Goal: Task Accomplishment & Management: Complete application form

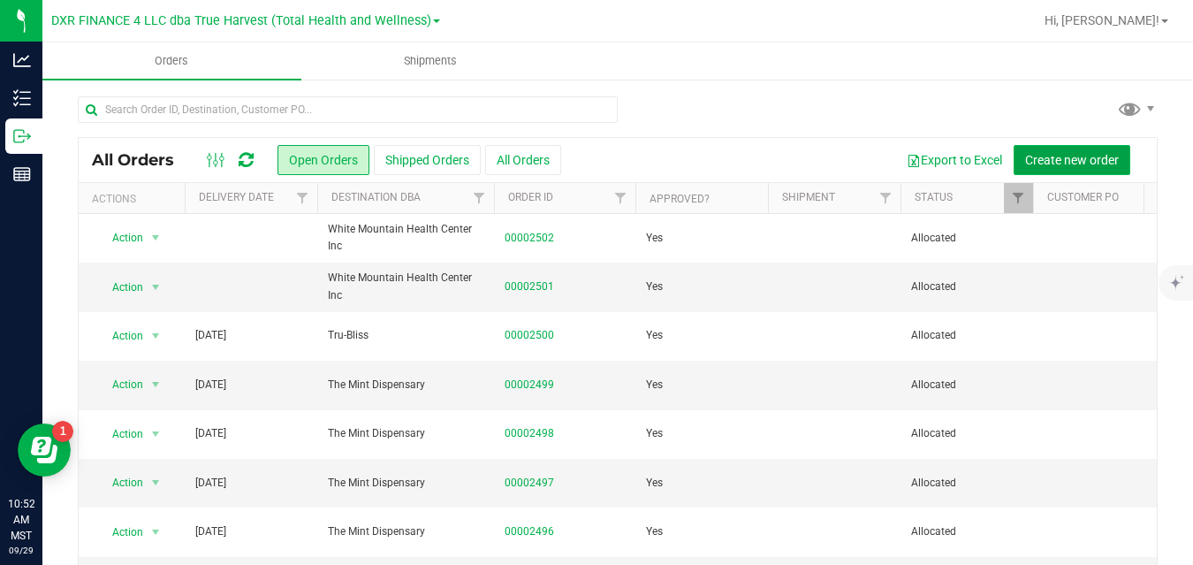
click at [1046, 155] on span "Create new order" at bounding box center [1072, 160] width 94 height 14
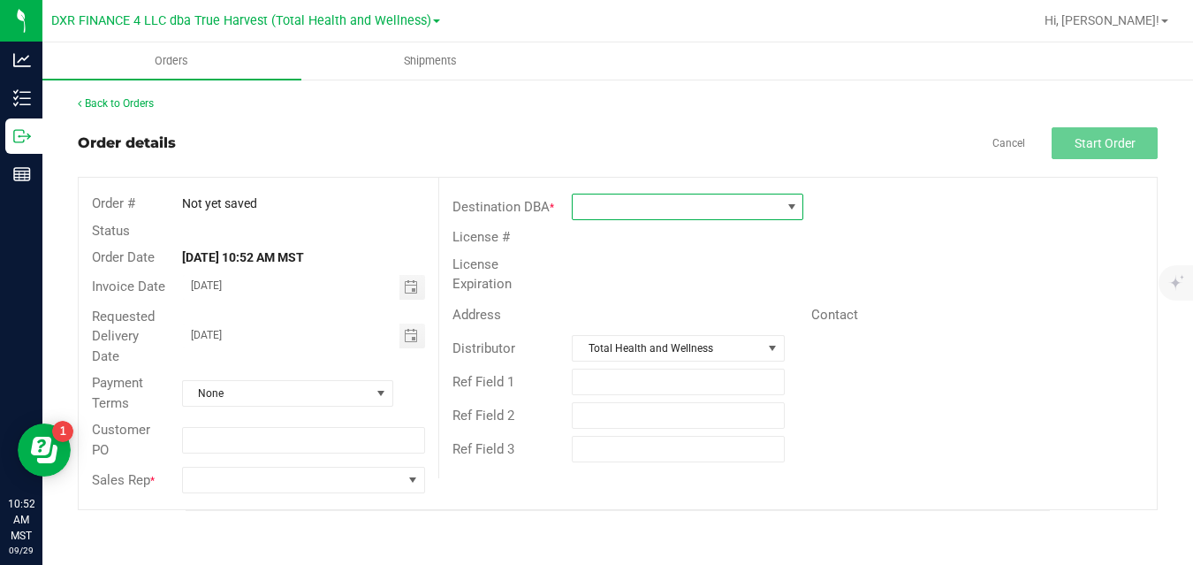
click at [747, 209] on span at bounding box center [677, 206] width 208 height 25
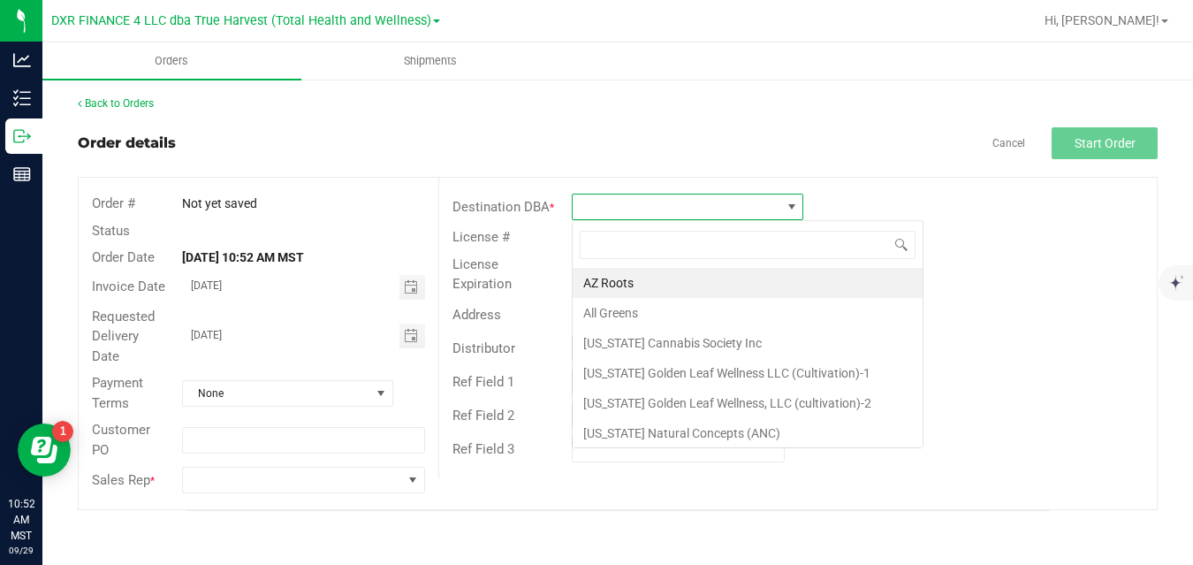
scroll to position [27, 232]
type input "good"
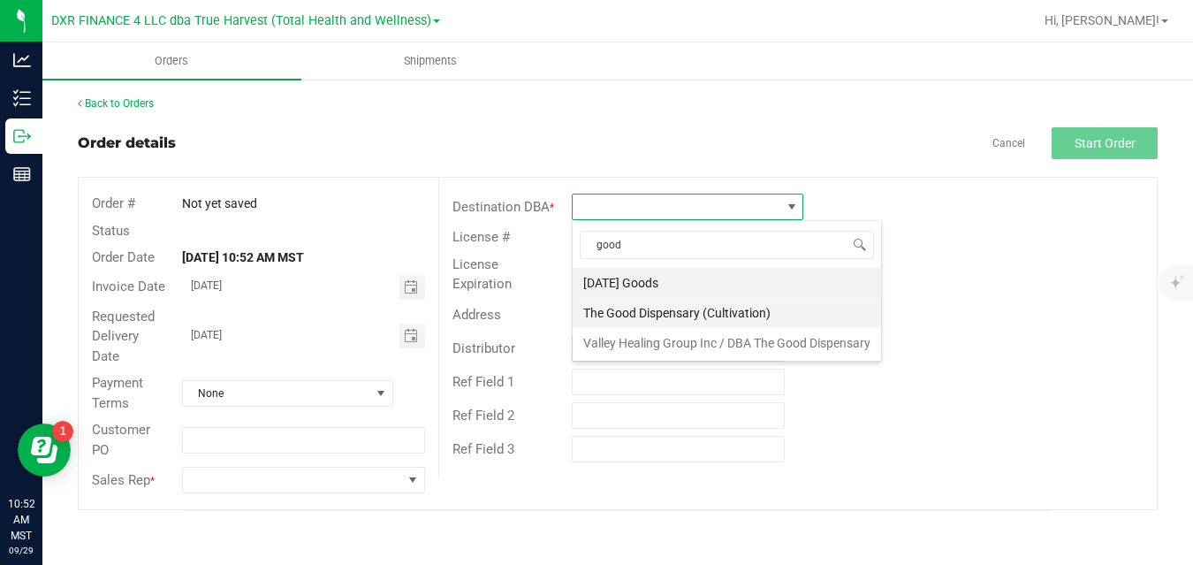
click at [727, 311] on li "The Good Dispensary (Cultivation)" at bounding box center [727, 313] width 308 height 30
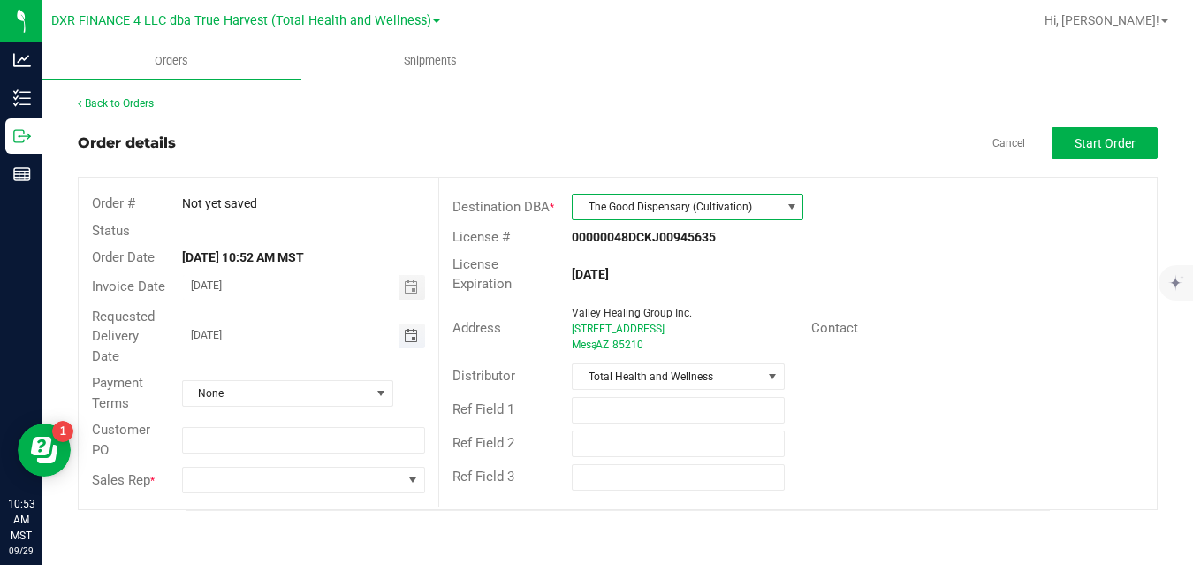
click at [407, 338] on span "Toggle calendar" at bounding box center [411, 336] width 14 height 14
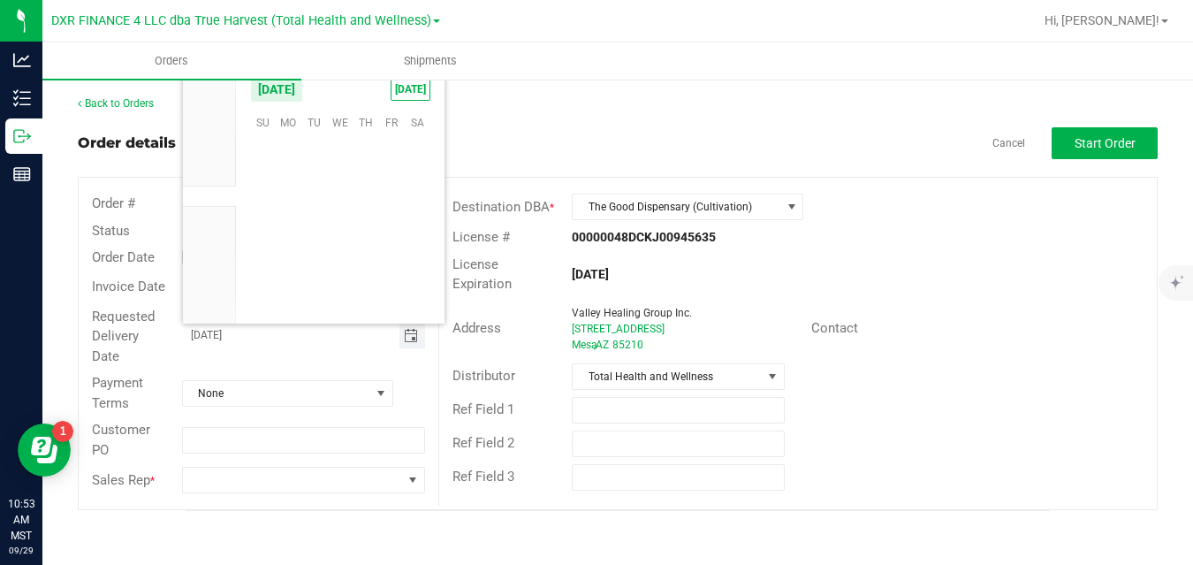
scroll to position [0, 0]
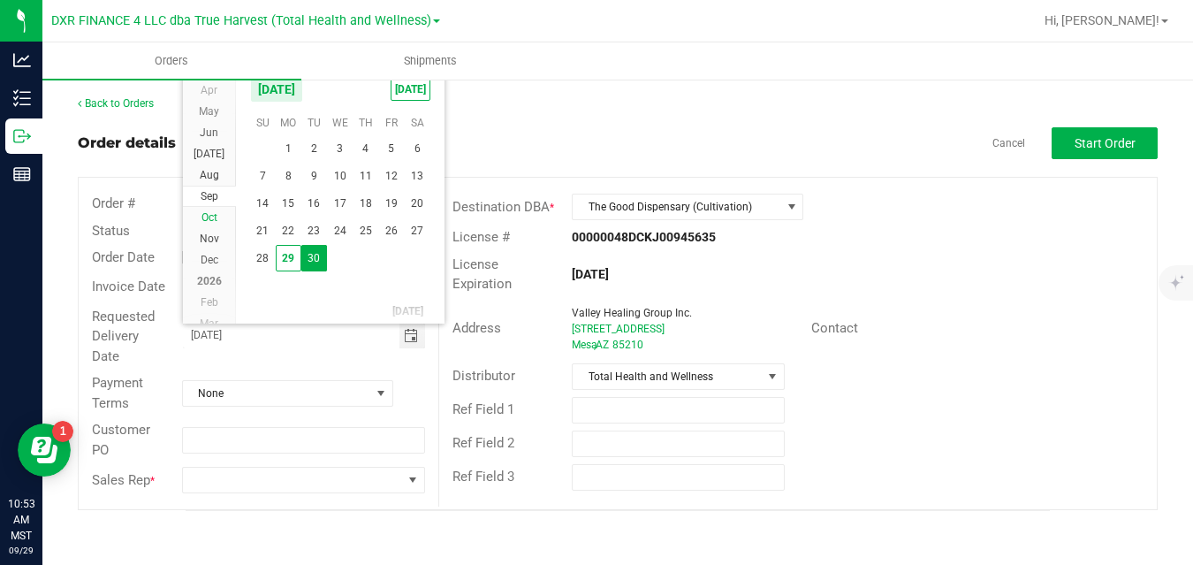
click at [213, 215] on span "Oct" at bounding box center [210, 217] width 16 height 12
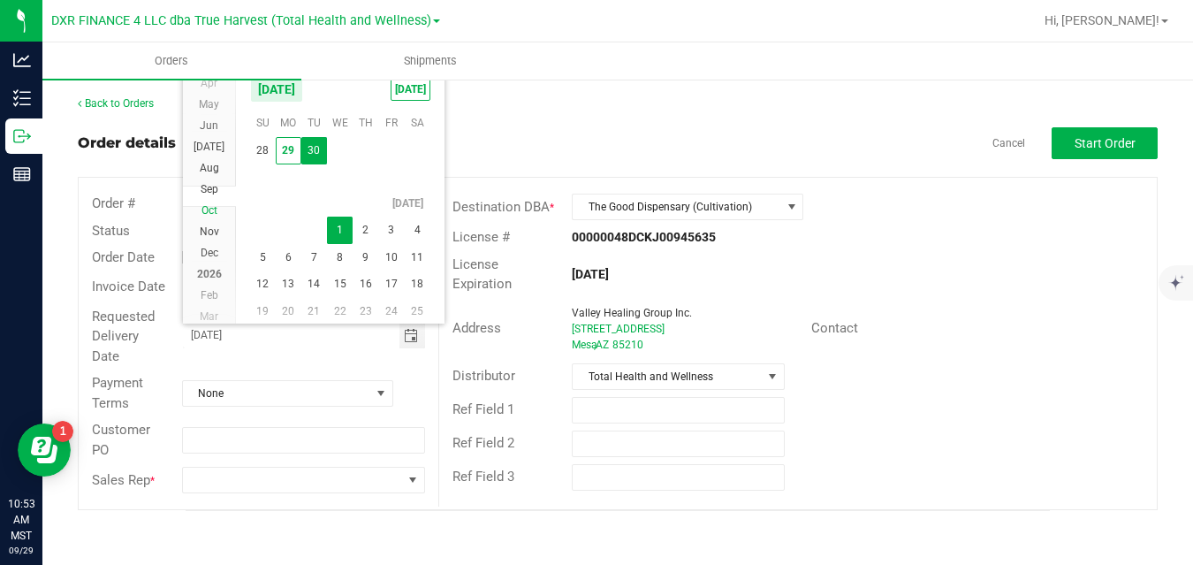
scroll to position [32011, 0]
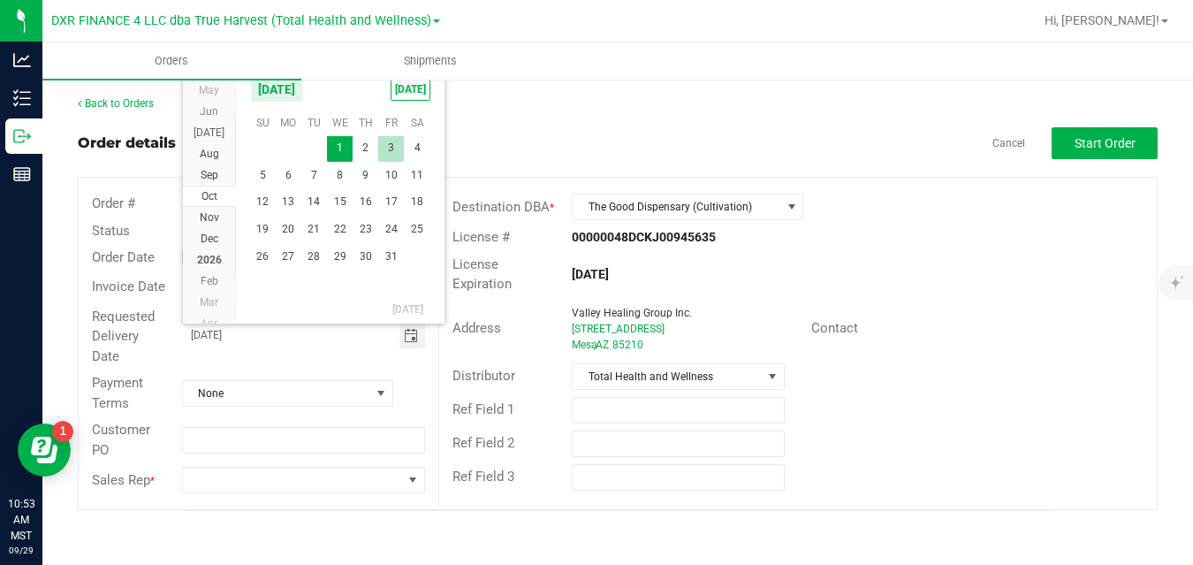
click at [393, 146] on span "3" at bounding box center [391, 147] width 26 height 27
type input "[DATE]"
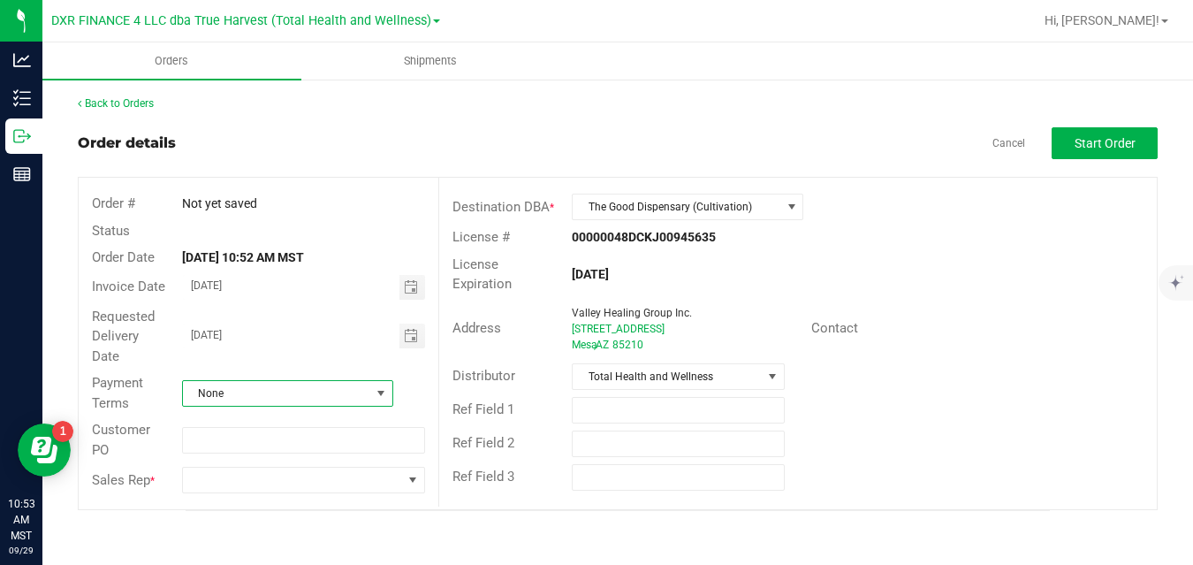
click at [346, 389] on span "None" at bounding box center [276, 393] width 187 height 25
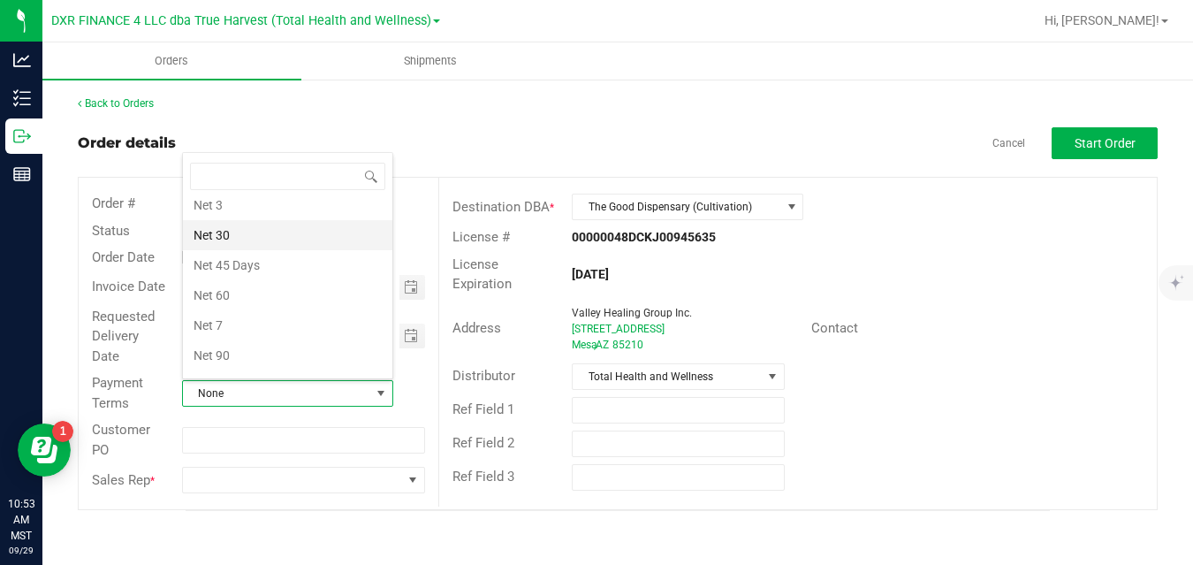
click at [293, 233] on li "Net 30" at bounding box center [287, 235] width 209 height 30
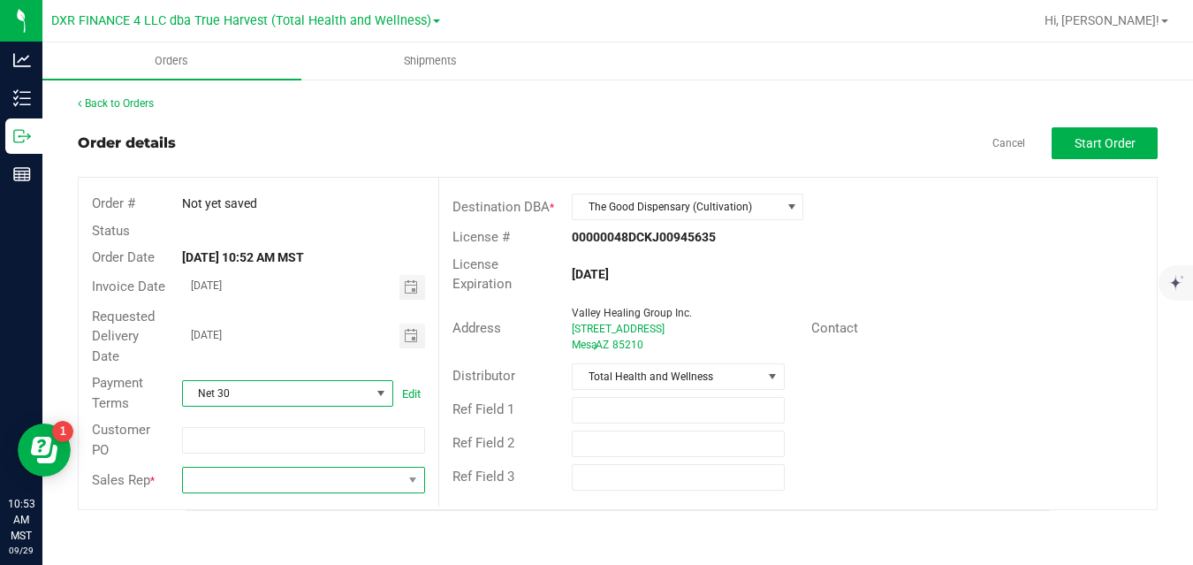
click at [302, 485] on span at bounding box center [292, 480] width 219 height 25
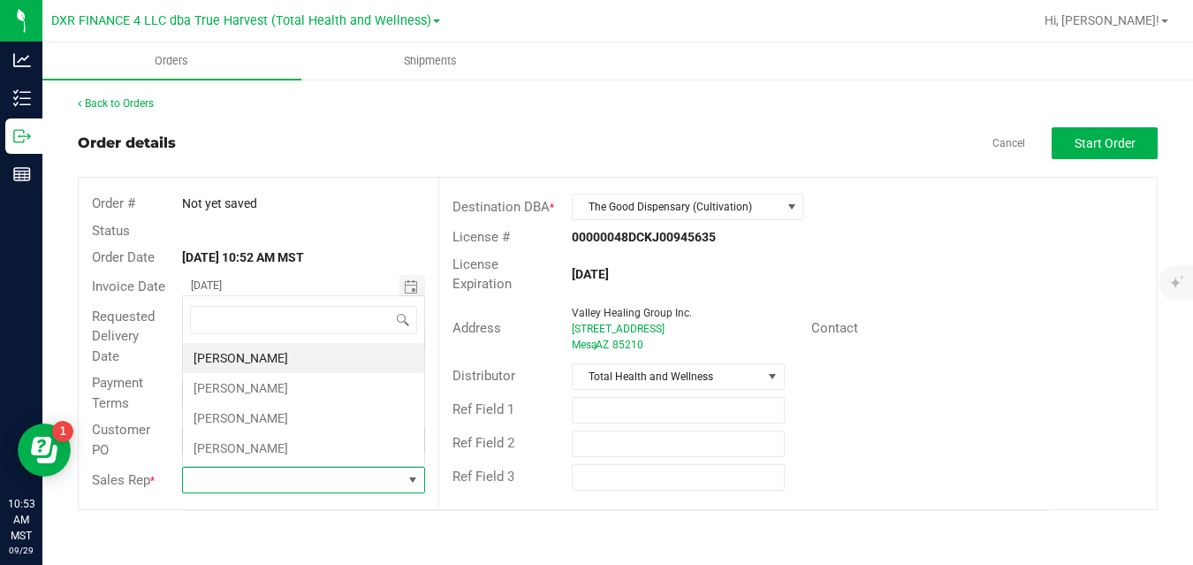
scroll to position [27, 240]
click at [305, 387] on li "[PERSON_NAME]" at bounding box center [303, 388] width 241 height 30
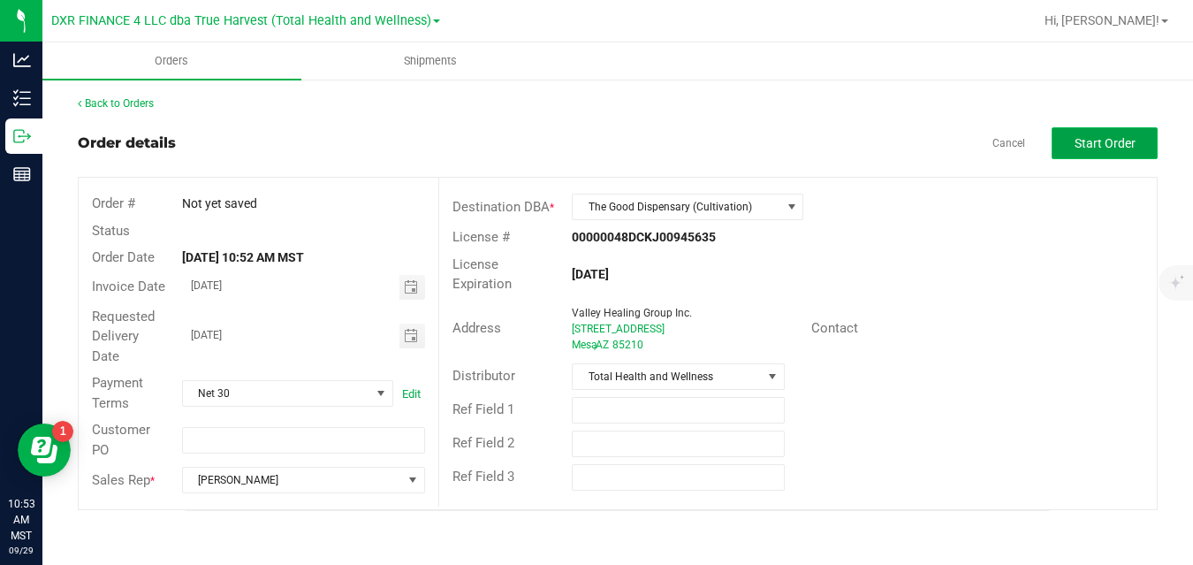
click at [1077, 137] on span "Start Order" at bounding box center [1105, 143] width 61 height 14
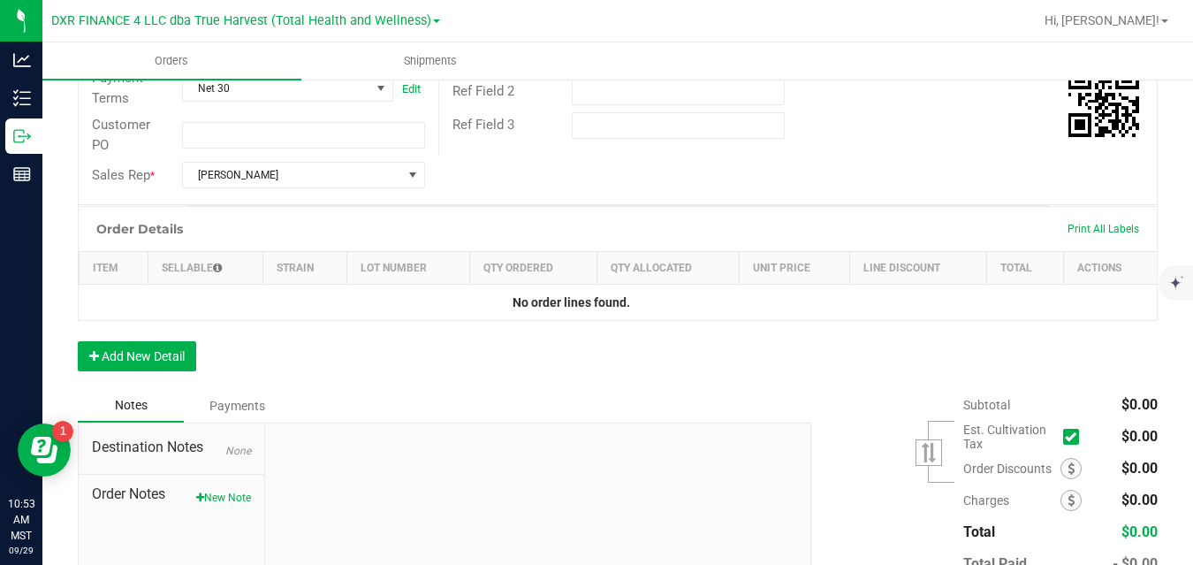
scroll to position [364, 0]
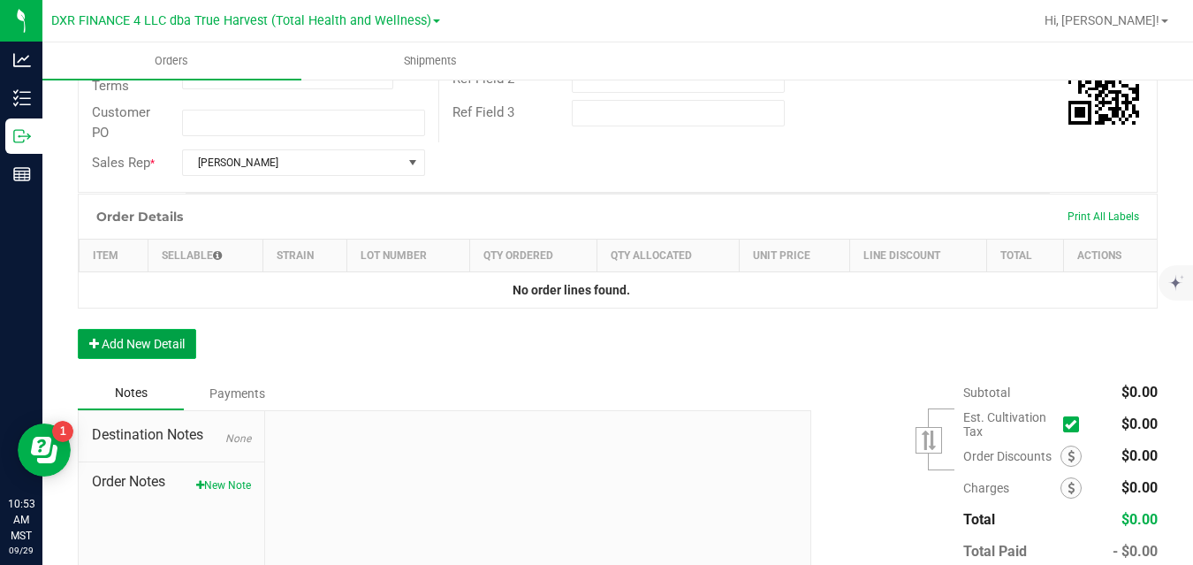
click at [177, 342] on button "Add New Detail" at bounding box center [137, 344] width 118 height 30
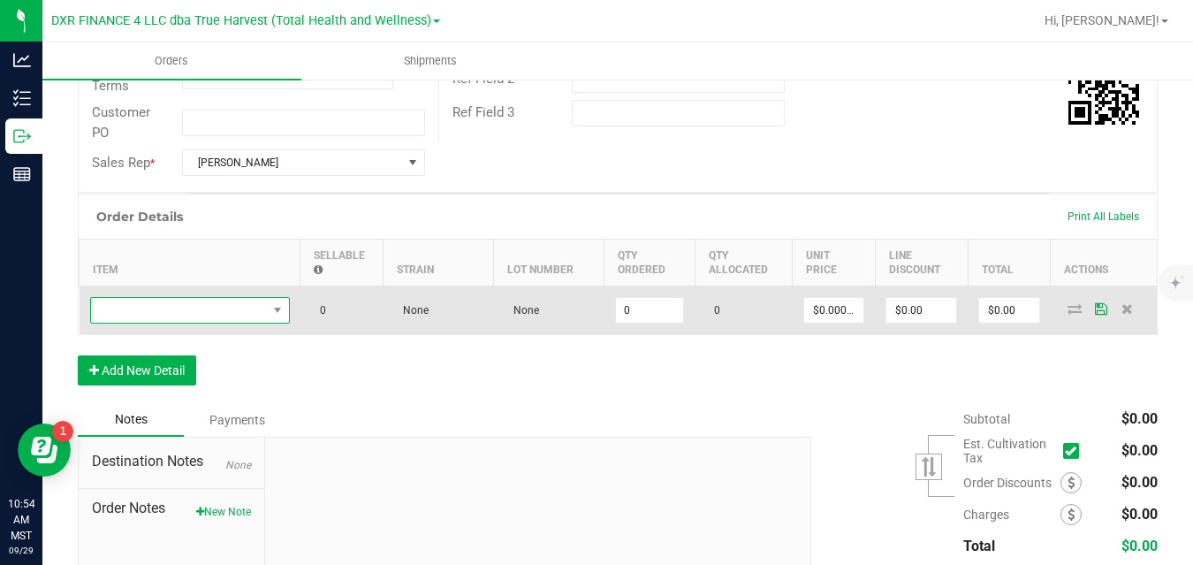
click at [224, 308] on span "NO DATA FOUND" at bounding box center [179, 310] width 176 height 25
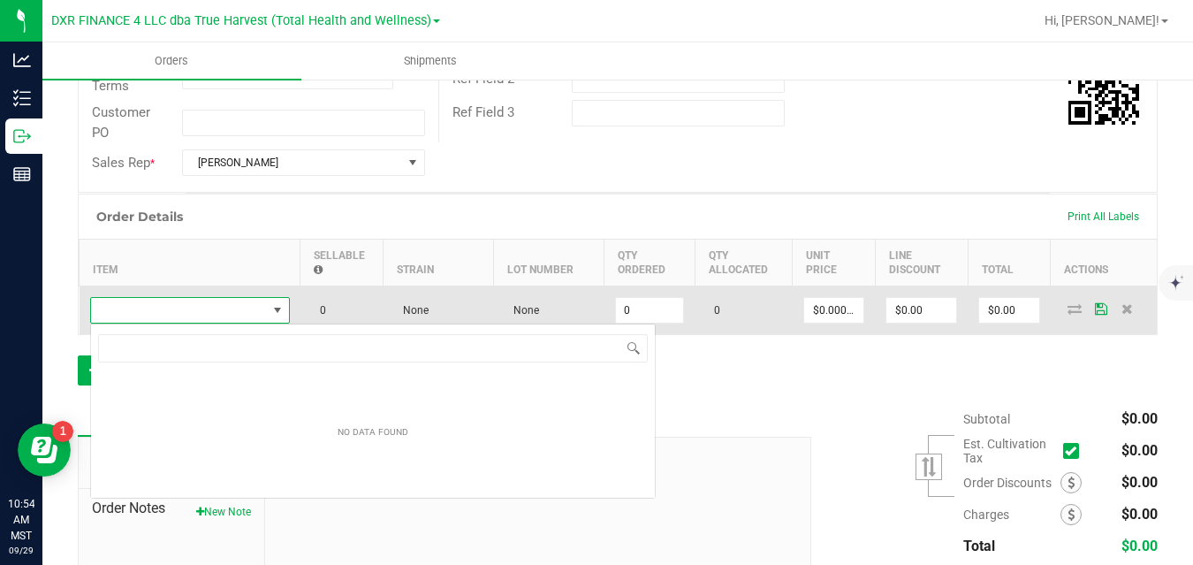
scroll to position [27, 200]
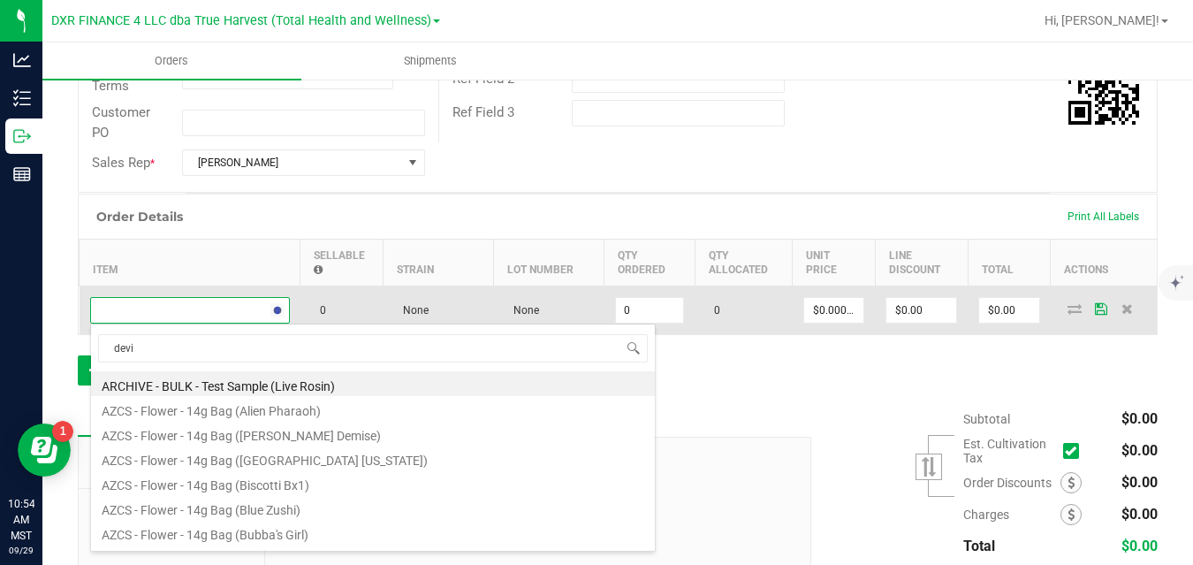
type input "devil"
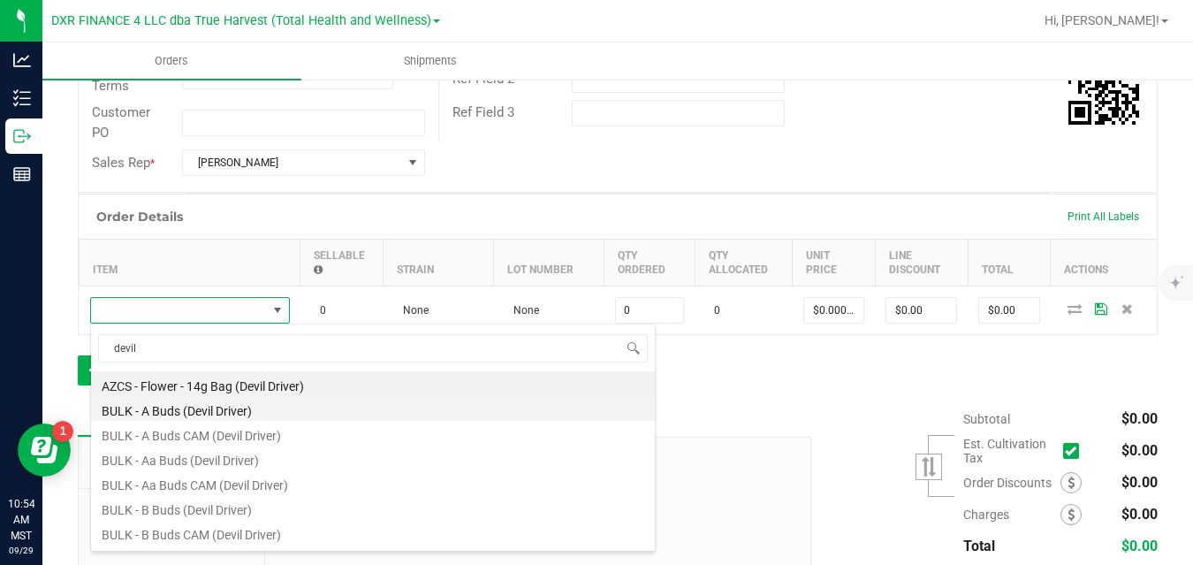
click at [212, 407] on li "BULK - A Buds (Devil Driver)" at bounding box center [373, 408] width 564 height 25
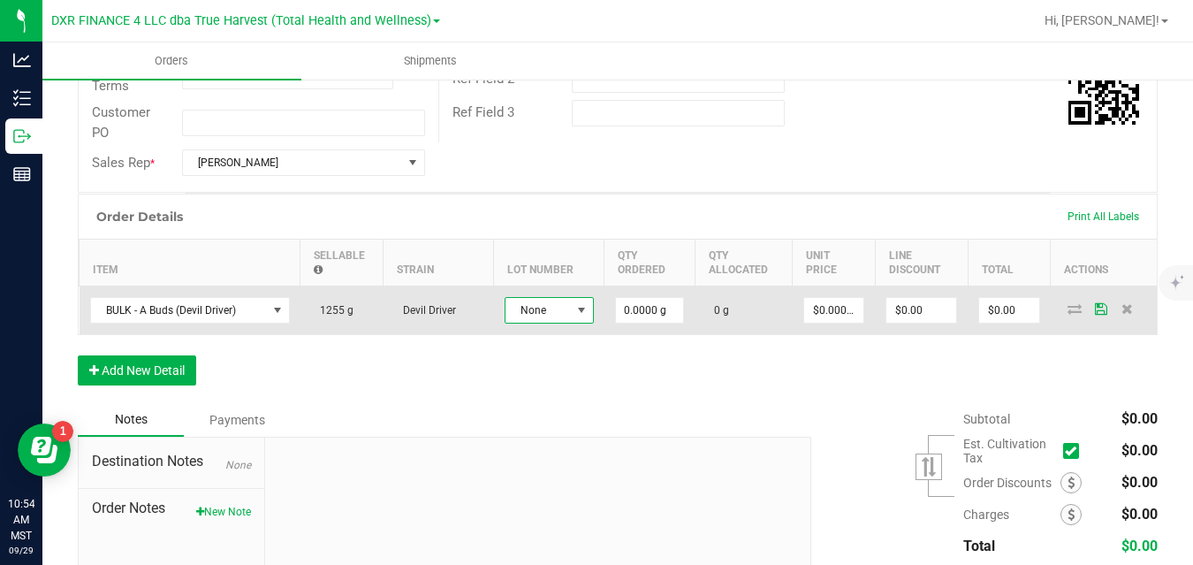
click at [564, 310] on span "None" at bounding box center [538, 310] width 65 height 25
click at [564, 314] on span "None" at bounding box center [538, 310] width 65 height 25
click at [656, 310] on input "0" at bounding box center [650, 310] width 68 height 25
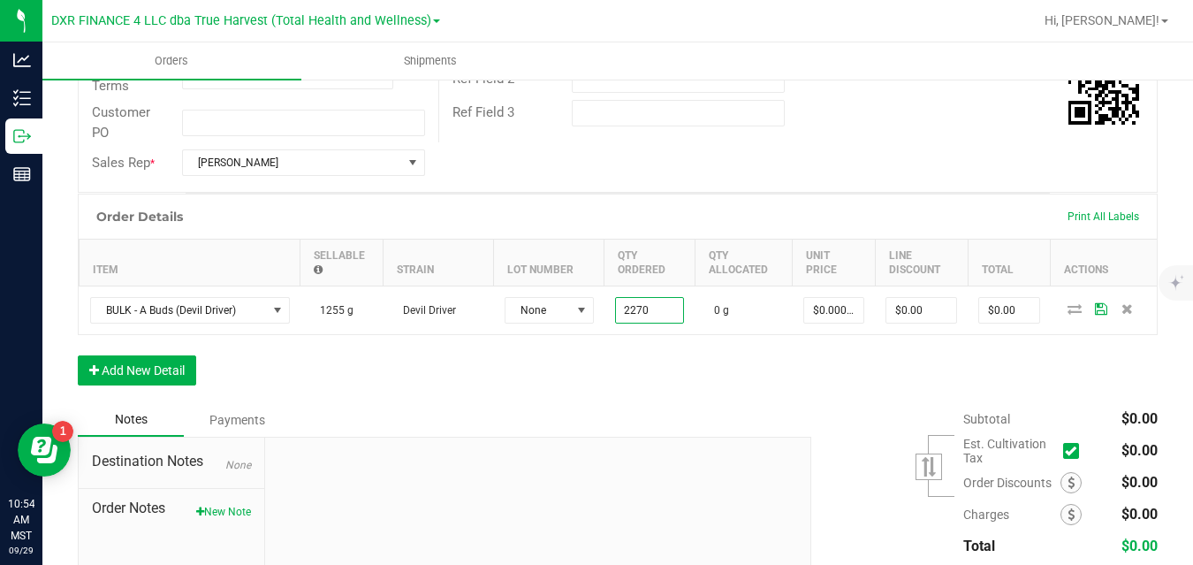
type input "2270.0000 g"
click at [661, 372] on div "Order Details Print All Labels Item Sellable Strain Lot Number Qty Ordered Qty …" at bounding box center [618, 298] width 1080 height 209
click at [232, 513] on button "New Note" at bounding box center [223, 512] width 55 height 16
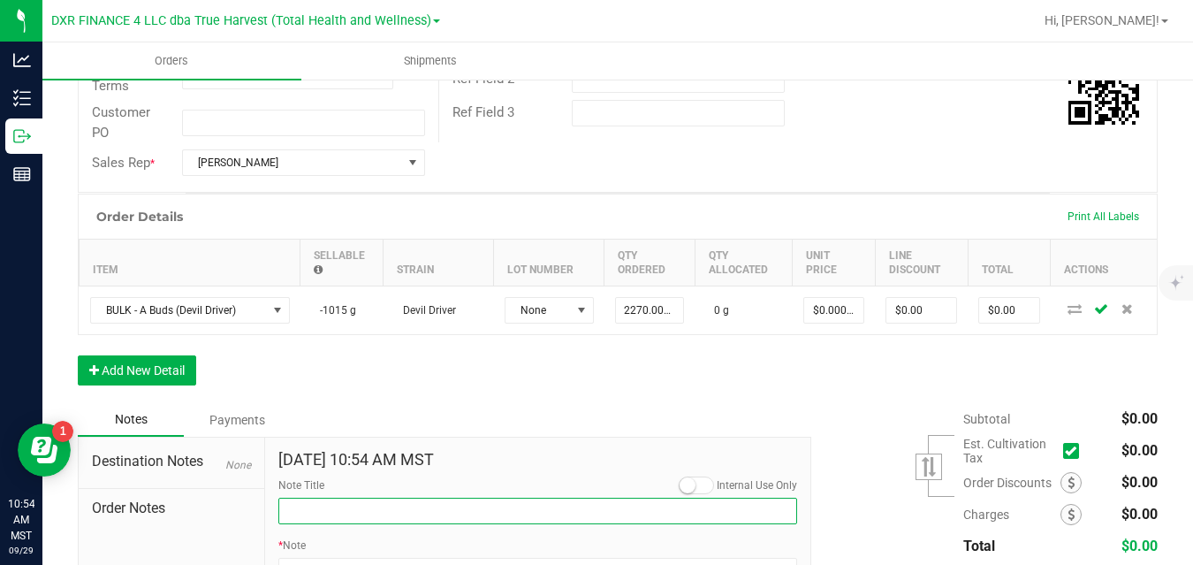
click at [385, 507] on input "Note Title" at bounding box center [537, 511] width 519 height 27
type input "Harvest Dates"
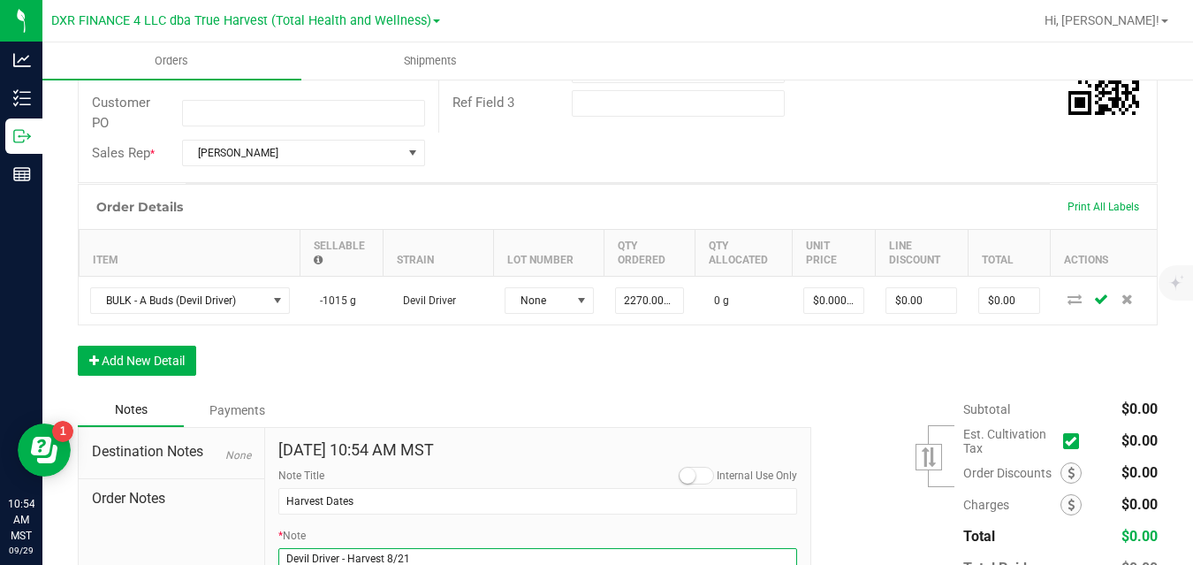
scroll to position [386, 0]
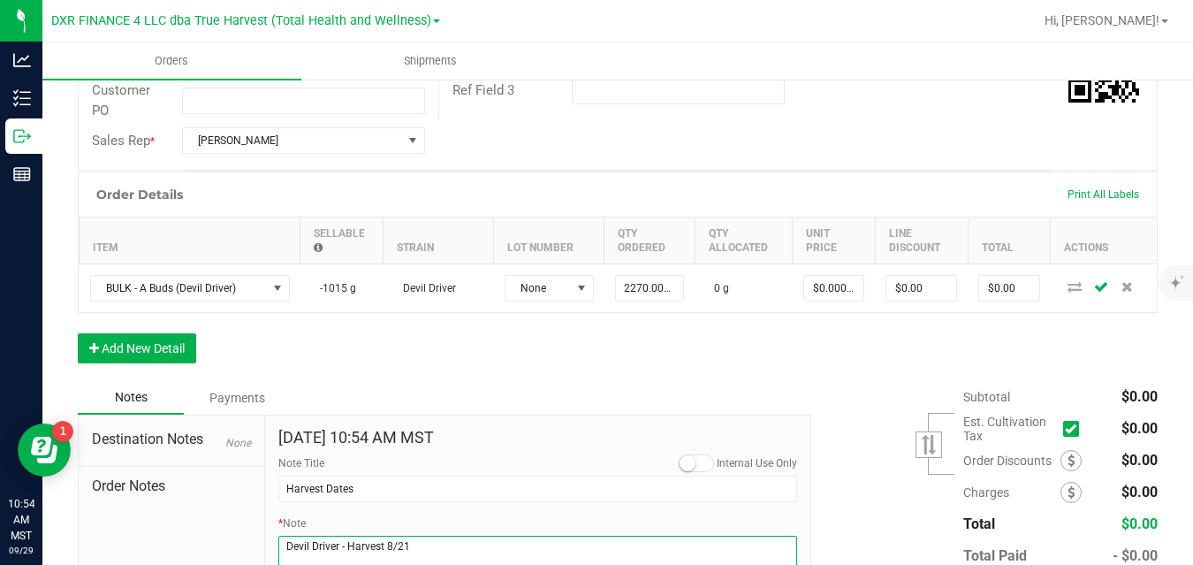
type textarea "Devil Driver - Harvest 8/21"
click at [168, 354] on button "Add New Detail" at bounding box center [137, 348] width 118 height 30
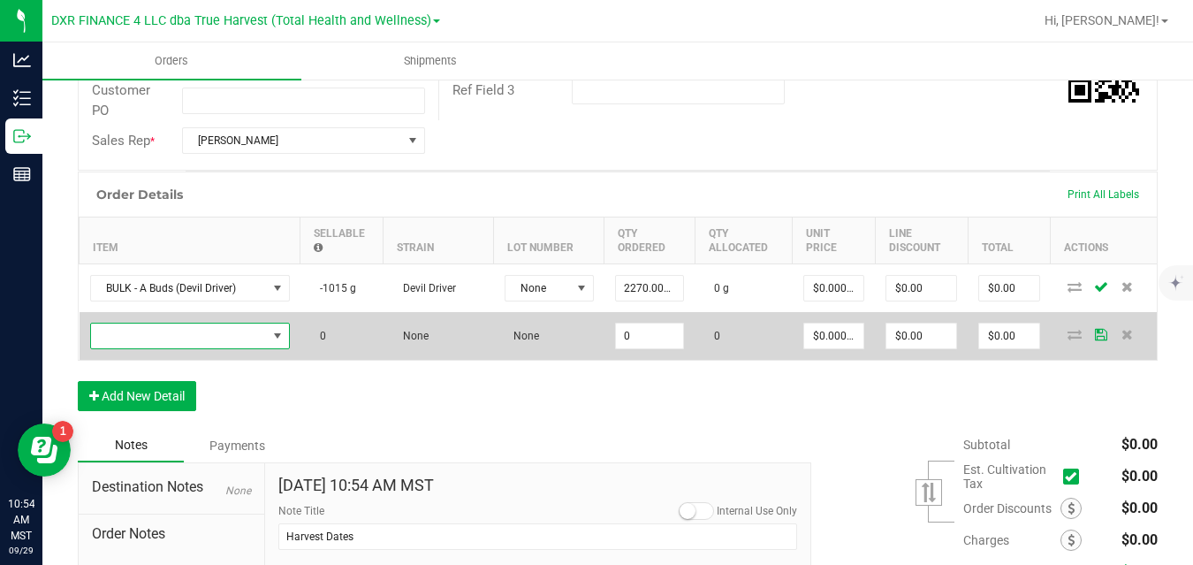
click at [189, 333] on span "NO DATA FOUND" at bounding box center [179, 336] width 176 height 25
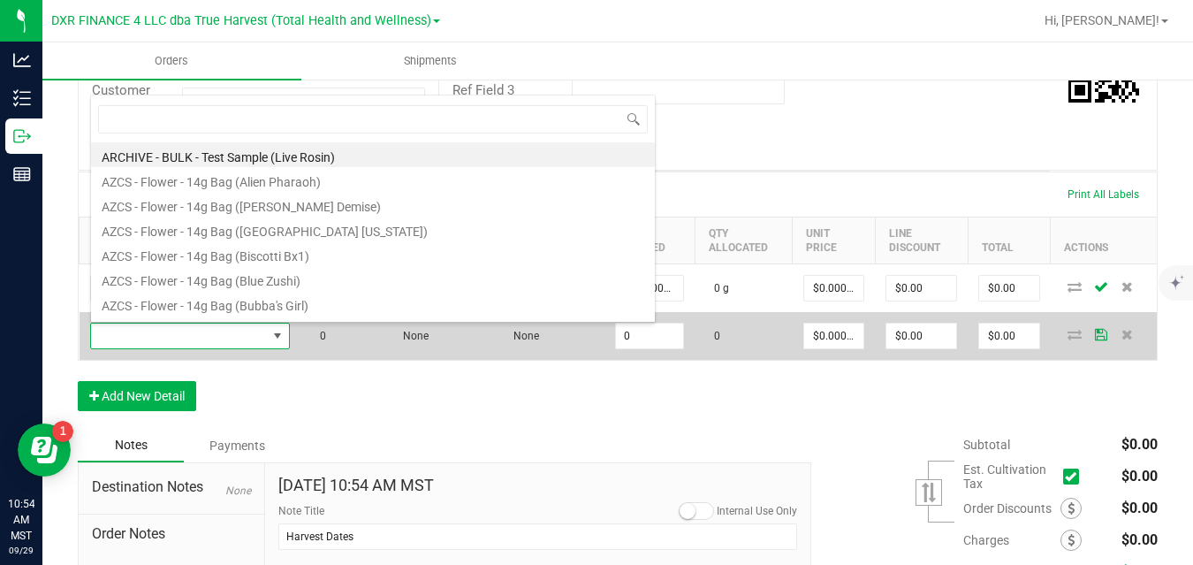
scroll to position [27, 200]
type input "frosted do"
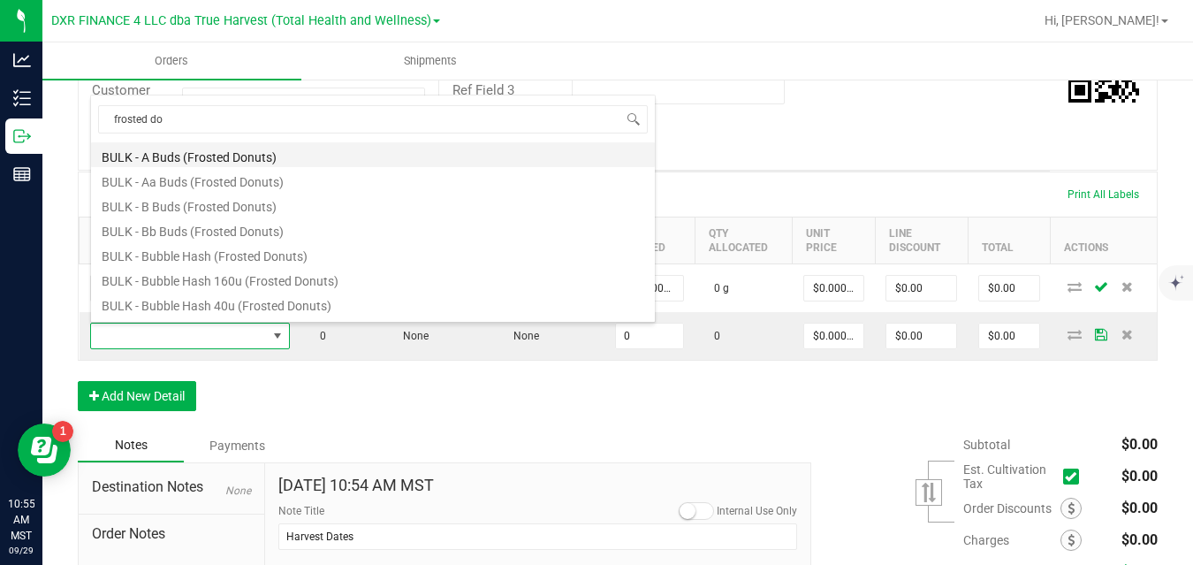
click at [217, 156] on li "BULK - A Buds (Frosted Donuts)" at bounding box center [373, 154] width 564 height 25
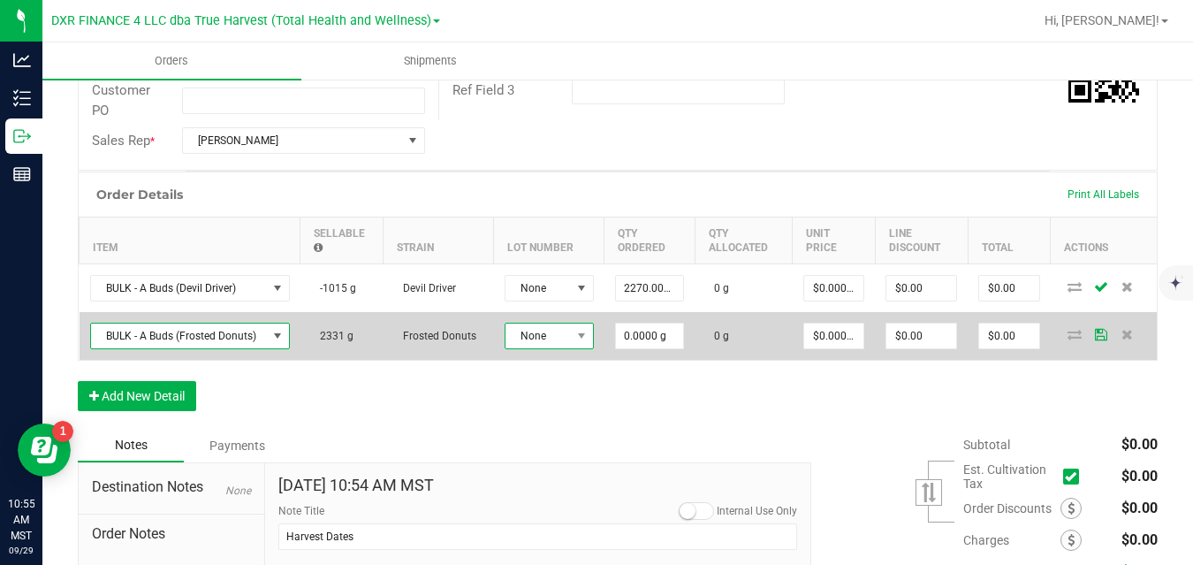
click at [523, 338] on span "None" at bounding box center [538, 336] width 65 height 25
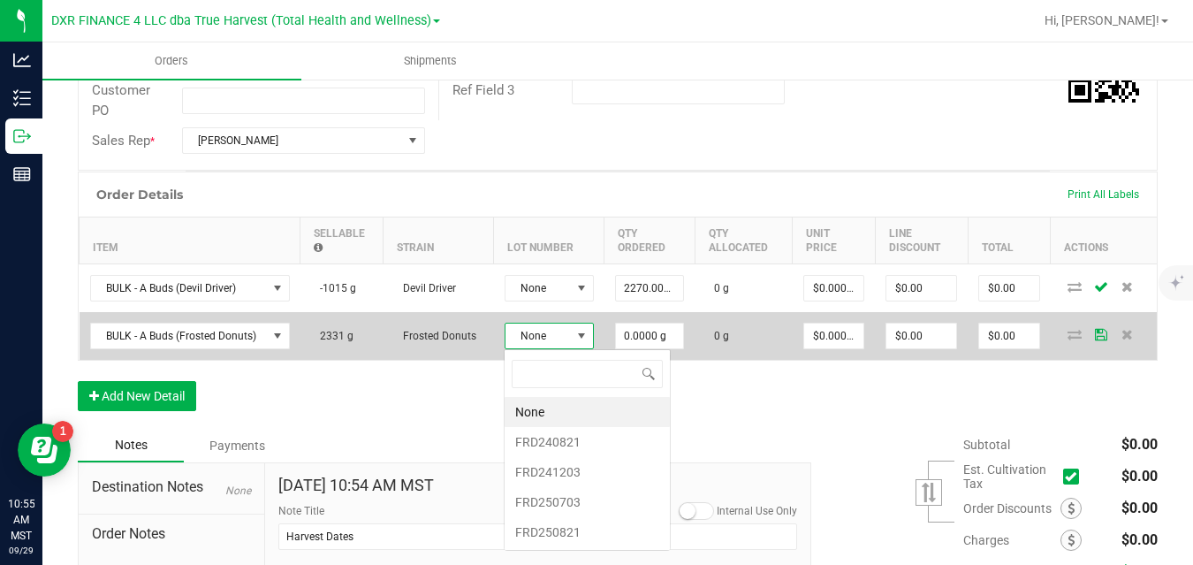
scroll to position [27, 89]
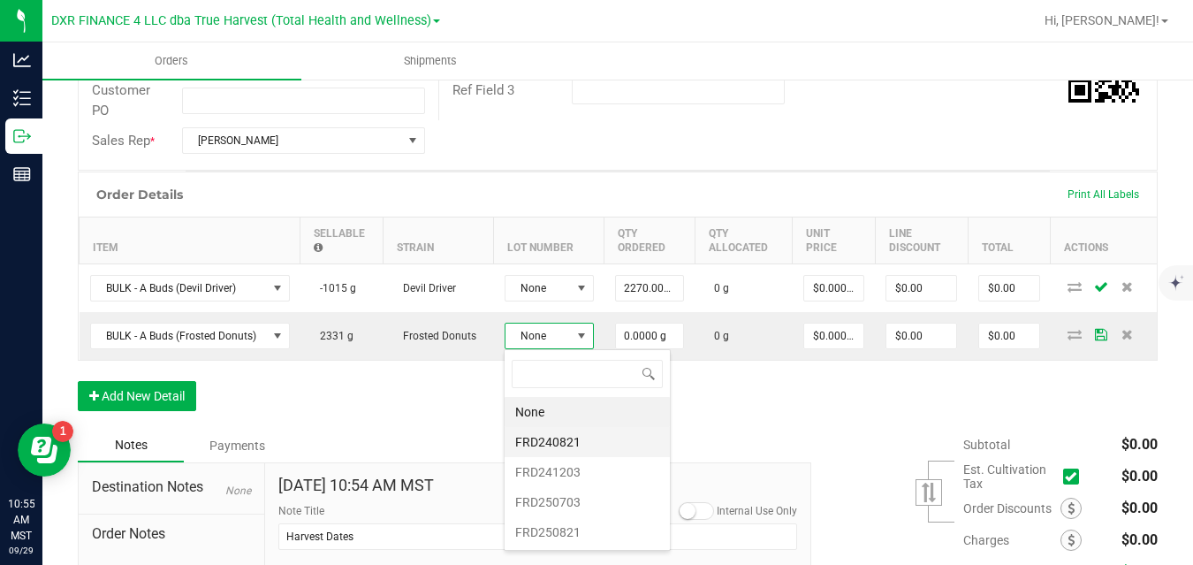
click at [544, 443] on li "FRD240821" at bounding box center [587, 442] width 165 height 30
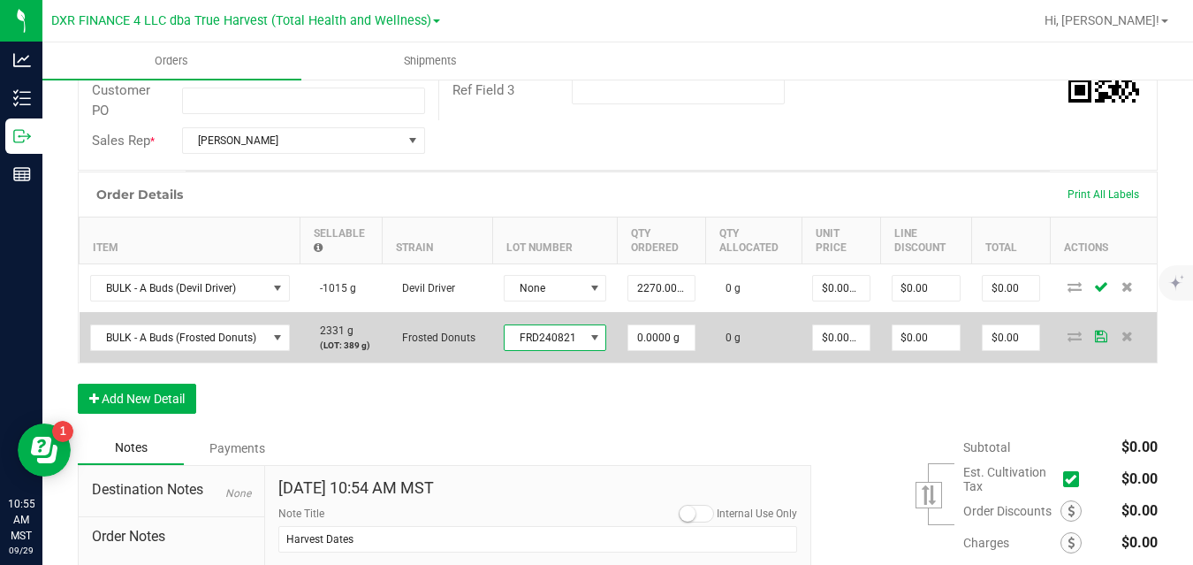
click at [560, 339] on span "FRD240821" at bounding box center [545, 337] width 80 height 25
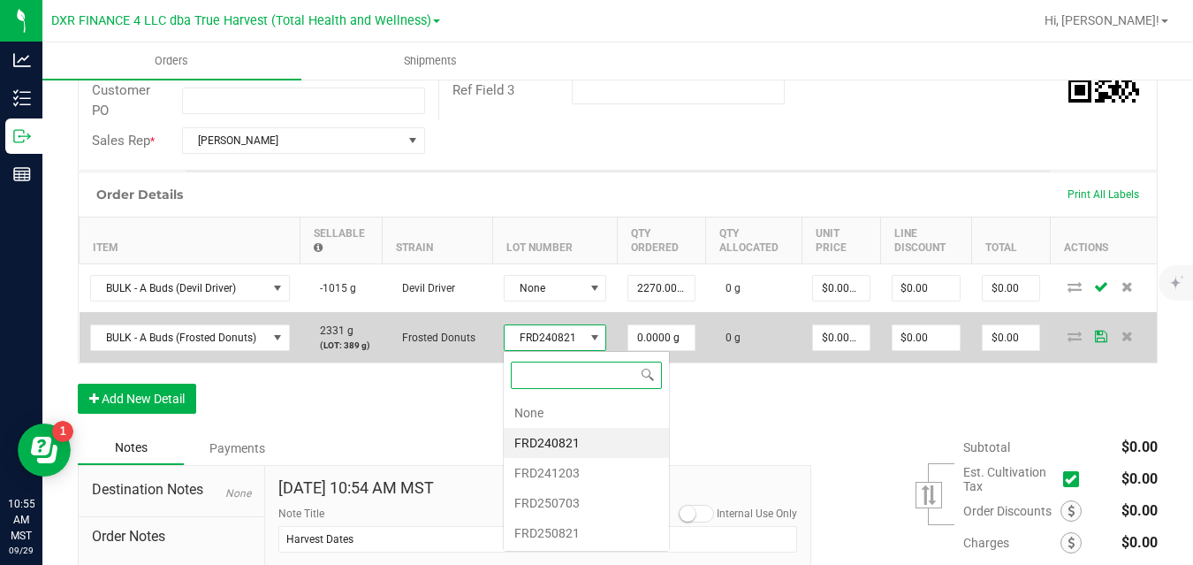
scroll to position [27, 102]
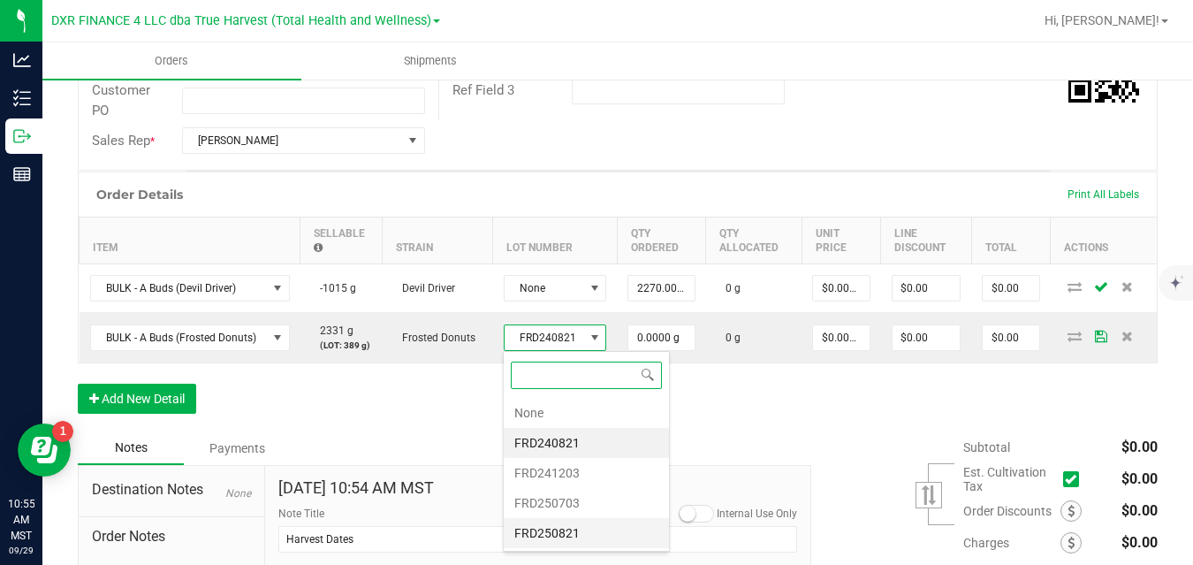
click at [547, 531] on li "FRD250821" at bounding box center [586, 533] width 165 height 30
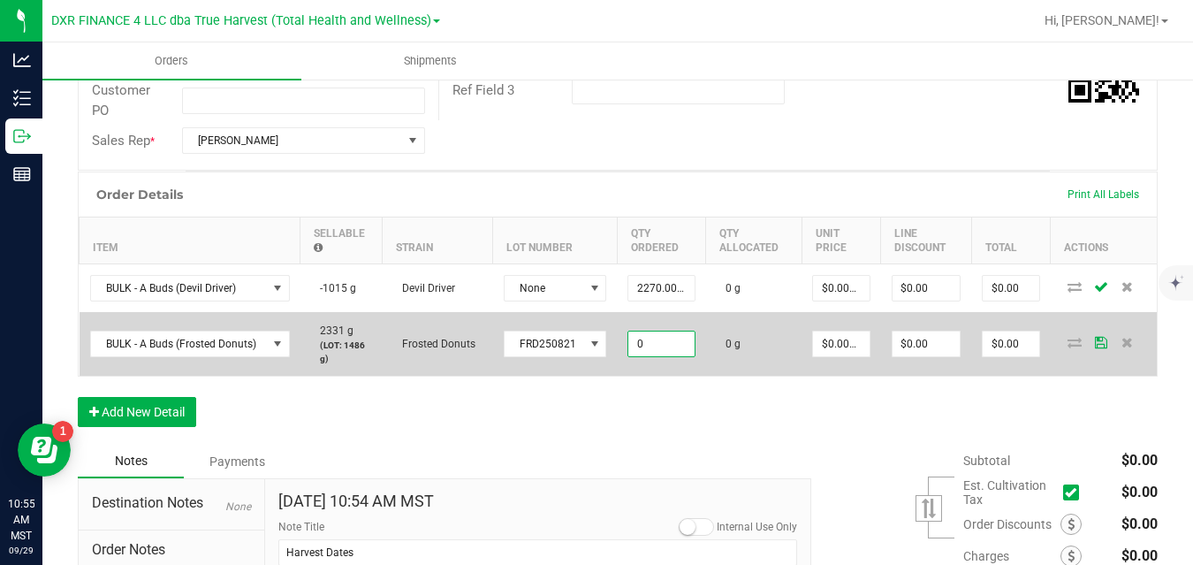
click at [647, 344] on input "0" at bounding box center [660, 343] width 65 height 25
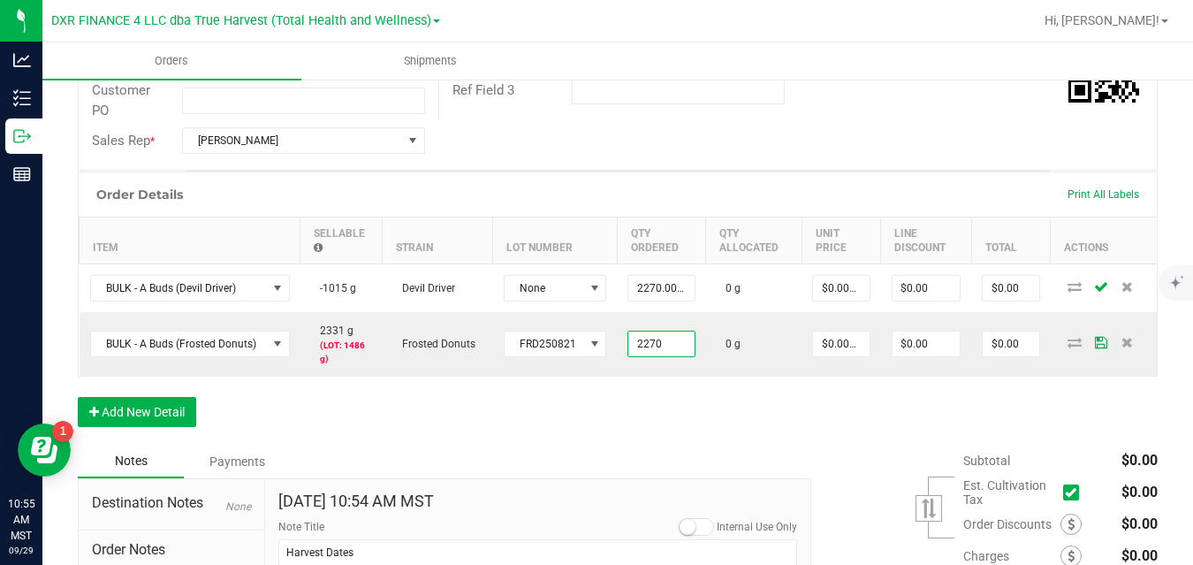
type input "2270.0000 g"
click at [689, 390] on div "Order Details Print All Labels Item Sellable Strain Lot Number Qty Ordered Qty …" at bounding box center [618, 307] width 1080 height 273
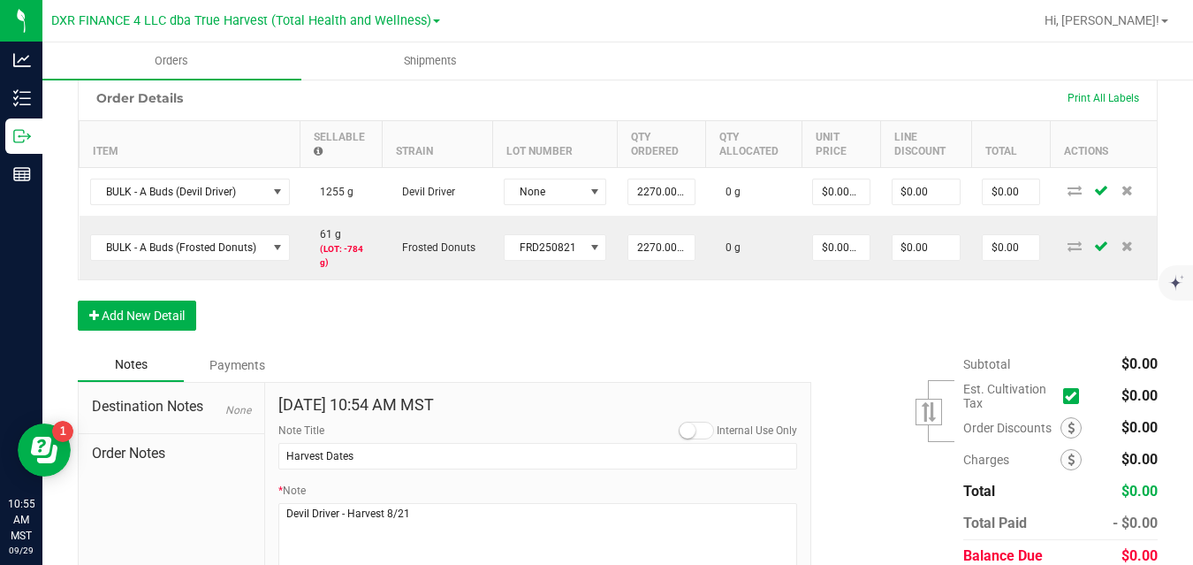
scroll to position [500, 0]
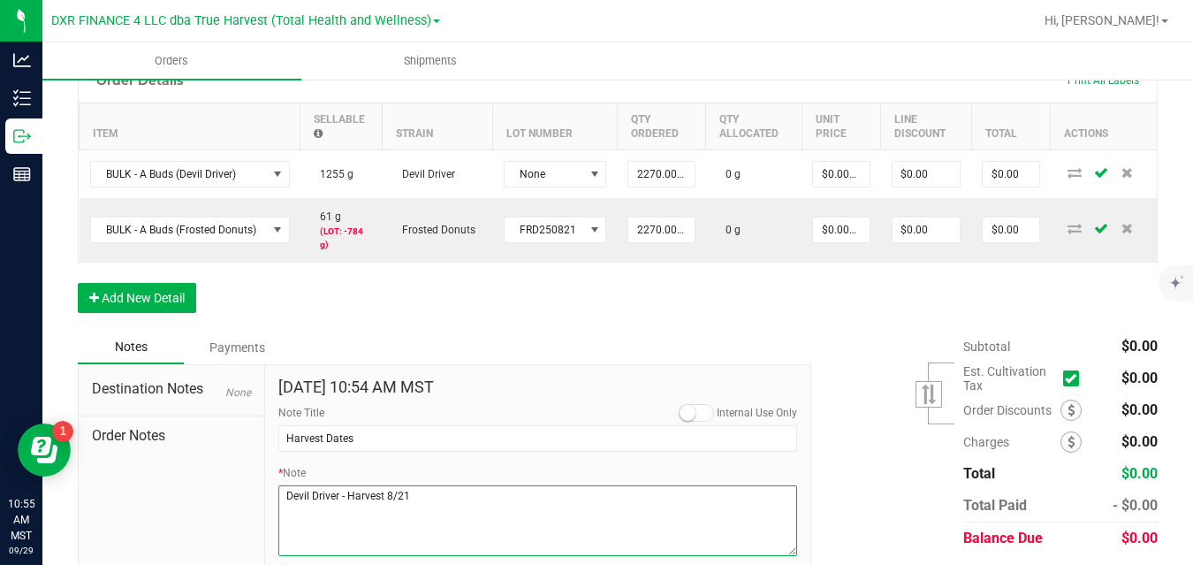
click at [409, 498] on textarea "* Note" at bounding box center [537, 520] width 519 height 71
type textarea "Devil Driver - Harvest 8/21 Frosted Donuts - Harvest 8/21"
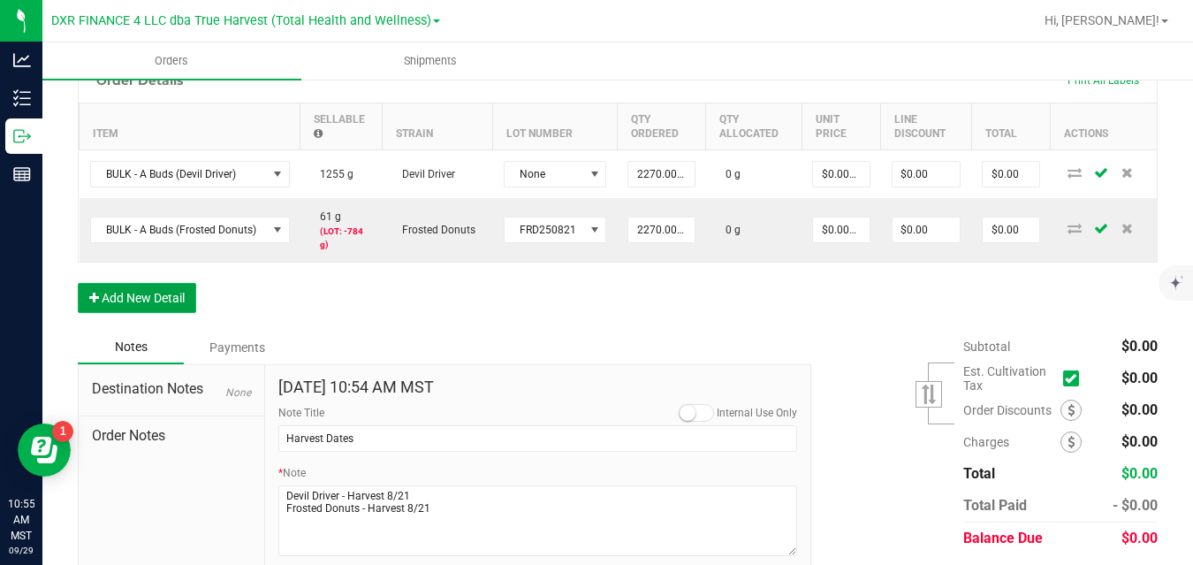
click at [177, 294] on button "Add New Detail" at bounding box center [137, 298] width 118 height 30
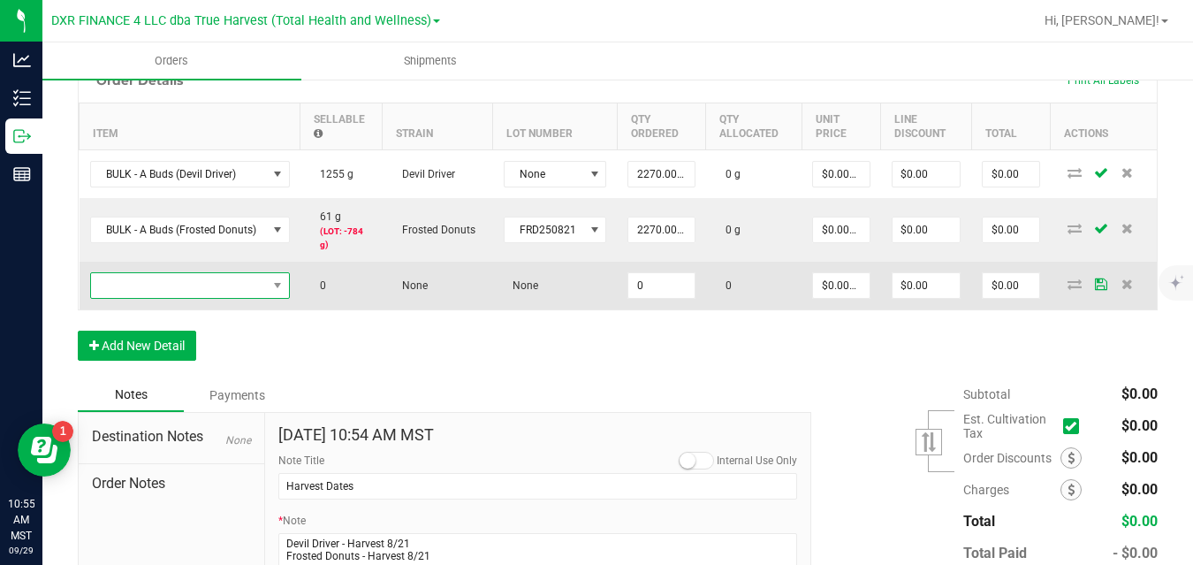
click at [192, 287] on span "NO DATA FOUND" at bounding box center [179, 285] width 176 height 25
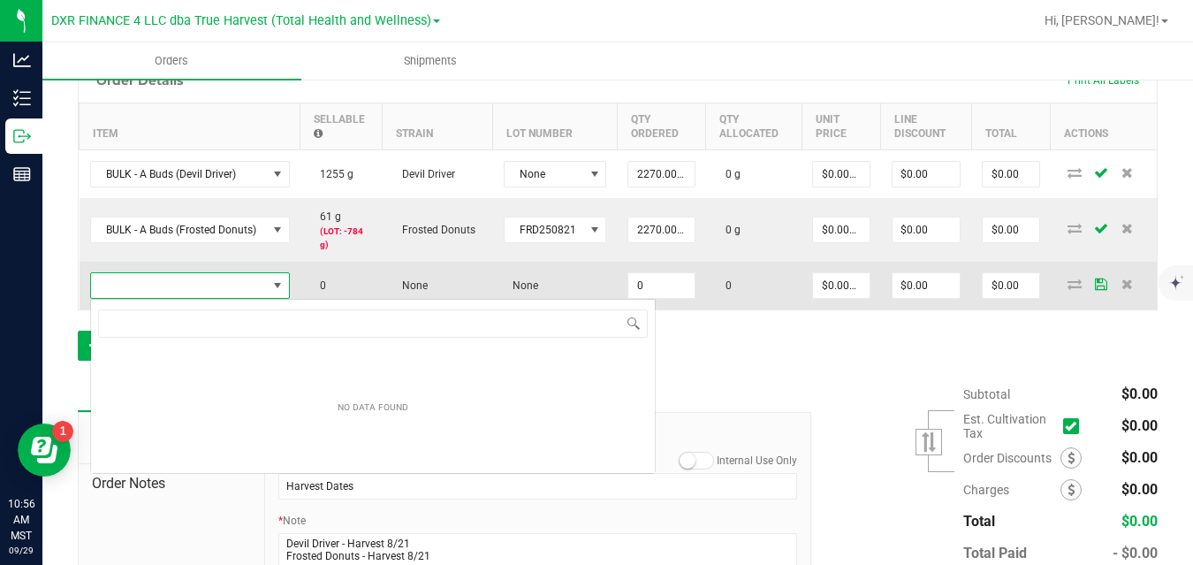
scroll to position [27, 200]
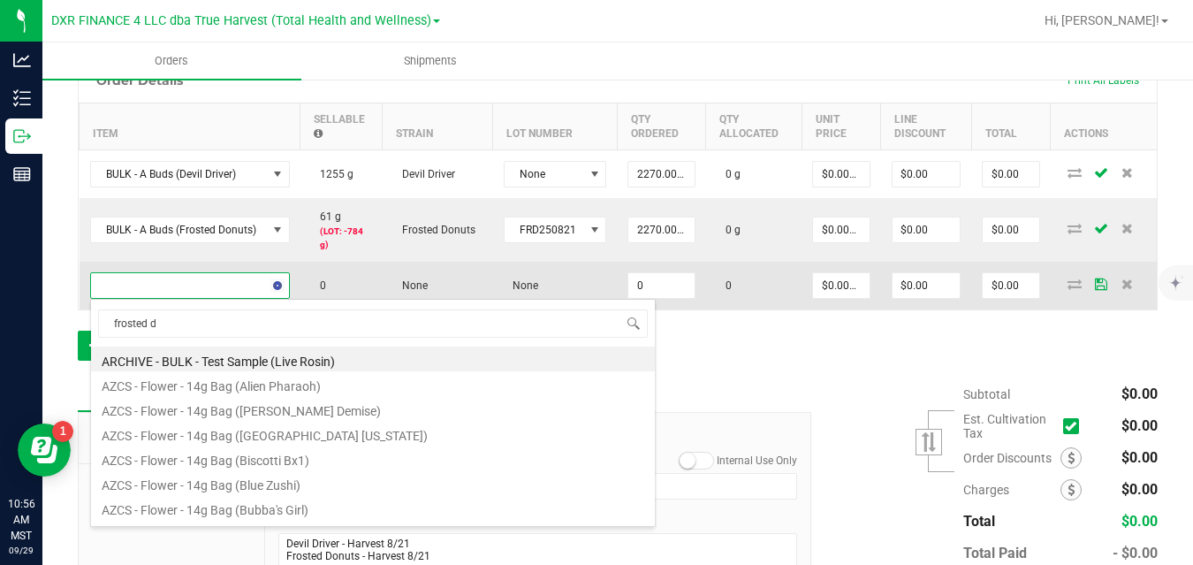
type input "frosted do"
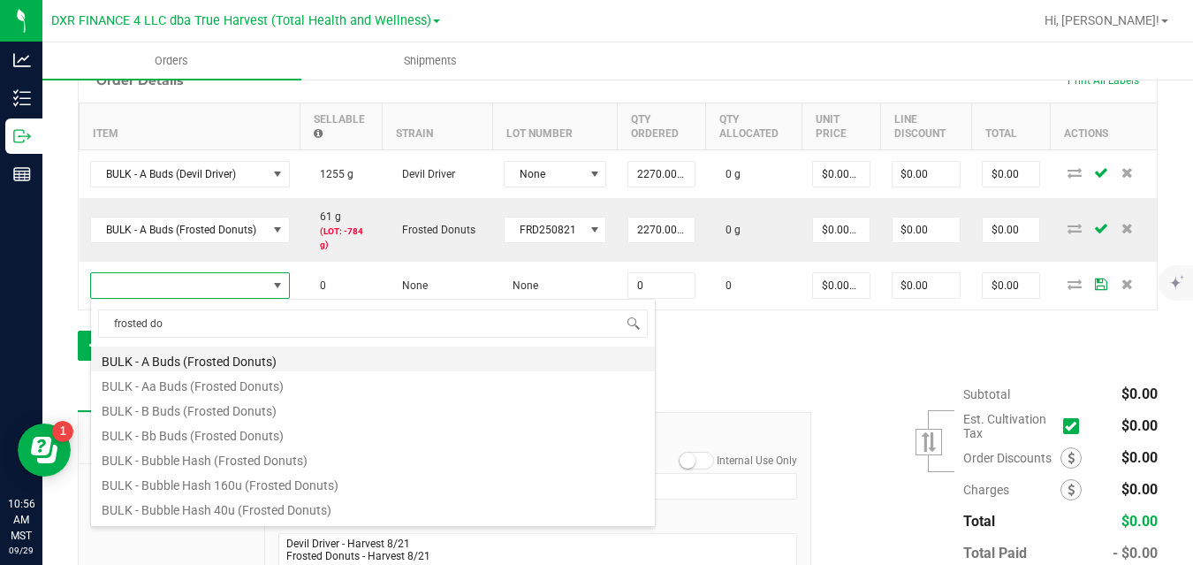
click at [184, 362] on li "BULK - A Buds (Frosted Donuts)" at bounding box center [373, 358] width 564 height 25
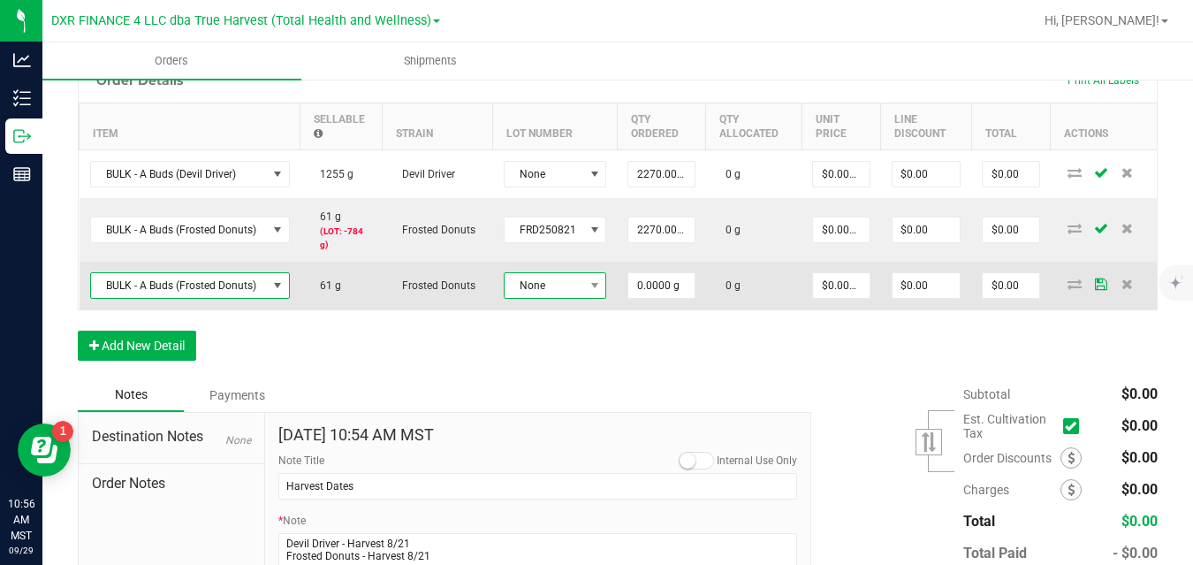
click at [583, 285] on span at bounding box center [594, 285] width 22 height 25
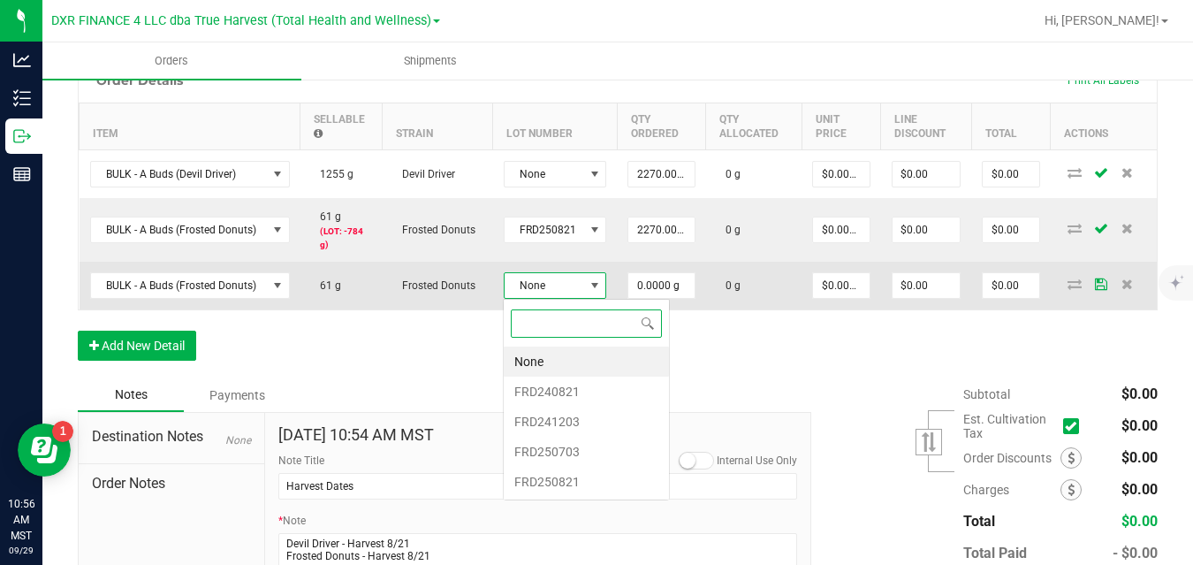
scroll to position [27, 102]
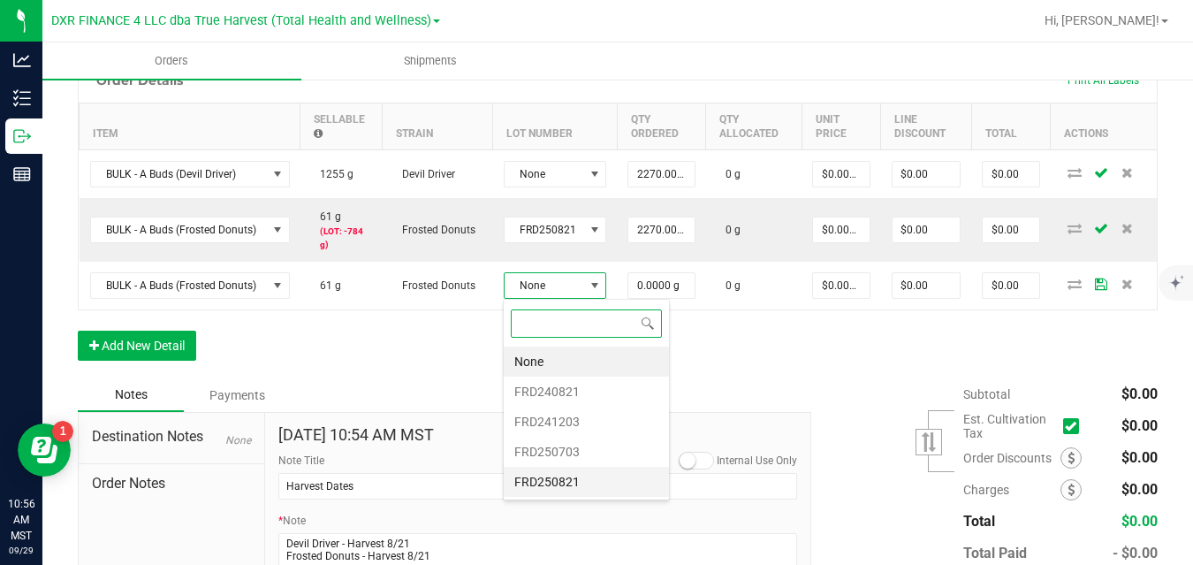
click at [562, 479] on li "FRD250821" at bounding box center [586, 482] width 165 height 30
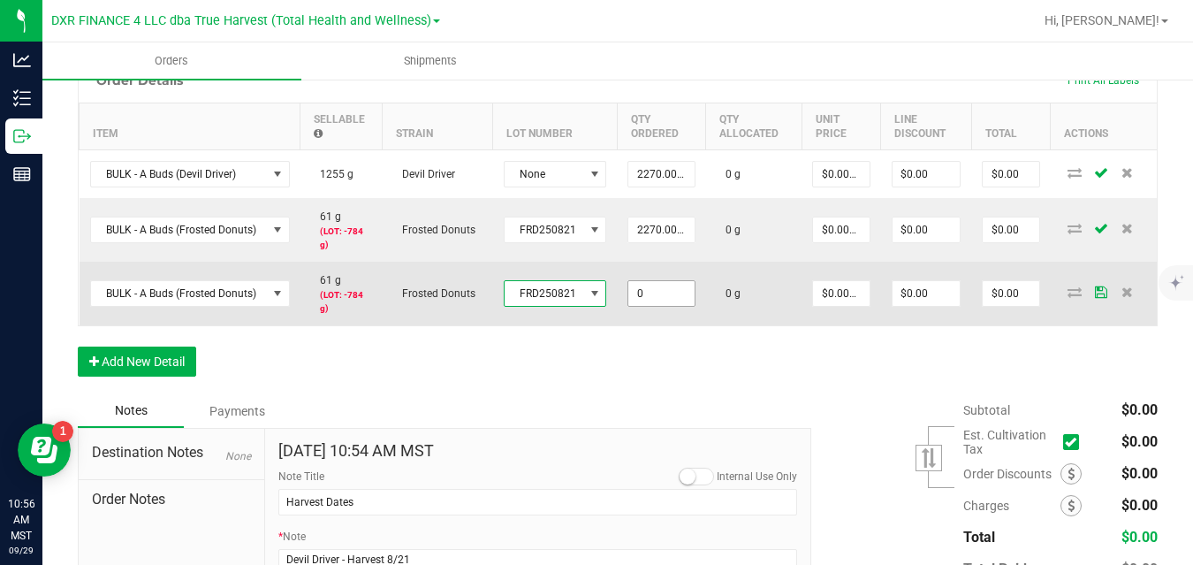
click at [660, 287] on input "0" at bounding box center [660, 293] width 65 height 25
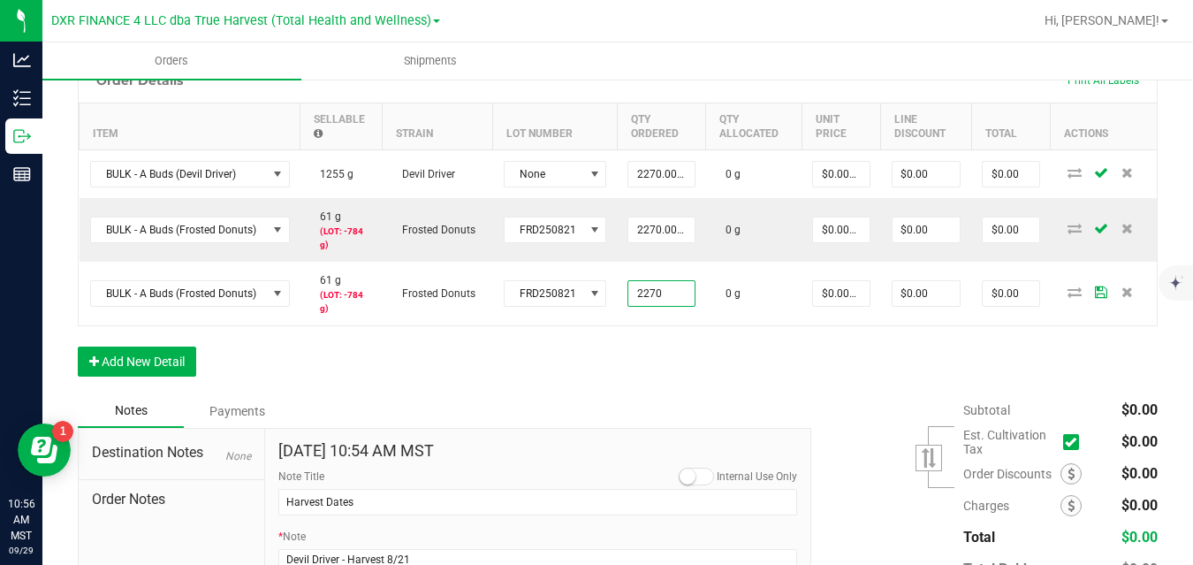
type input "2270.0000 g"
click at [703, 370] on div "Order Details Print All Labels Item Sellable Strain Lot Number Qty Ordered Qty …" at bounding box center [618, 225] width 1080 height 337
click at [176, 357] on button "Add New Detail" at bounding box center [137, 361] width 118 height 30
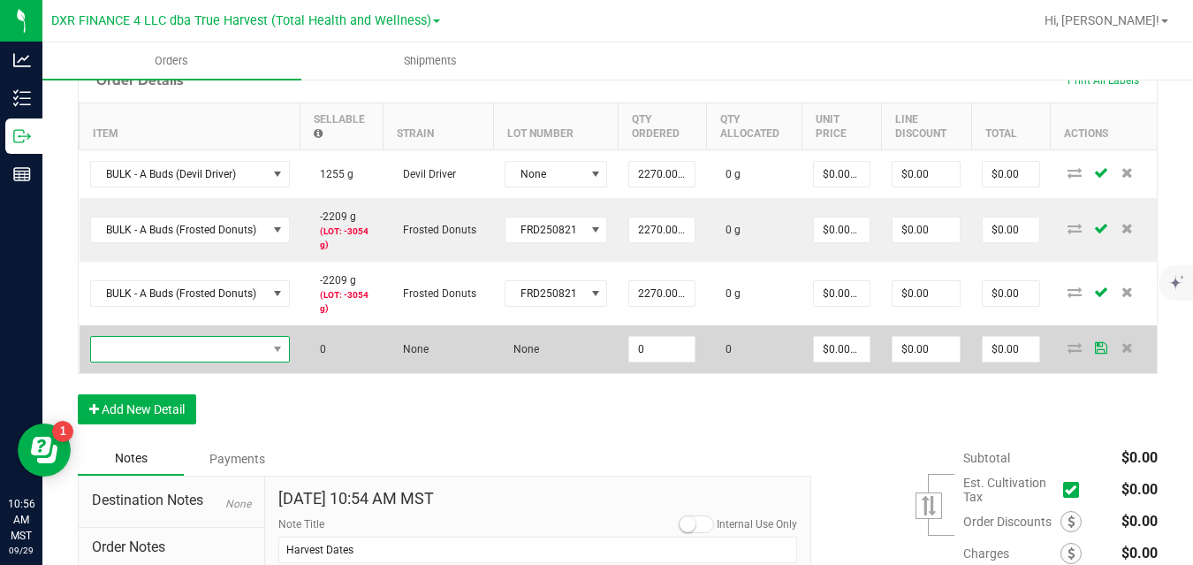
click at [201, 343] on span "NO DATA FOUND" at bounding box center [179, 349] width 176 height 25
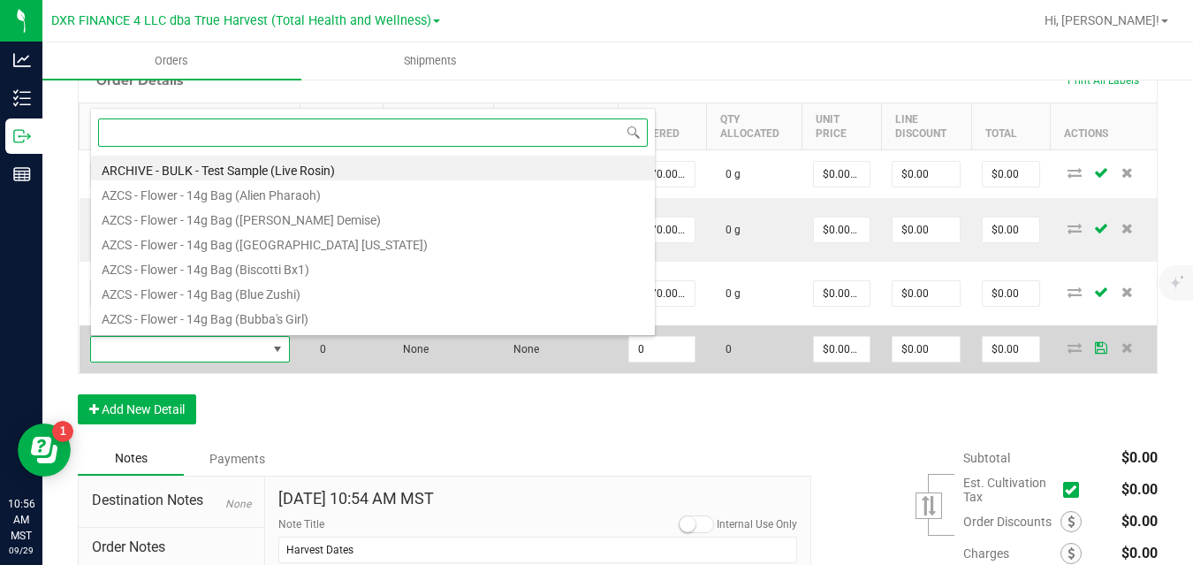
scroll to position [27, 200]
type input "kush mint"
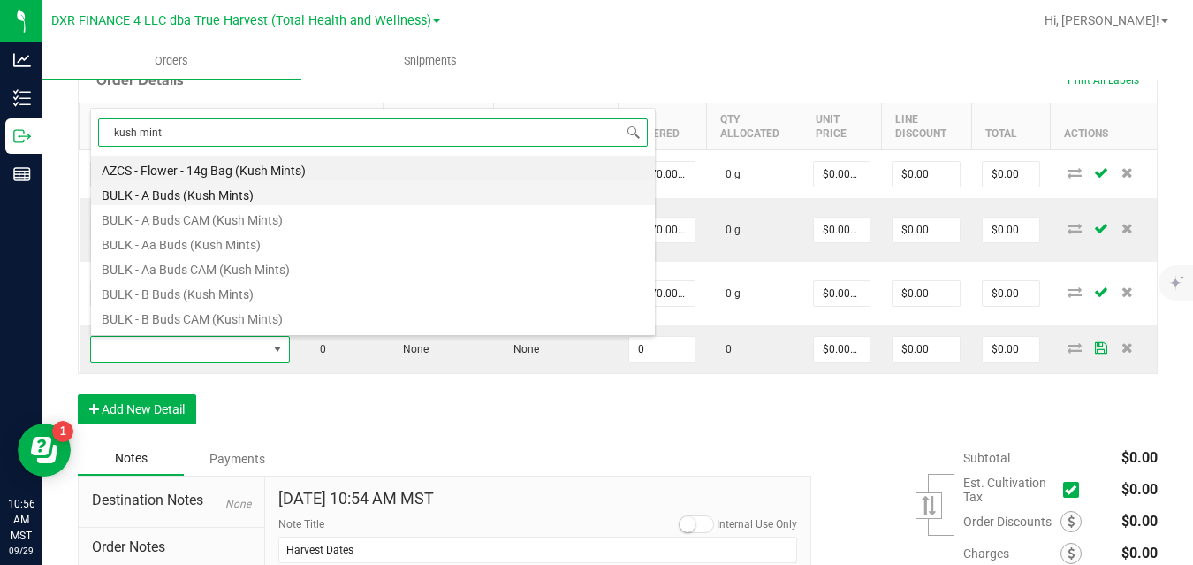
click at [212, 197] on li "BULK - A Buds (Kush Mints)" at bounding box center [373, 192] width 564 height 25
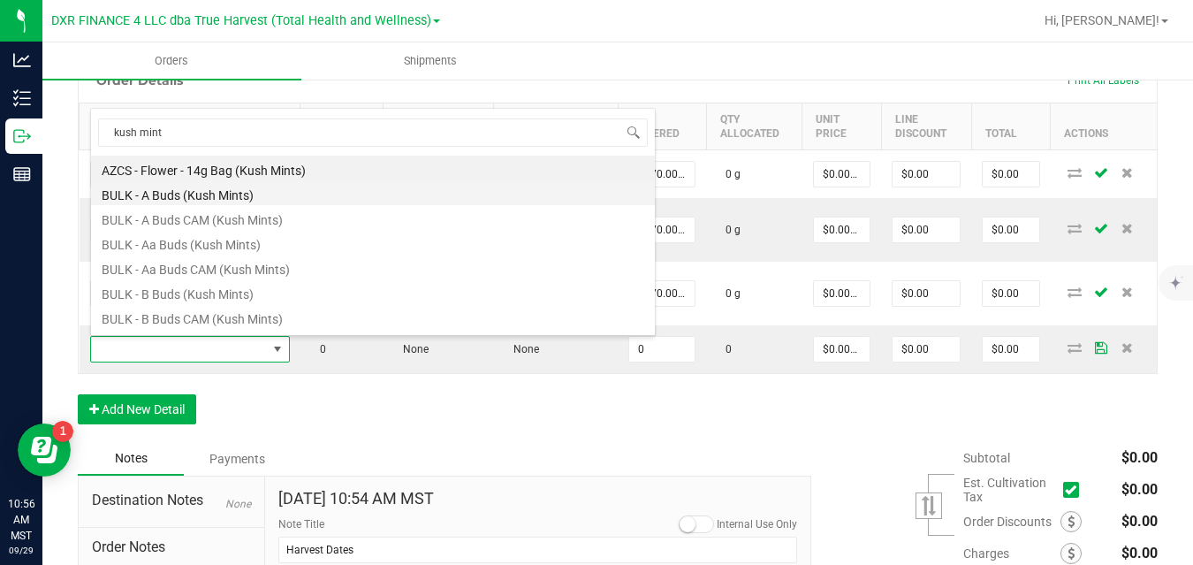
type input "0.0000 g"
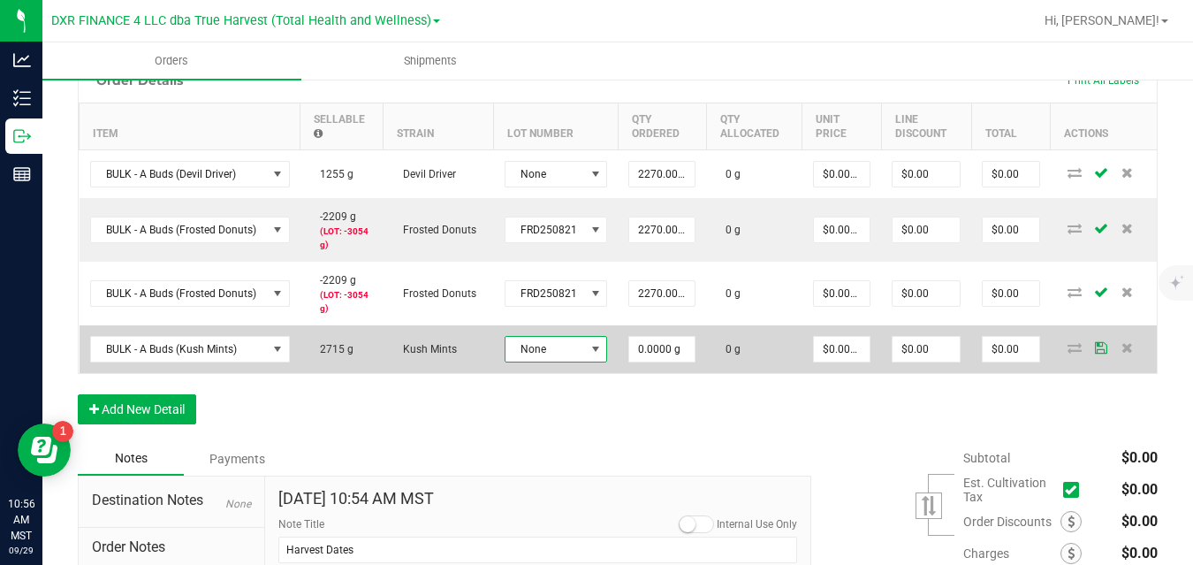
click at [544, 343] on span "None" at bounding box center [546, 349] width 80 height 25
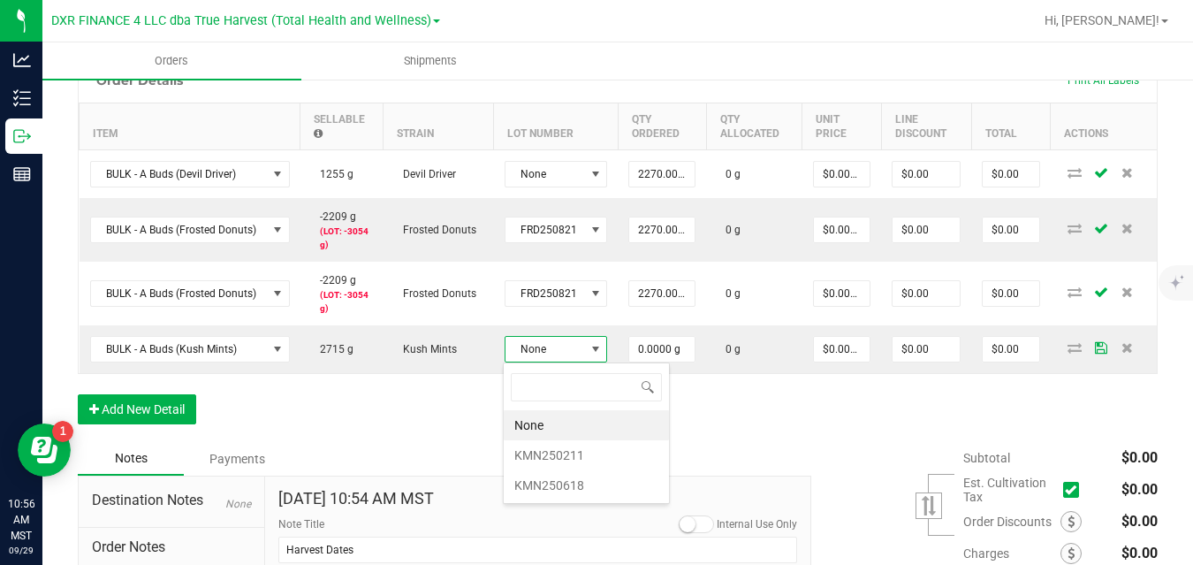
click at [430, 400] on div "Order Details Print All Labels Item Sellable Strain Lot Number Qty Ordered Qty …" at bounding box center [618, 249] width 1080 height 384
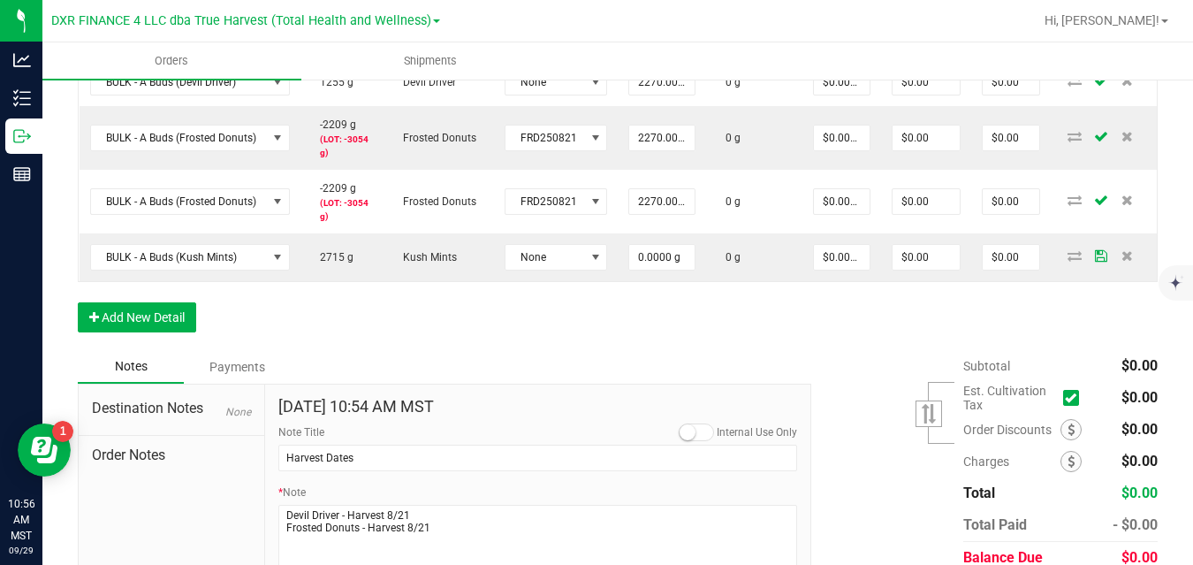
scroll to position [601, 0]
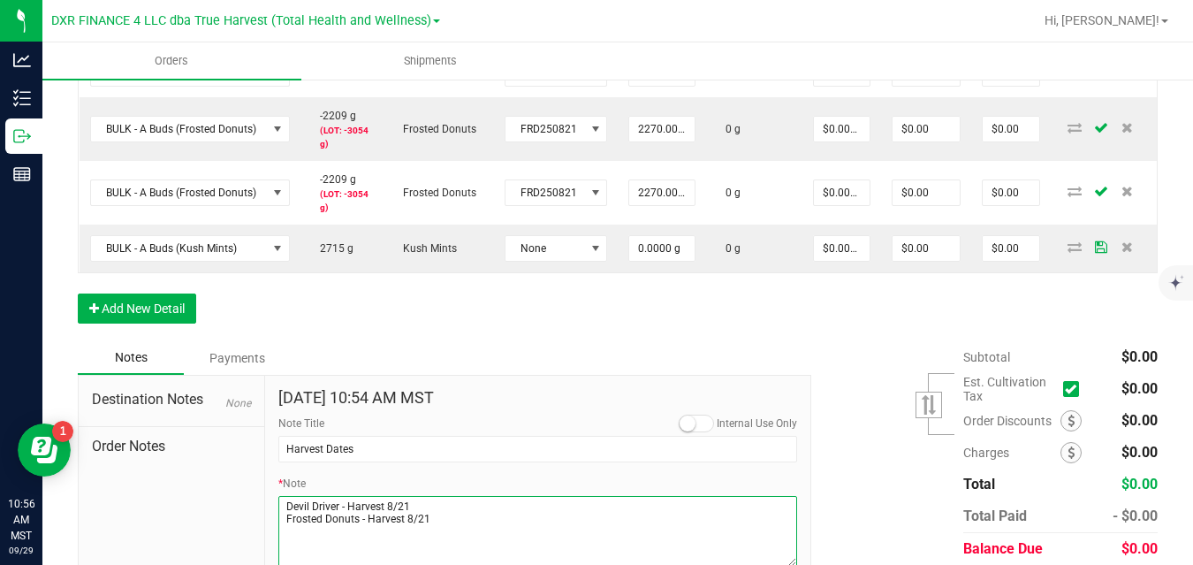
click at [451, 516] on textarea "* Note" at bounding box center [537, 531] width 519 height 71
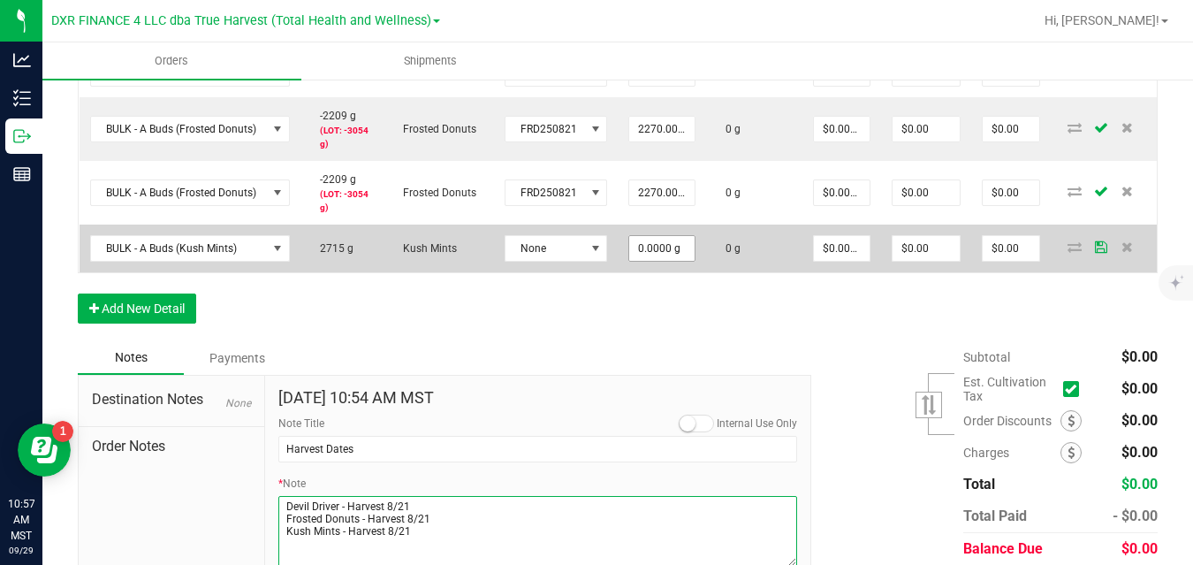
type textarea "Devil Driver - Harvest 8/21 Frosted Donuts - Harvest 8/21 Kush Mints - Harvest …"
click at [651, 248] on input "0" at bounding box center [661, 248] width 65 height 25
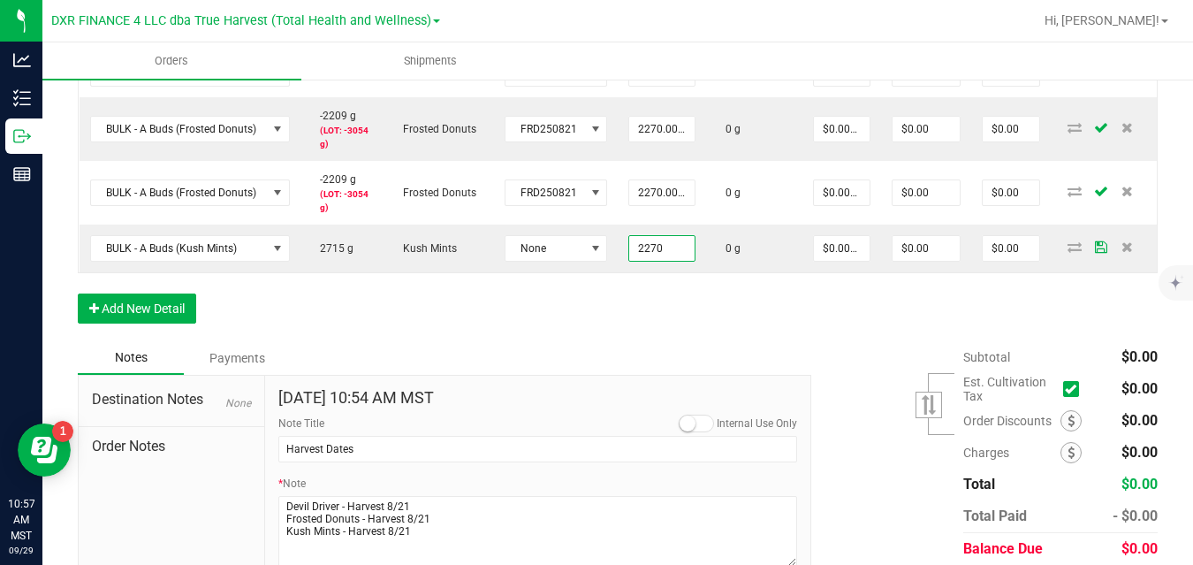
type input "2270.0000 g"
click at [658, 314] on div "Order Details Print All Labels Item Sellable Strain Lot Number Qty Ordered Qty …" at bounding box center [618, 149] width 1080 height 384
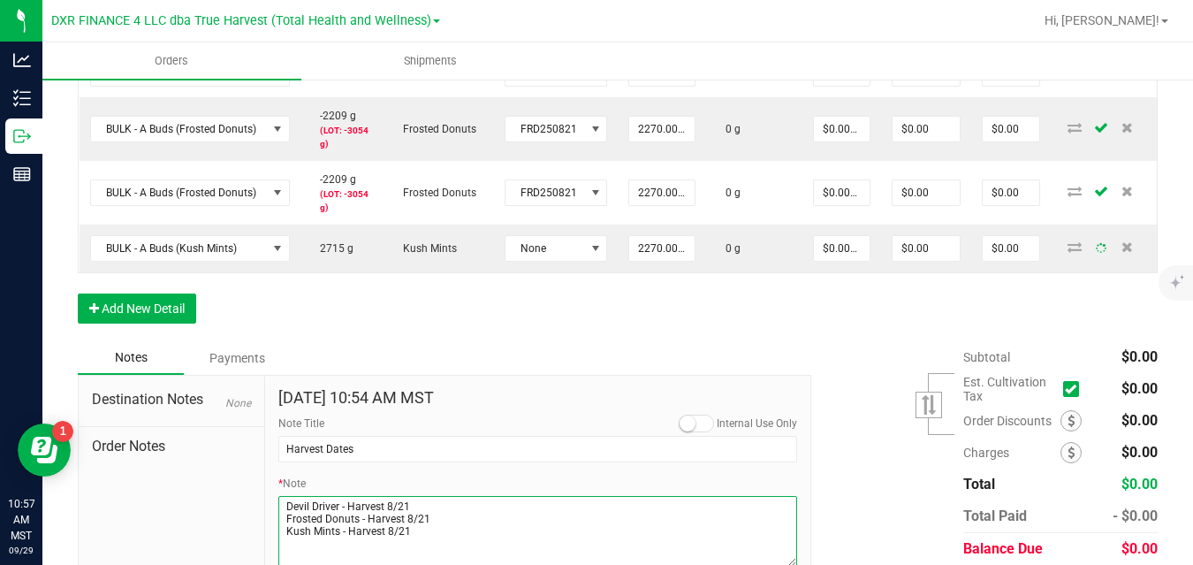
click at [449, 538] on textarea "* Note" at bounding box center [537, 531] width 519 height 71
type textarea "Devil Driver - Harvest 8/21 Frosted Donuts - Harvest 8/21 Kush Mints - Harvest …"
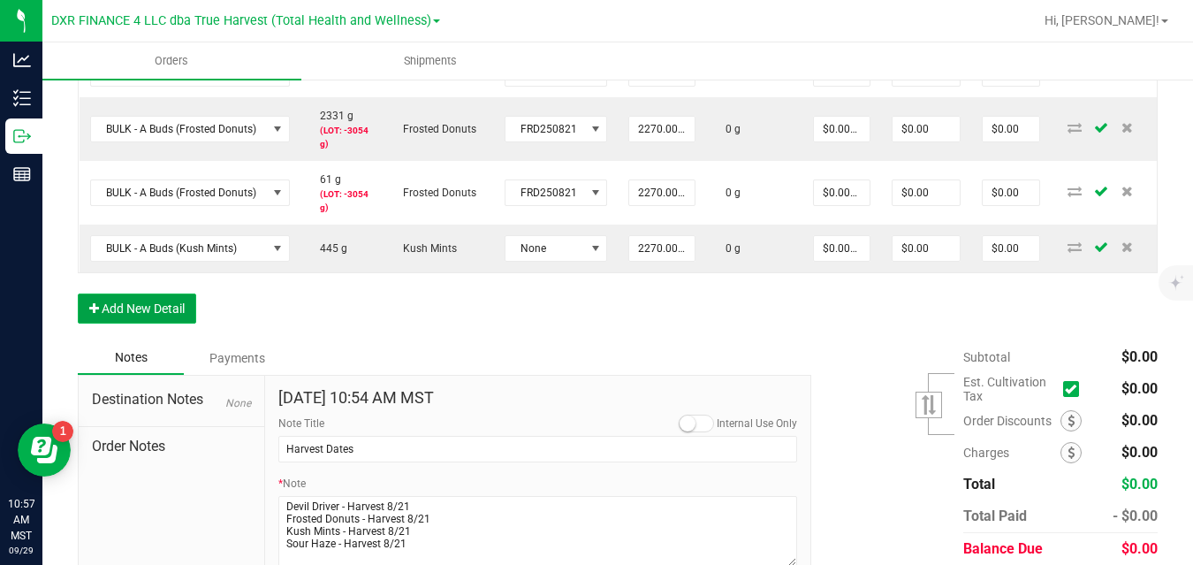
click at [177, 306] on button "Add New Detail" at bounding box center [137, 308] width 118 height 30
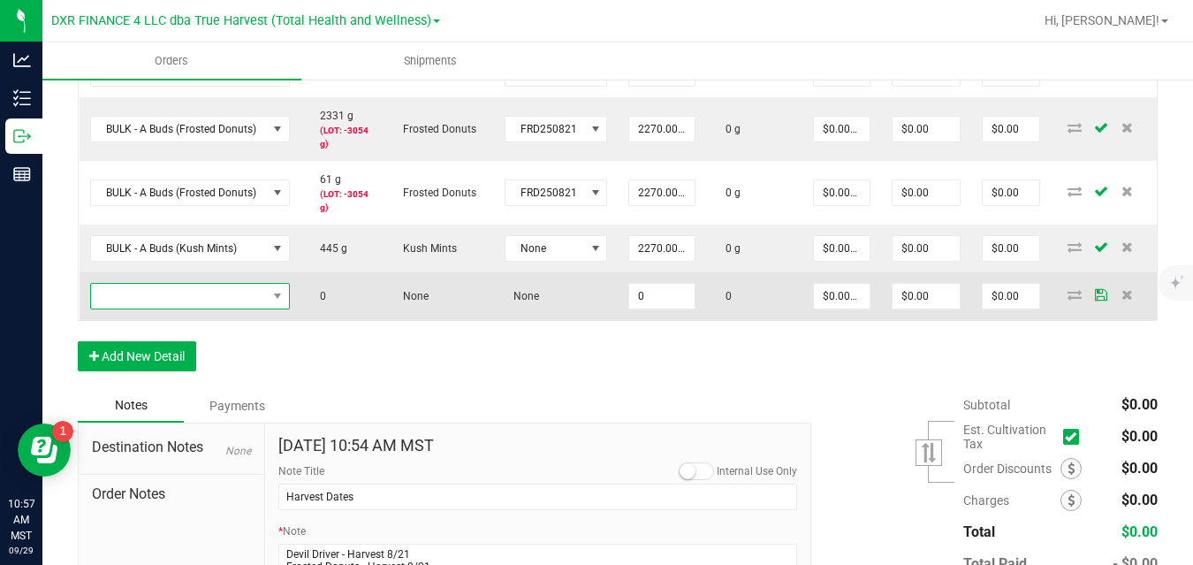
click at [181, 301] on span "NO DATA FOUND" at bounding box center [179, 296] width 176 height 25
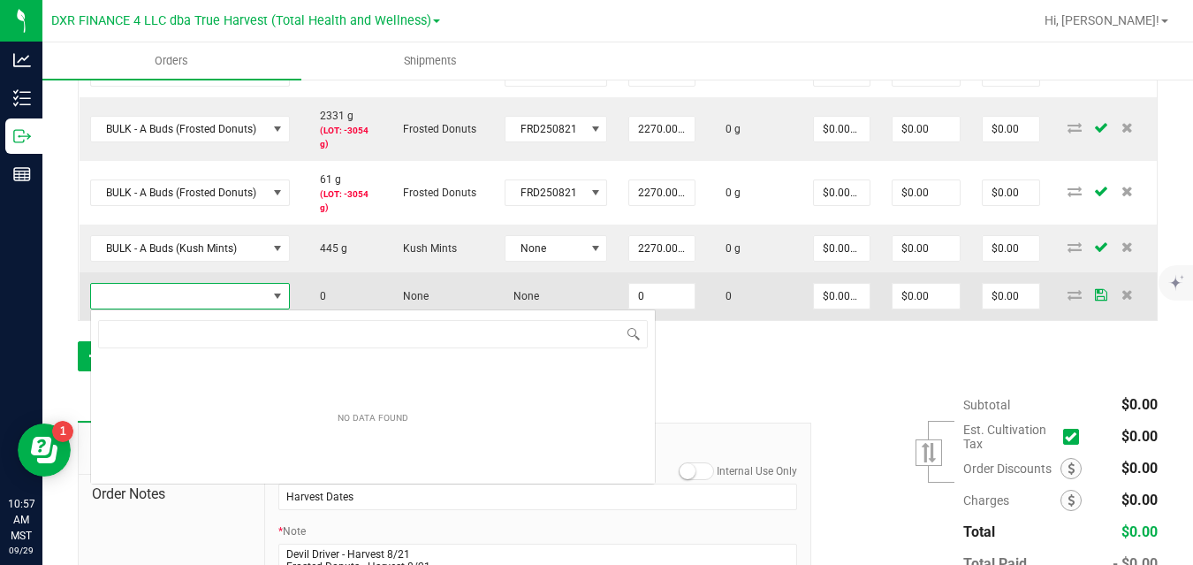
scroll to position [27, 200]
type input "sour haze"
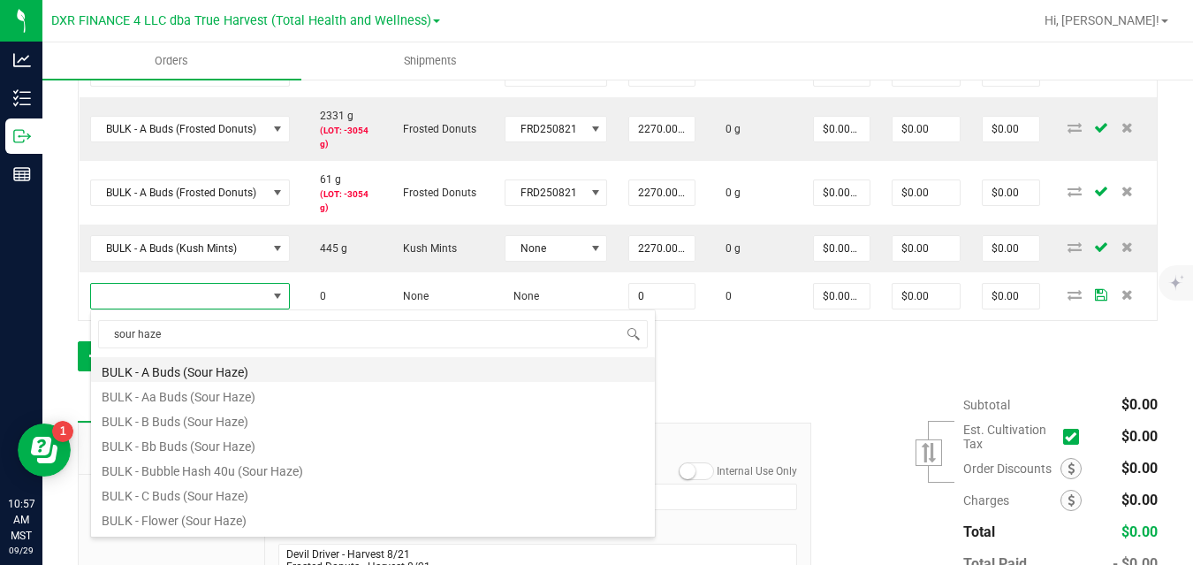
click at [181, 367] on li "BULK - A Buds (Sour Haze)" at bounding box center [373, 369] width 564 height 25
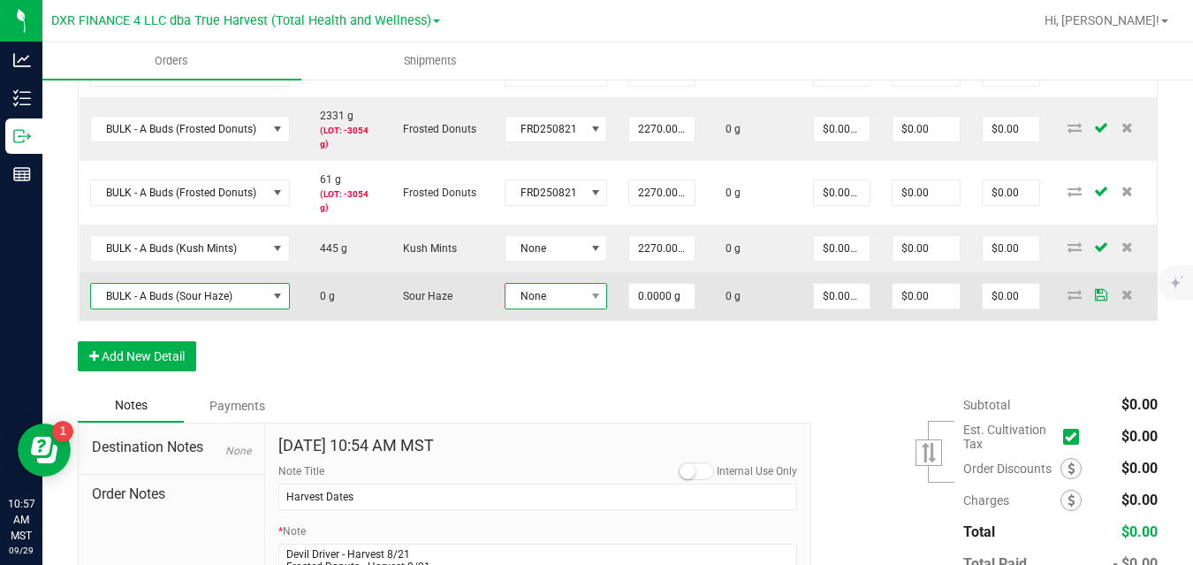
click at [544, 302] on span "None" at bounding box center [546, 296] width 80 height 25
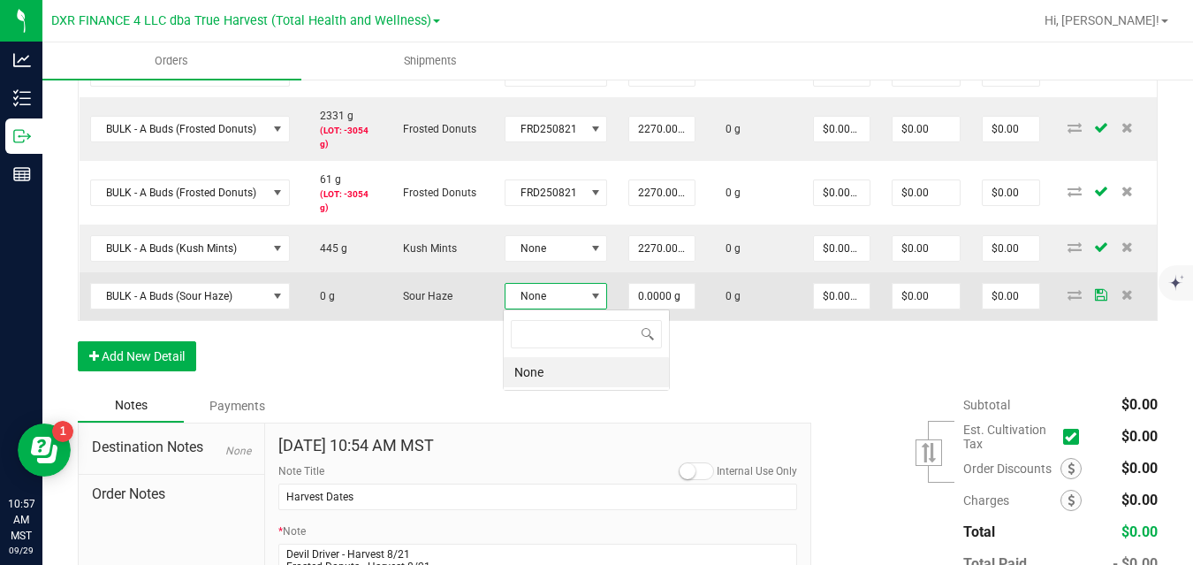
scroll to position [27, 102]
click at [544, 302] on span "None" at bounding box center [546, 296] width 80 height 25
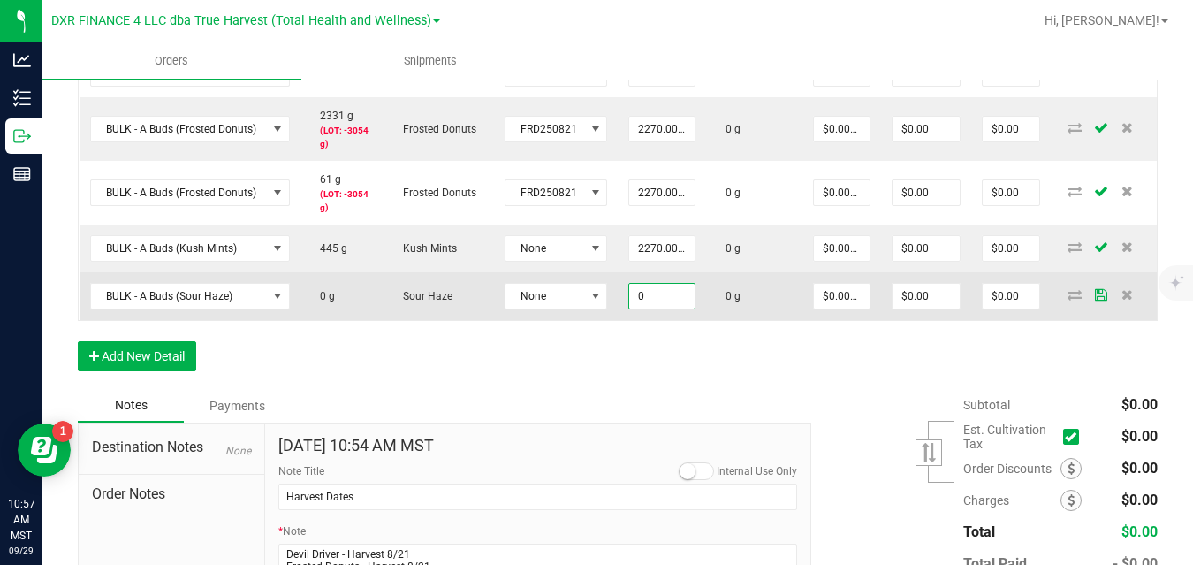
click at [649, 298] on input "0" at bounding box center [661, 296] width 65 height 25
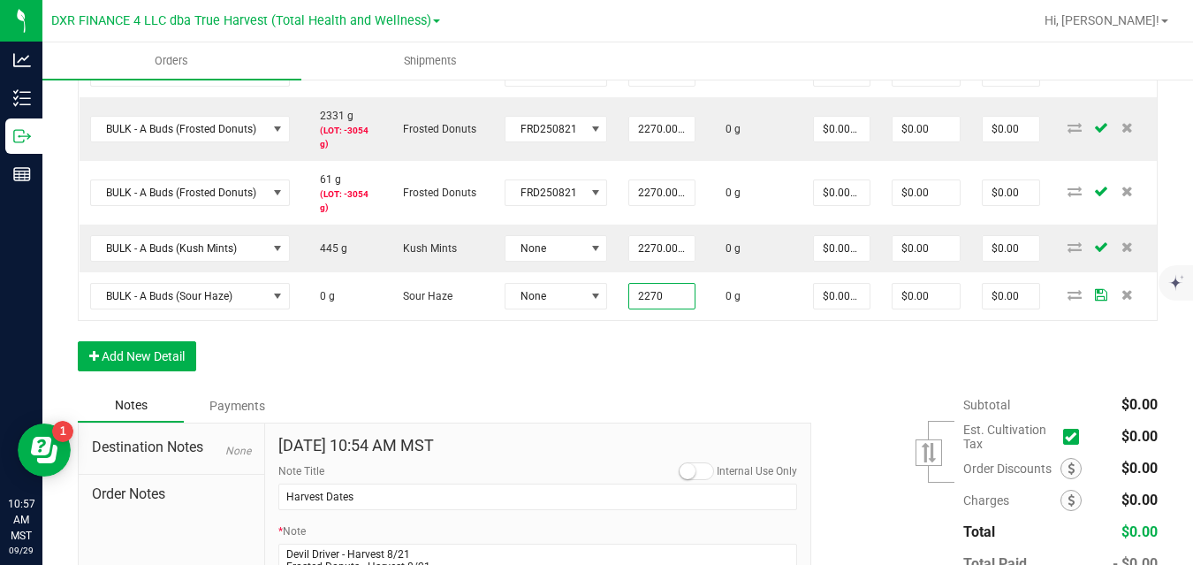
type input "2270.0000 g"
click at [694, 351] on div "Order Details Print All Labels Item Sellable Strain Lot Number Qty Ordered Qty …" at bounding box center [618, 173] width 1080 height 432
click at [184, 349] on button "Add New Detail" at bounding box center [137, 356] width 118 height 30
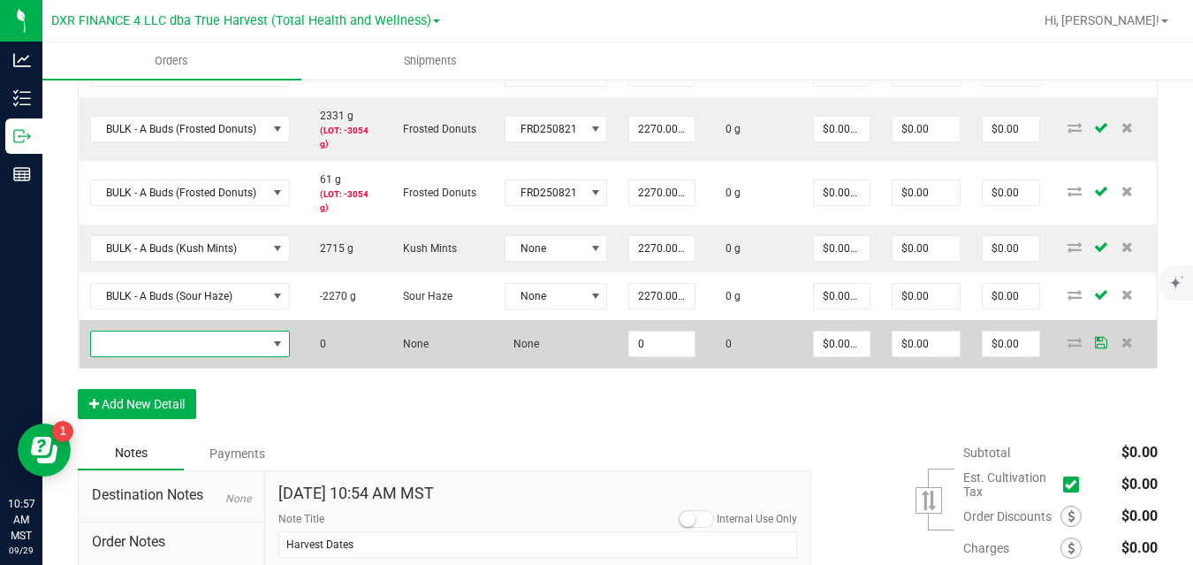
click at [203, 346] on span "NO DATA FOUND" at bounding box center [179, 343] width 176 height 25
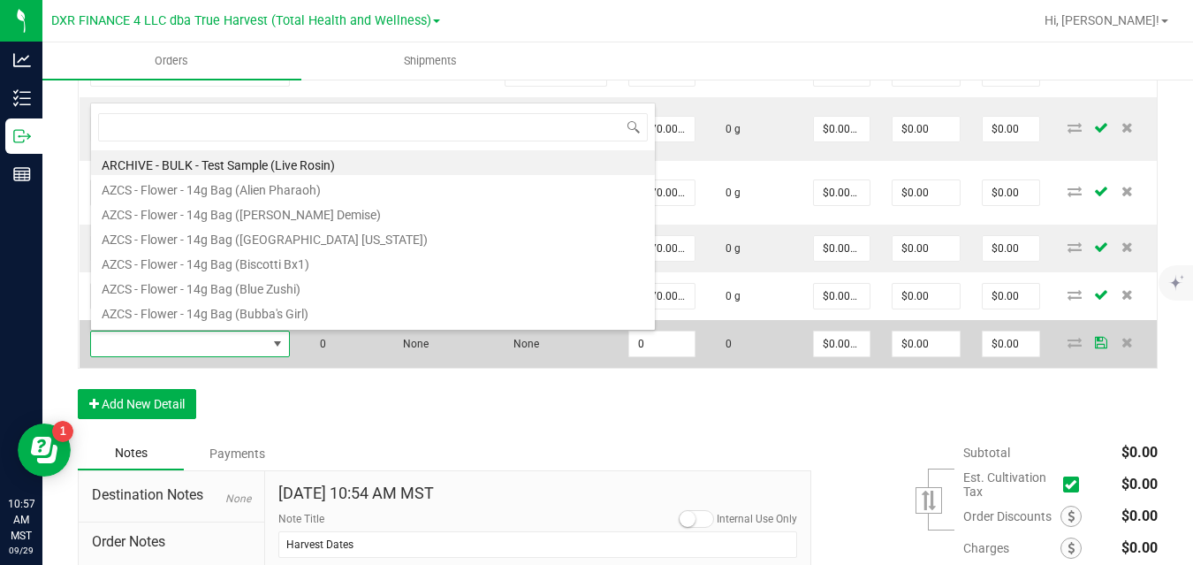
scroll to position [27, 200]
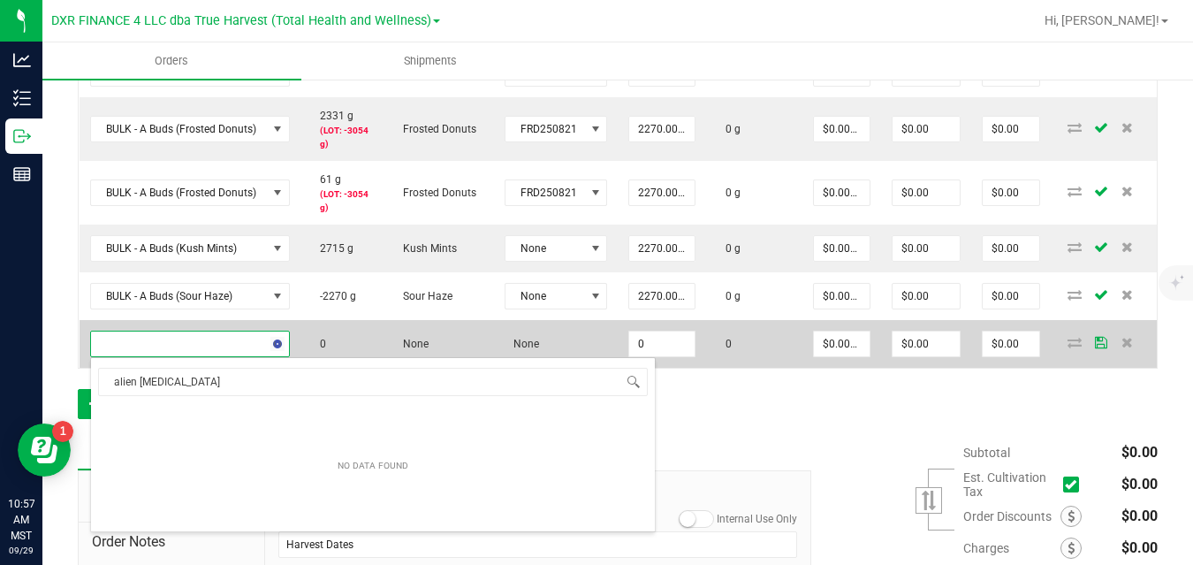
type input "alien banana"
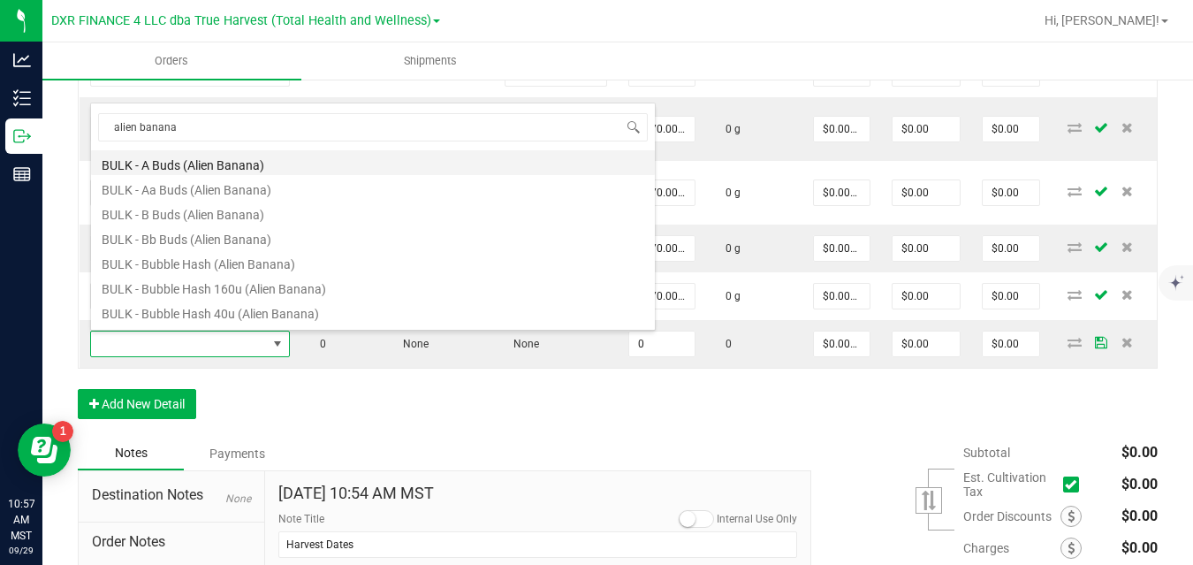
click at [204, 167] on li "BULK - A Buds (Alien Banana)" at bounding box center [373, 162] width 564 height 25
type input "0.0000 g"
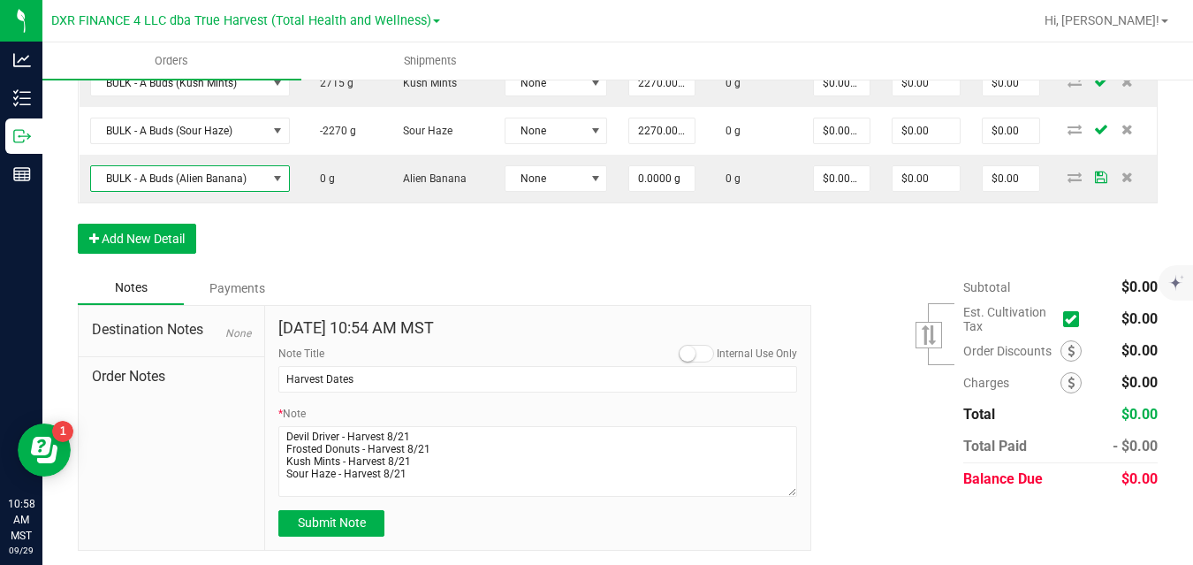
scroll to position [770, 0]
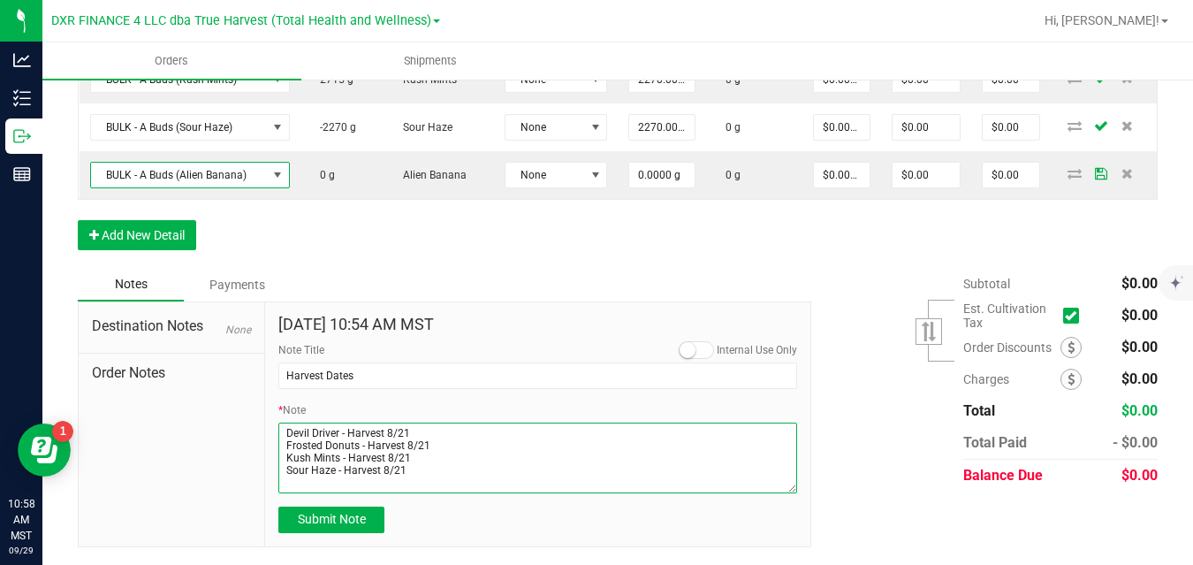
click at [452, 473] on textarea "* Note" at bounding box center [537, 457] width 519 height 71
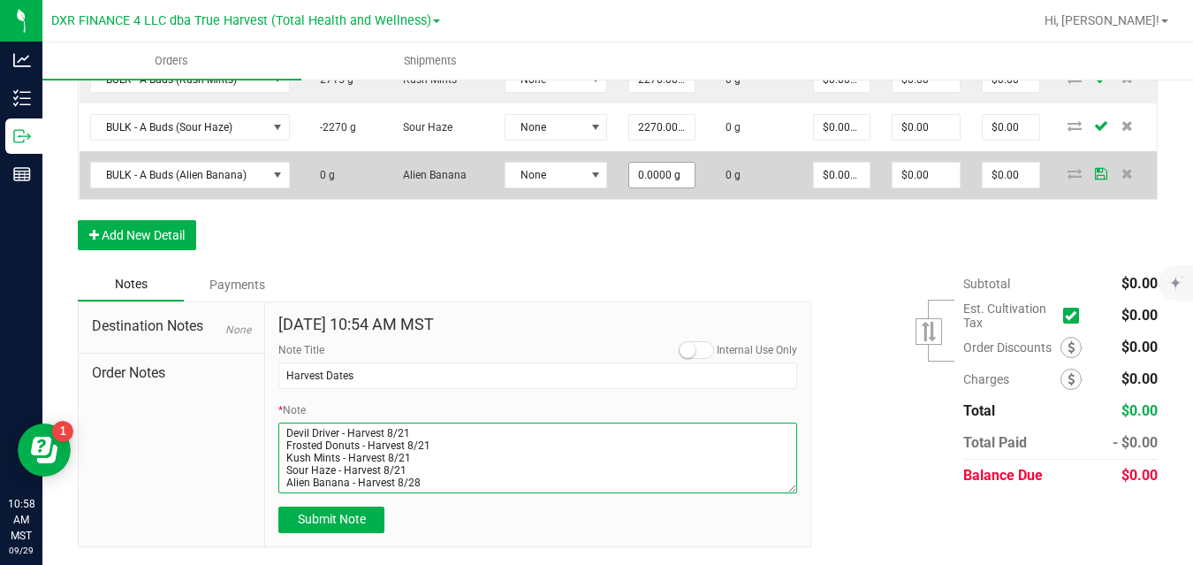
type textarea "Devil Driver - Harvest 8/21 Frosted Donuts - Harvest 8/21 Kush Mints - Harvest …"
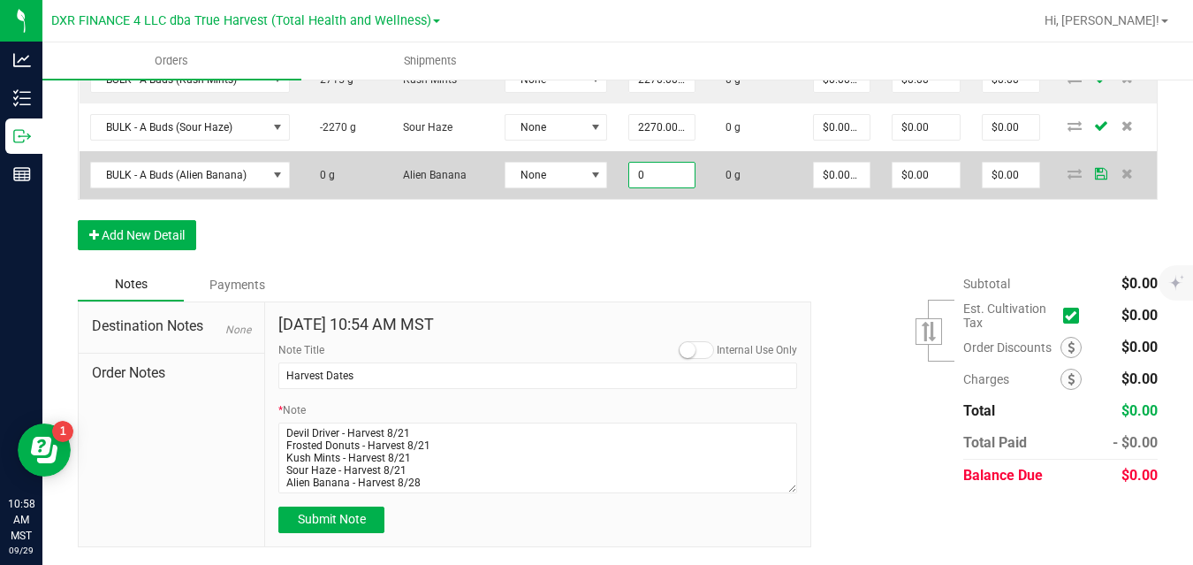
click at [655, 172] on input "0" at bounding box center [661, 175] width 65 height 25
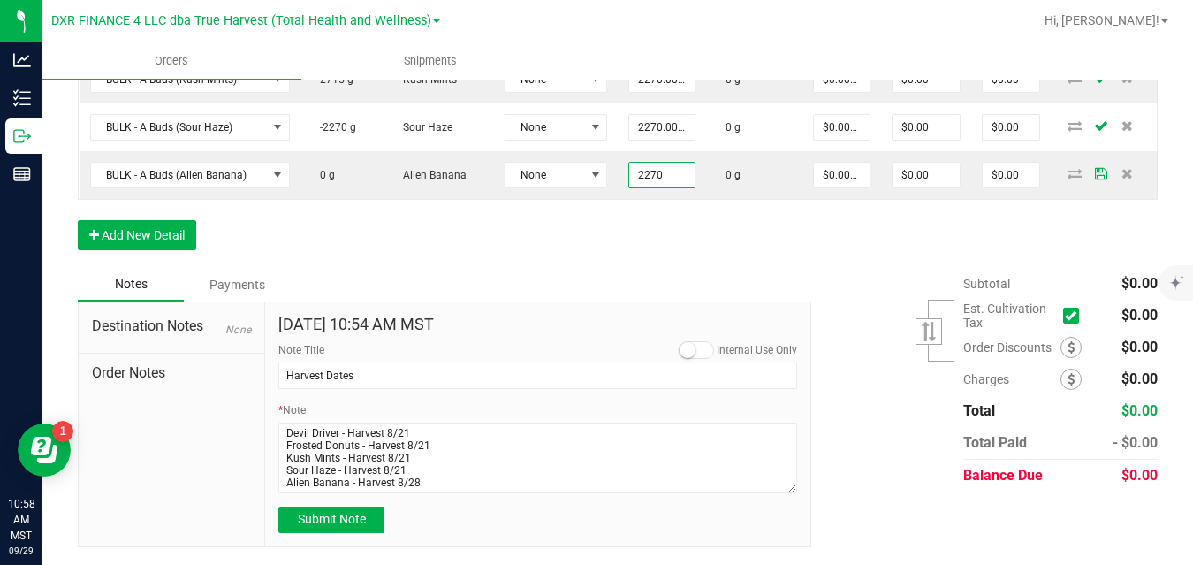
type input "2270.0000 g"
click at [658, 249] on div "Order Details Print All Labels Item Sellable Strain Lot Number Qty Ordered Qty …" at bounding box center [618, 28] width 1080 height 480
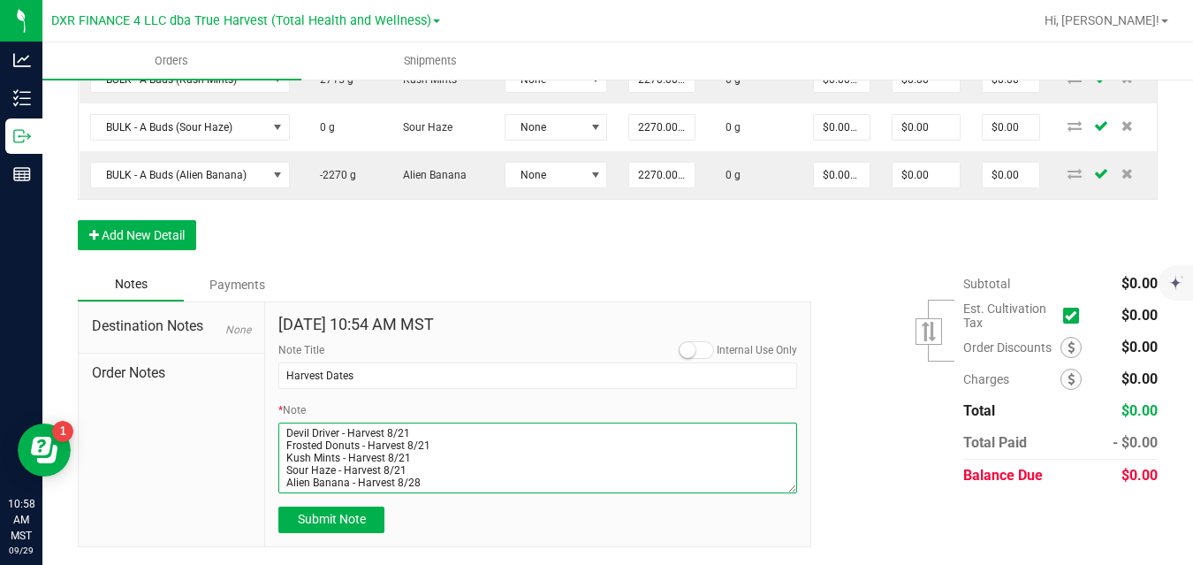
click at [427, 473] on textarea "* Note" at bounding box center [537, 457] width 519 height 71
type textarea "Devil Driver - Harvest 8/21 Frosted Donuts - Harvest 8/21 Kush Mints - Harvest …"
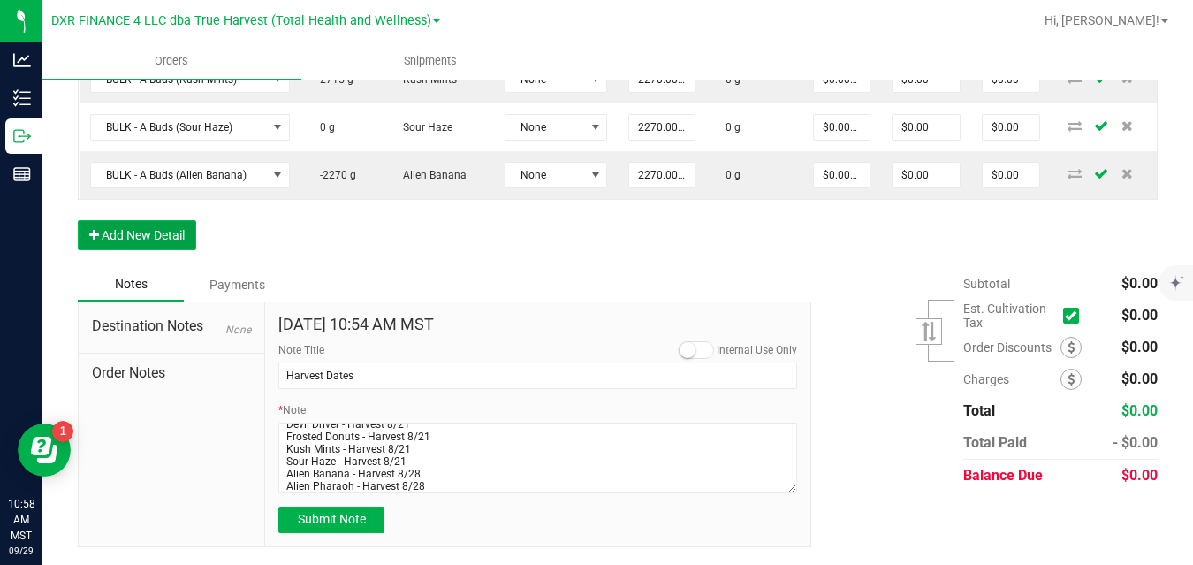
click at [179, 232] on button "Add New Detail" at bounding box center [137, 235] width 118 height 30
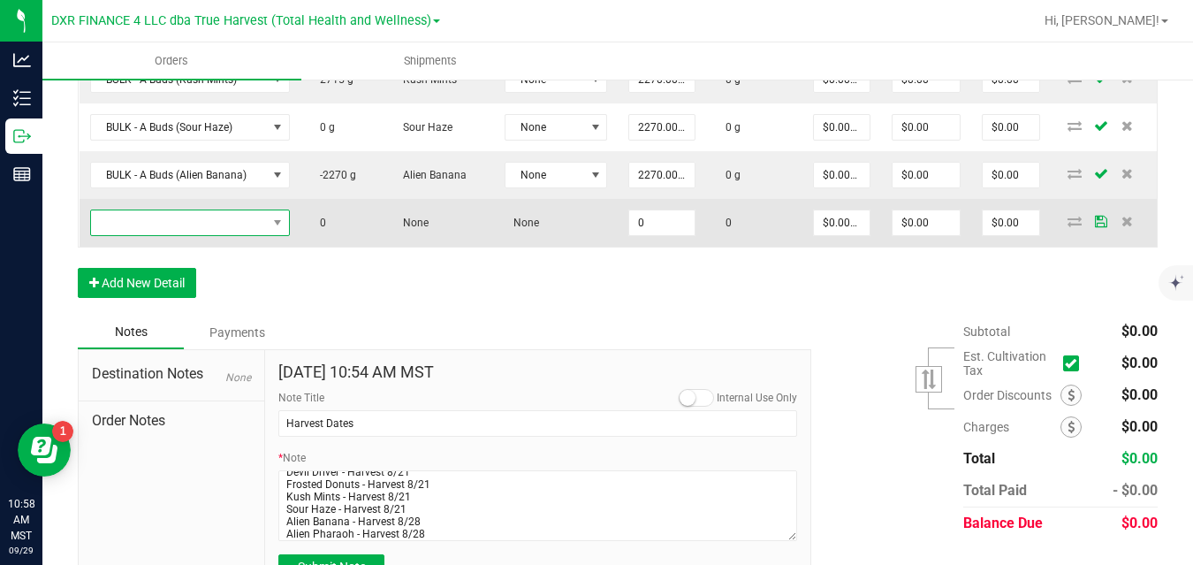
click at [189, 225] on span "NO DATA FOUND" at bounding box center [179, 222] width 176 height 25
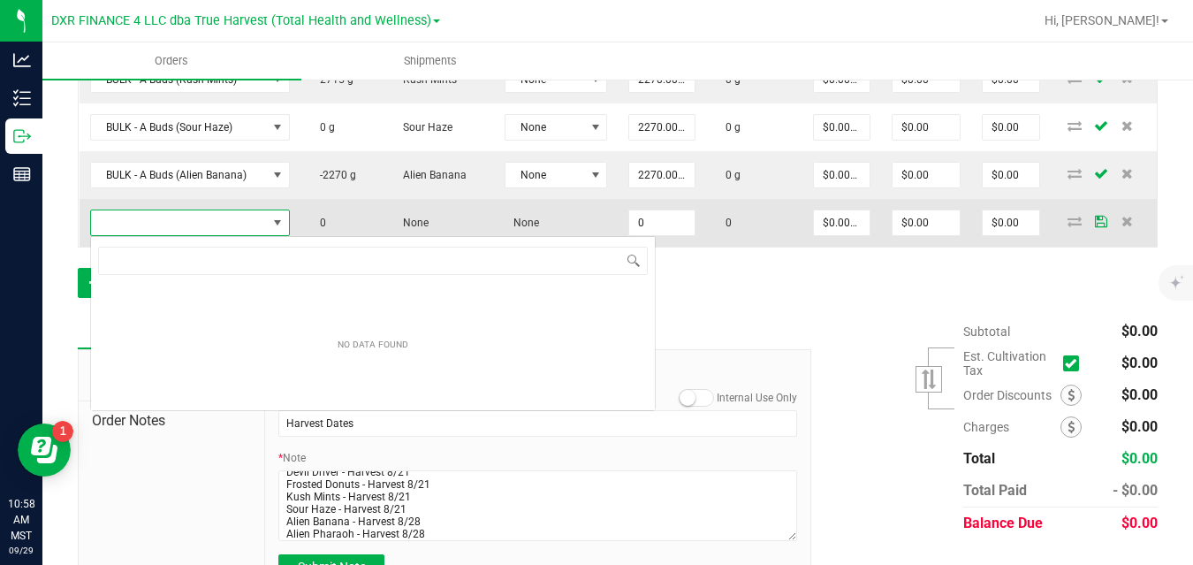
scroll to position [27, 200]
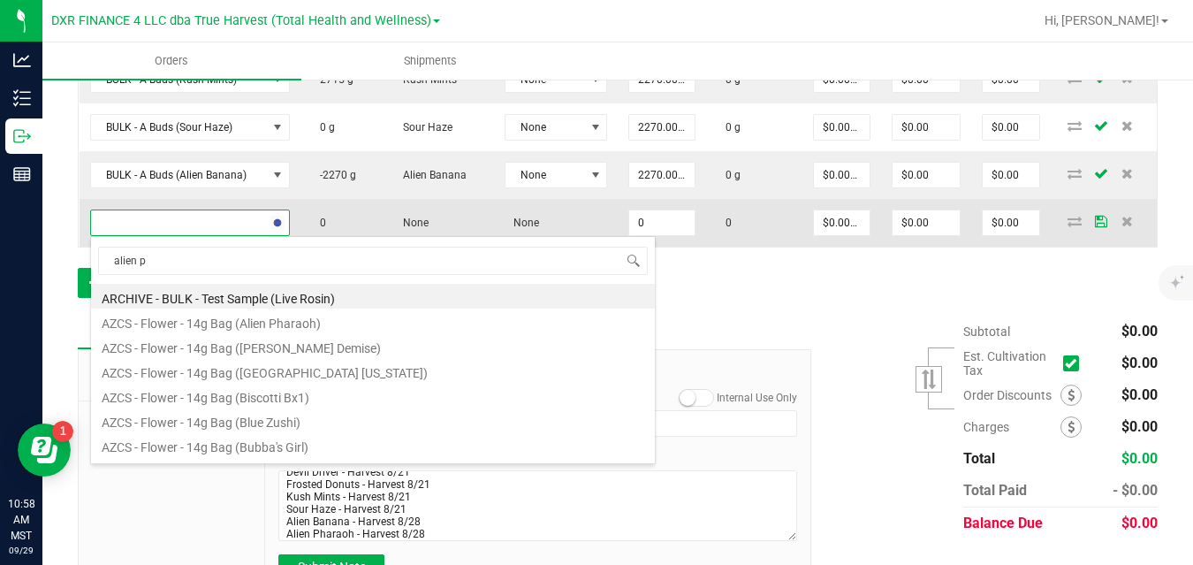
type input "alien ph"
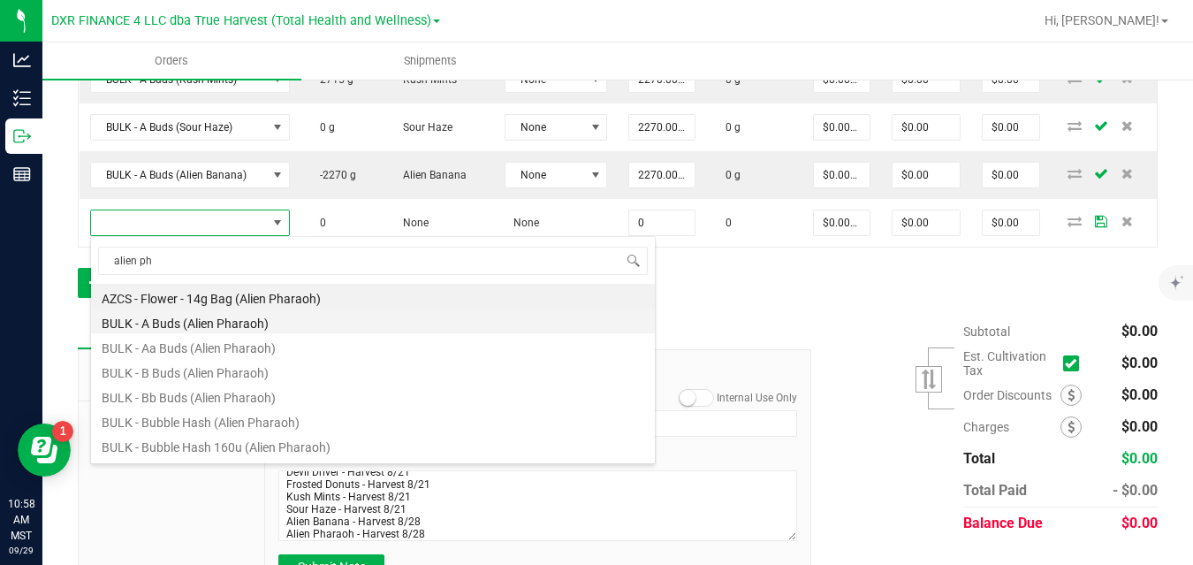
click at [193, 320] on li "BULK - A Buds (Alien Pharaoh)" at bounding box center [373, 320] width 564 height 25
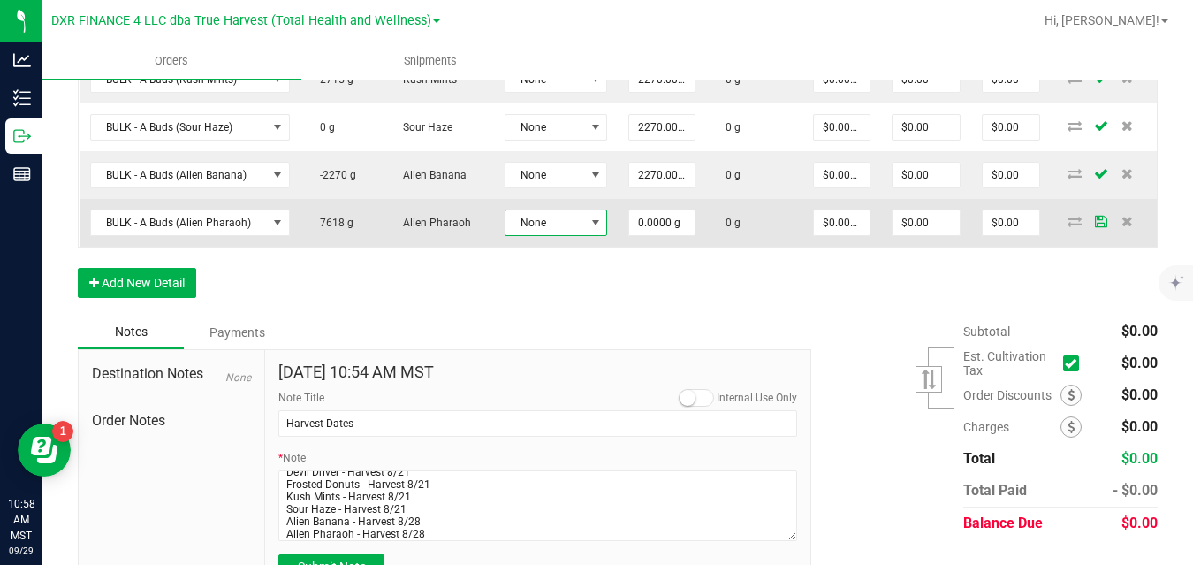
click at [545, 223] on span "None" at bounding box center [546, 222] width 80 height 25
click at [652, 225] on input "0" at bounding box center [661, 222] width 65 height 25
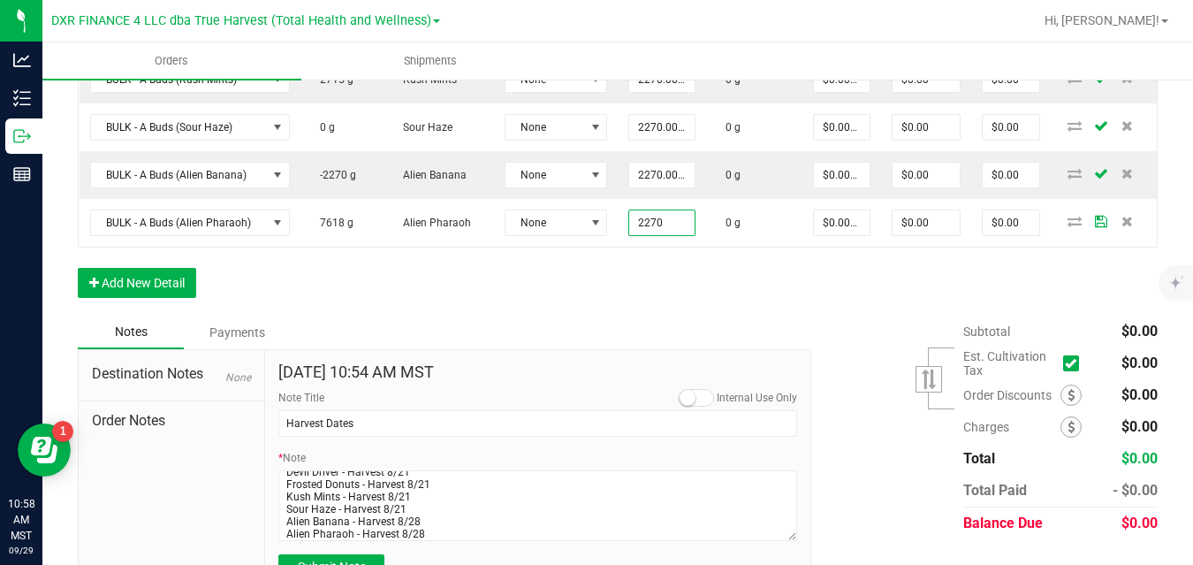
type input "2270.0000 g"
click at [677, 298] on div "Order Details Print All Labels Item Sellable Strain Lot Number Qty Ordered Qty …" at bounding box center [618, 52] width 1080 height 528
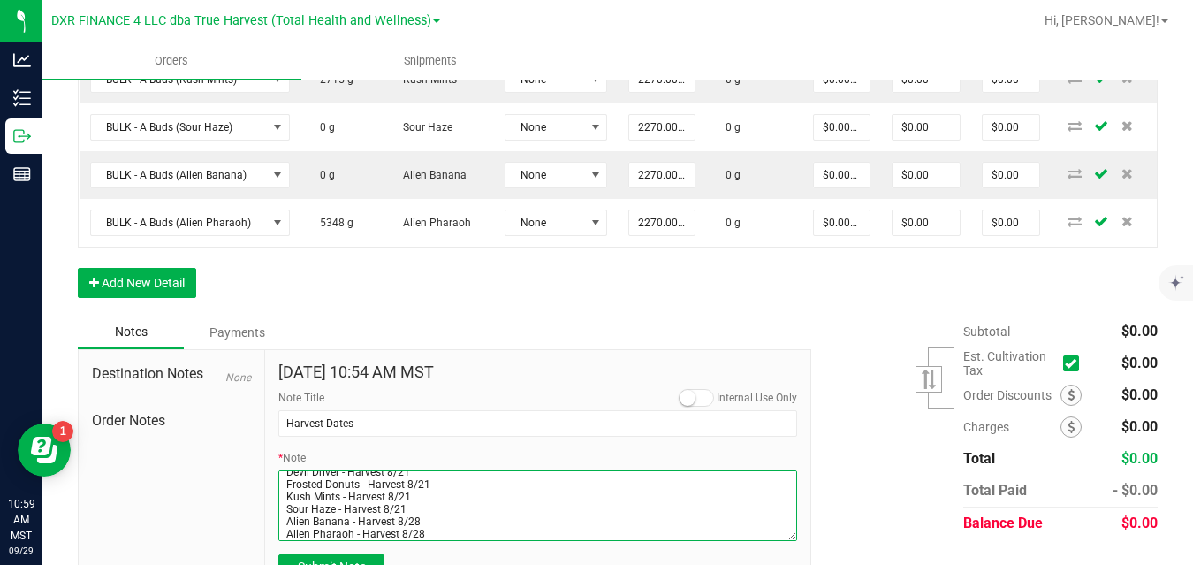
click at [456, 534] on textarea "* Note" at bounding box center [537, 505] width 519 height 71
type textarea "Devil Driver - Harvest 8/21 Frosted Donuts - Harvest 8/21 Kush Mints - Harvest …"
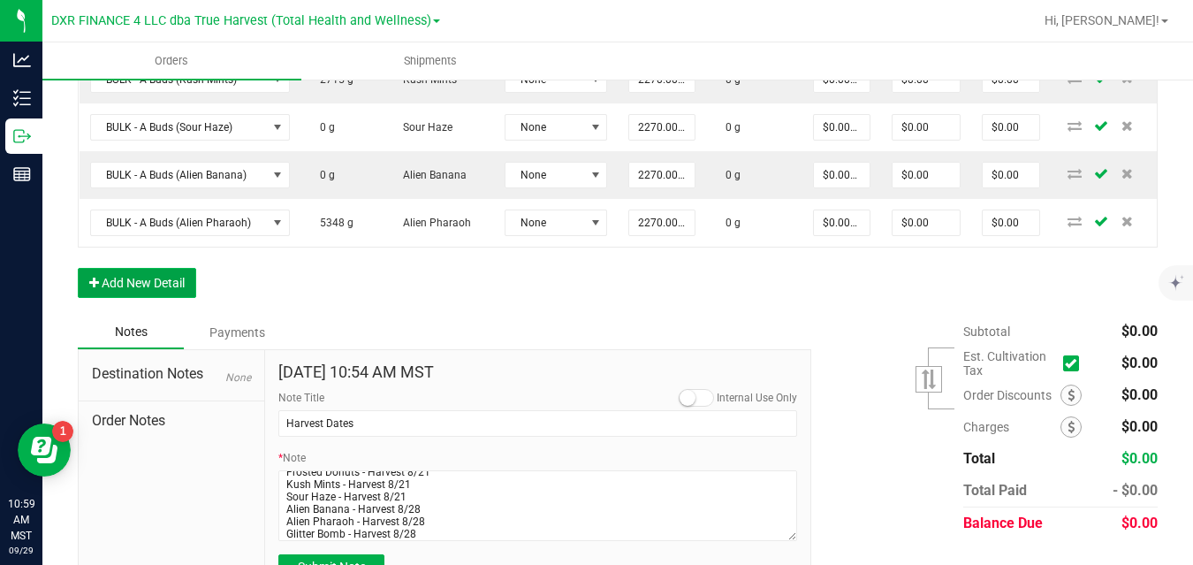
click at [188, 283] on button "Add New Detail" at bounding box center [137, 283] width 118 height 30
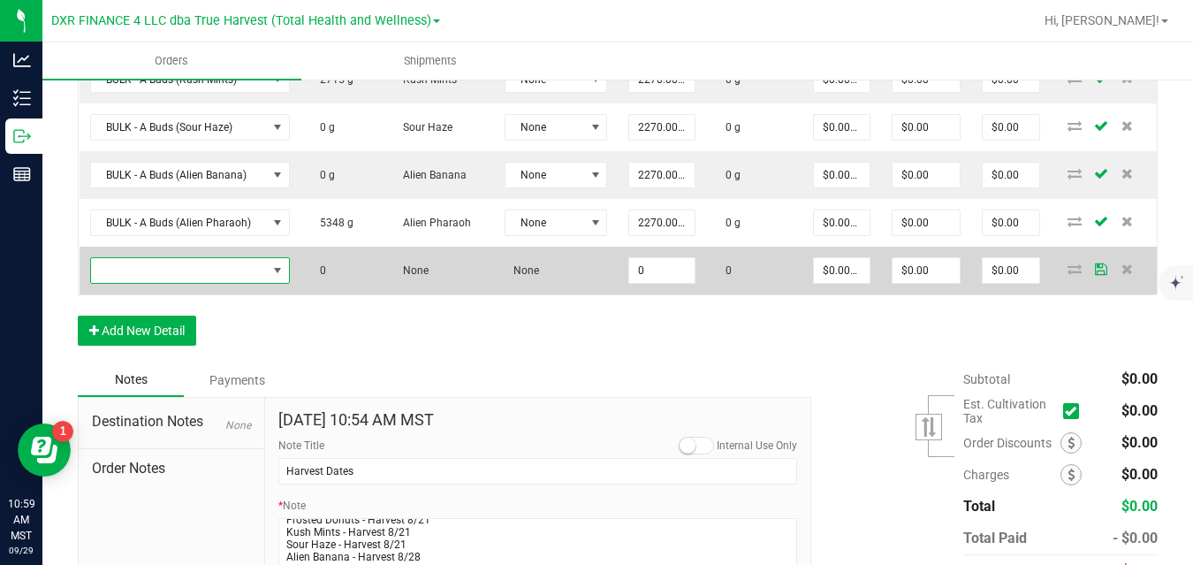
click at [208, 272] on span "NO DATA FOUND" at bounding box center [179, 270] width 176 height 25
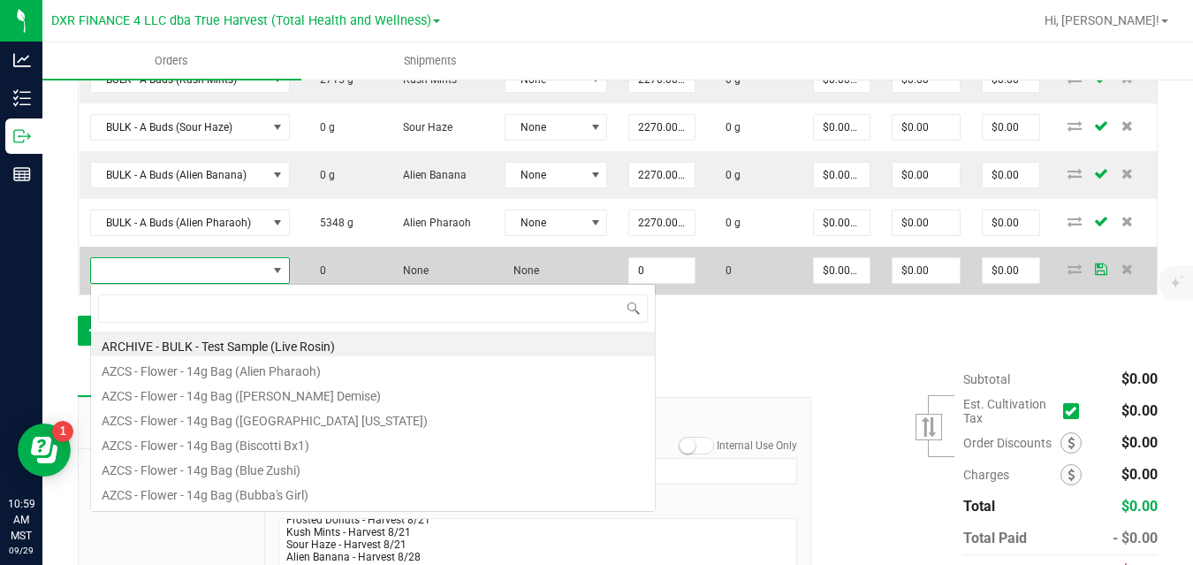
scroll to position [27, 200]
type input "glitter bomb"
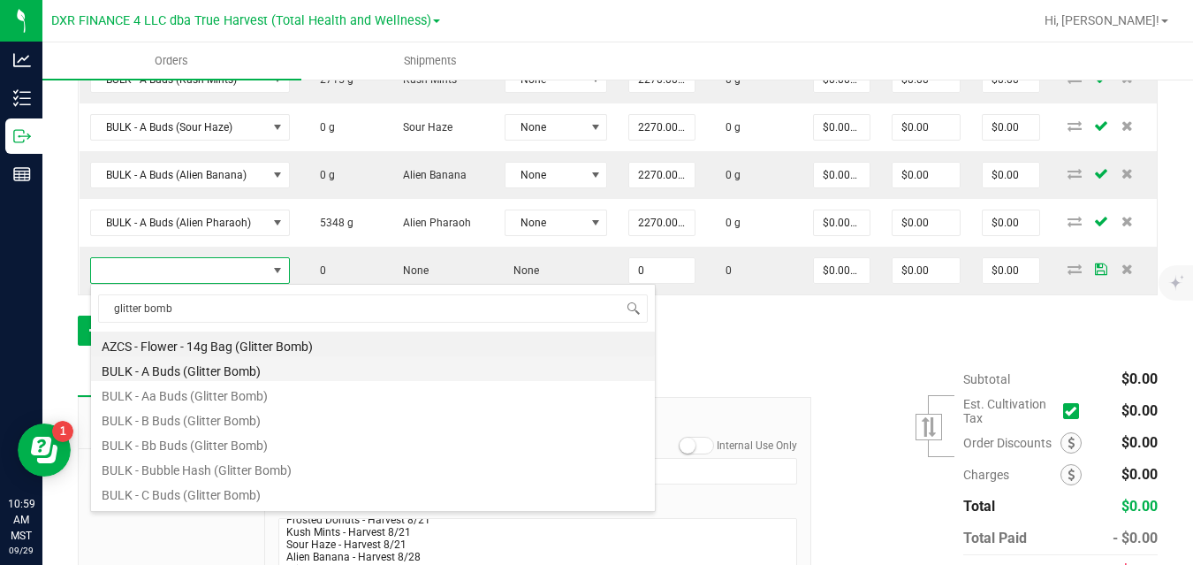
click at [200, 369] on li "BULK - A Buds (Glitter Bomb)" at bounding box center [373, 368] width 564 height 25
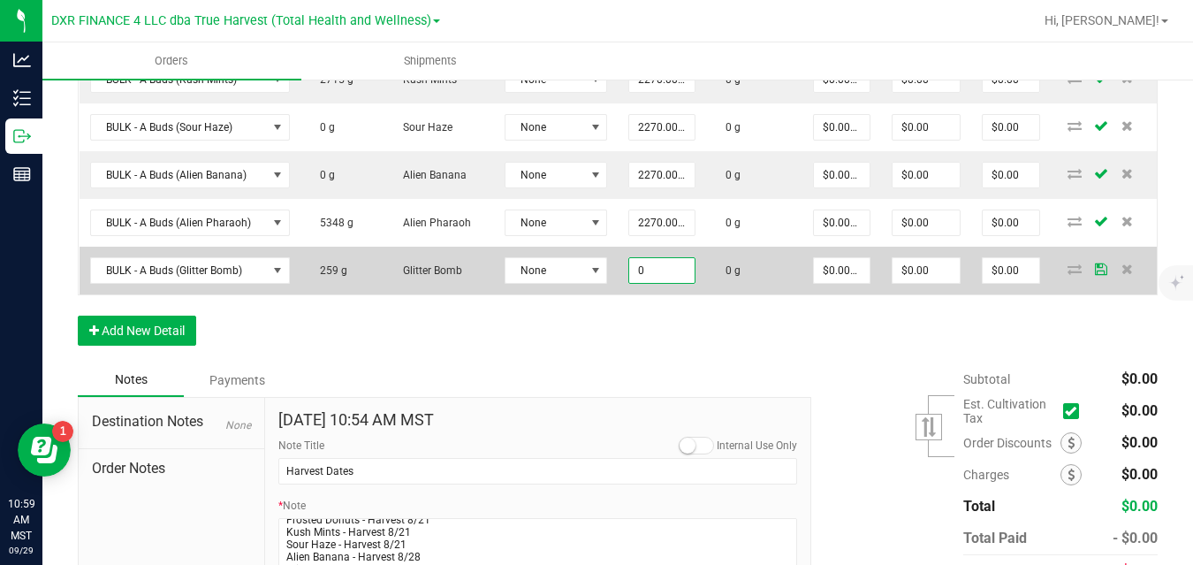
click at [652, 273] on input "0" at bounding box center [661, 270] width 65 height 25
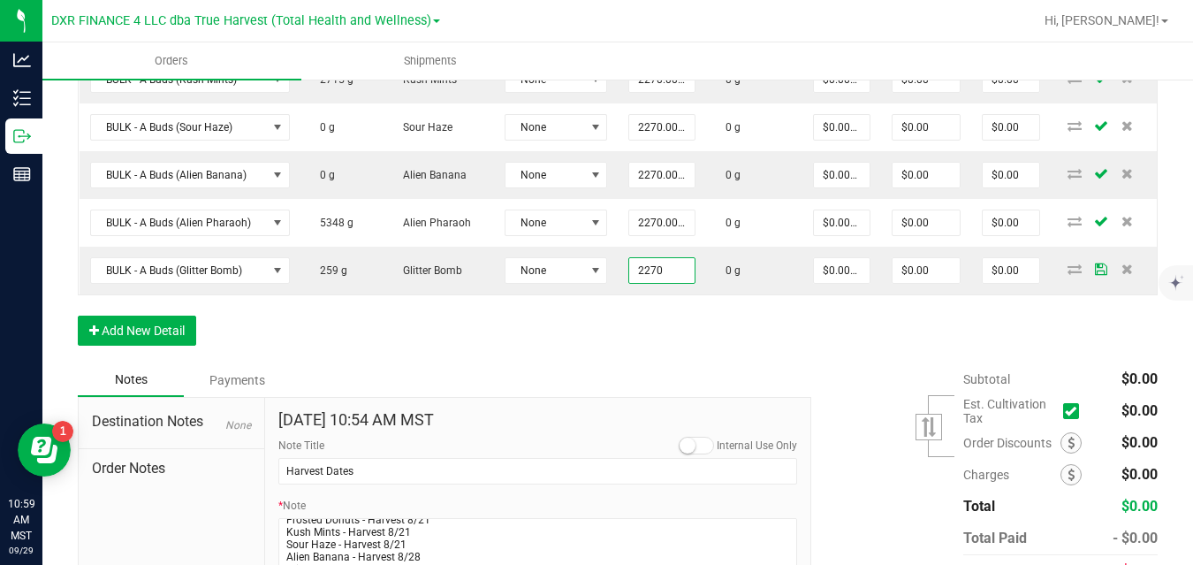
type input "2270.0000 g"
click at [710, 331] on div "Order Details Print All Labels Item Sellable Strain Lot Number Qty Ordered Qty …" at bounding box center [618, 75] width 1080 height 575
click at [180, 329] on button "Add New Detail" at bounding box center [137, 331] width 118 height 30
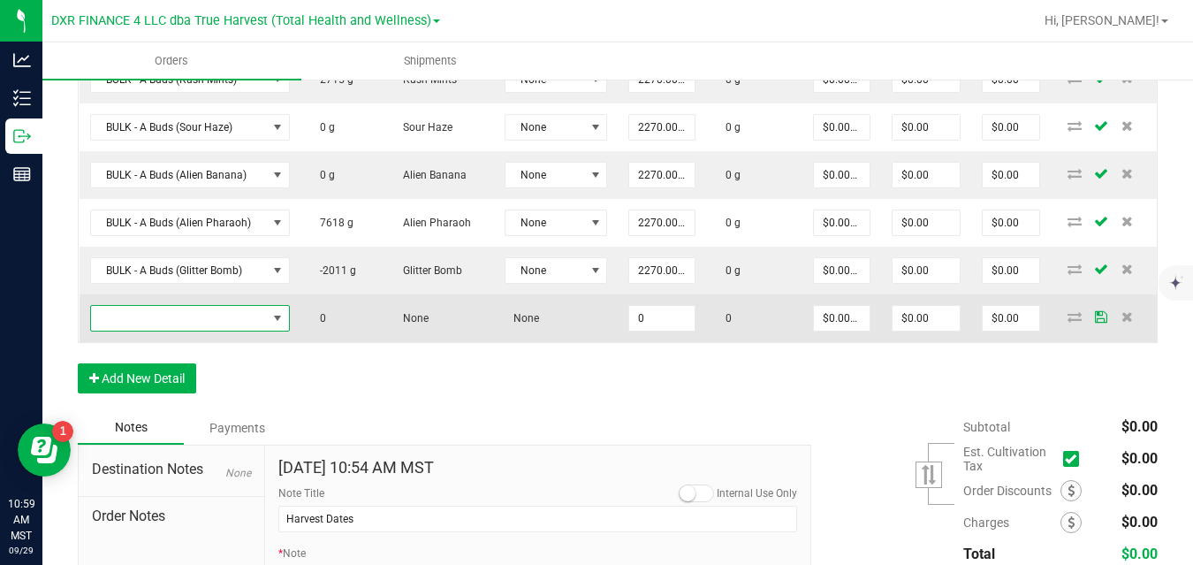
click at [204, 316] on span "NO DATA FOUND" at bounding box center [179, 318] width 176 height 25
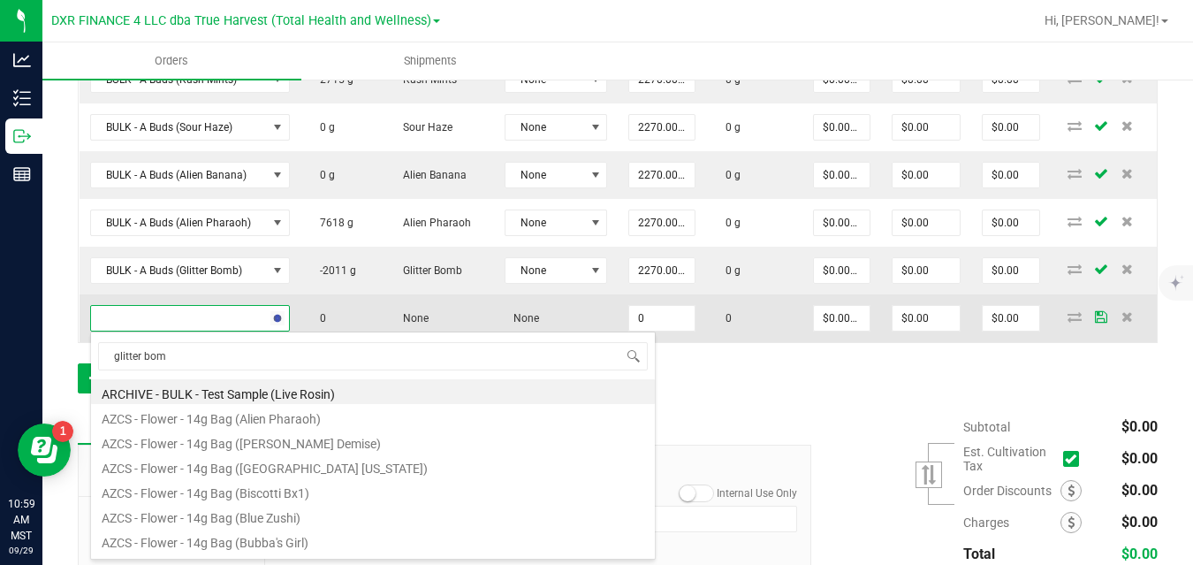
type input "glitter bomb"
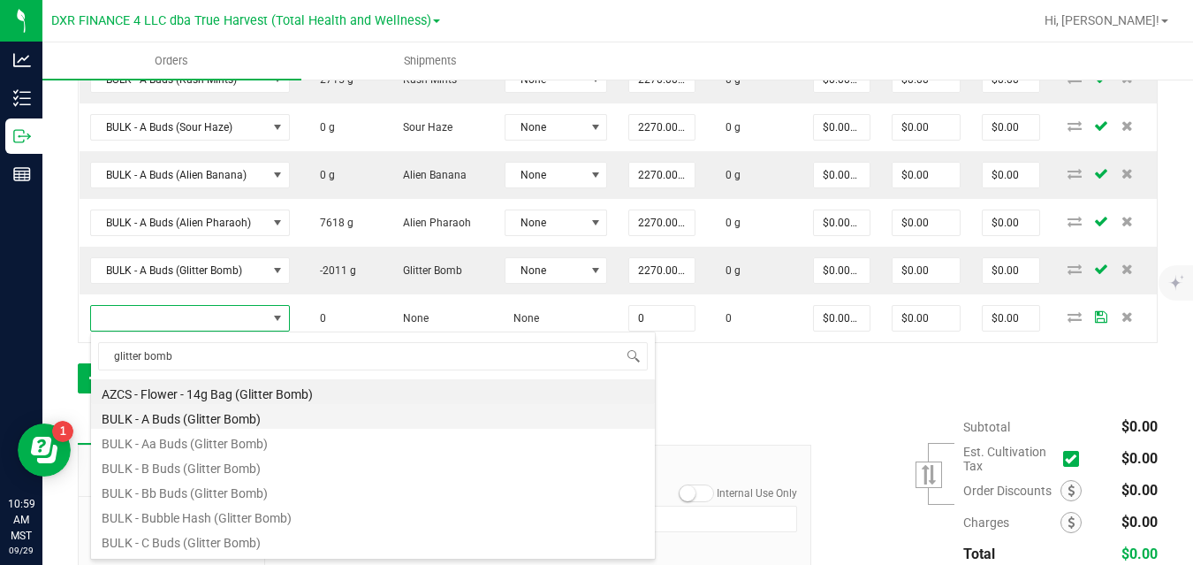
click at [187, 417] on li "BULK - A Buds (Glitter Bomb)" at bounding box center [373, 416] width 564 height 25
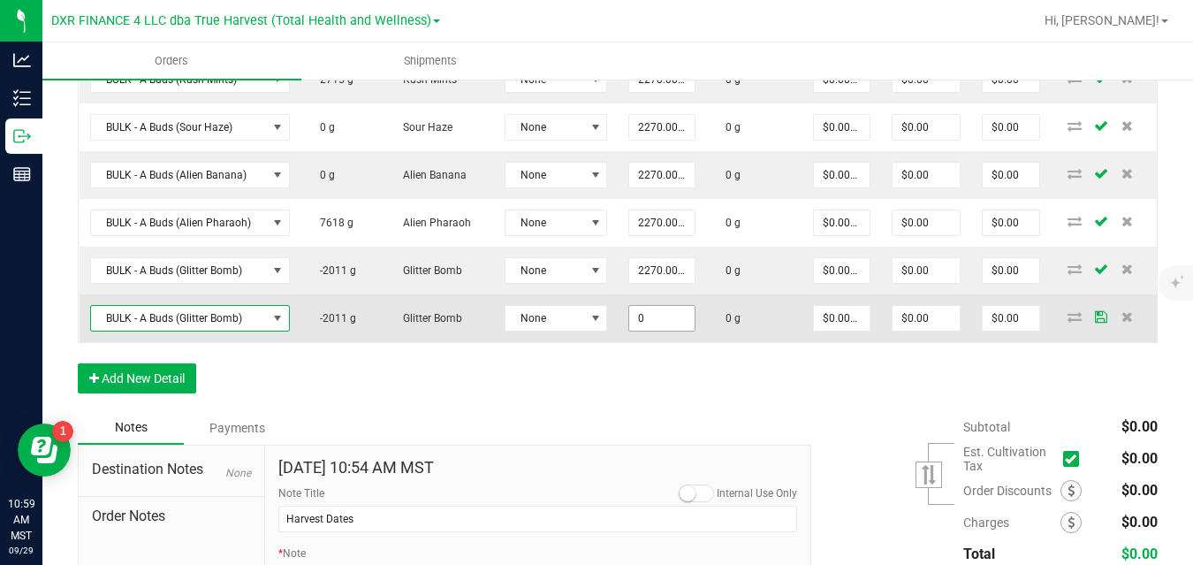
click at [656, 319] on input "0" at bounding box center [661, 318] width 65 height 25
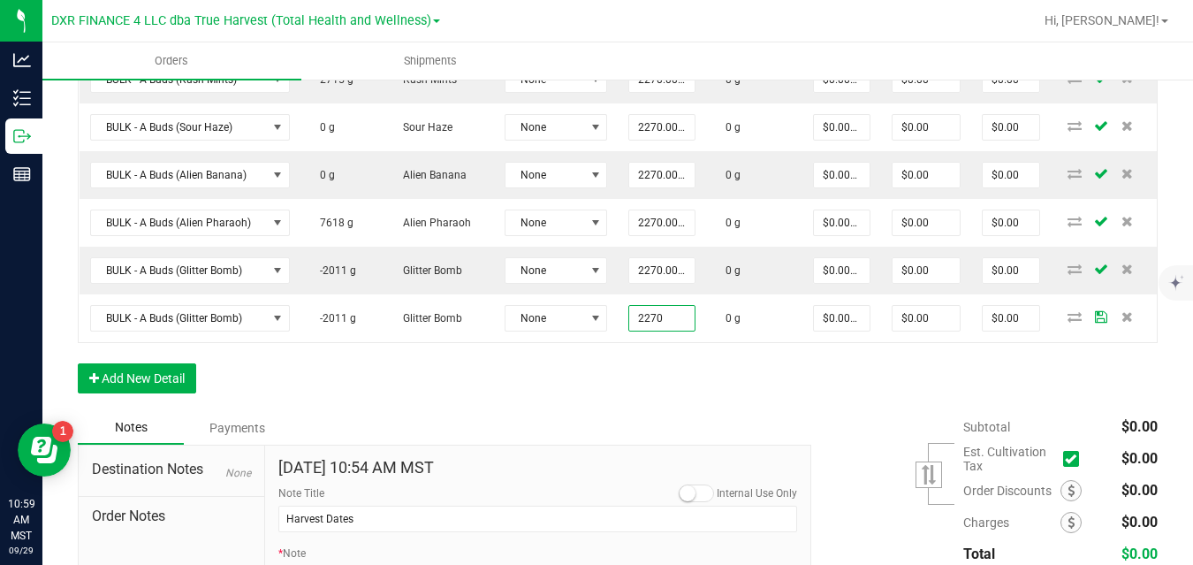
type input "2270.0000 g"
click at [747, 372] on div "Order Details Print All Labels Item Sellable Strain Lot Number Qty Ordered Qty …" at bounding box center [618, 99] width 1080 height 623
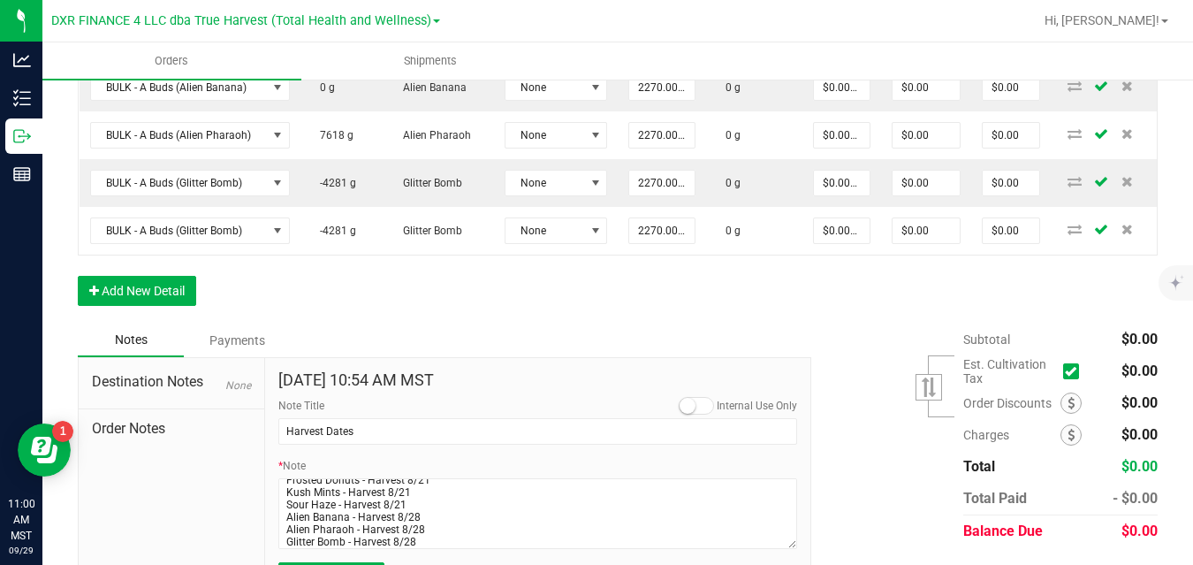
scroll to position [913, 0]
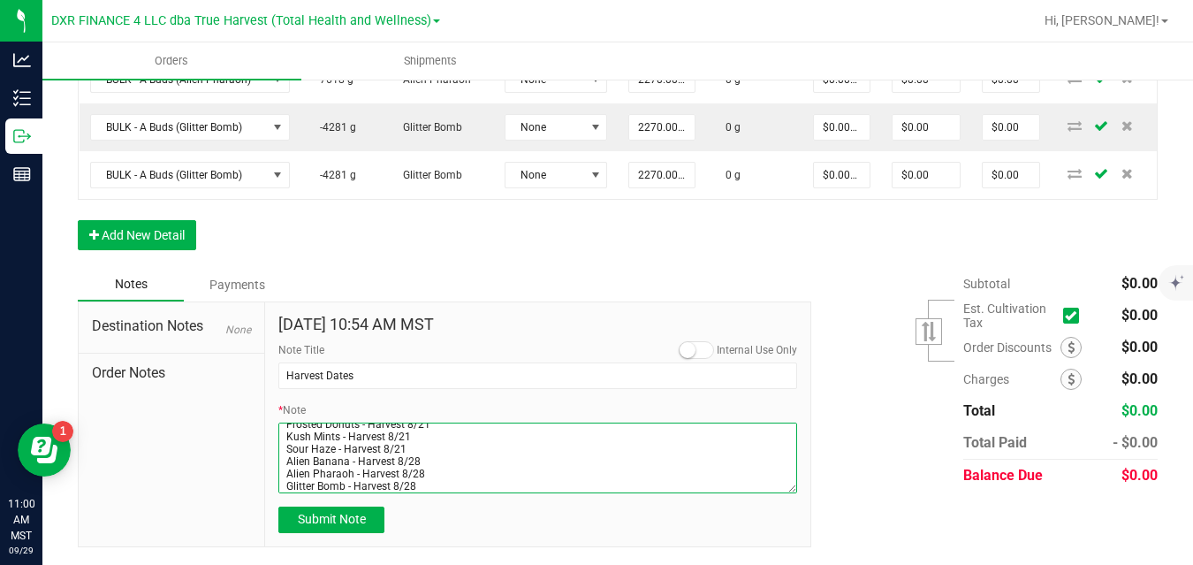
click at [430, 483] on textarea "* Note" at bounding box center [537, 457] width 519 height 71
type textarea "Devil Driver - Harvest 8/21 Frosted Donuts - Harvest 8/21 Kush Mints - Harvest …"
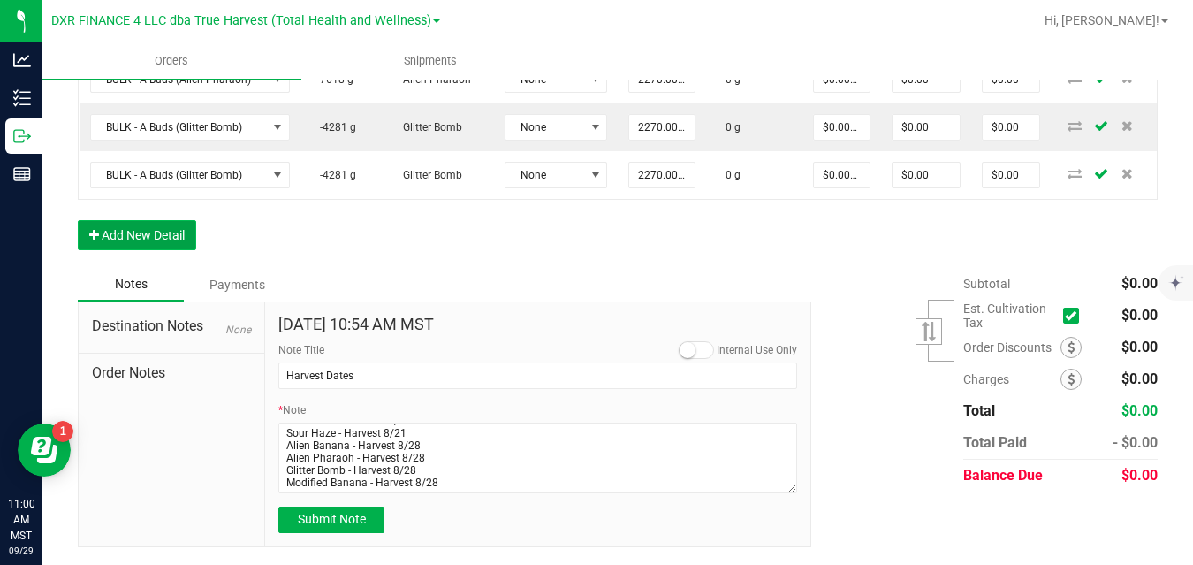
click at [170, 230] on button "Add New Detail" at bounding box center [137, 235] width 118 height 30
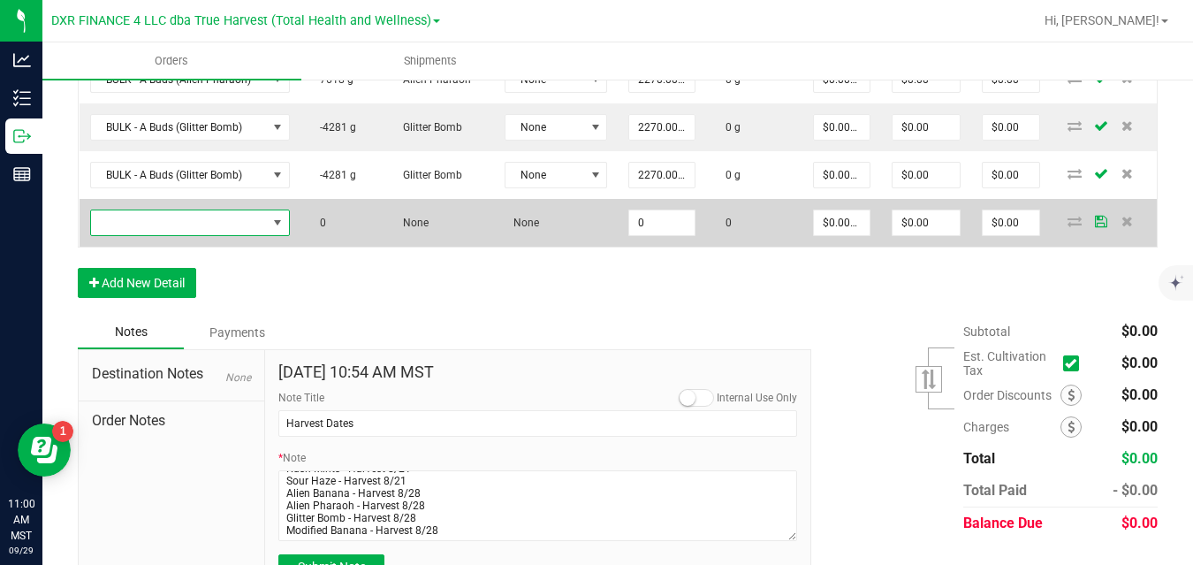
click at [179, 222] on span "NO DATA FOUND" at bounding box center [179, 222] width 176 height 25
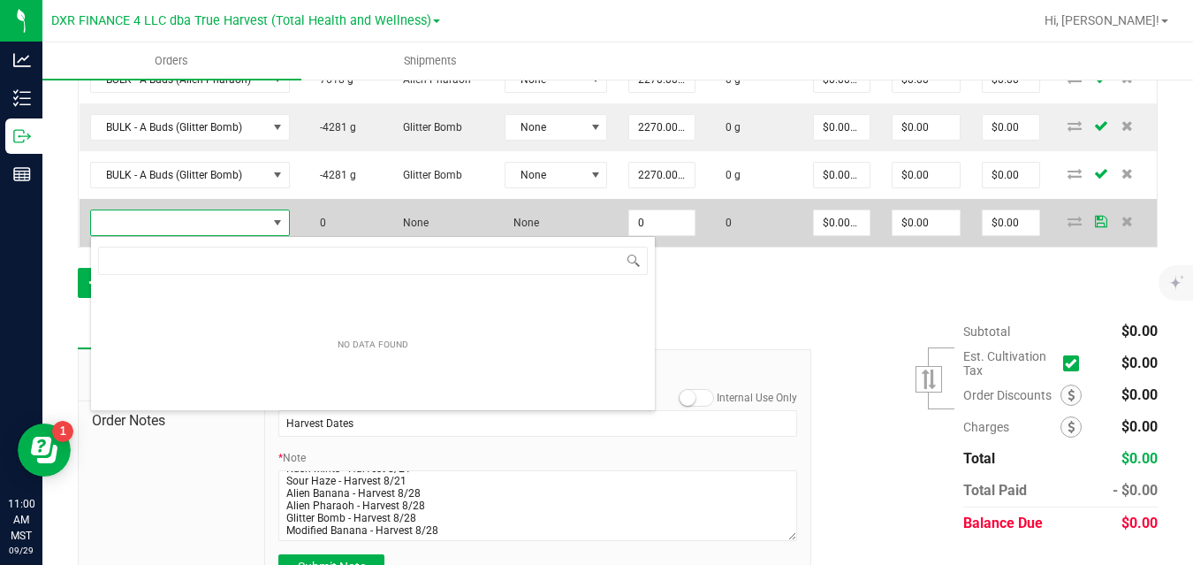
scroll to position [27, 200]
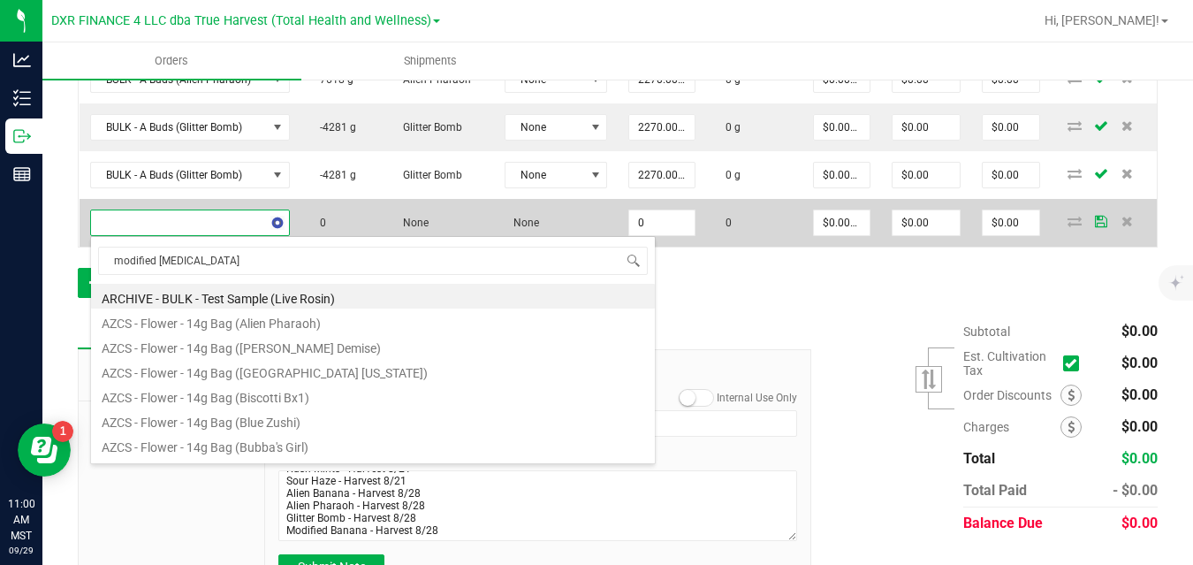
type input "modified banana"
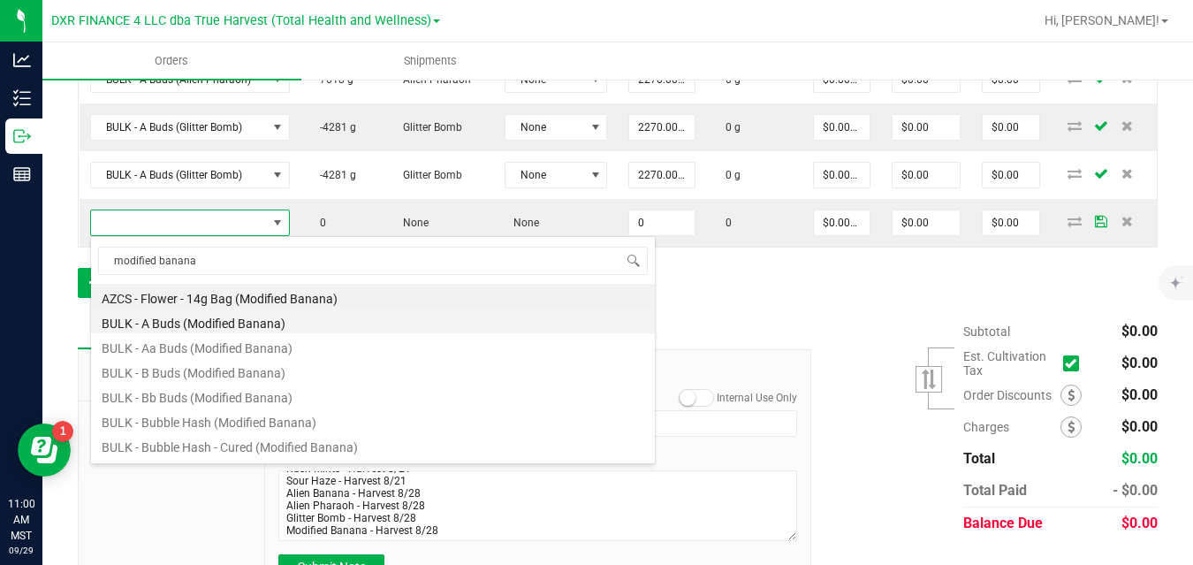
click at [182, 317] on li "BULK - A Buds (Modified Banana)" at bounding box center [373, 320] width 564 height 25
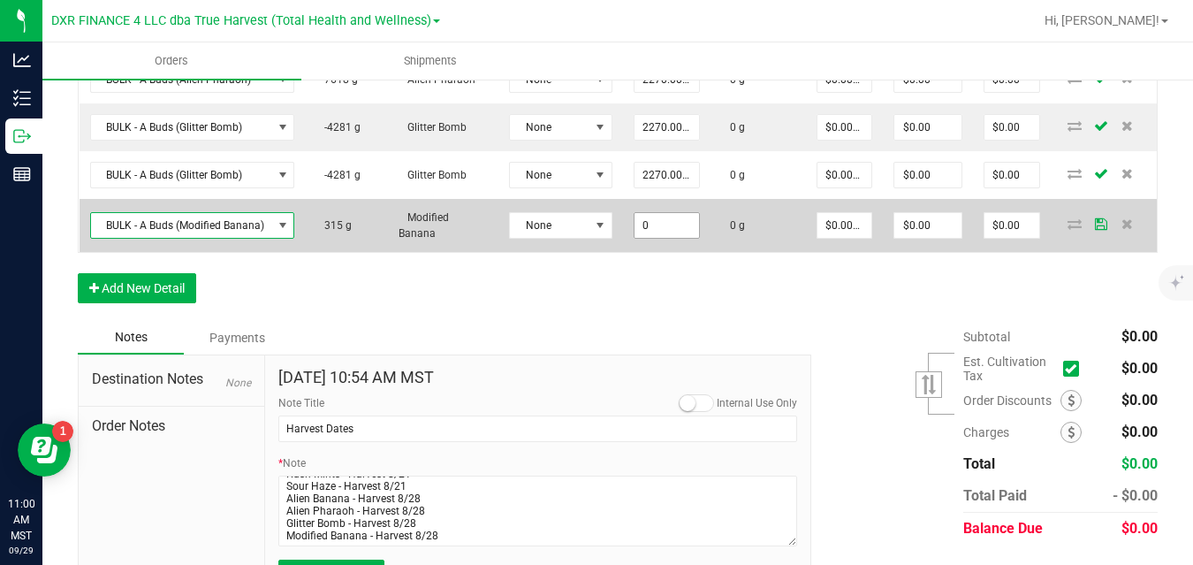
click at [663, 224] on input "0" at bounding box center [667, 225] width 65 height 25
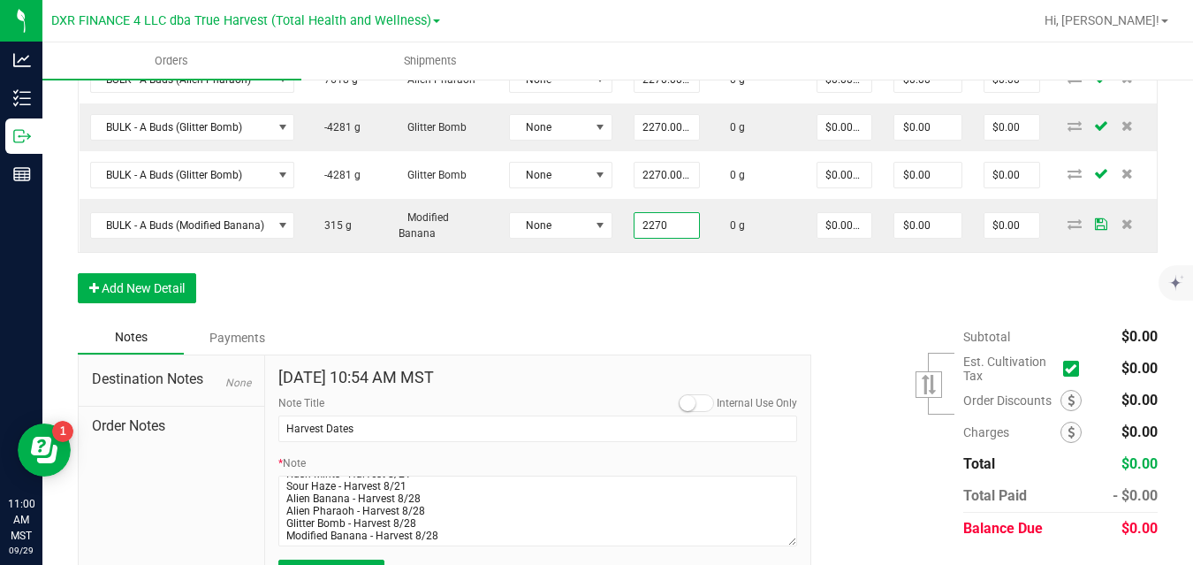
type input "2270.0000 g"
click at [178, 285] on button "Add New Detail" at bounding box center [137, 288] width 118 height 30
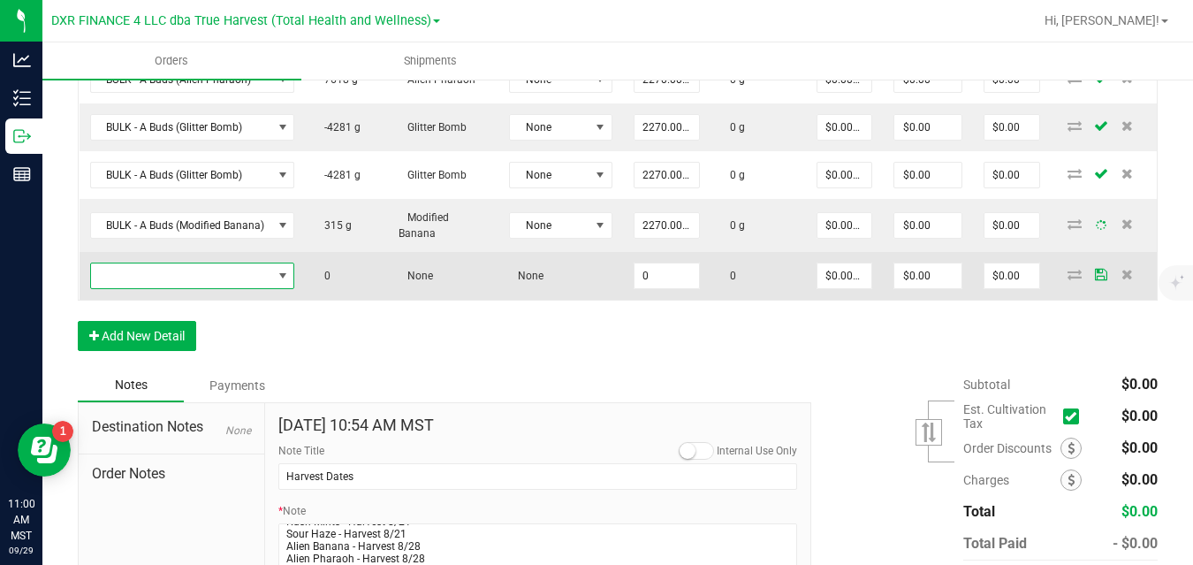
click at [207, 270] on span "NO DATA FOUND" at bounding box center [181, 275] width 181 height 25
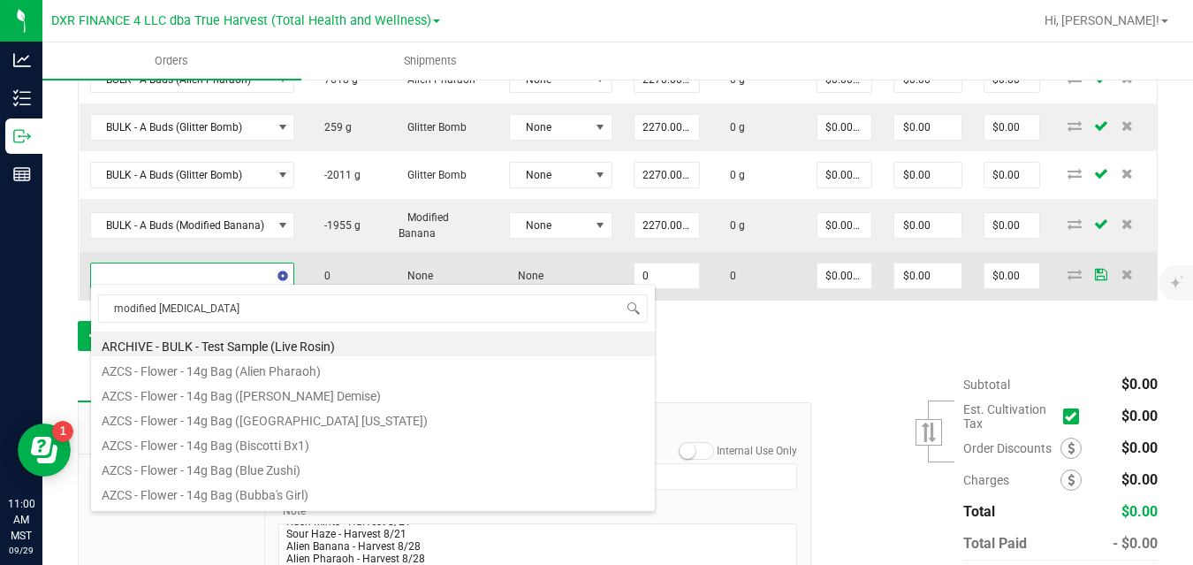
type input "modified banana"
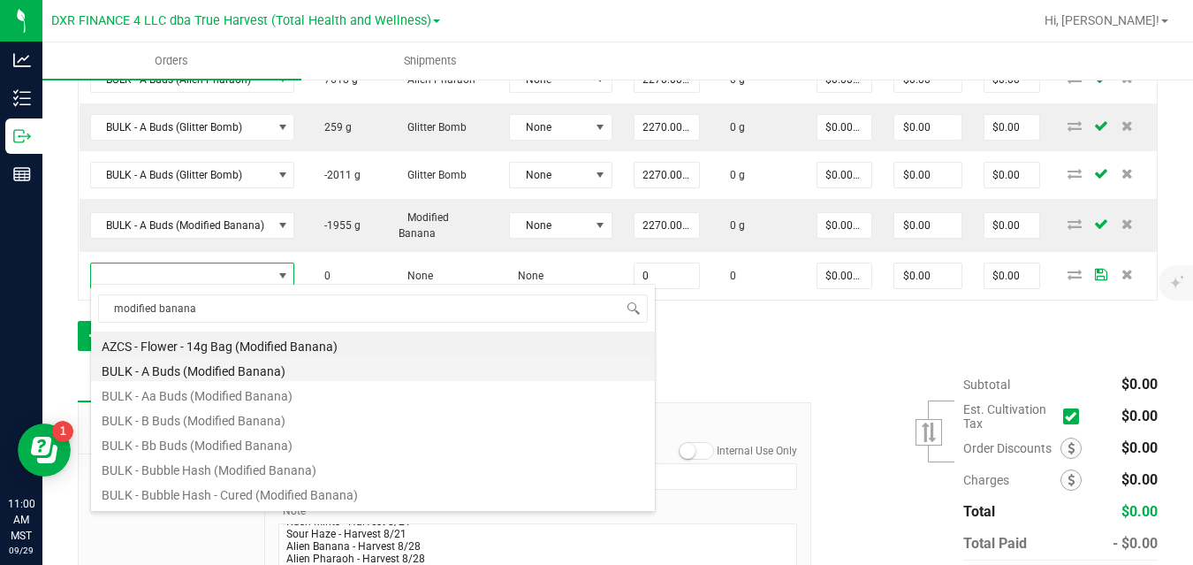
click at [202, 371] on li "BULK - A Buds (Modified Banana)" at bounding box center [373, 368] width 564 height 25
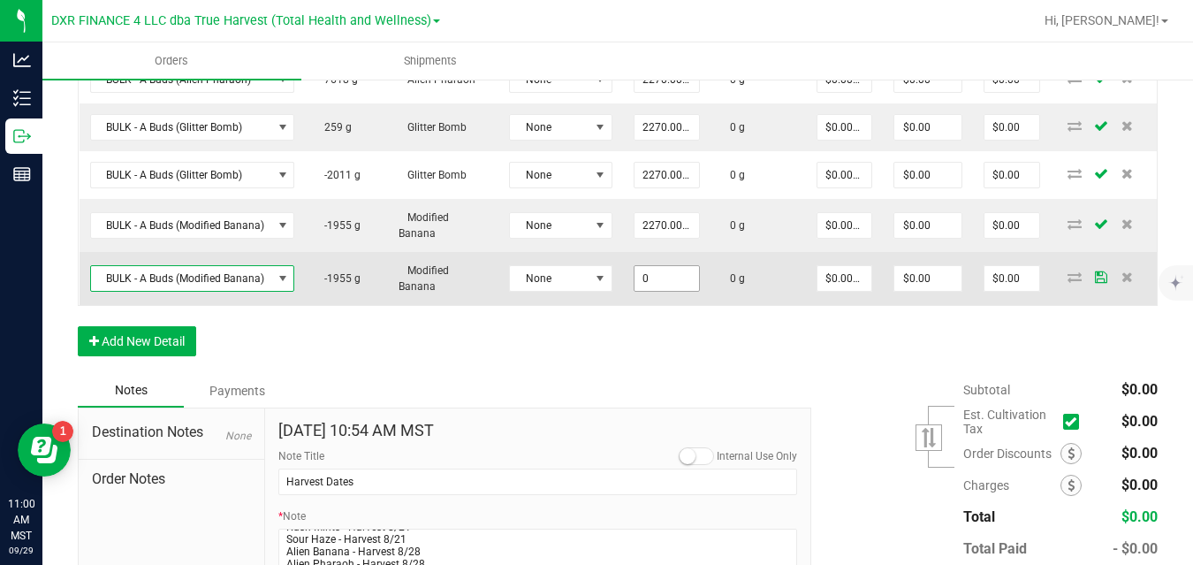
click at [659, 272] on input "0" at bounding box center [667, 278] width 65 height 25
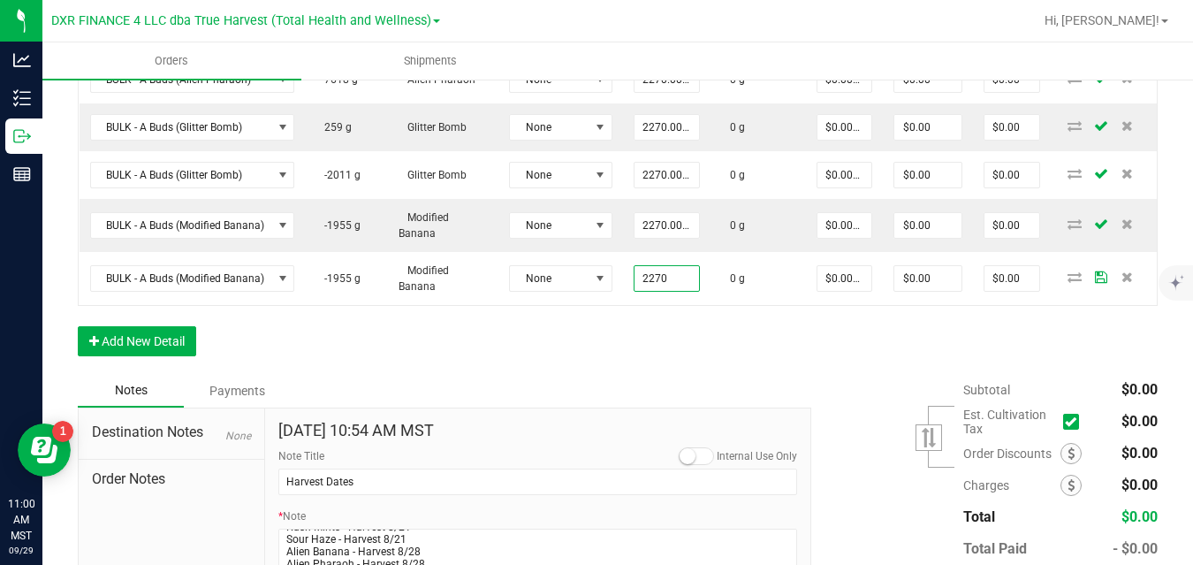
type input "2270.0000 g"
click at [735, 328] on div "Order Details Print All Labels Item Sellable Strain Lot Number Qty Ordered Qty …" at bounding box center [618, 9] width 1080 height 729
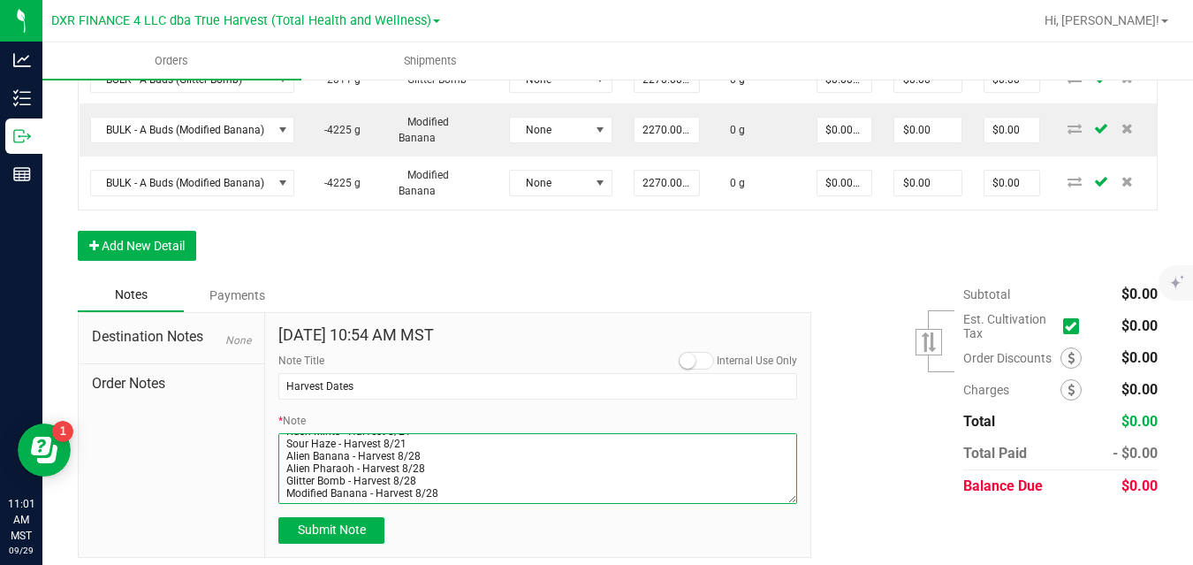
click at [463, 476] on textarea "* Note" at bounding box center [537, 468] width 519 height 71
type textarea "Devil Driver - Harvest 8/21 Frosted Donuts - Harvest 8/21 Kush Mints - Harvest …"
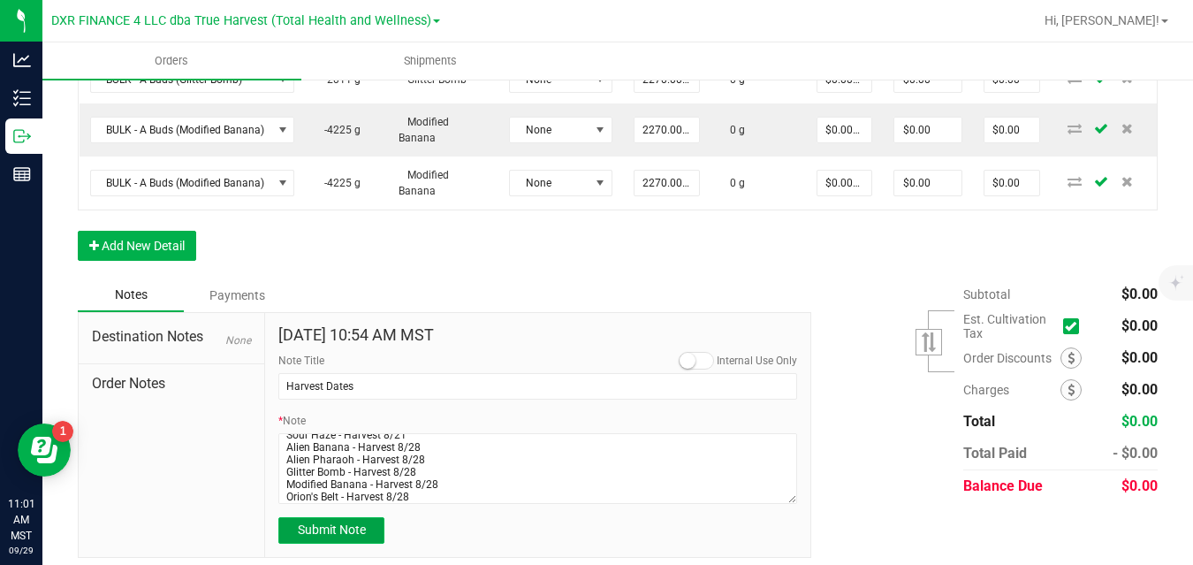
click at [369, 517] on button "Submit Note" at bounding box center [331, 530] width 106 height 27
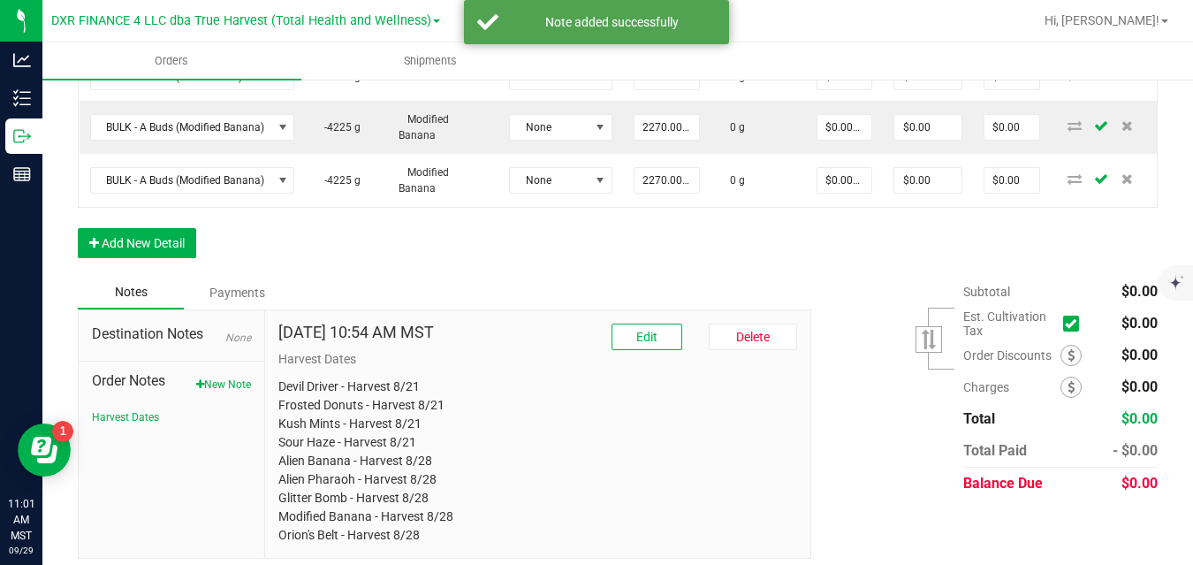
scroll to position [1012, 0]
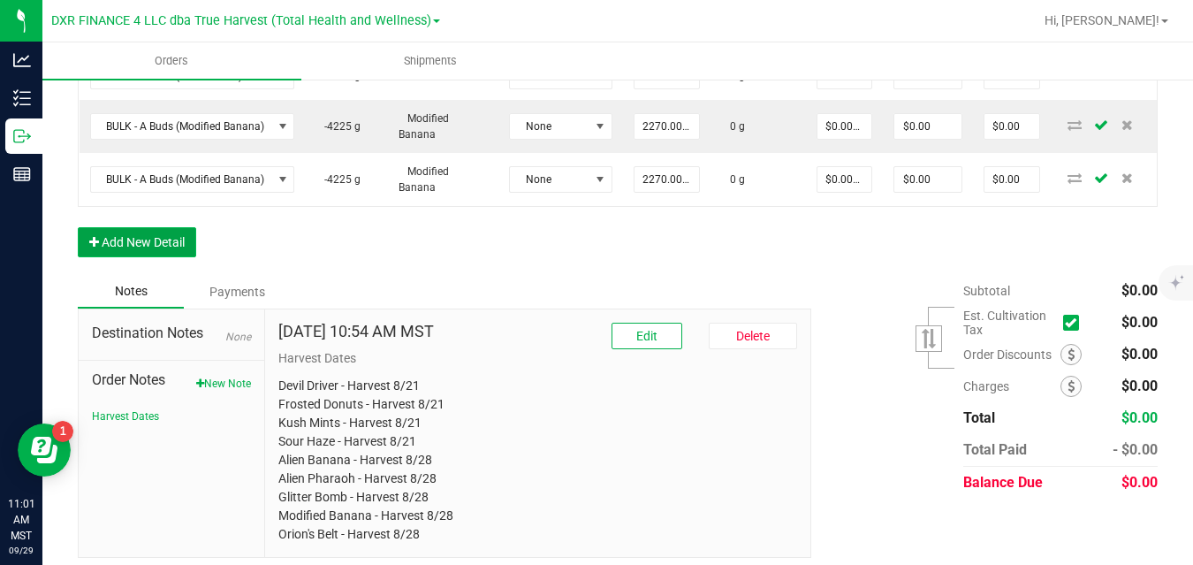
click at [176, 232] on button "Add New Detail" at bounding box center [137, 242] width 118 height 30
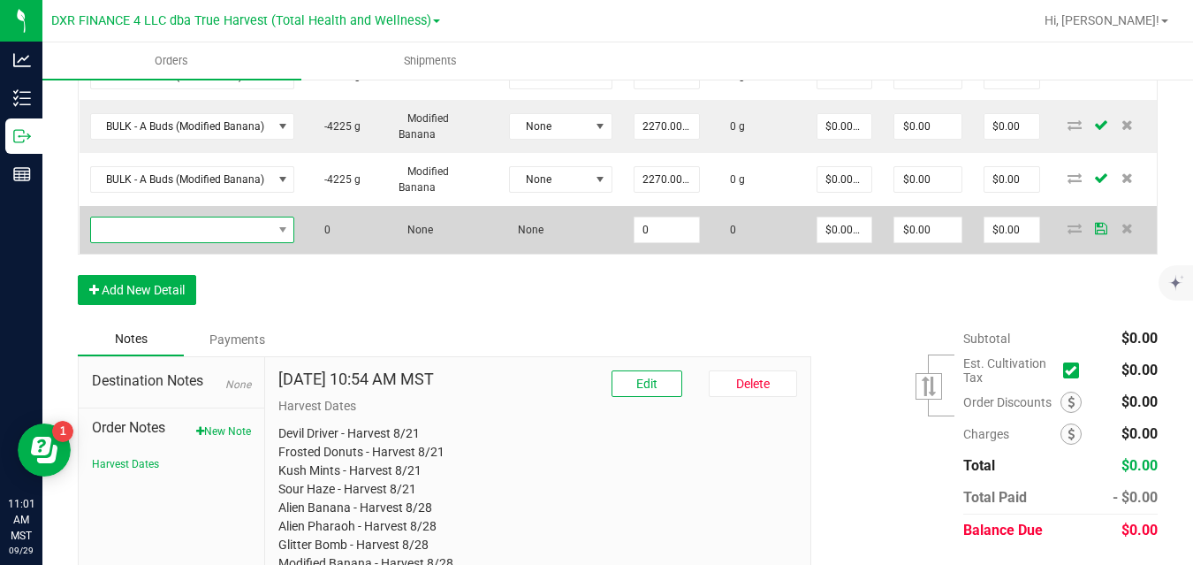
click at [207, 220] on span "NO DATA FOUND" at bounding box center [181, 229] width 181 height 25
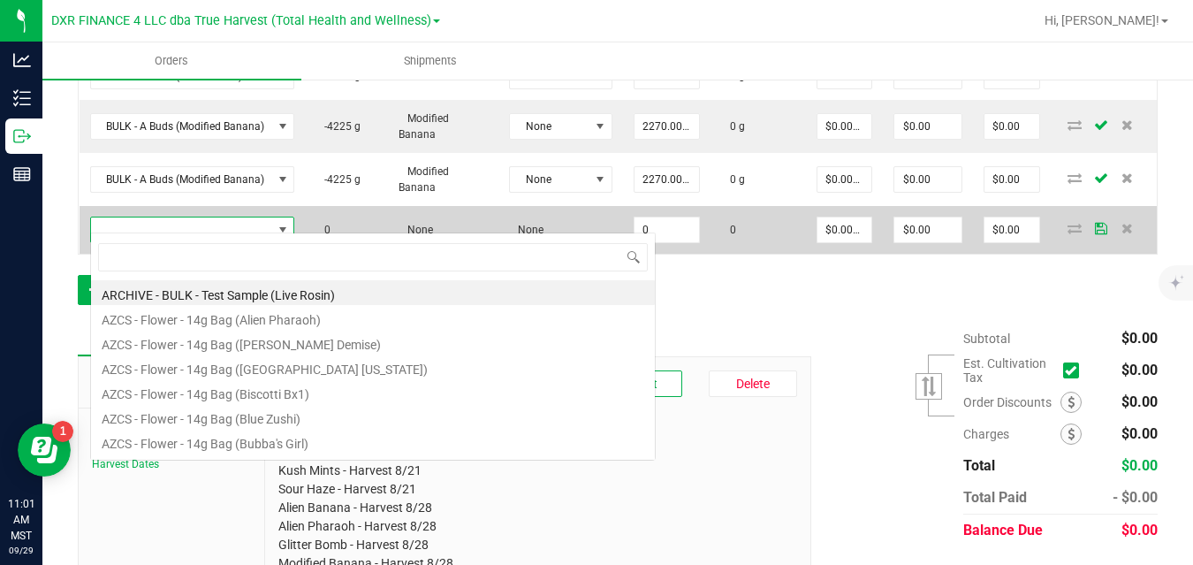
scroll to position [27, 204]
type input "orion"
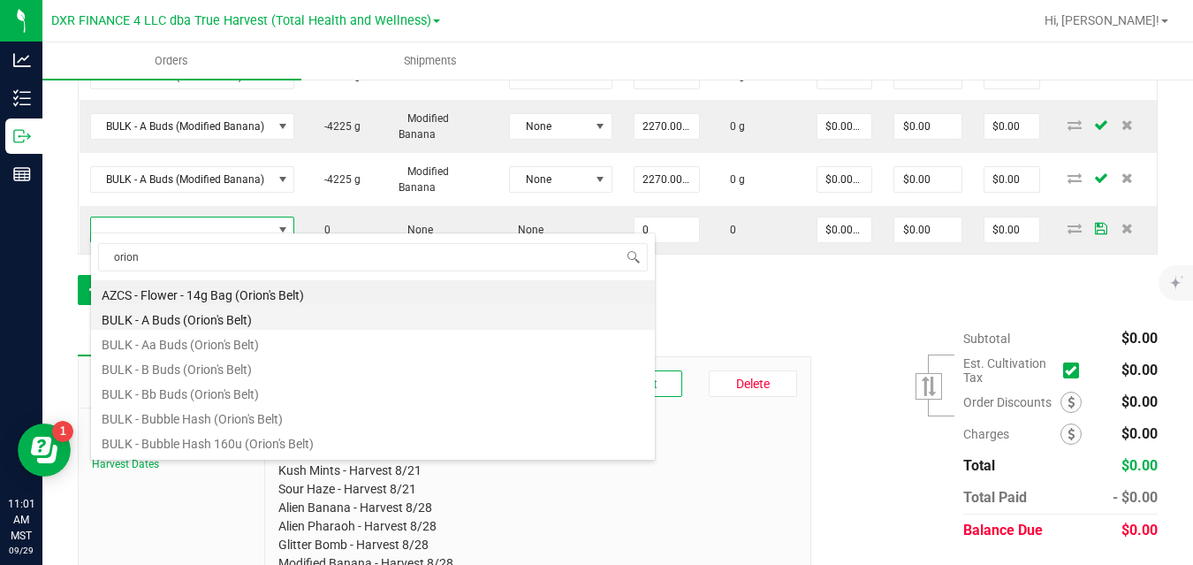
click at [199, 313] on li "BULK - A Buds (Orion's Belt)" at bounding box center [373, 317] width 564 height 25
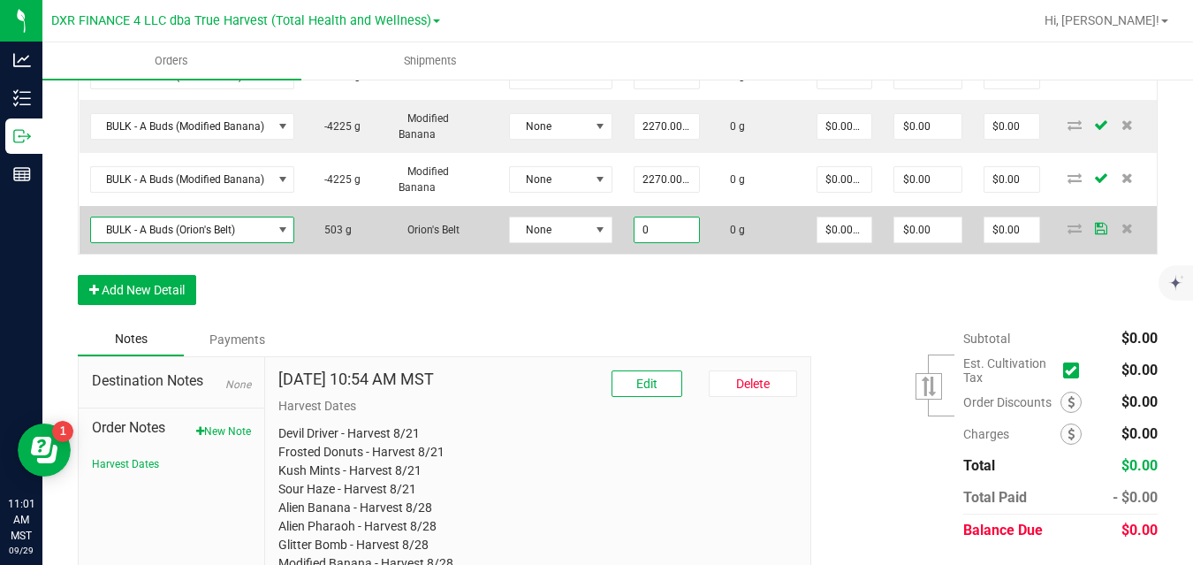
click at [670, 225] on input "0" at bounding box center [667, 229] width 65 height 25
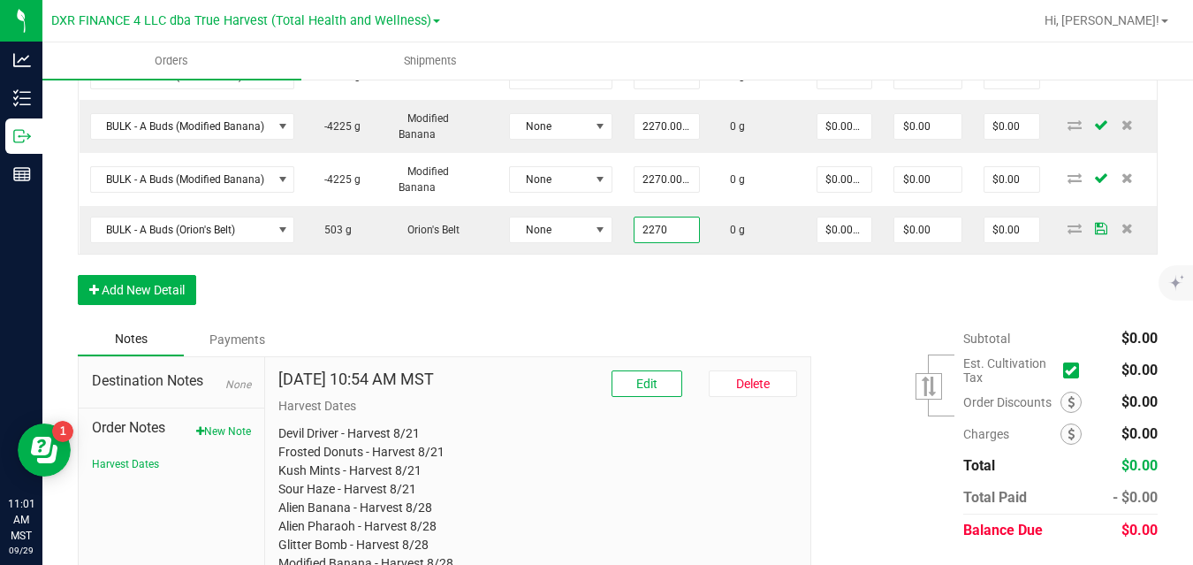
type input "2270.0000 g"
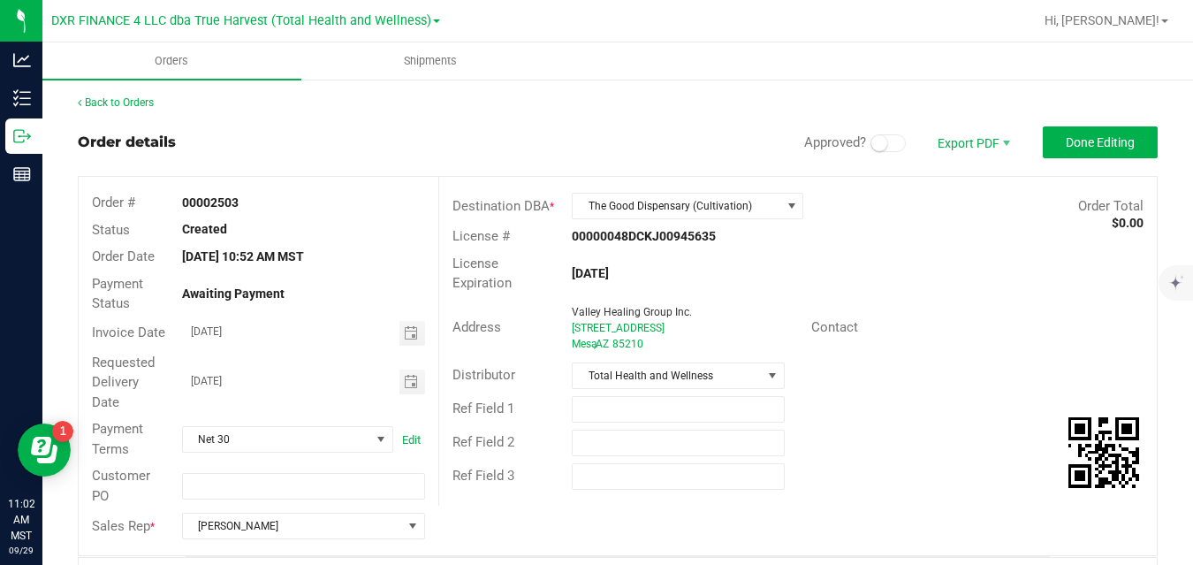
scroll to position [0, 0]
click at [1089, 147] on span "Done Editing" at bounding box center [1100, 143] width 69 height 14
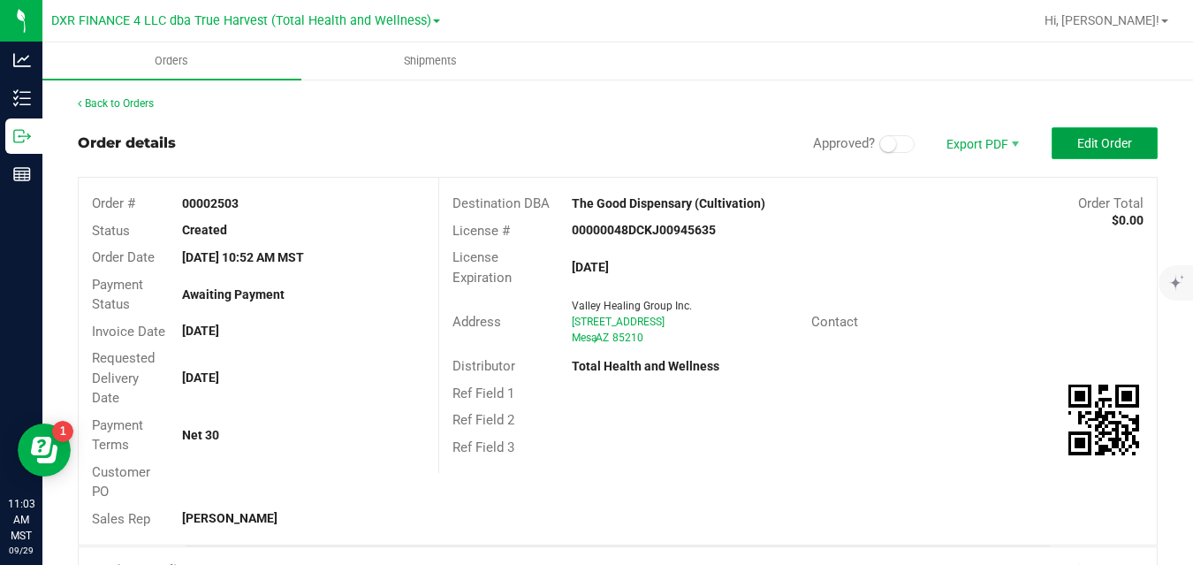
click at [1104, 144] on span "Edit Order" at bounding box center [1104, 143] width 55 height 14
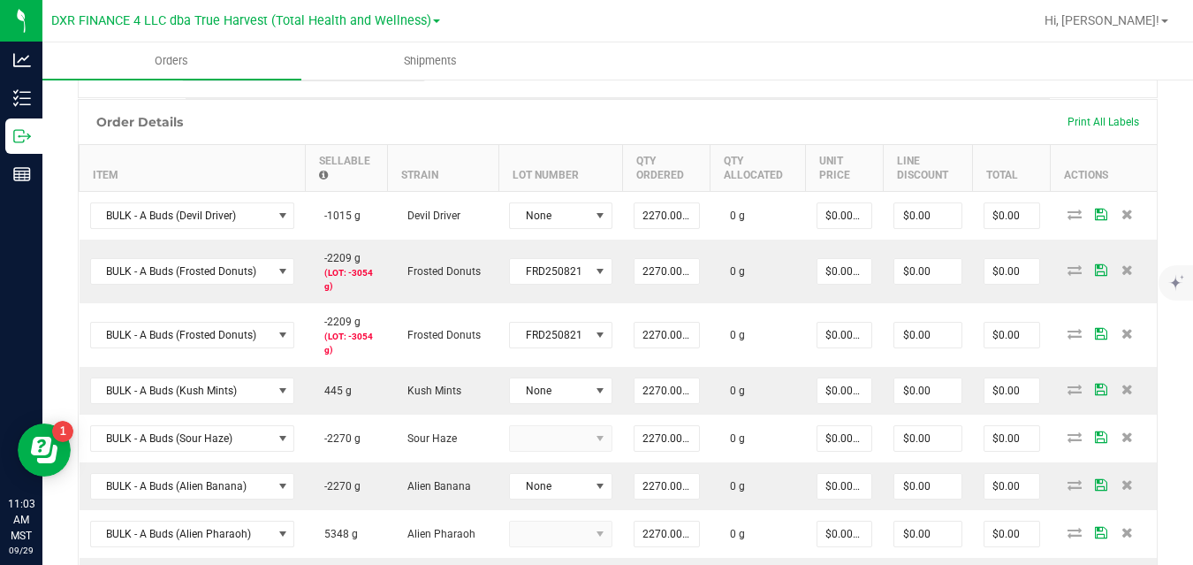
scroll to position [476, 0]
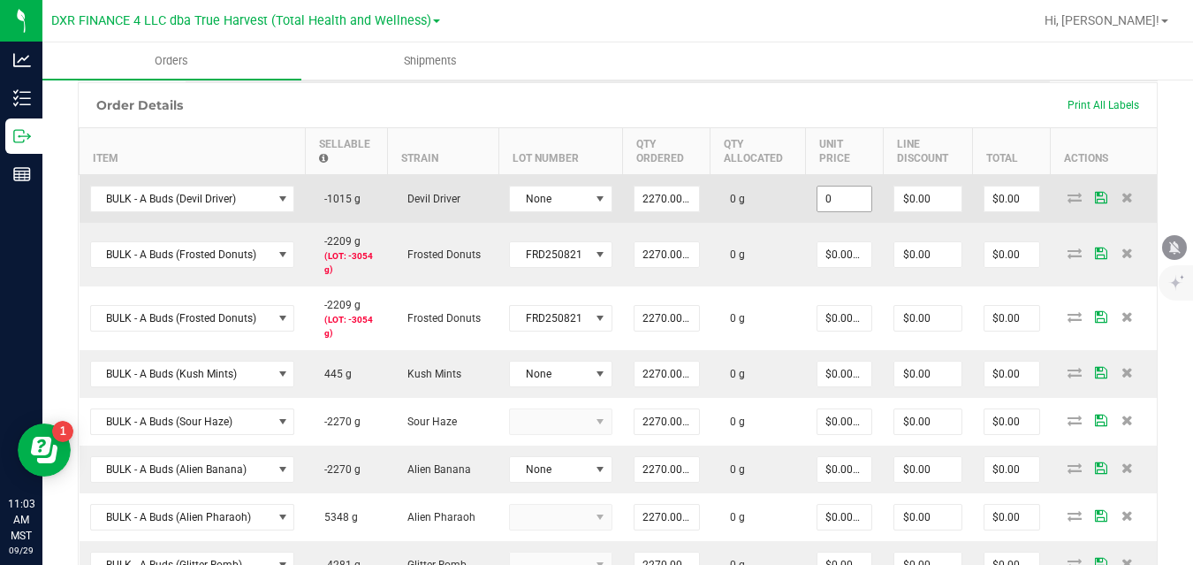
click at [839, 195] on input "0" at bounding box center [845, 198] width 55 height 25
type input "$1.54185"
type input "$3,500.00"
click at [784, 211] on td "0 g" at bounding box center [758, 199] width 95 height 49
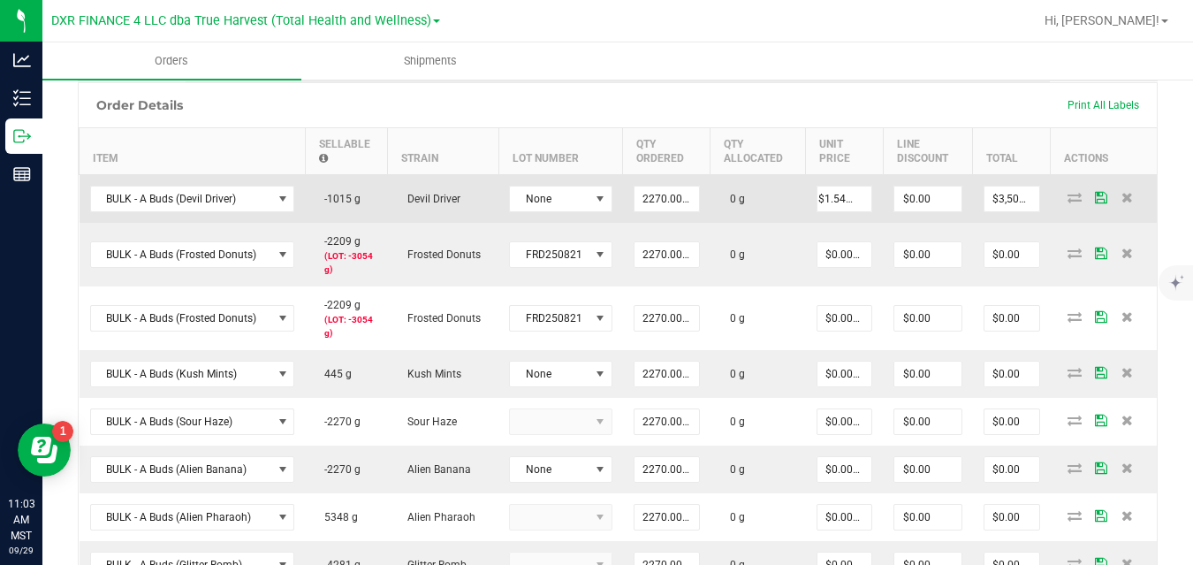
scroll to position [0, 0]
click at [834, 193] on input "1.5418502203" at bounding box center [845, 198] width 55 height 25
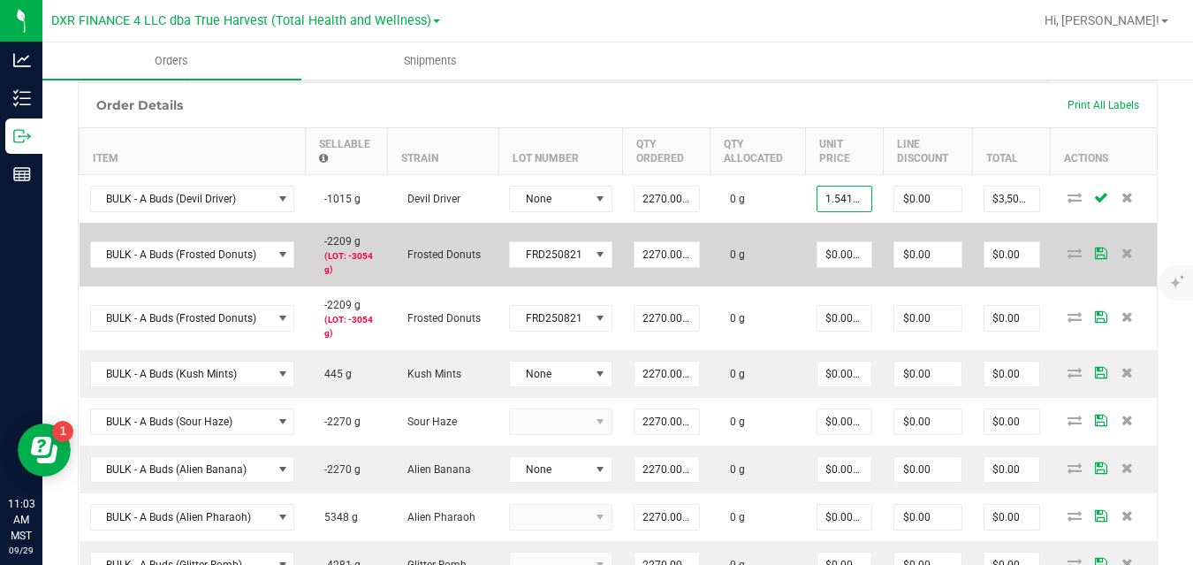
type input "$1.54185"
click at [782, 239] on td "0 g" at bounding box center [758, 255] width 95 height 64
click at [840, 252] on input "0" at bounding box center [845, 254] width 55 height 25
paste input "1.5418502203"
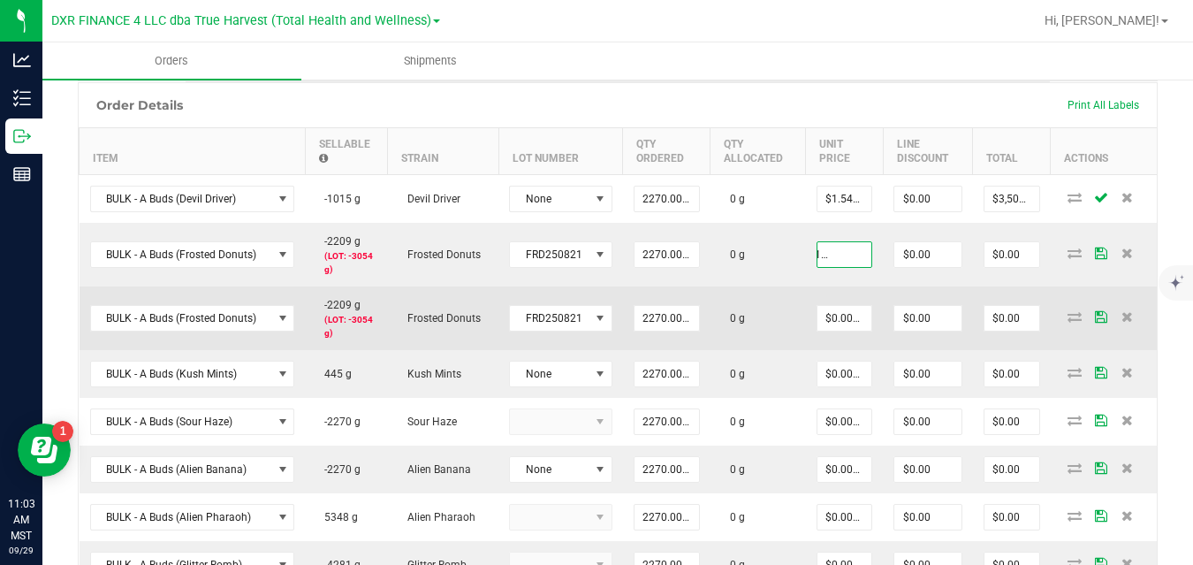
type input "$1.54185"
type input "$3,500.00"
click at [784, 302] on td "0 g" at bounding box center [758, 318] width 95 height 64
click at [836, 318] on input "0" at bounding box center [845, 318] width 55 height 25
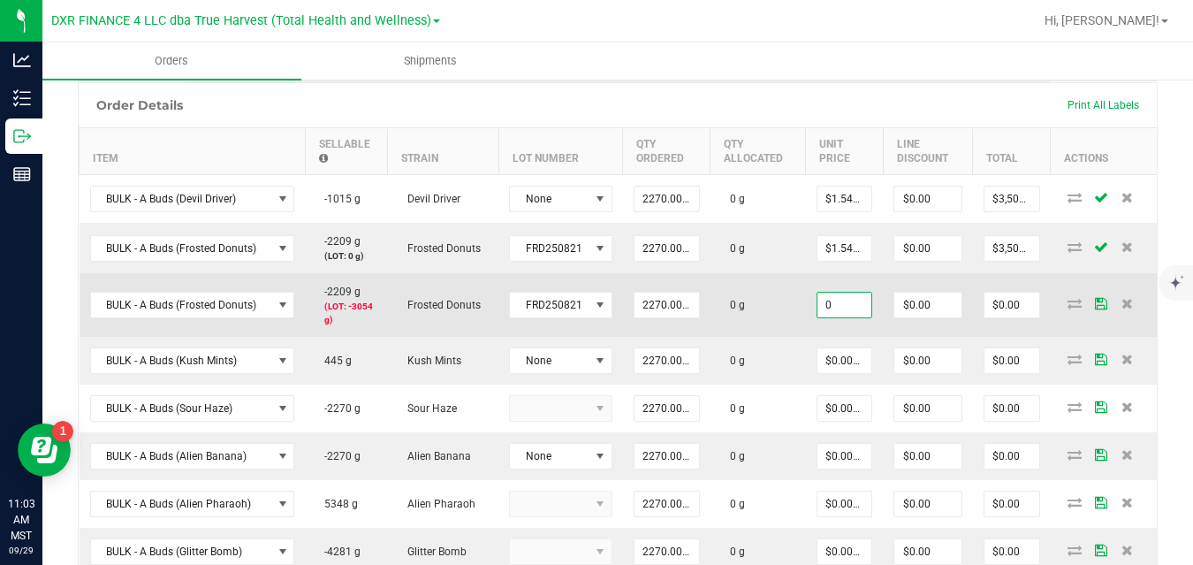
paste input "1.5418502203"
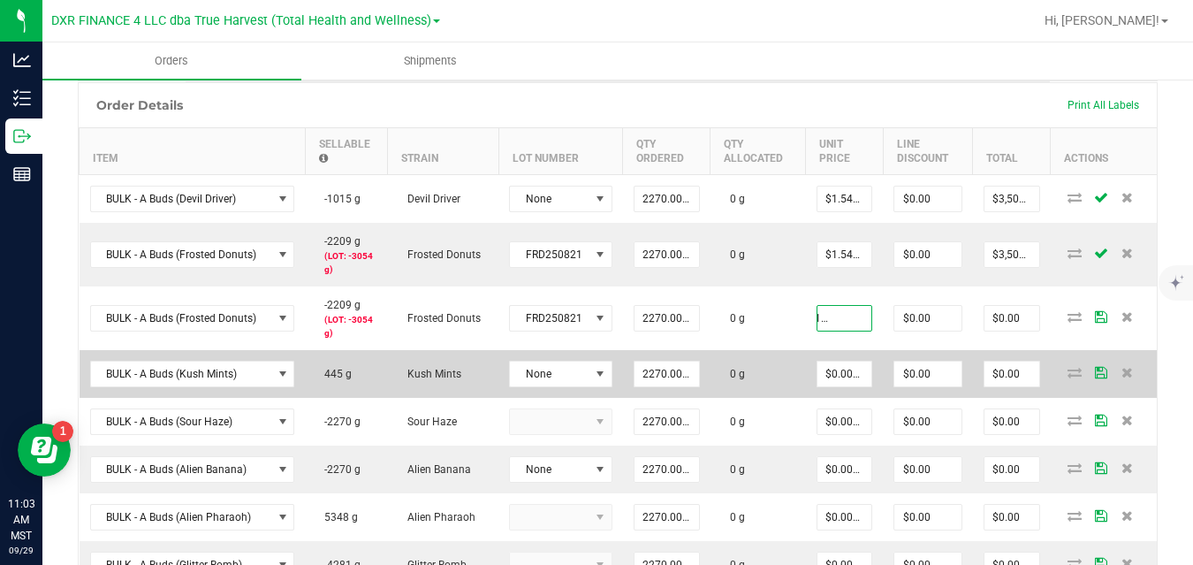
type input "$1.54185"
type input "$3,500.00"
click at [788, 376] on td "0 g" at bounding box center [758, 374] width 95 height 48
click at [836, 374] on input "0" at bounding box center [845, 374] width 55 height 25
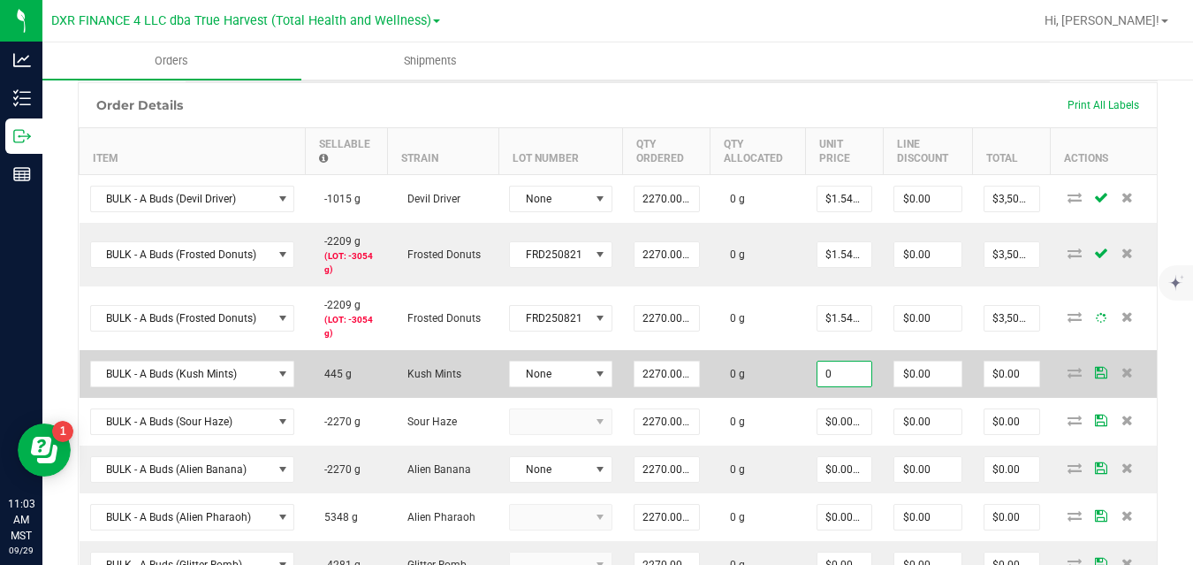
paste input "1.5418502203"
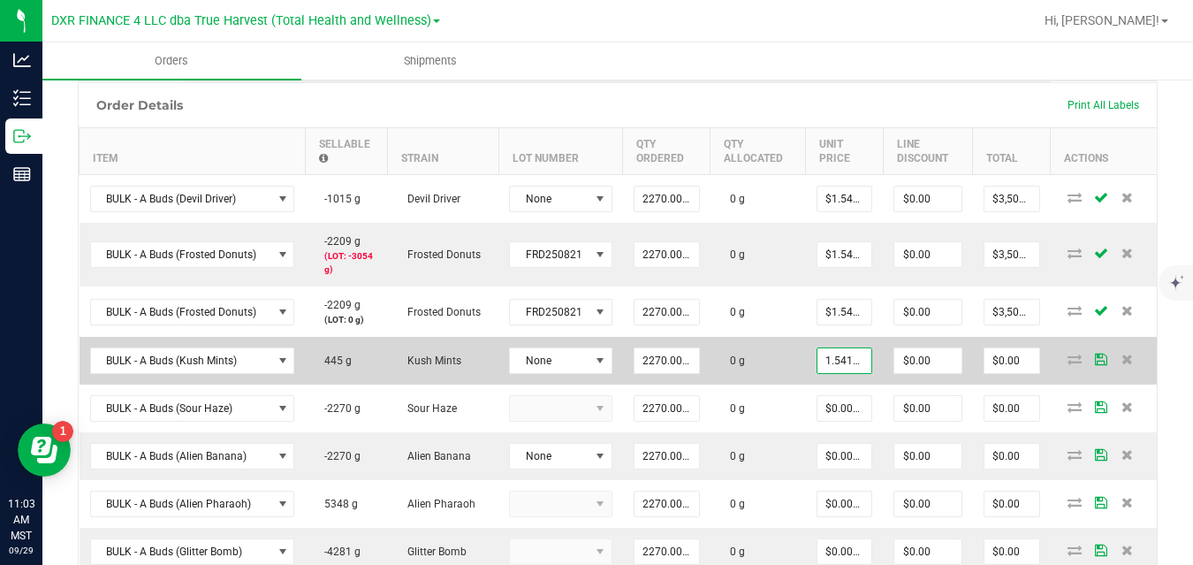
scroll to position [0, 32]
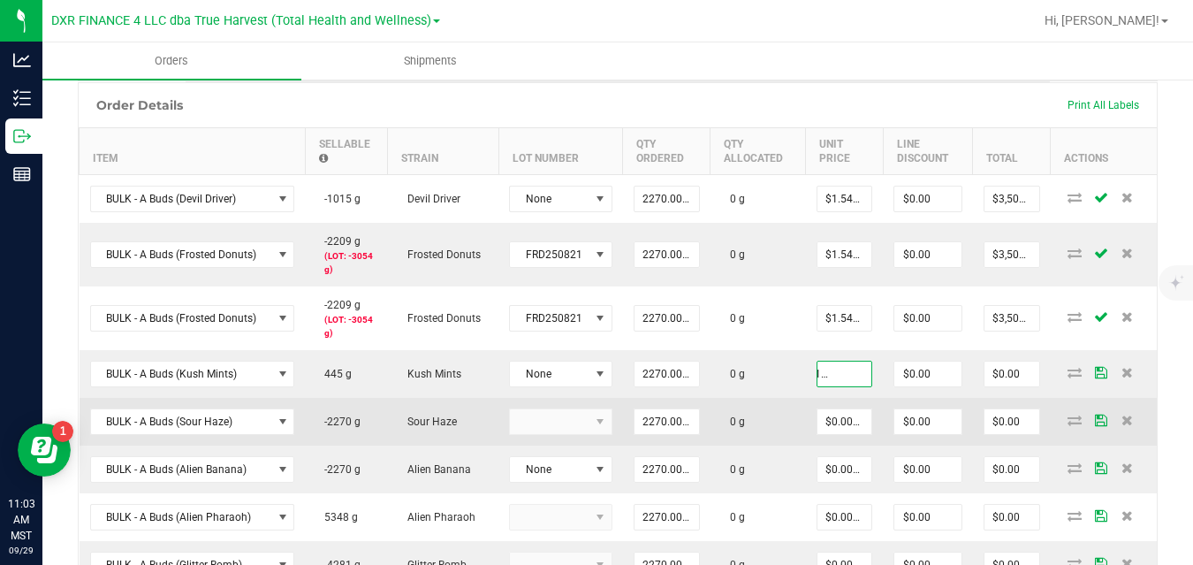
type input "$1.54185"
type input "$3,500.00"
click at [778, 422] on td "0 g" at bounding box center [758, 422] width 95 height 48
click at [835, 422] on input "0" at bounding box center [845, 421] width 55 height 25
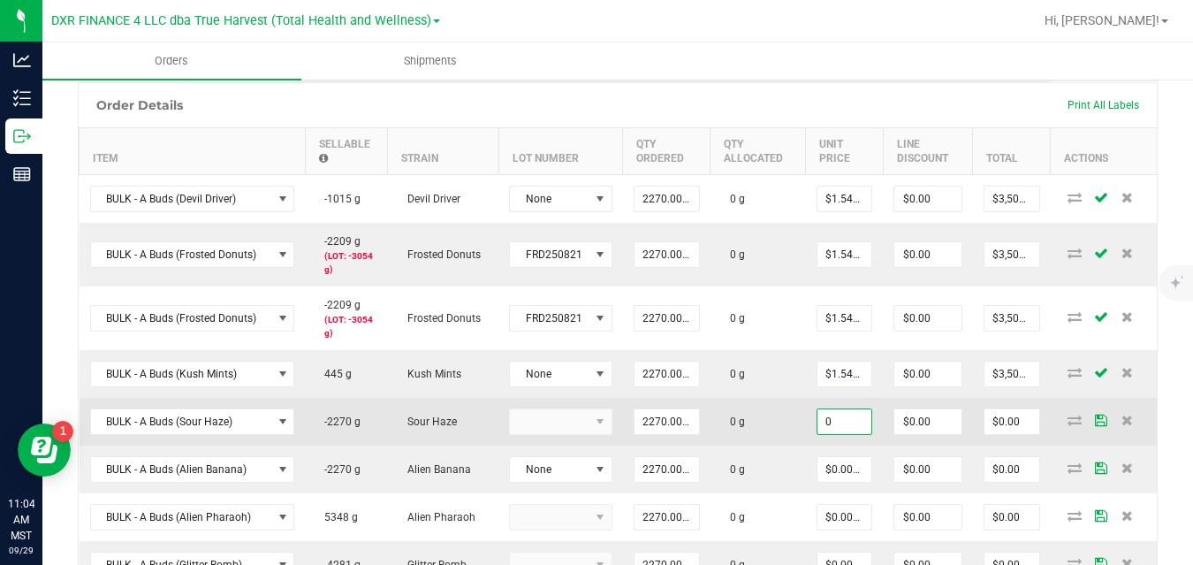
paste input "1.5418502203"
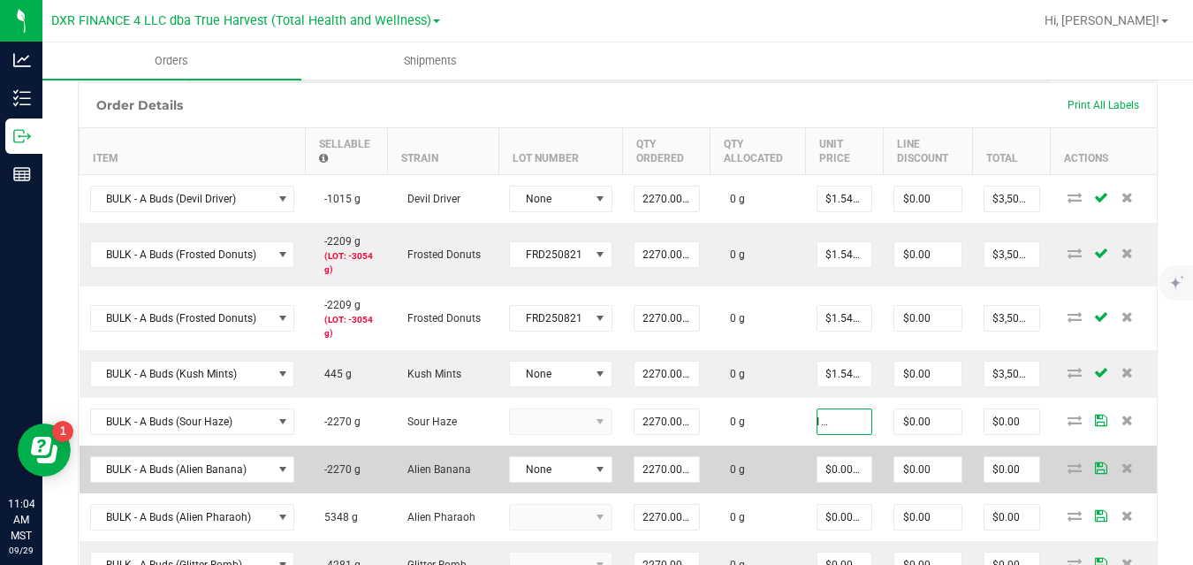
type input "$1.54185"
type input "$3,500.00"
click at [776, 458] on td "0 g" at bounding box center [758, 469] width 95 height 48
click at [836, 474] on input "0" at bounding box center [845, 469] width 55 height 25
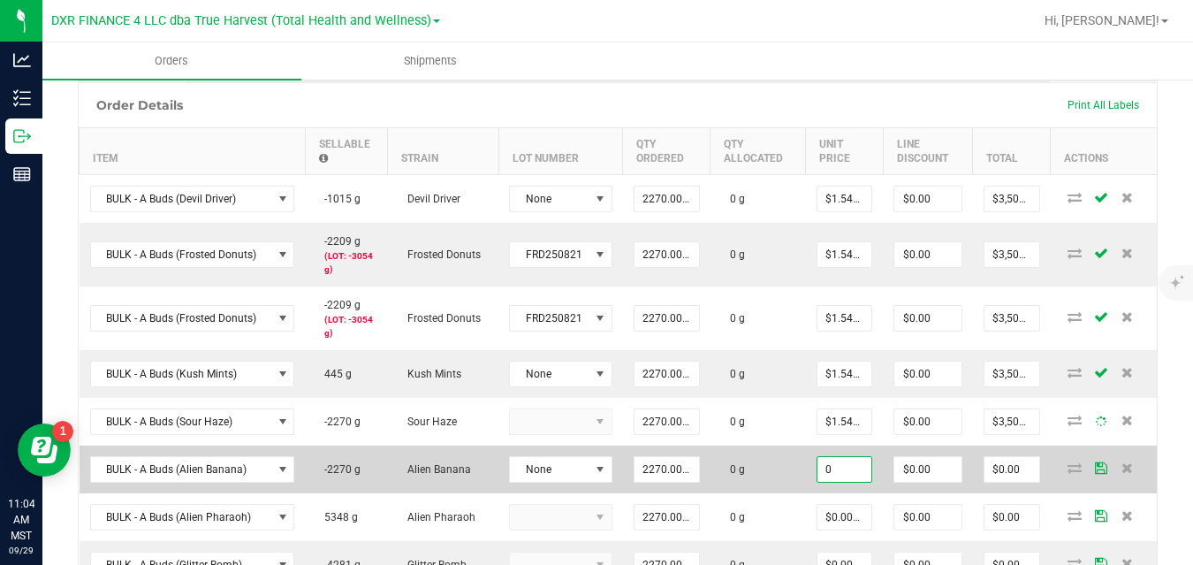
paste input "1.5418502203"
type input "$1.54185"
type input "$3,500.00"
click at [785, 468] on td "0 g" at bounding box center [758, 469] width 95 height 48
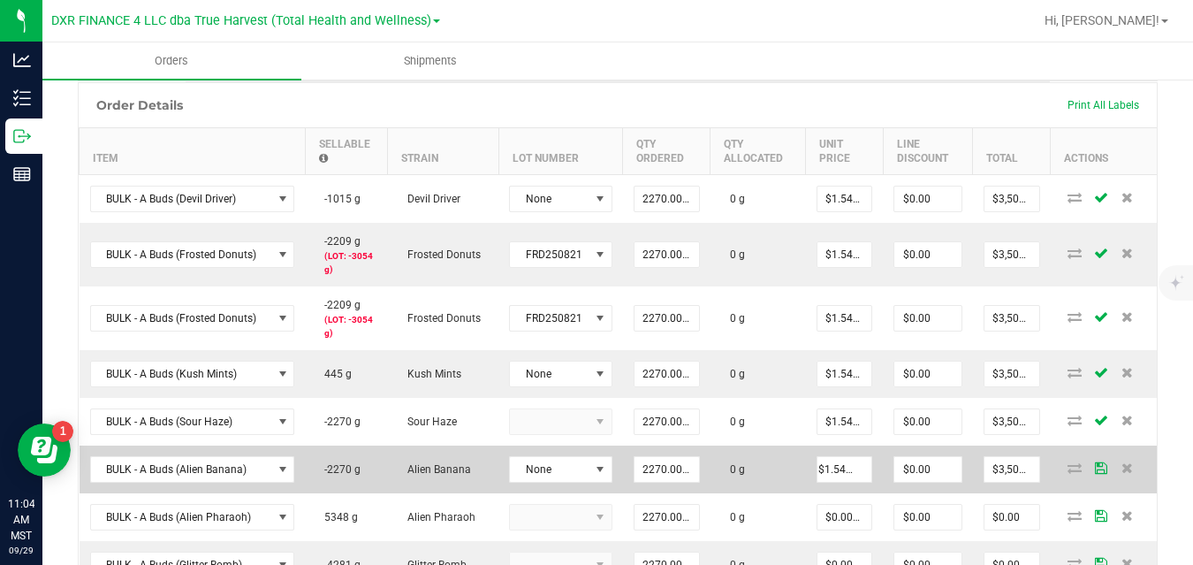
scroll to position [0, 0]
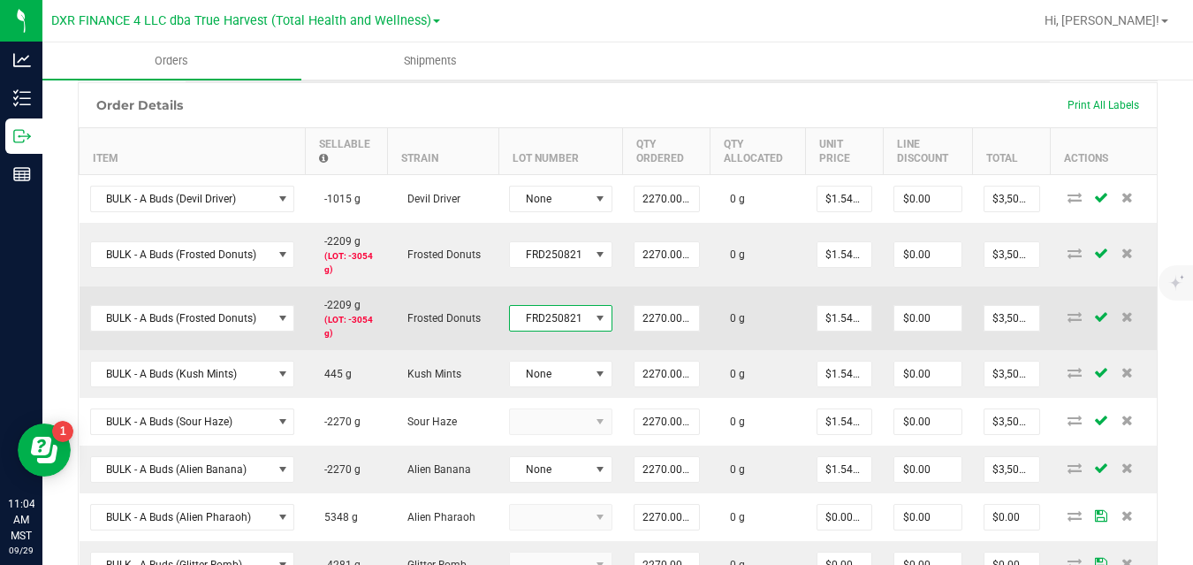
click at [578, 322] on span "FRD250821" at bounding box center [550, 318] width 80 height 25
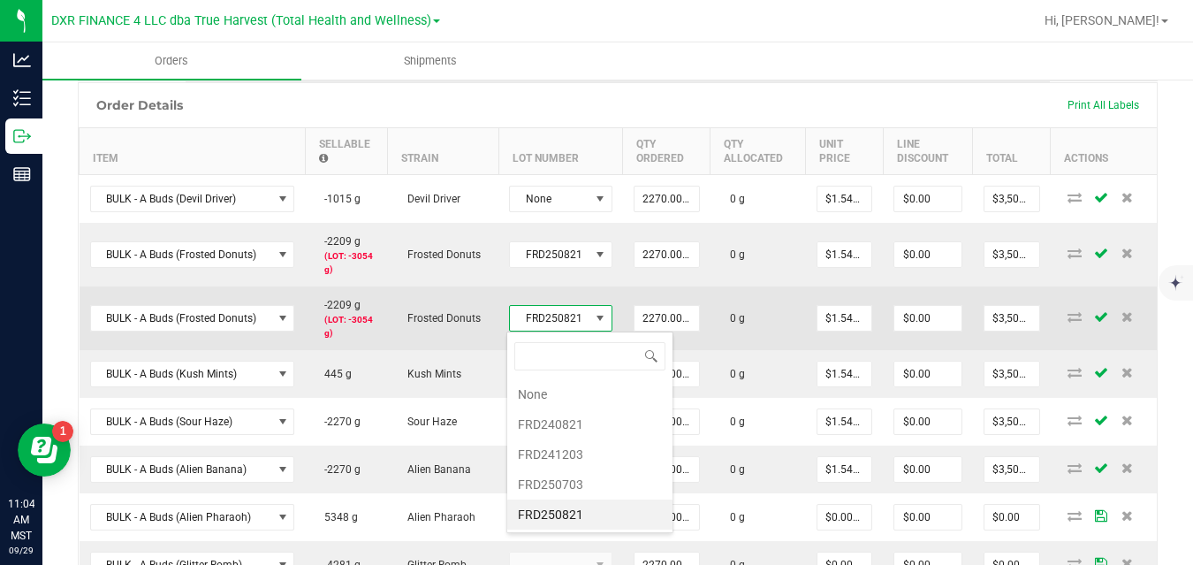
scroll to position [27, 102]
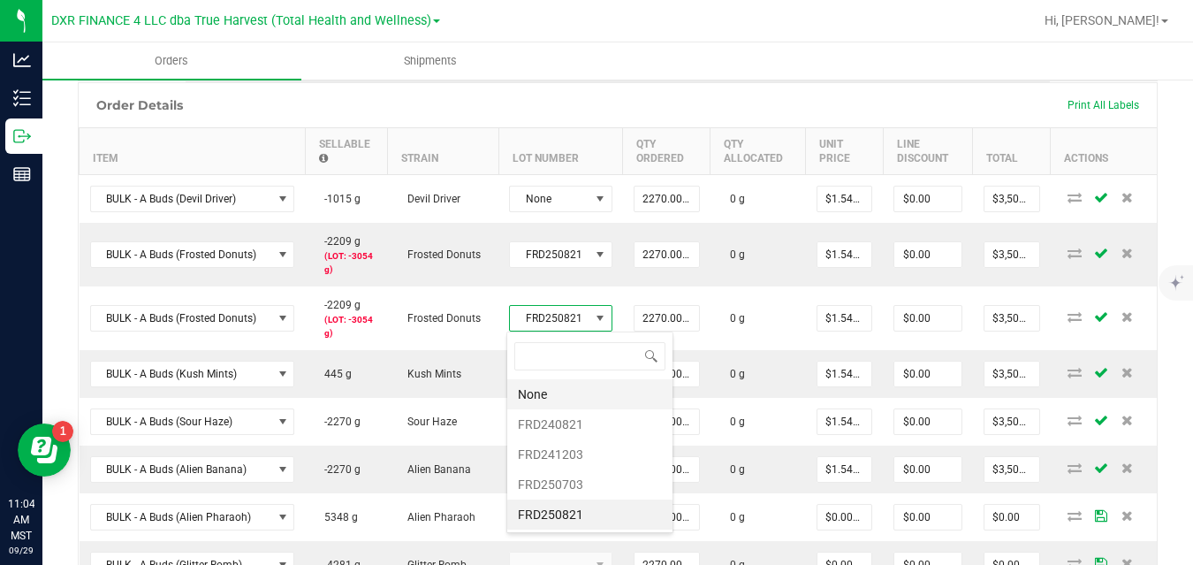
click at [560, 400] on li "None" at bounding box center [589, 394] width 165 height 30
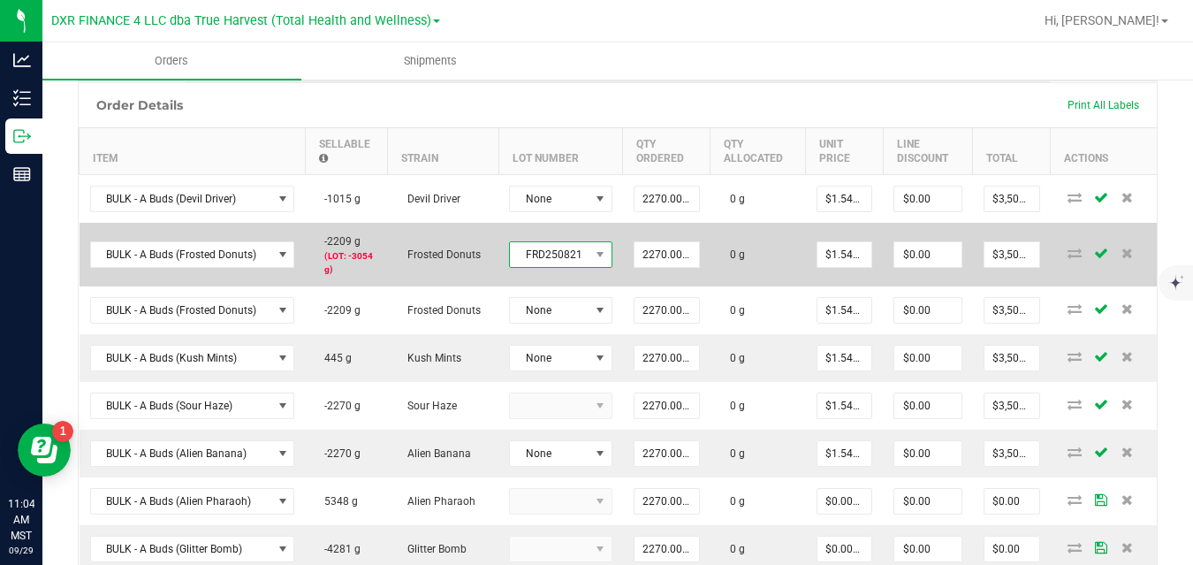
click at [590, 262] on span at bounding box center [601, 254] width 22 height 25
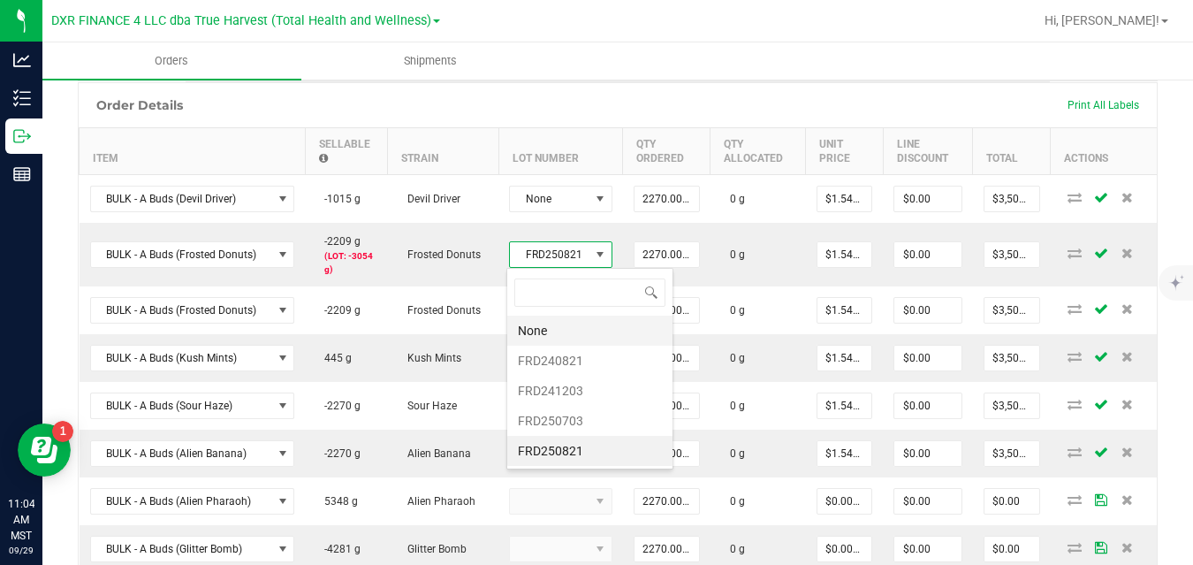
click at [563, 329] on li "None" at bounding box center [589, 331] width 165 height 30
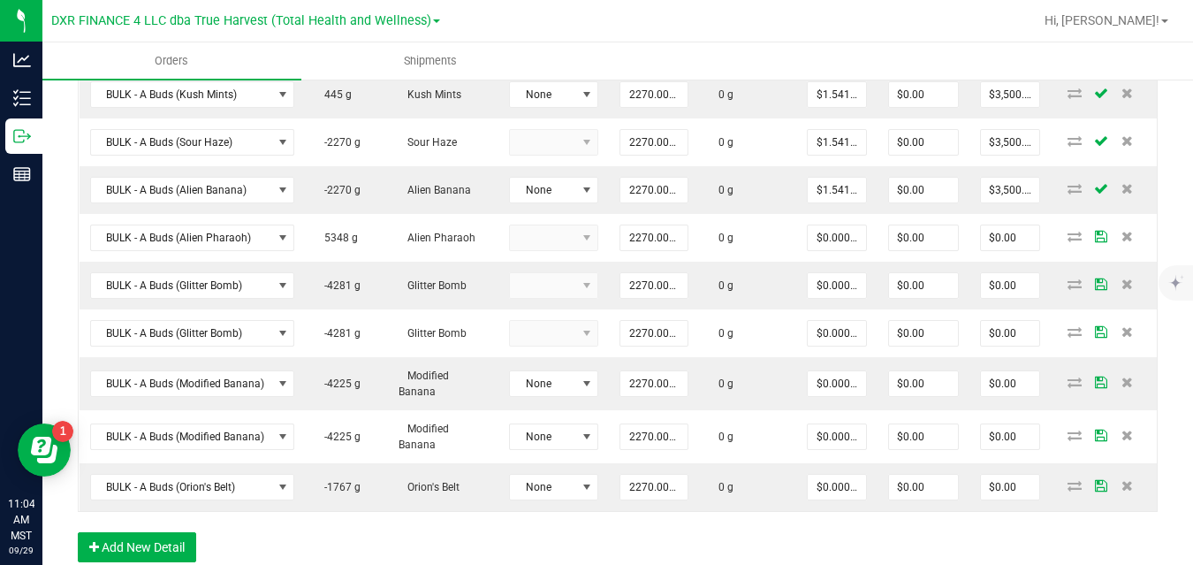
scroll to position [758, 0]
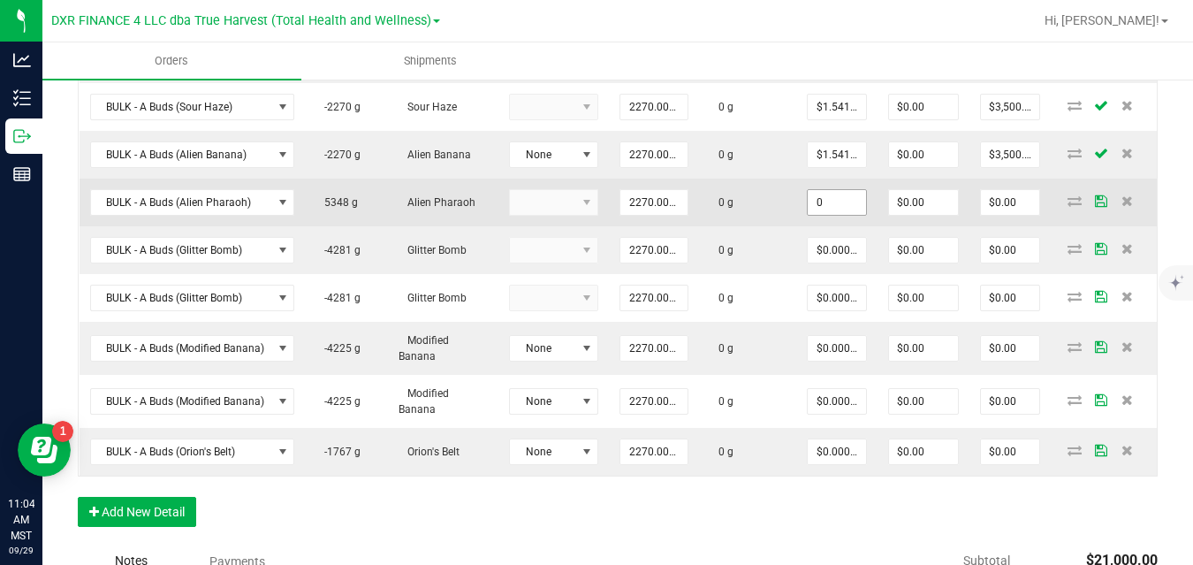
click at [840, 207] on input "0" at bounding box center [837, 202] width 58 height 25
paste input "1.5418502203"
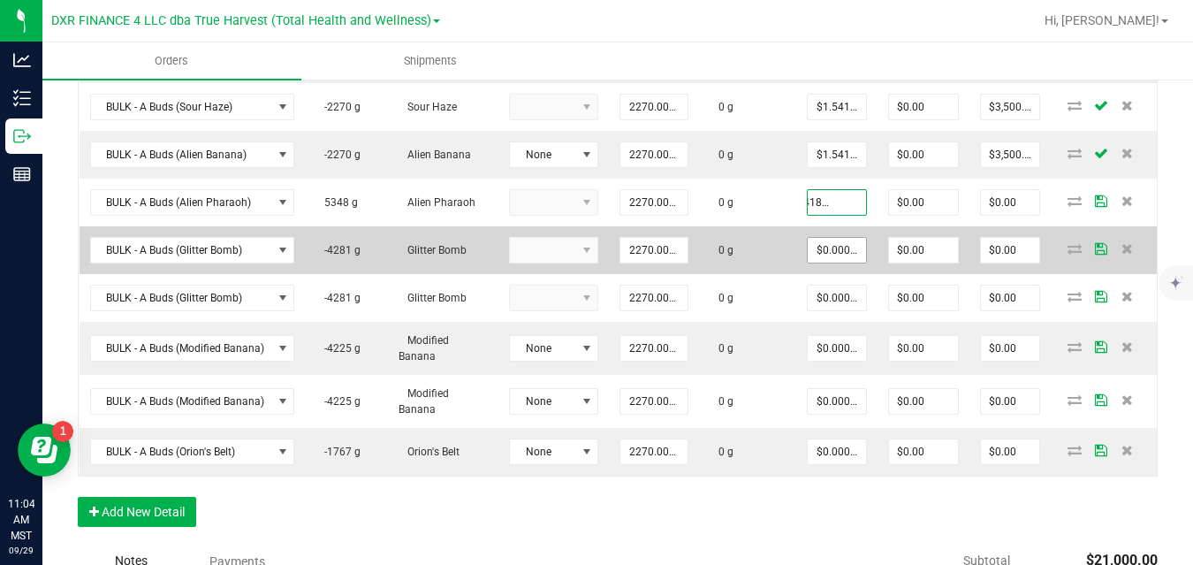
click at [833, 250] on input "$0.00000" at bounding box center [837, 250] width 58 height 25
type input "$1.54185"
type input "$3,500.00"
paste input "1.5418502203"
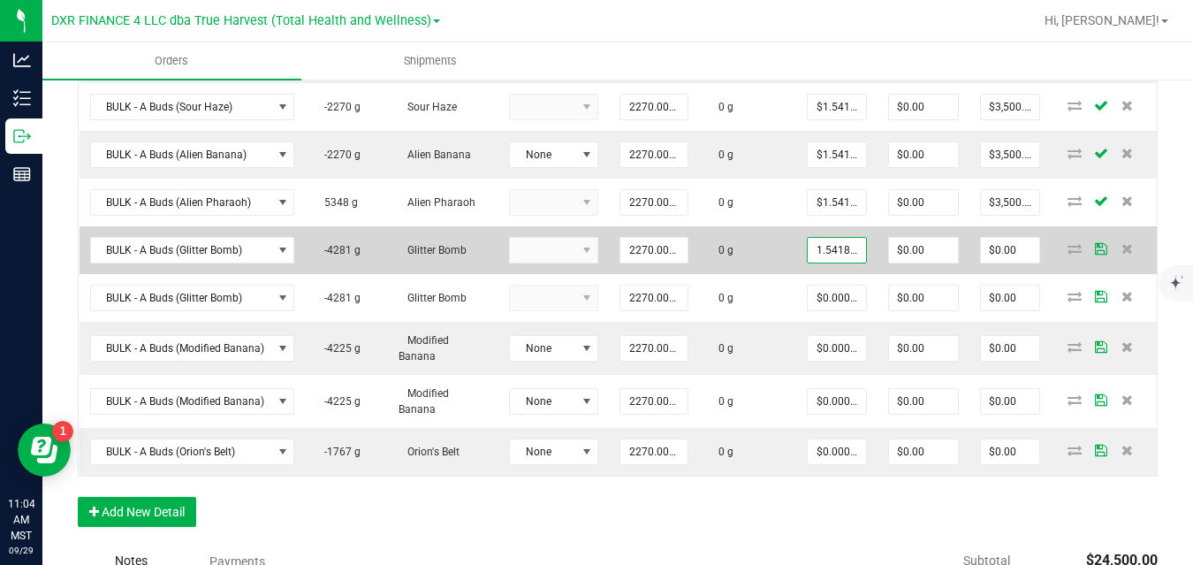
scroll to position [0, 28]
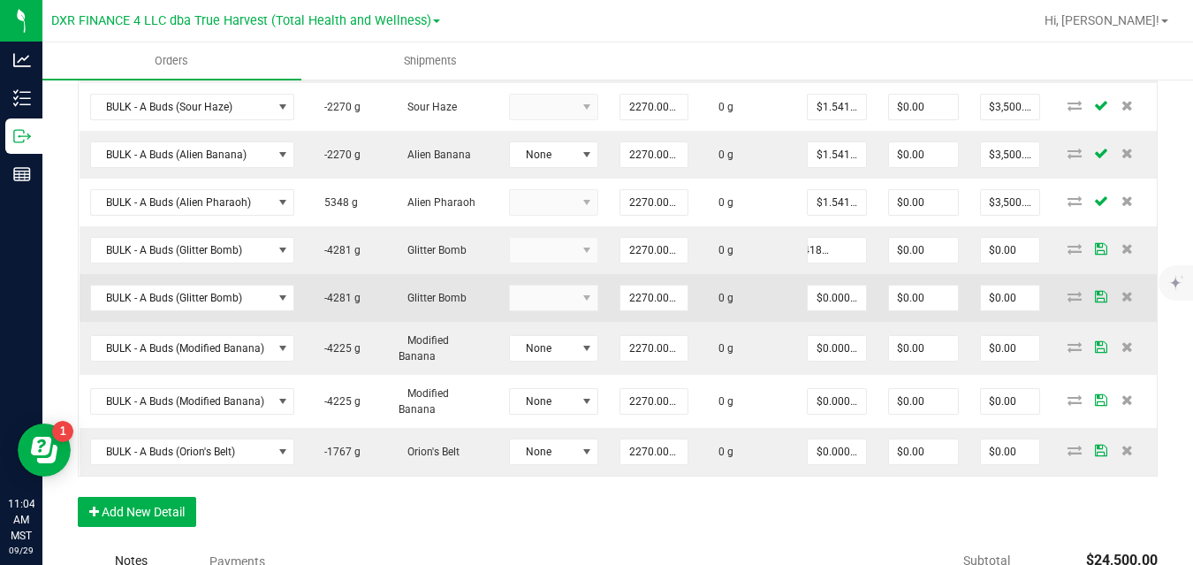
type input "$1.54185"
type input "$3,500.00"
click at [773, 290] on td "0 g" at bounding box center [747, 298] width 97 height 48
click at [829, 295] on input "$0.00000" at bounding box center [837, 297] width 58 height 25
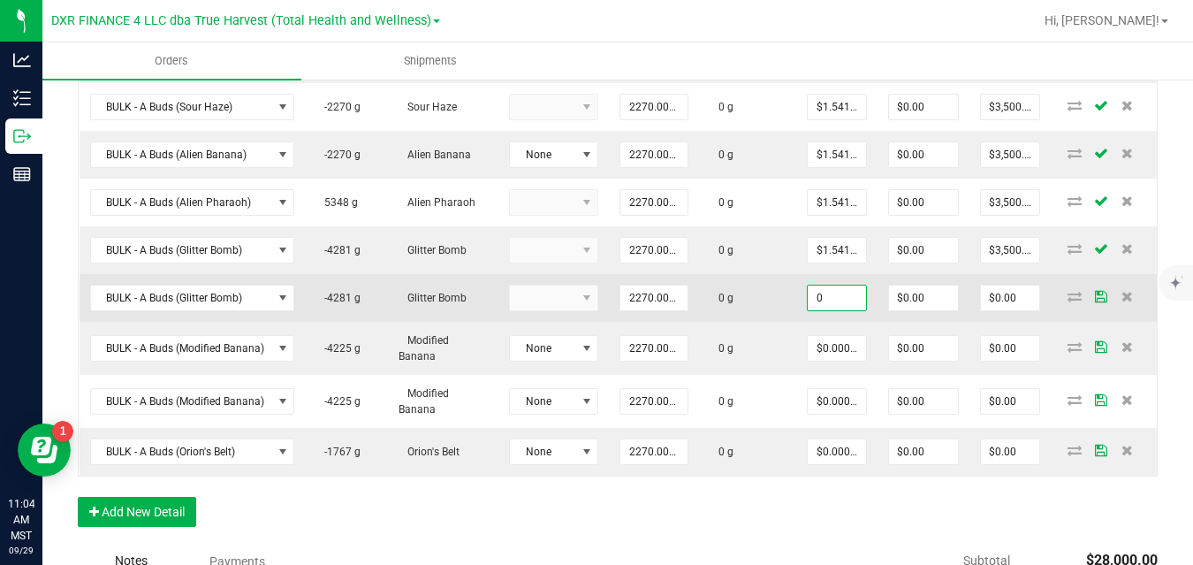
paste input "1.5418502203"
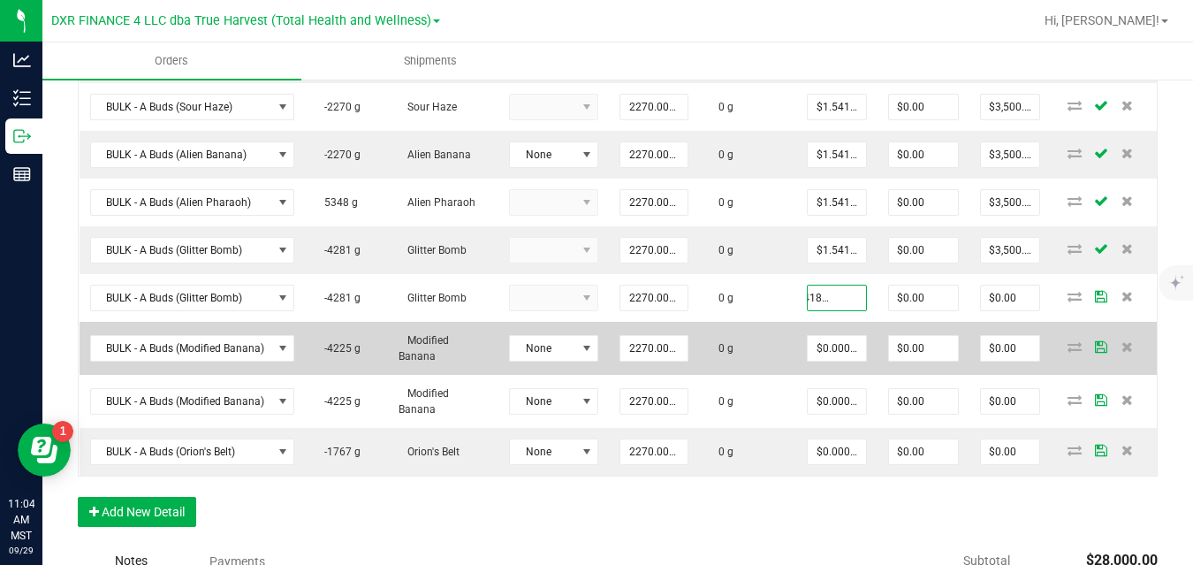
type input "$1.54185"
type input "$3,500.00"
click at [783, 338] on td "0 g" at bounding box center [747, 348] width 97 height 53
click at [830, 346] on input "0" at bounding box center [837, 348] width 58 height 25
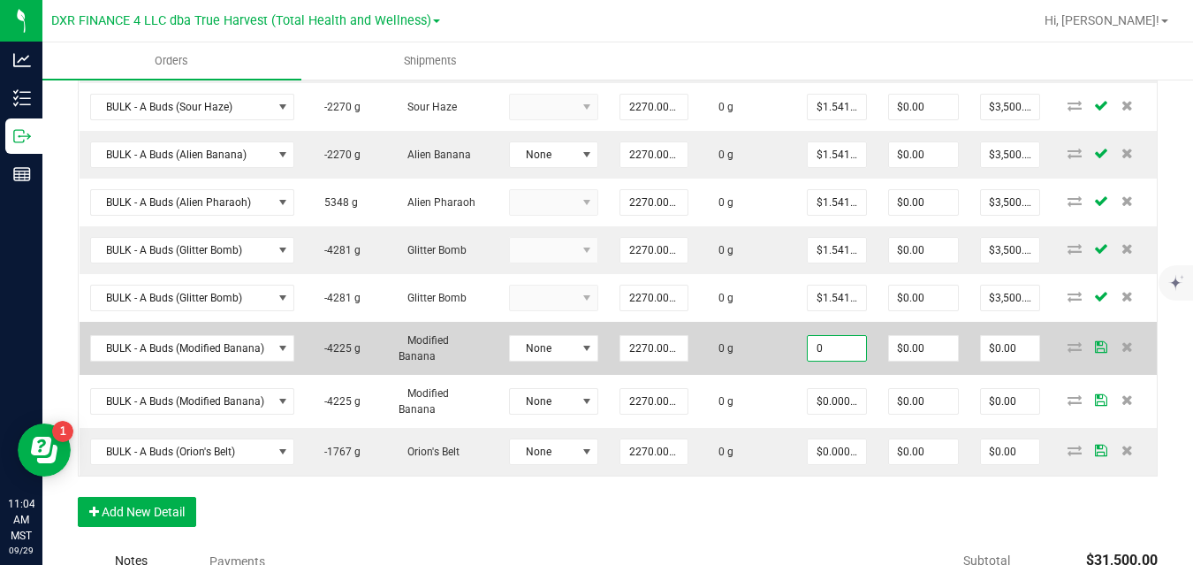
paste input "1.5418502203"
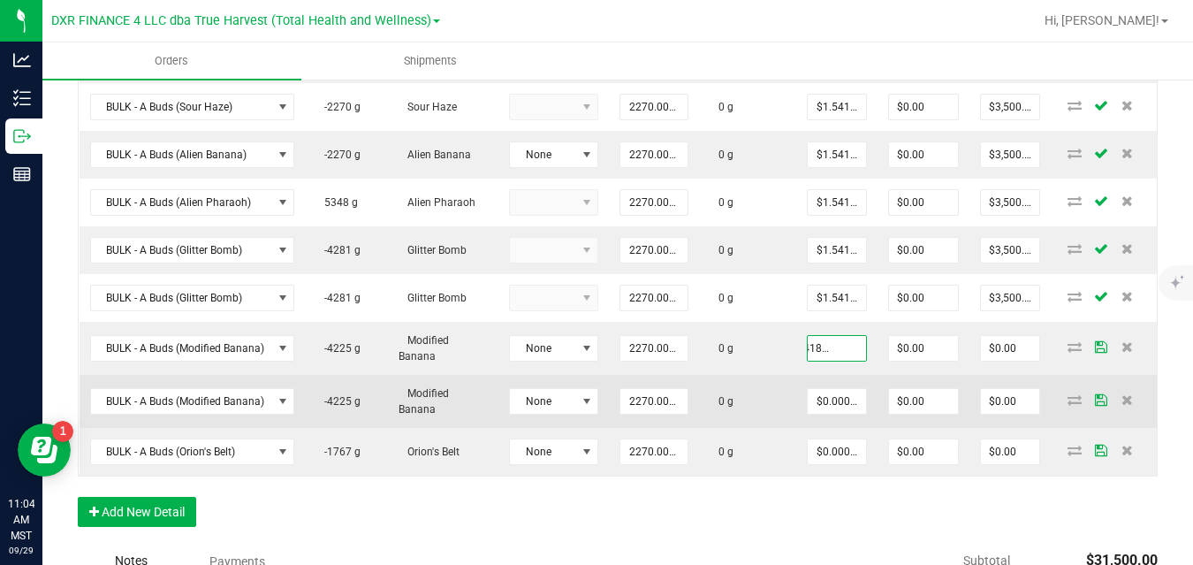
type input "$1.54185"
type input "$3,500.00"
click at [780, 391] on td "0 g" at bounding box center [747, 401] width 97 height 53
click at [829, 392] on input "0" at bounding box center [837, 401] width 58 height 25
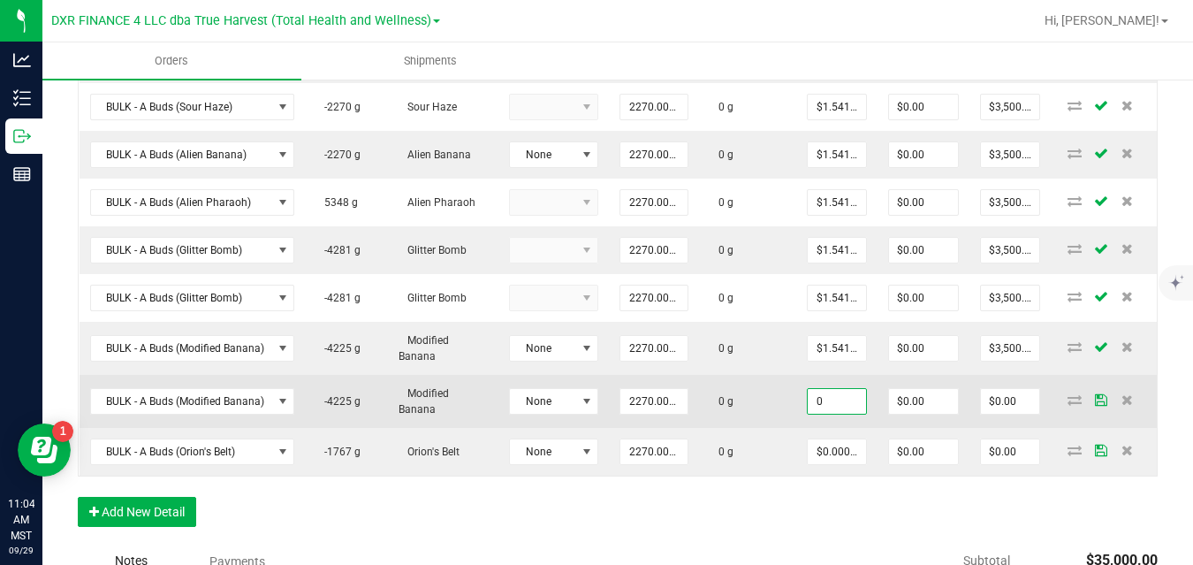
paste input "1.5418502203"
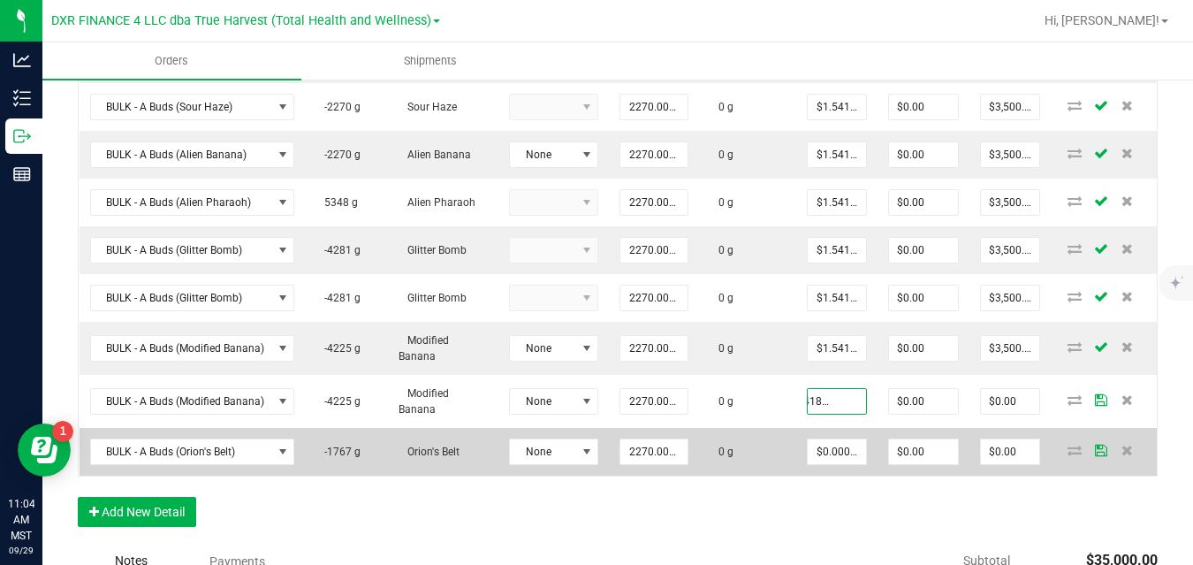
type input "$1.54185"
type input "$3,500.00"
click at [779, 439] on td "0 g" at bounding box center [747, 452] width 97 height 48
click at [828, 439] on input "0" at bounding box center [837, 451] width 58 height 25
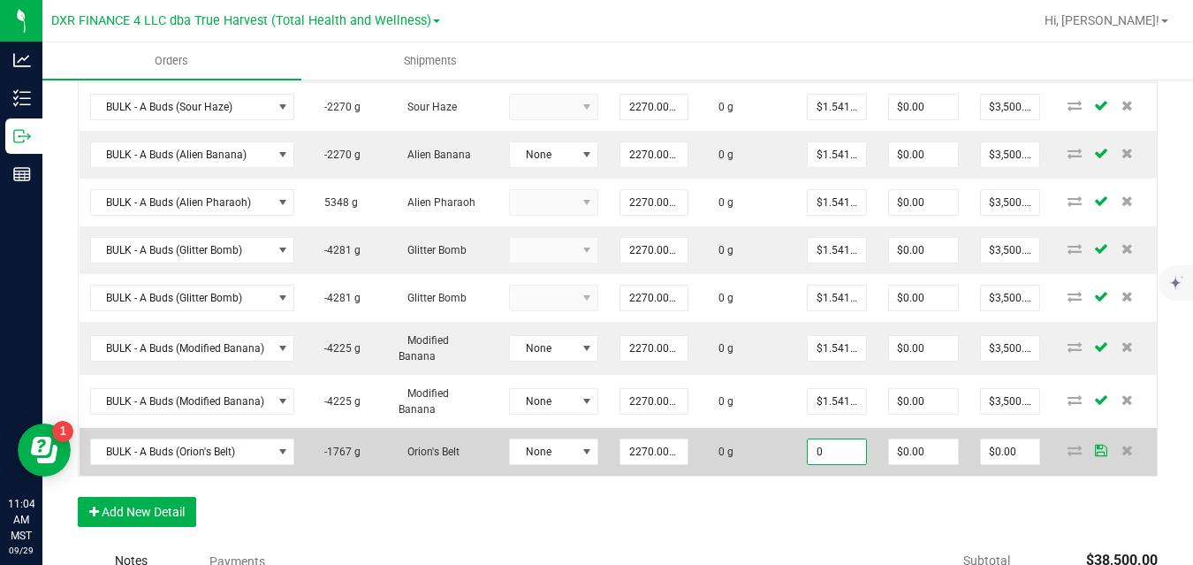
paste input "1.5418502203"
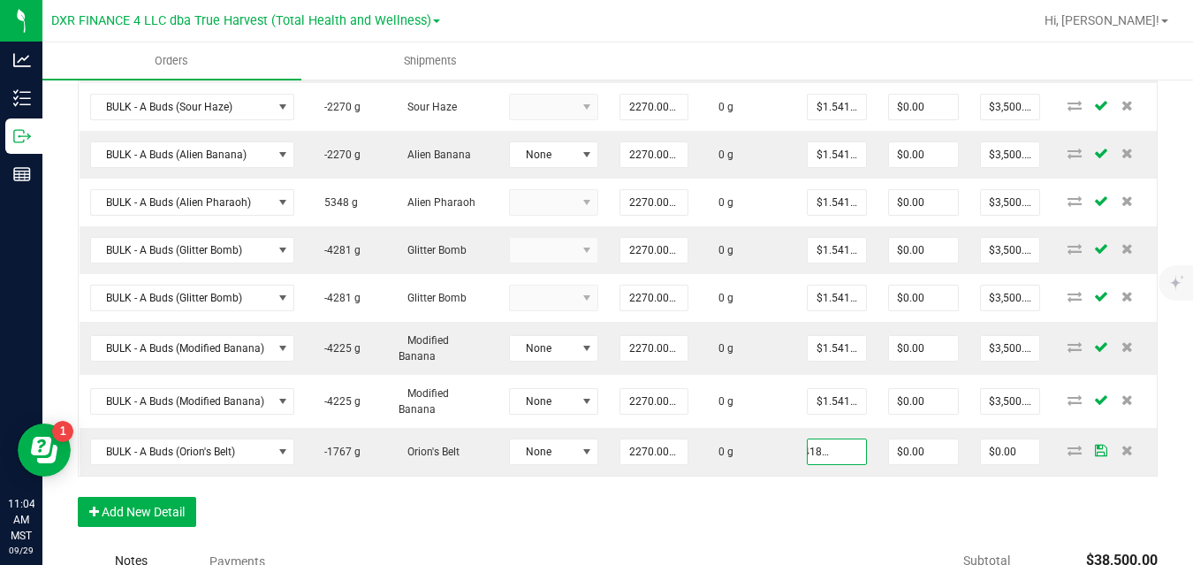
type input "$1.54185"
type input "$3,500.00"
click at [811, 476] on div "Order Details Print All Labels Item Sellable Strain Lot Number Qty Ordered Qty …" at bounding box center [618, 171] width 1080 height 745
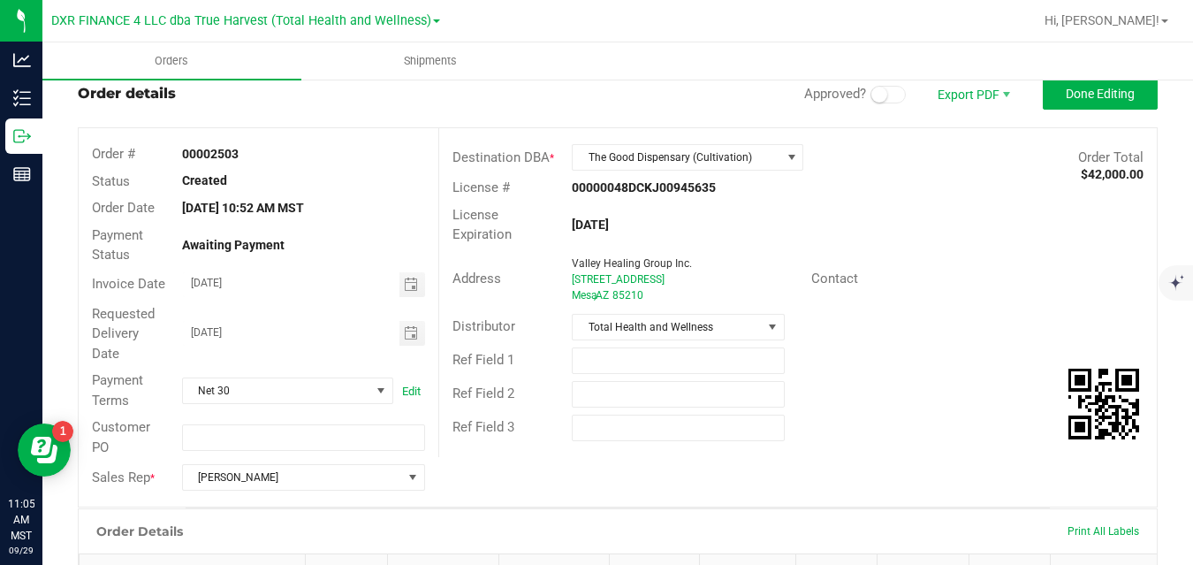
scroll to position [29, 0]
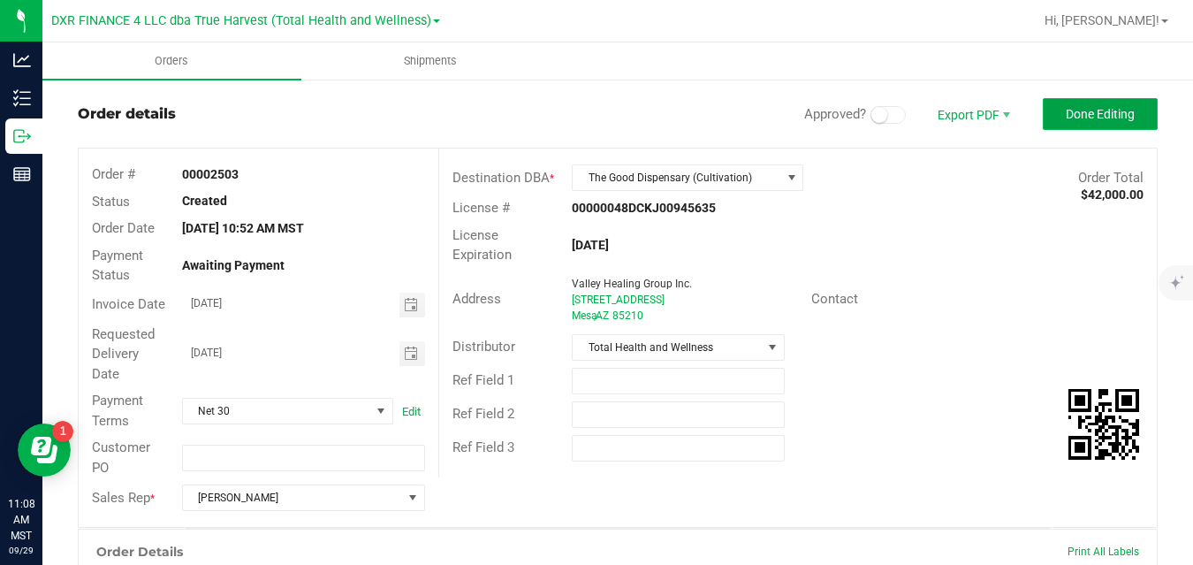
click at [1066, 108] on span "Done Editing" at bounding box center [1100, 114] width 69 height 14
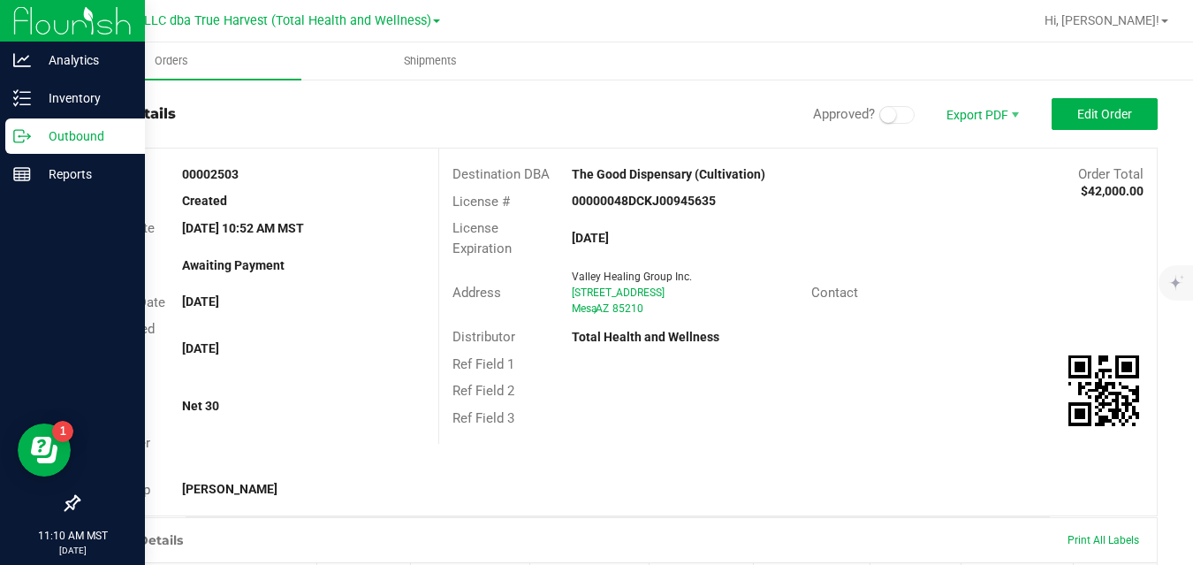
click at [25, 147] on div "Outbound" at bounding box center [75, 135] width 140 height 35
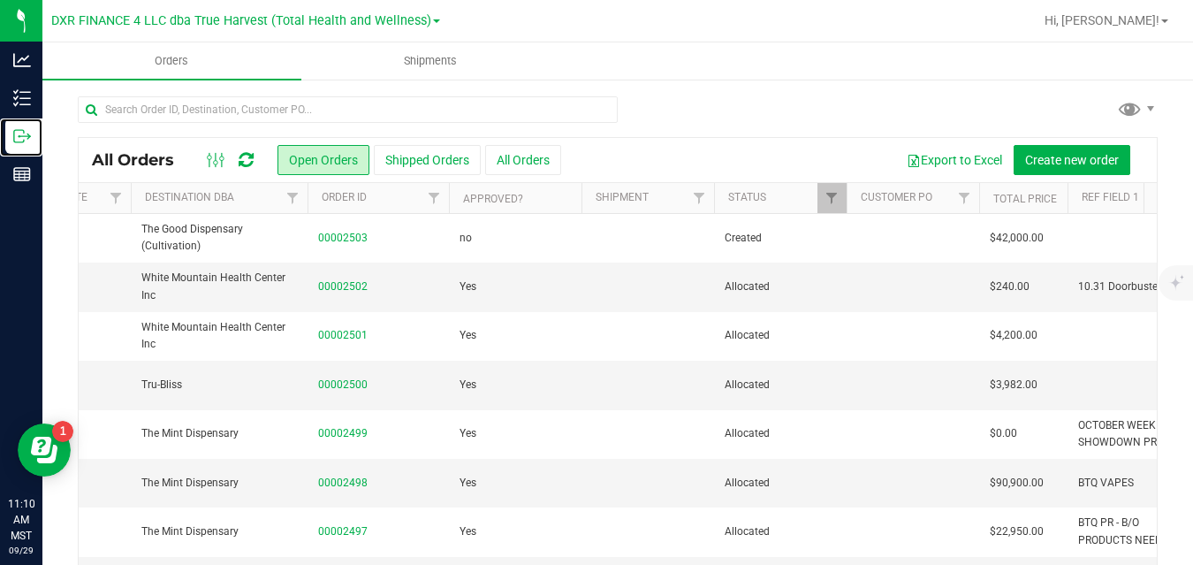
scroll to position [0, 218]
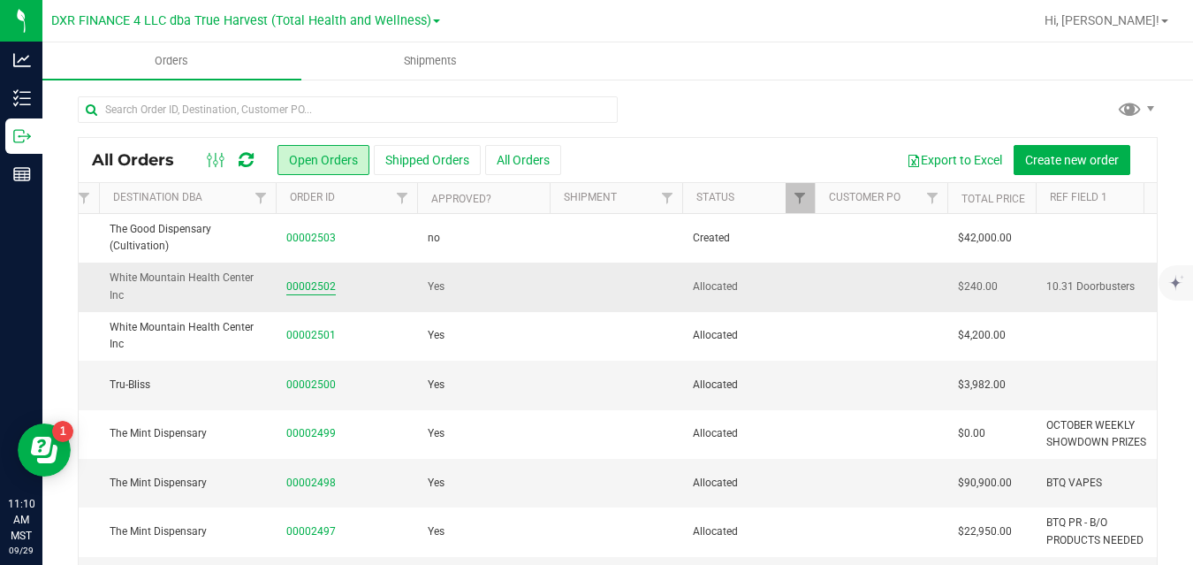
click at [325, 284] on link "00002502" at bounding box center [310, 286] width 49 height 17
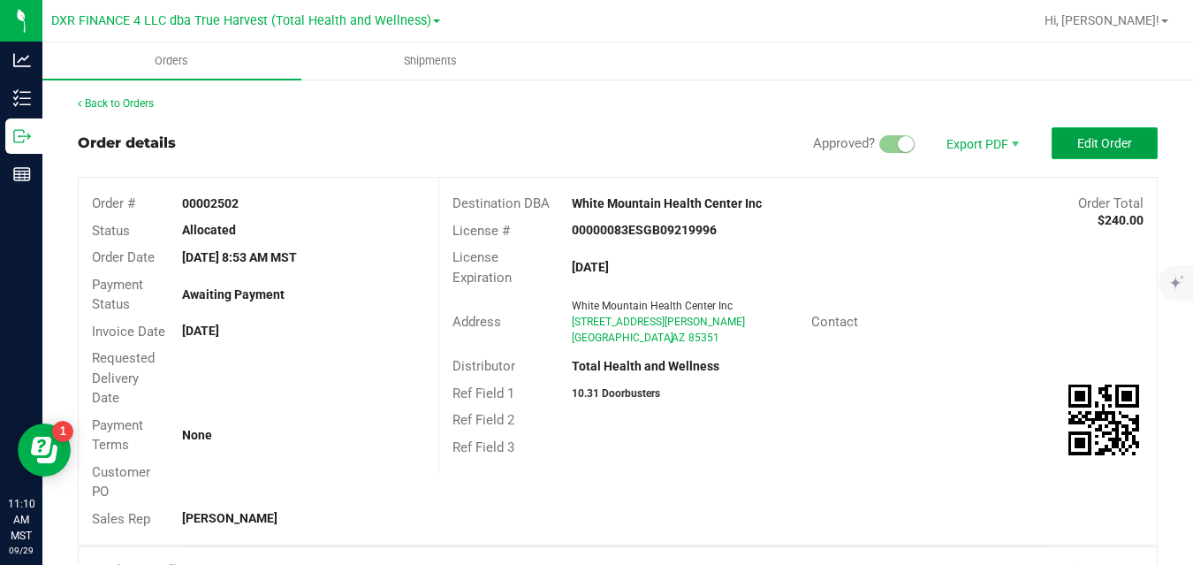
click at [1108, 141] on span "Edit Order" at bounding box center [1104, 143] width 55 height 14
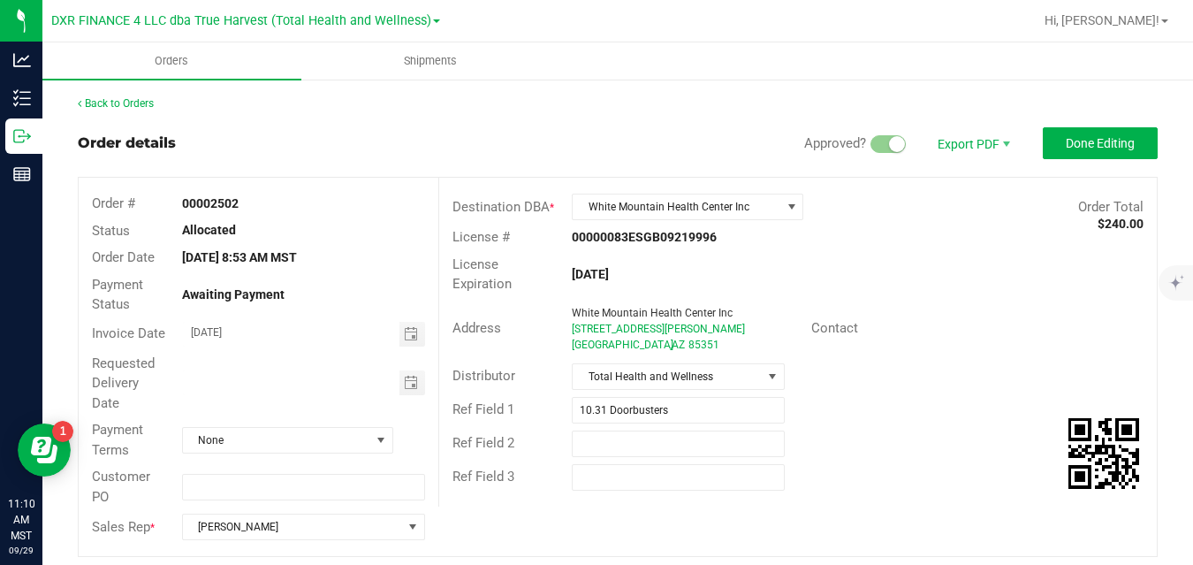
scroll to position [457, 0]
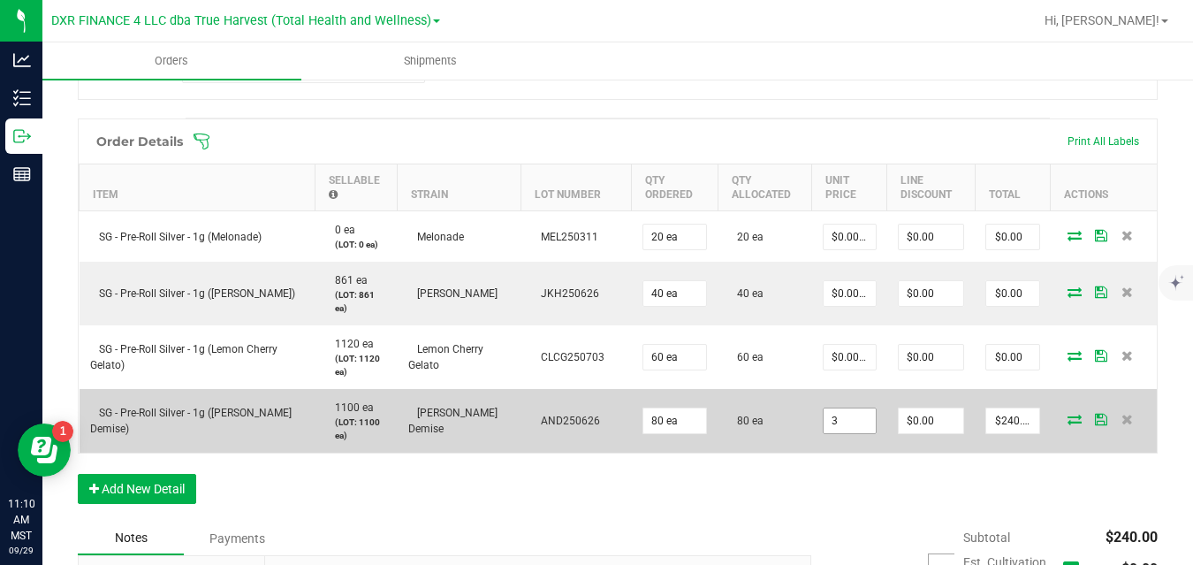
click at [848, 416] on input "3" at bounding box center [850, 420] width 52 height 25
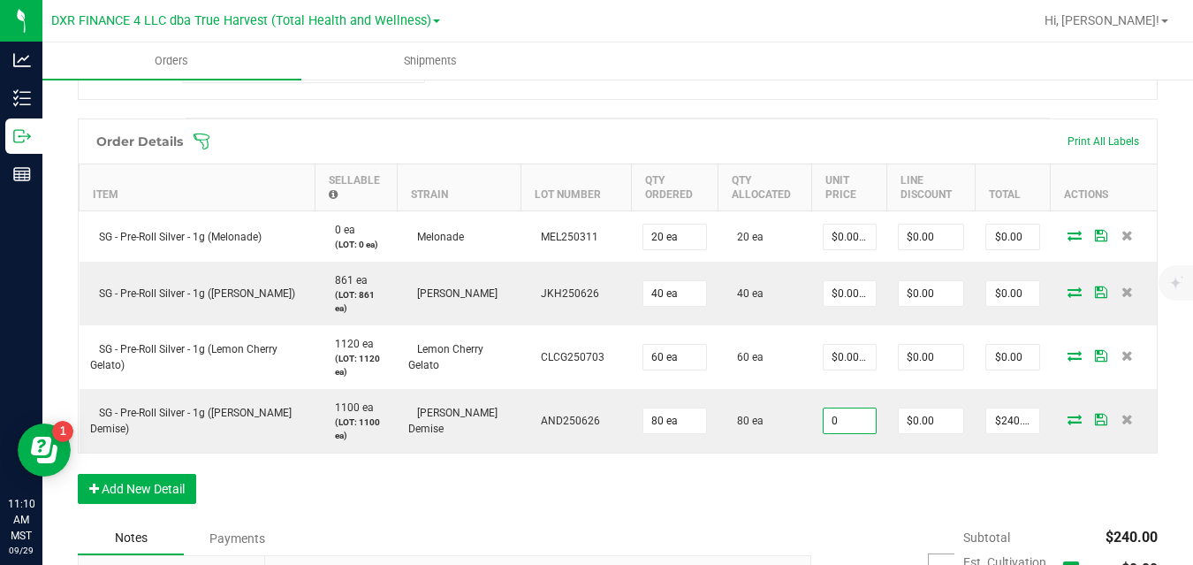
type input "$0.00000"
type input "$0.00"
click at [989, 494] on div "Order Details Print All Labels Item Sellable Strain Lot Number Qty Ordered Qty …" at bounding box center [618, 319] width 1080 height 403
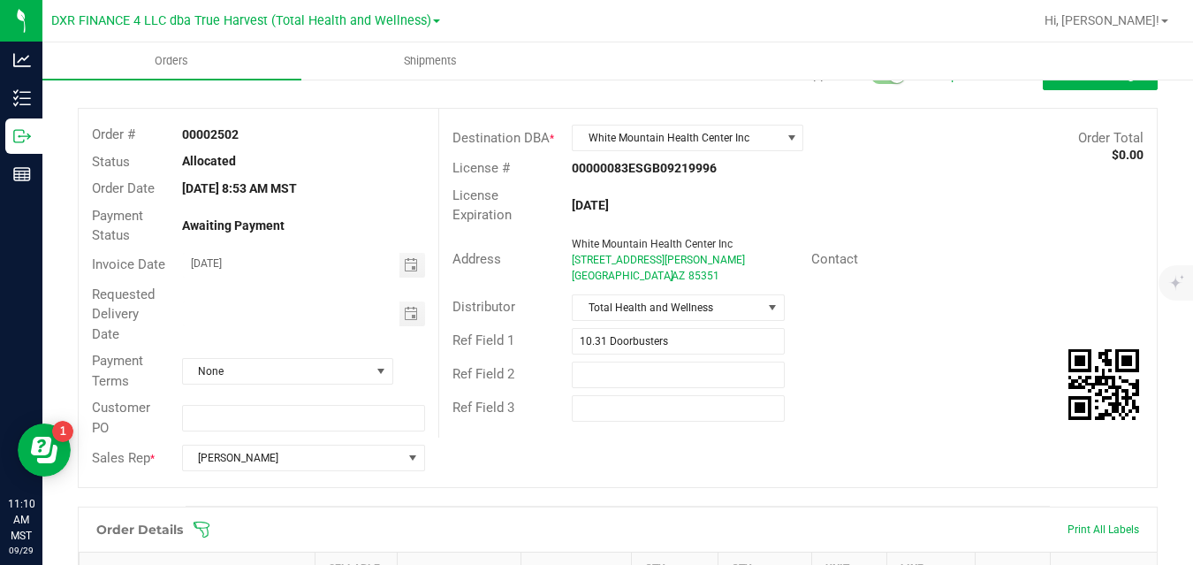
scroll to position [0, 0]
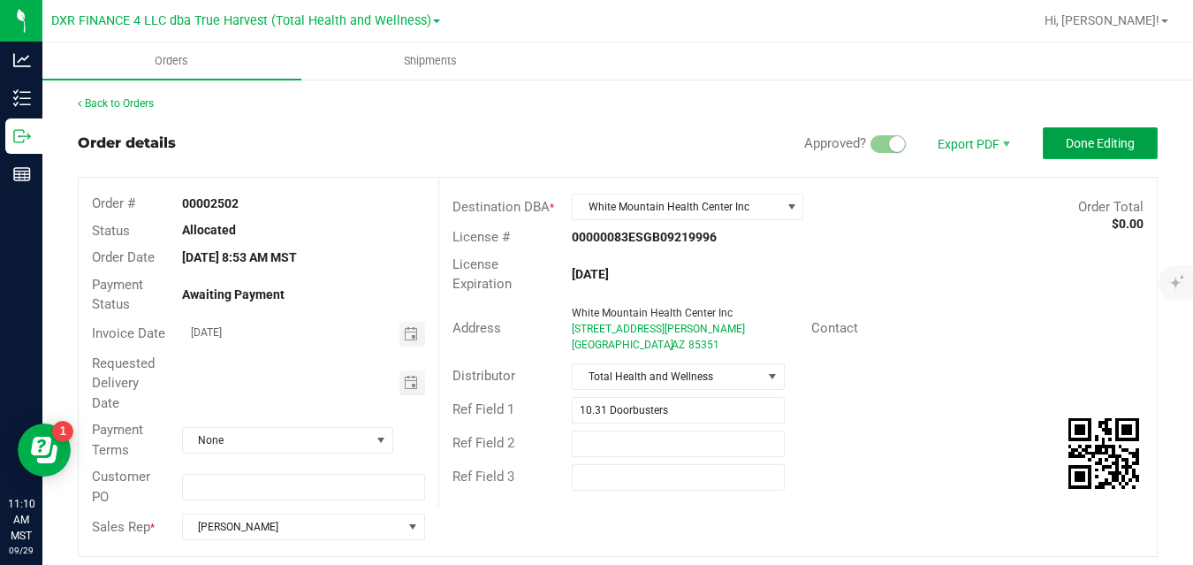
click at [1097, 148] on span "Done Editing" at bounding box center [1100, 143] width 69 height 14
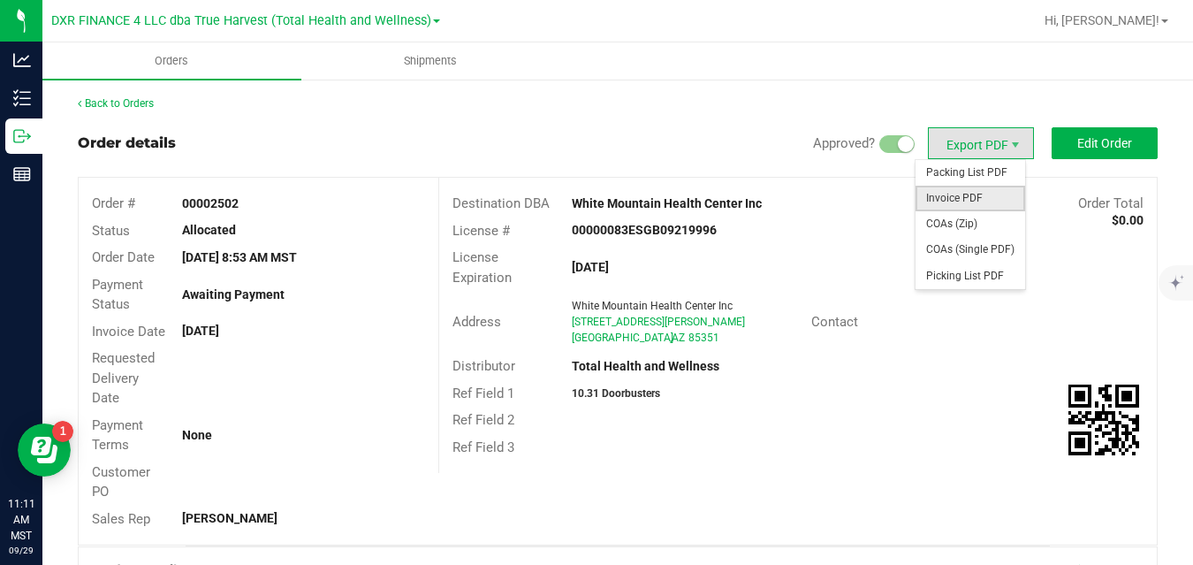
click at [965, 198] on span "Invoice PDF" at bounding box center [971, 199] width 110 height 26
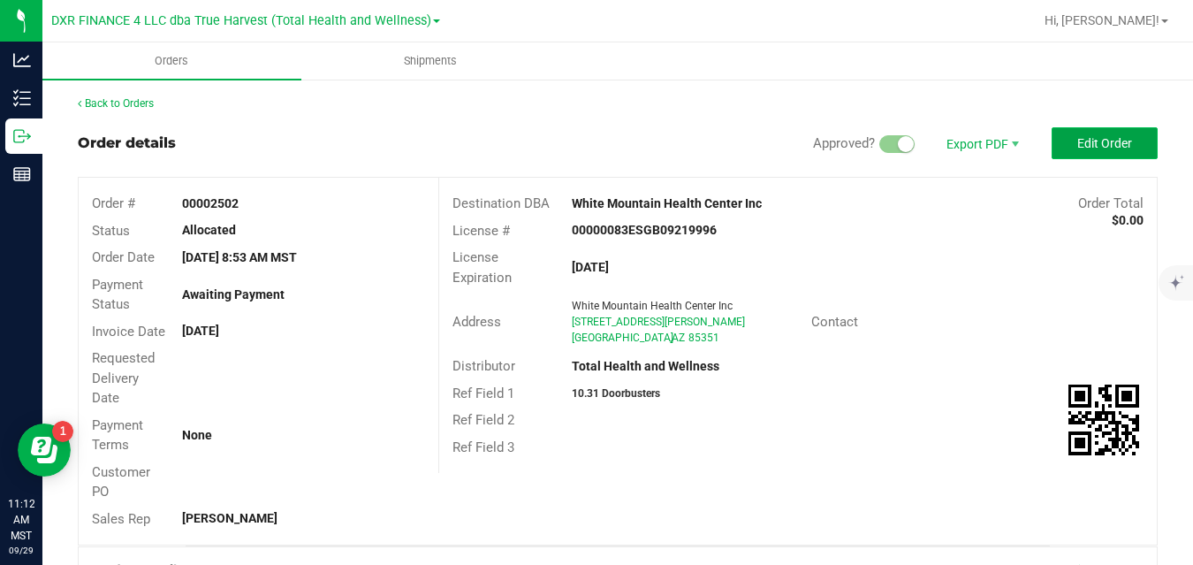
click at [1077, 142] on span "Edit Order" at bounding box center [1104, 143] width 55 height 14
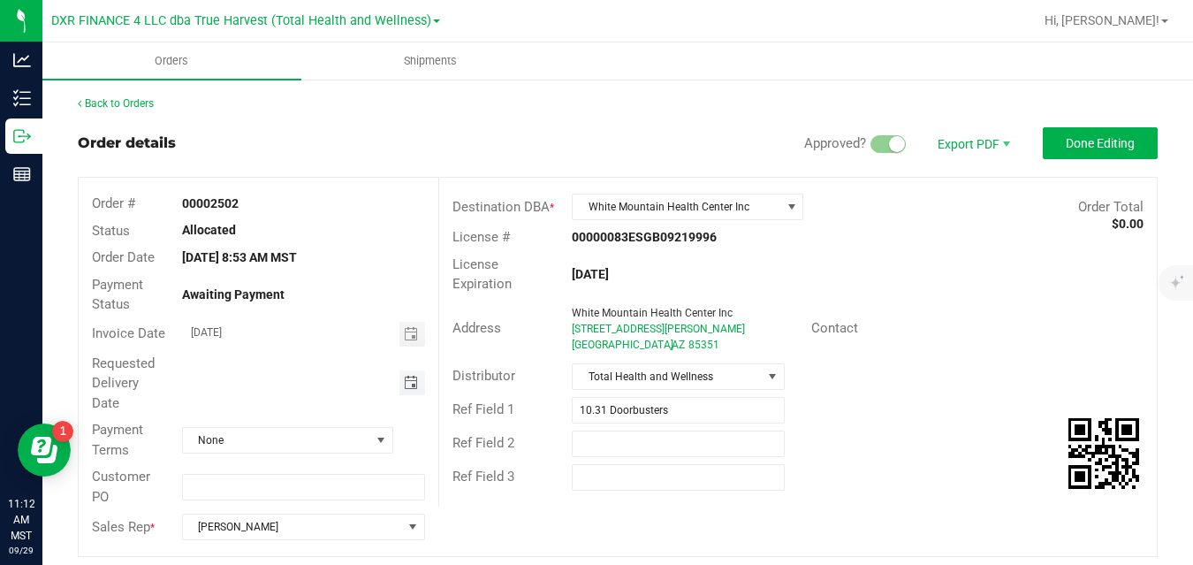
click at [406, 384] on span "Toggle calendar" at bounding box center [411, 383] width 14 height 14
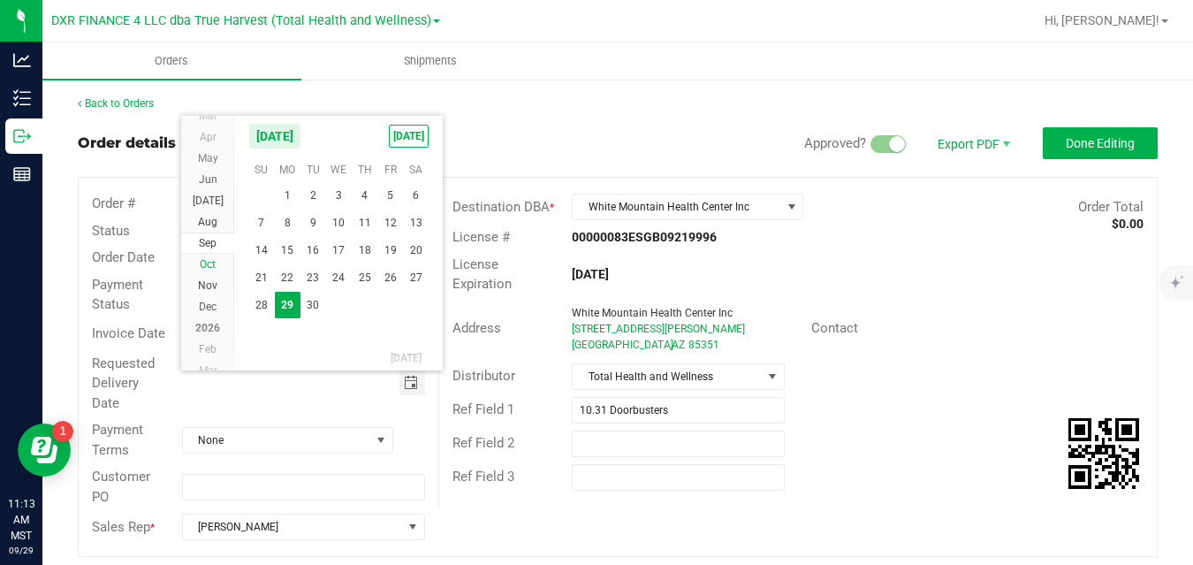
click at [209, 262] on span "Oct" at bounding box center [208, 264] width 16 height 12
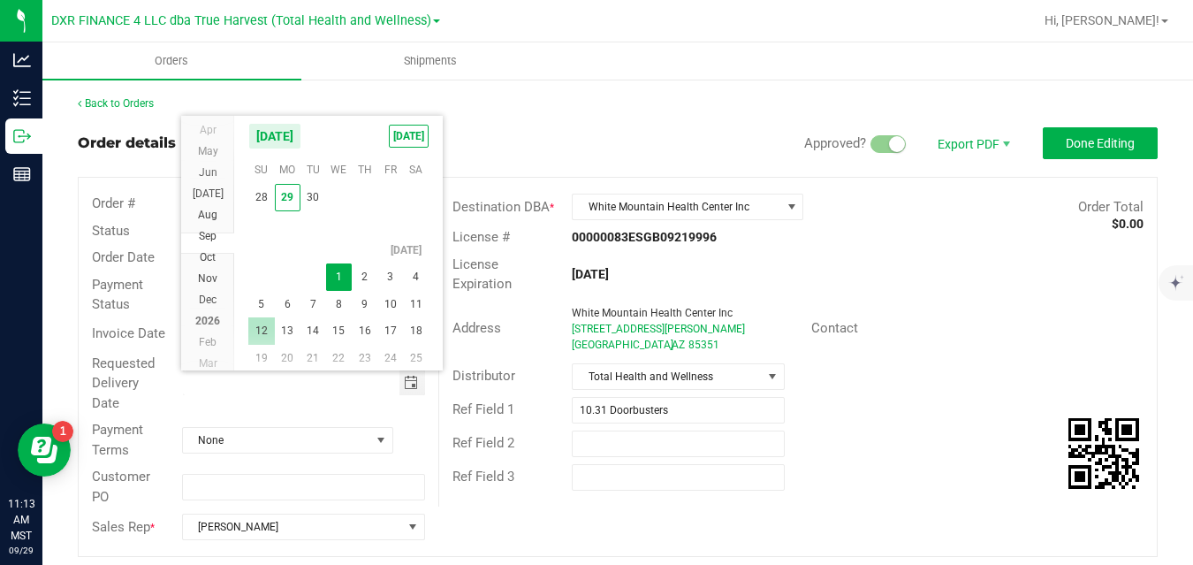
scroll to position [32011, 0]
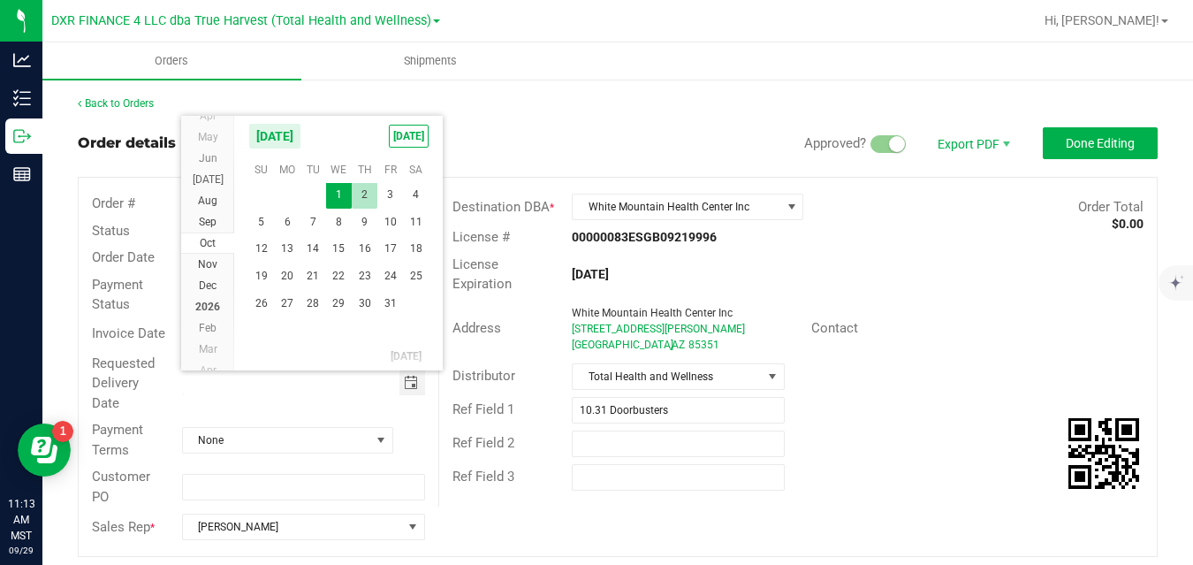
click at [364, 191] on span "2" at bounding box center [365, 194] width 26 height 27
type input "[DATE]"
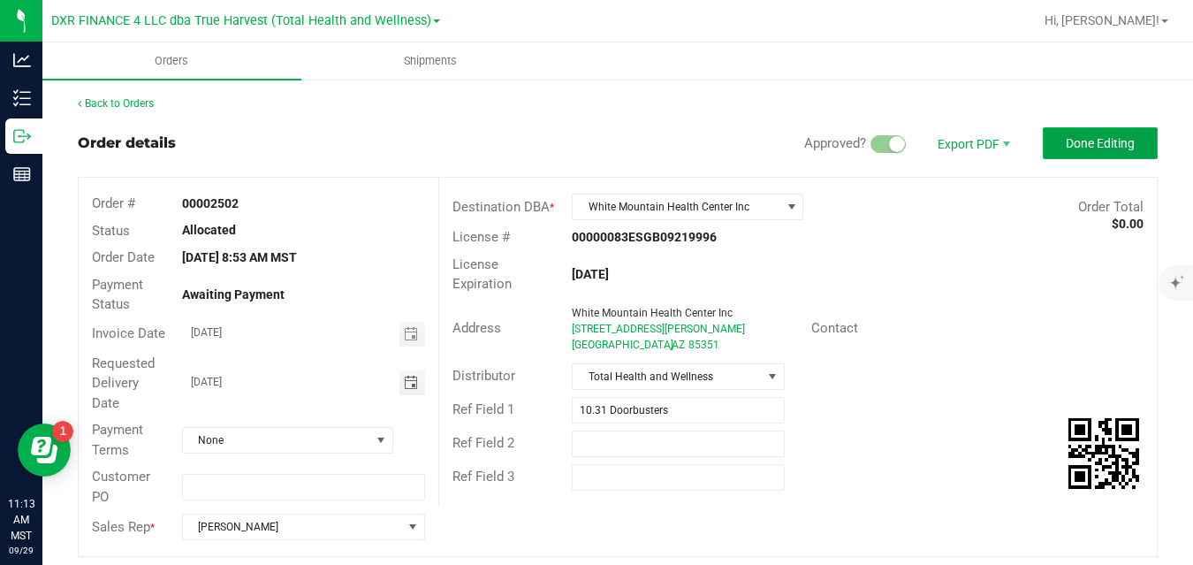
click at [1066, 144] on span "Done Editing" at bounding box center [1100, 143] width 69 height 14
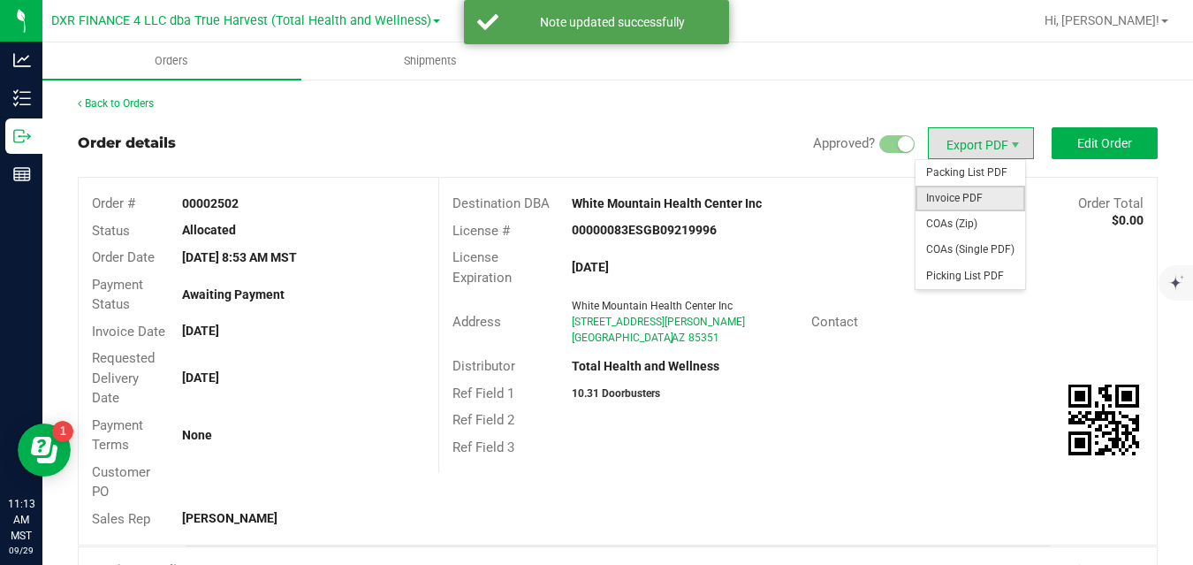
click at [955, 201] on span "Invoice PDF" at bounding box center [971, 199] width 110 height 26
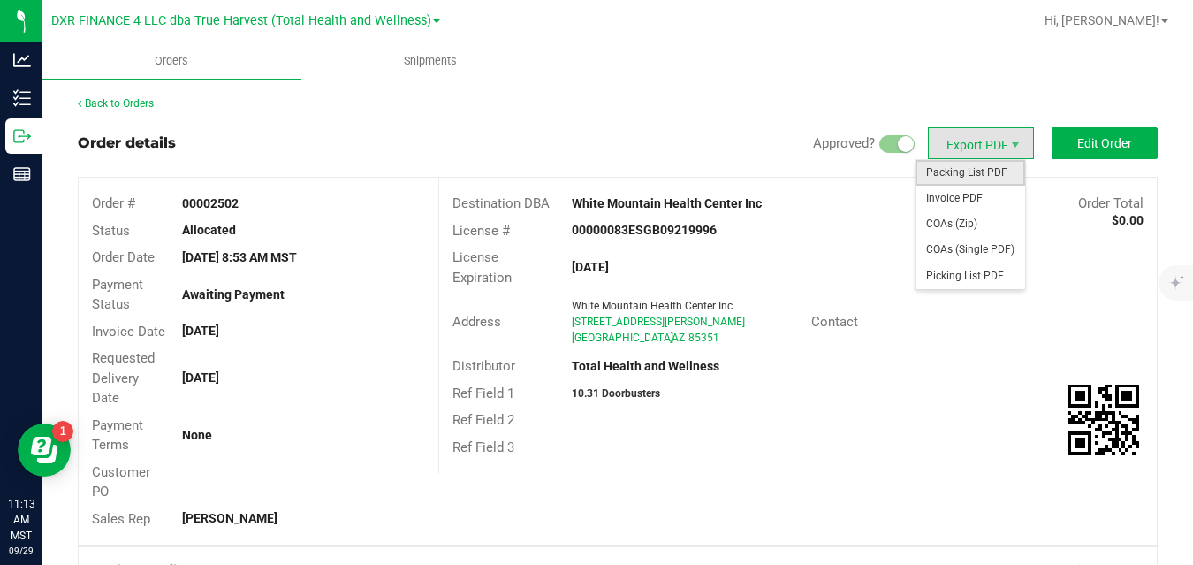
click at [948, 182] on span "Packing List PDF" at bounding box center [971, 173] width 110 height 26
click at [940, 218] on span "COAs (Zip)" at bounding box center [971, 224] width 110 height 26
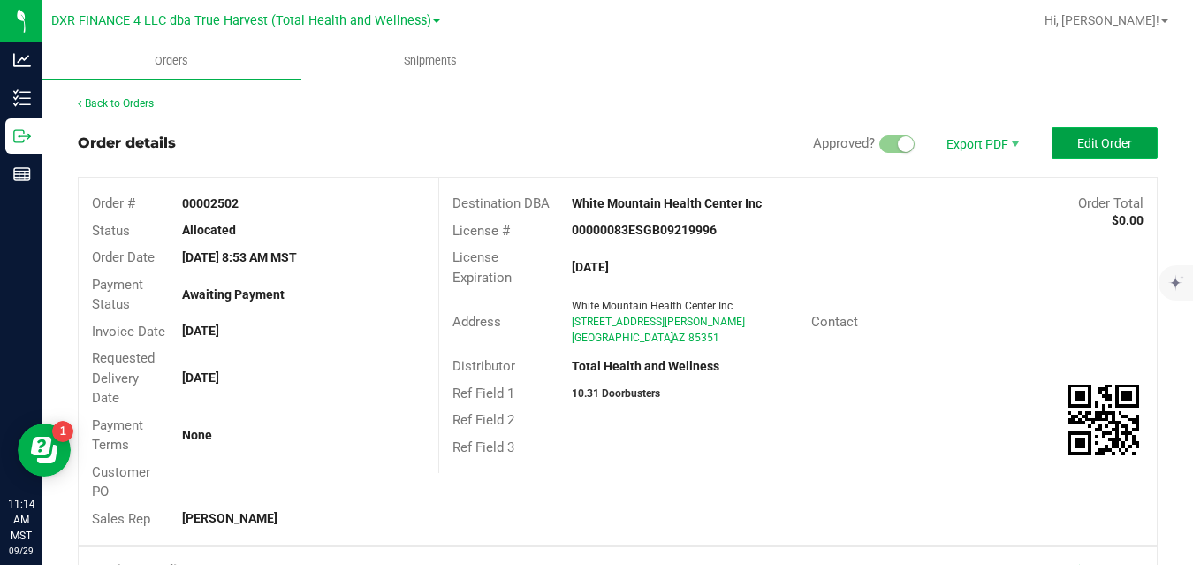
click at [1059, 147] on button "Edit Order" at bounding box center [1105, 143] width 106 height 32
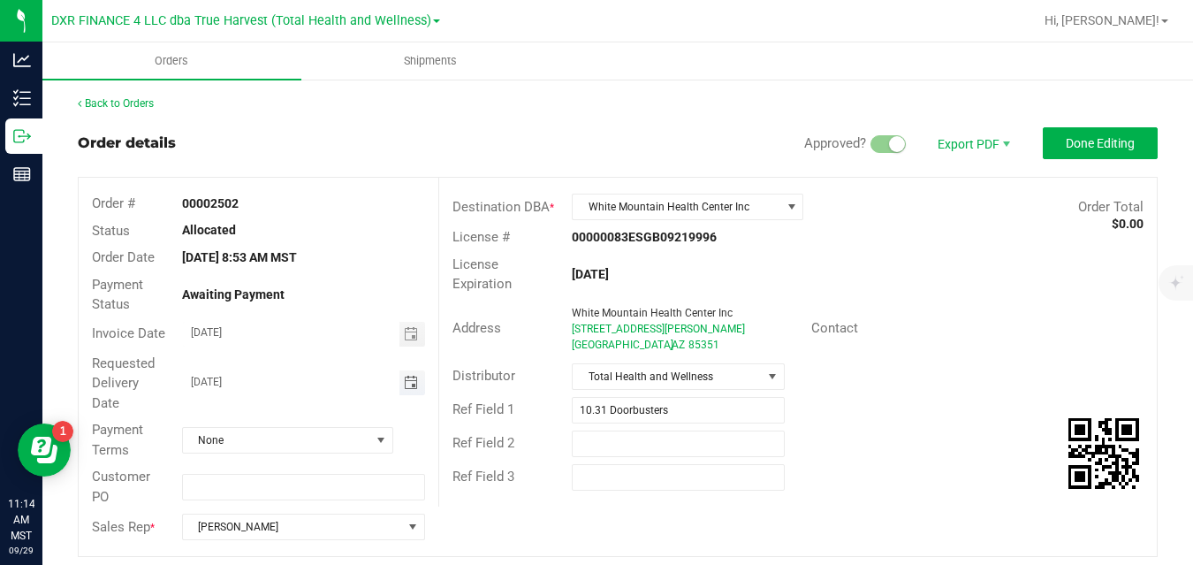
click at [408, 386] on span "Toggle calendar" at bounding box center [411, 383] width 14 height 14
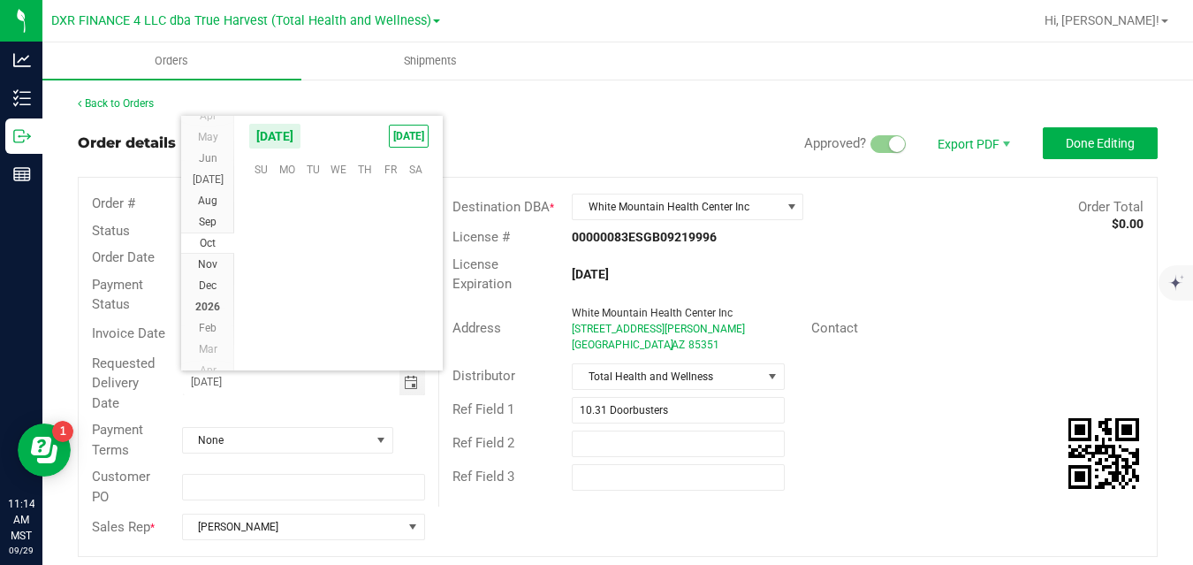
scroll to position [286846, 0]
click at [340, 205] on span "1" at bounding box center [339, 196] width 26 height 27
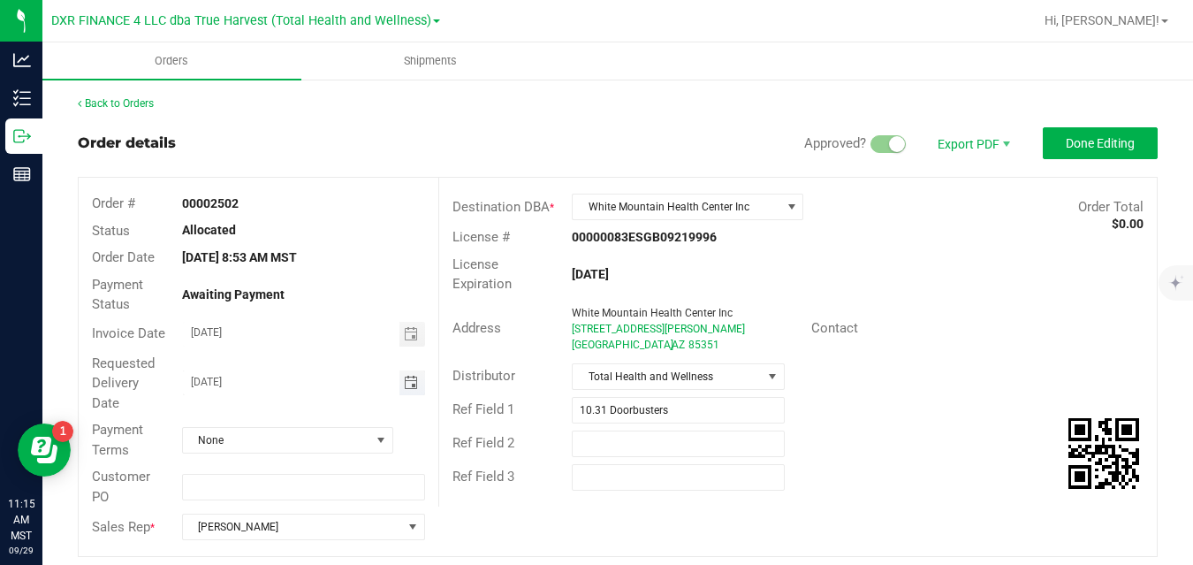
click at [404, 384] on span "Toggle calendar" at bounding box center [411, 383] width 14 height 14
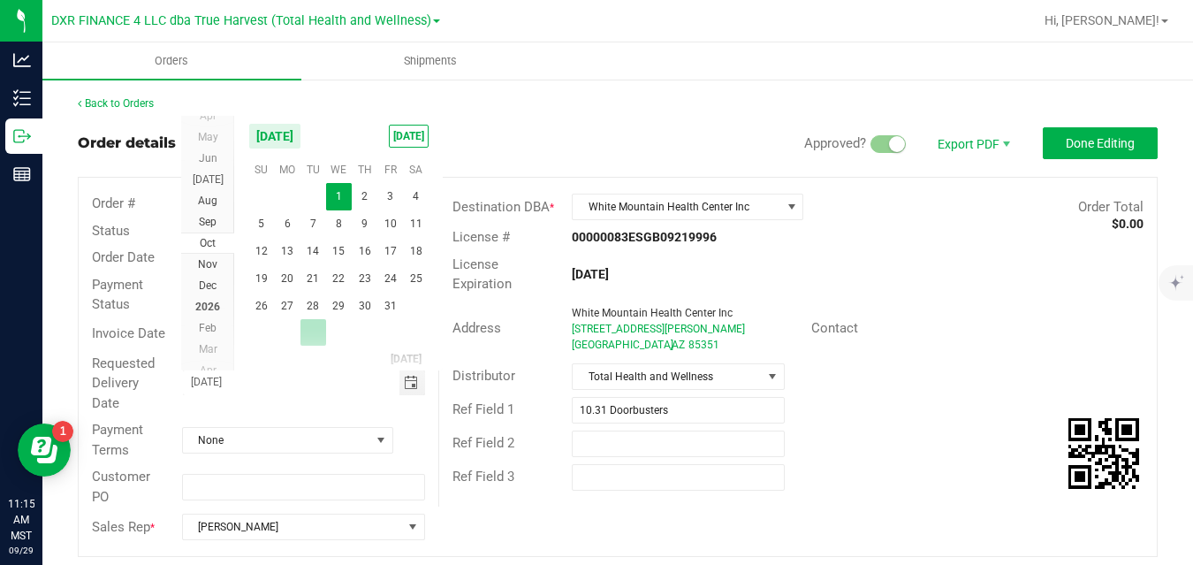
scroll to position [0, 0]
click at [356, 208] on span "2" at bounding box center [365, 196] width 26 height 27
type input "[DATE]"
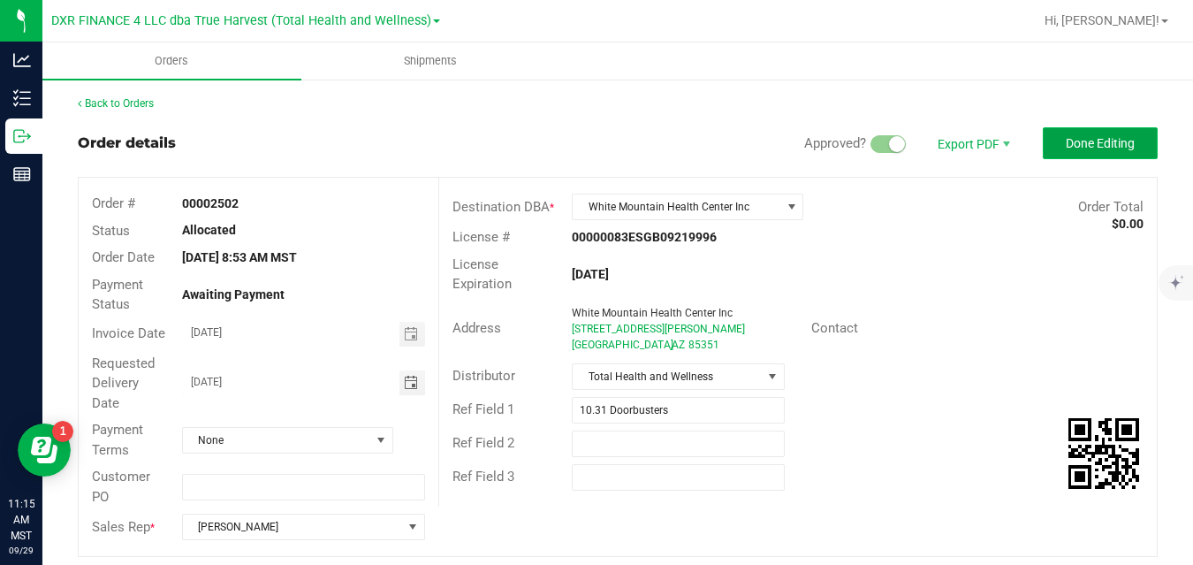
click at [1066, 148] on span "Done Editing" at bounding box center [1100, 143] width 69 height 14
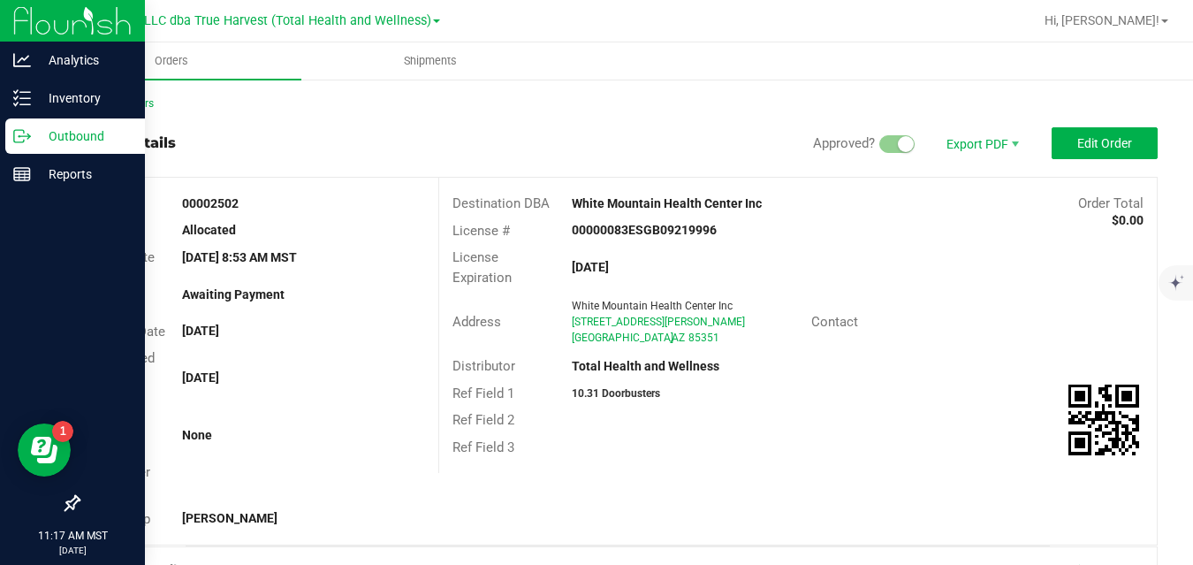
click at [30, 136] on icon at bounding box center [28, 137] width 3 height 3
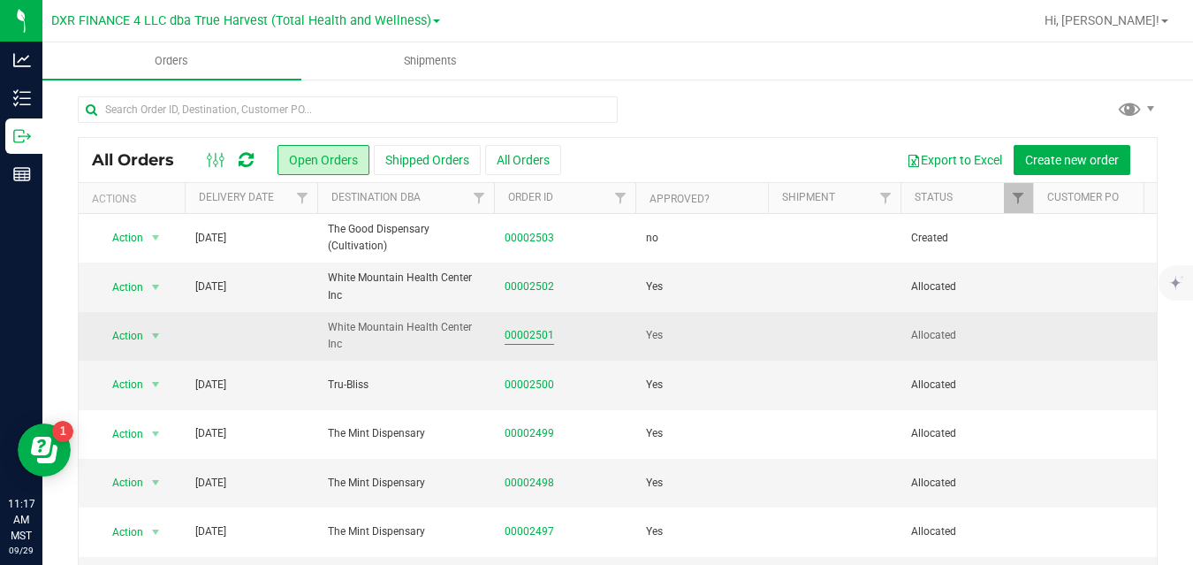
click at [545, 334] on link "00002501" at bounding box center [529, 335] width 49 height 17
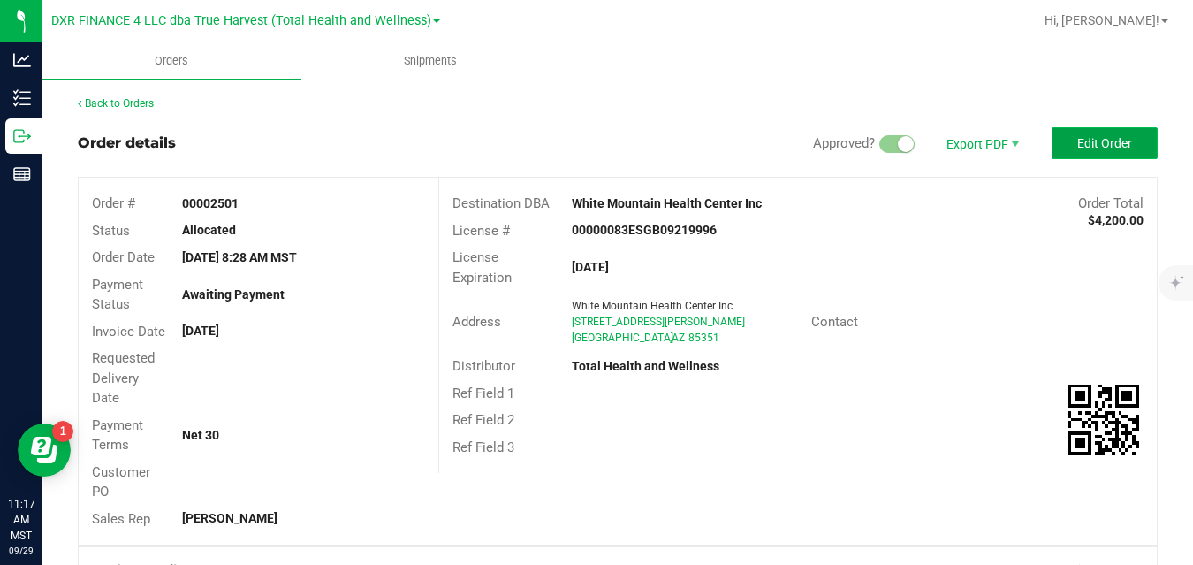
click at [1081, 147] on span "Edit Order" at bounding box center [1104, 143] width 55 height 14
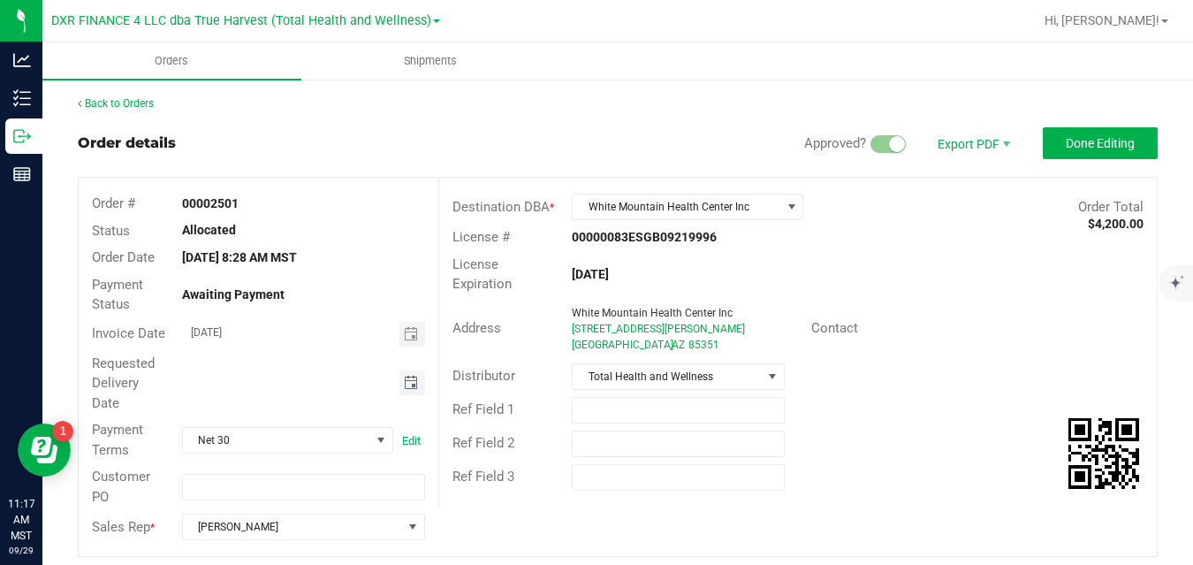
click at [404, 384] on span "Toggle calendar" at bounding box center [411, 383] width 14 height 14
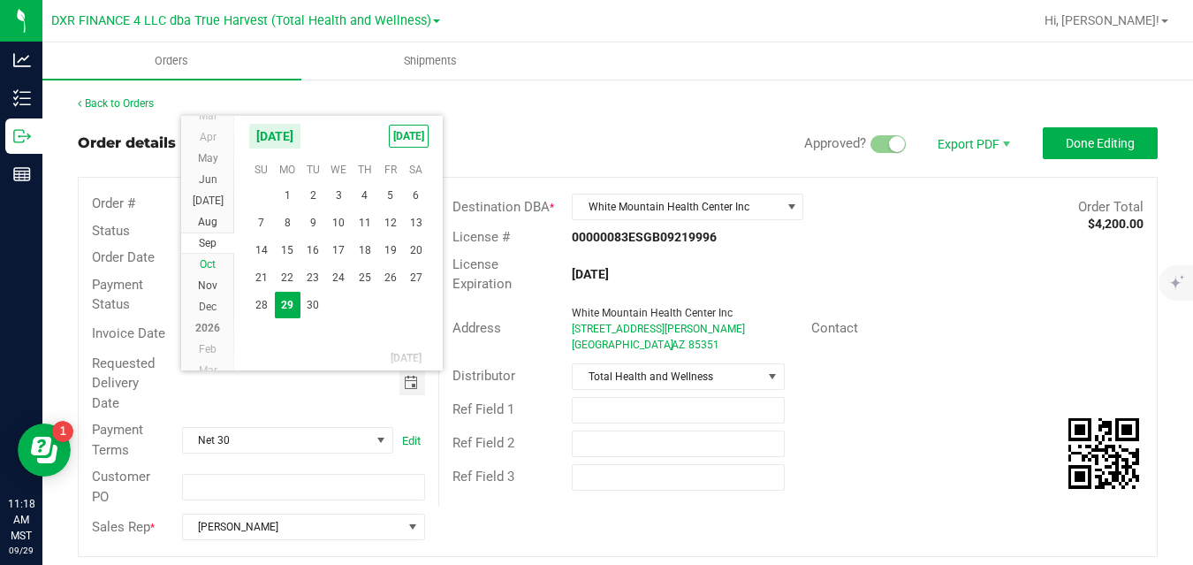
click at [212, 259] on span "Oct" at bounding box center [208, 264] width 16 height 12
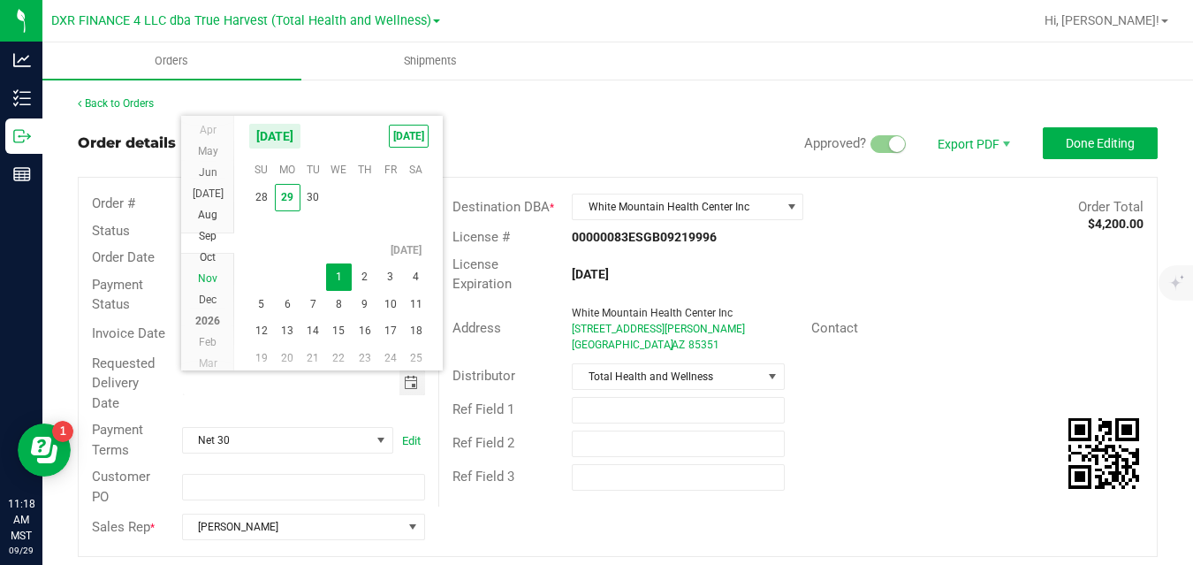
scroll to position [32011, 0]
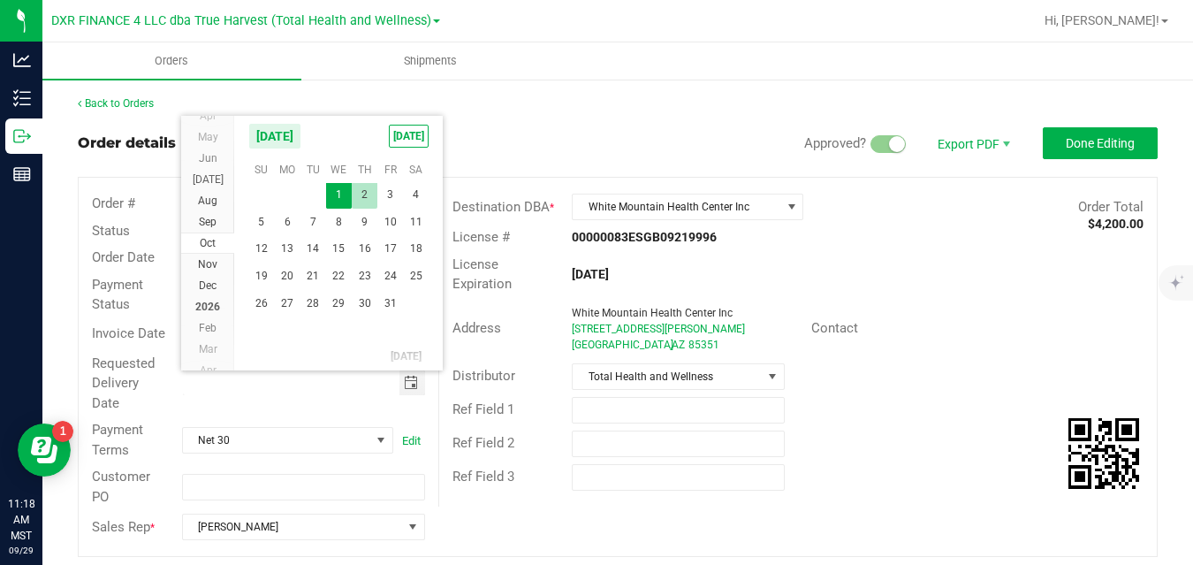
click at [363, 196] on span "2" at bounding box center [365, 194] width 26 height 27
type input "[DATE]"
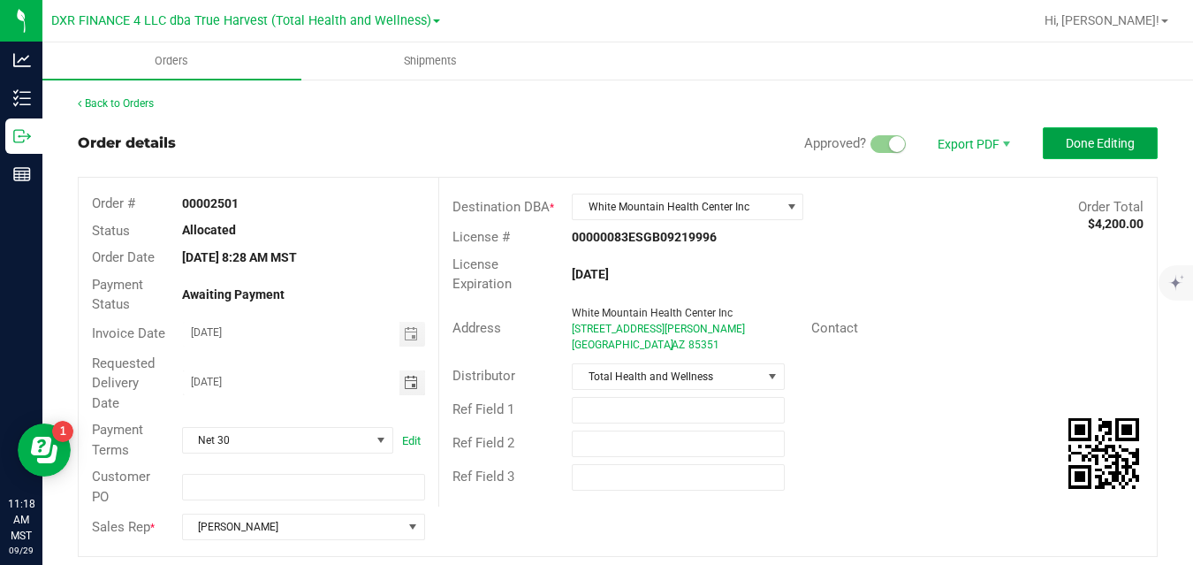
click at [1066, 145] on span "Done Editing" at bounding box center [1100, 143] width 69 height 14
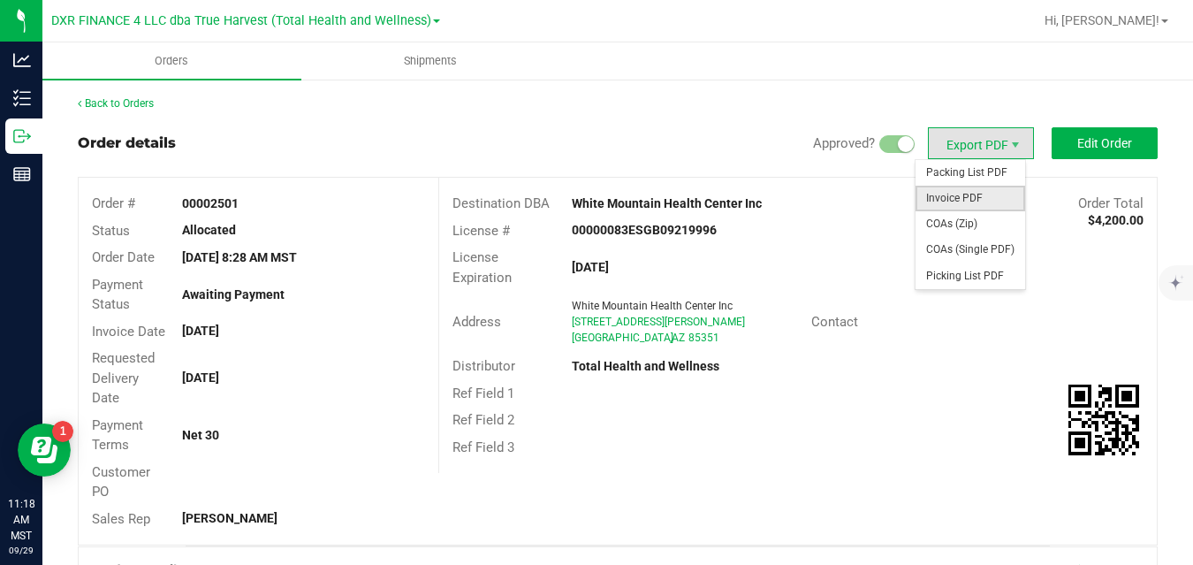
click at [962, 196] on span "Invoice PDF" at bounding box center [971, 199] width 110 height 26
click at [956, 167] on span "Packing List PDF" at bounding box center [971, 173] width 110 height 26
click at [948, 216] on span "COAs (Zip)" at bounding box center [971, 224] width 110 height 26
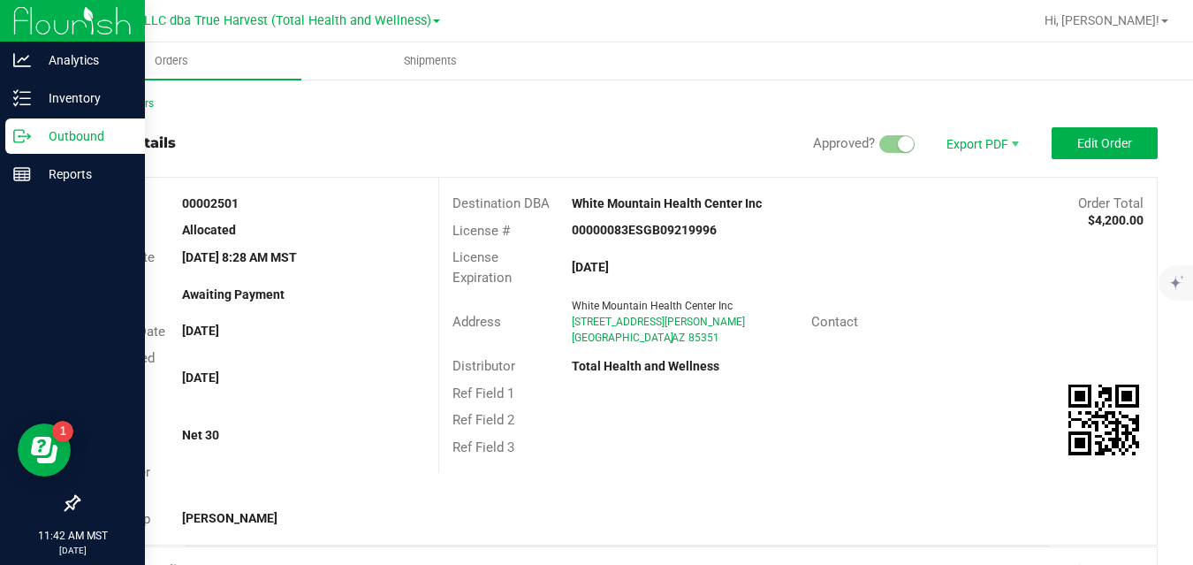
click at [33, 141] on p "Outbound" at bounding box center [84, 136] width 106 height 21
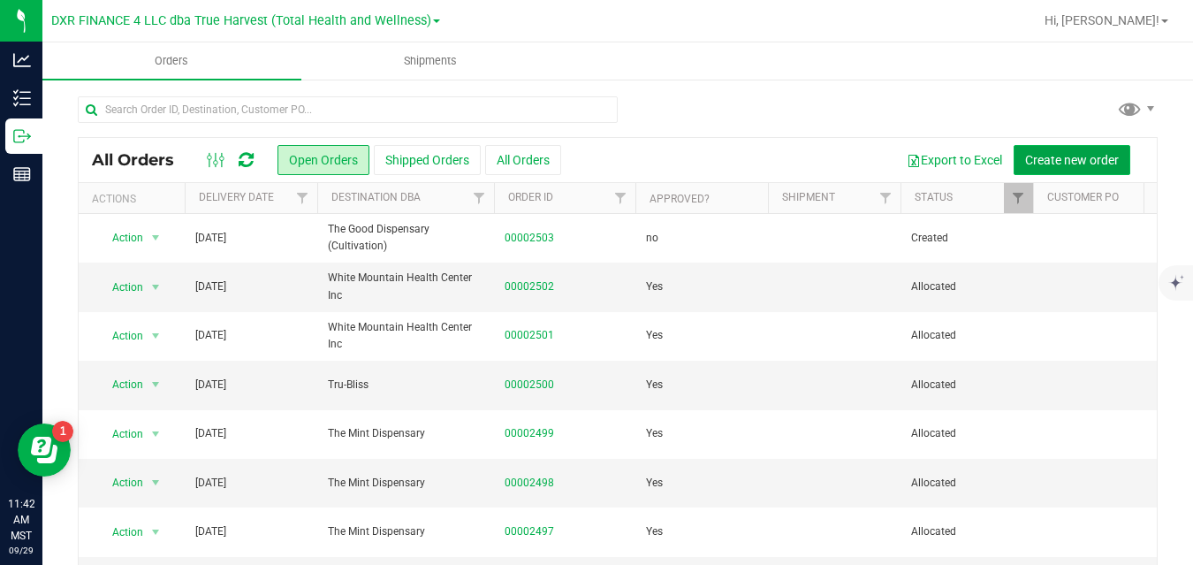
click at [1038, 153] on span "Create new order" at bounding box center [1072, 160] width 94 height 14
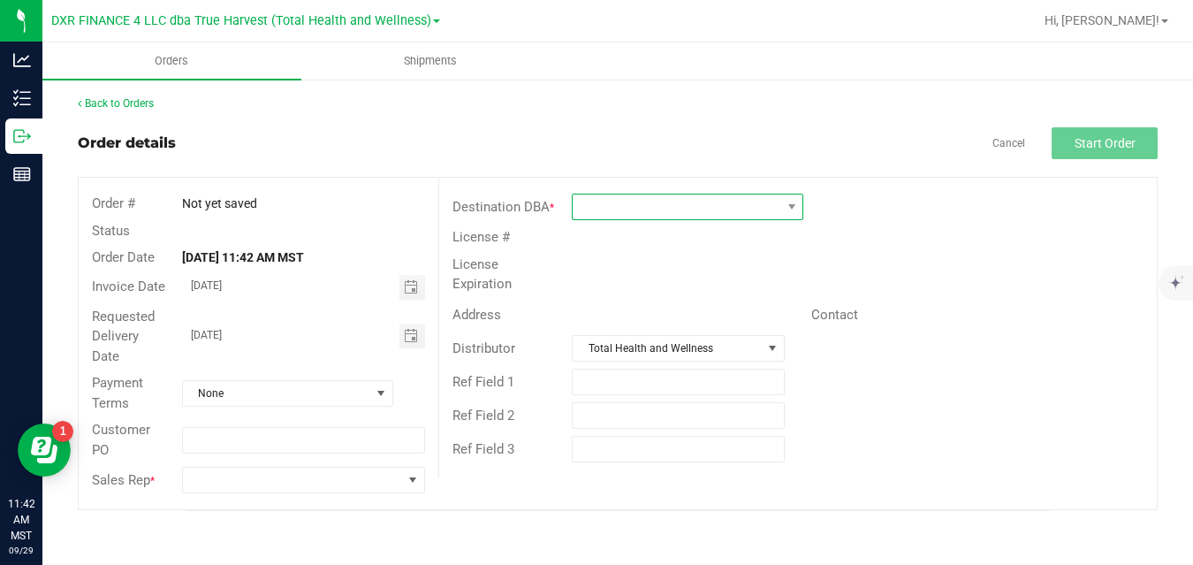
click at [760, 209] on span at bounding box center [677, 206] width 208 height 25
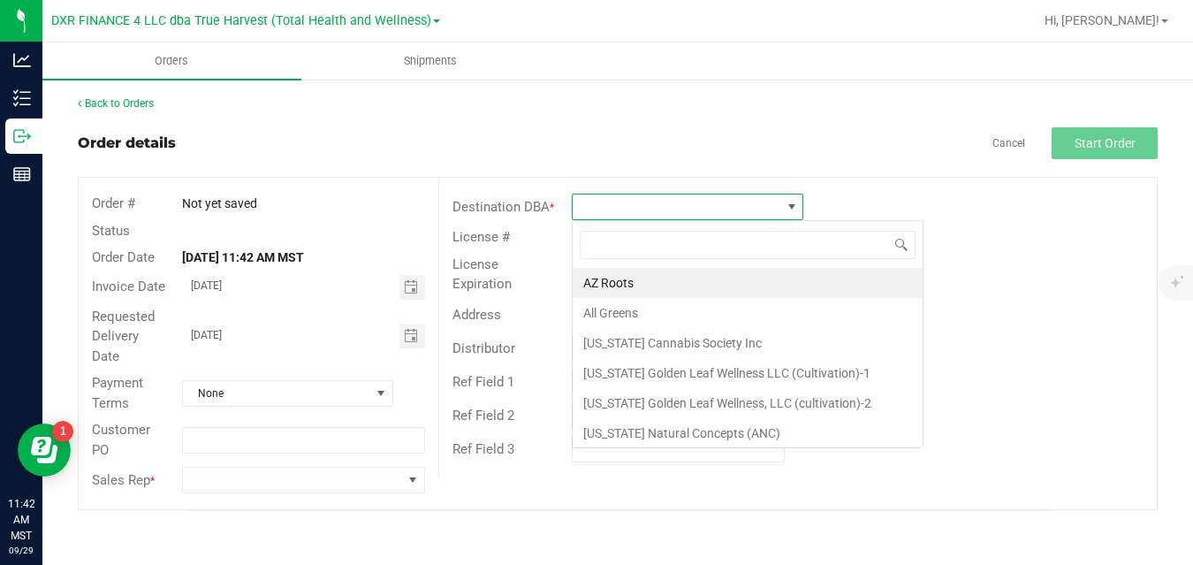
scroll to position [27, 232]
type input "tru"
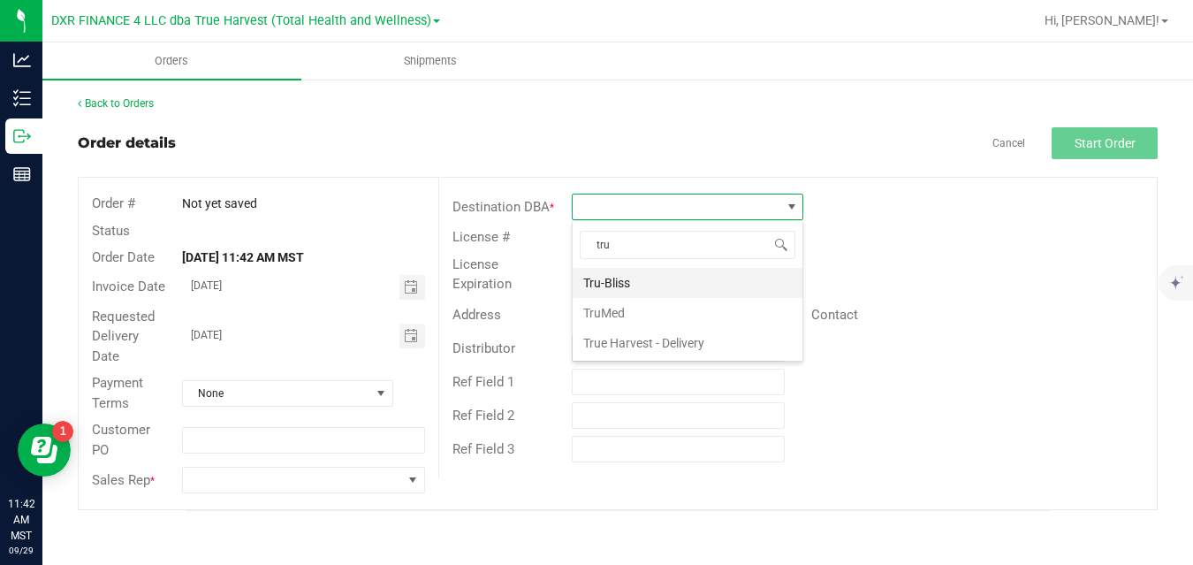
click at [701, 279] on li "Tru-Bliss" at bounding box center [688, 283] width 230 height 30
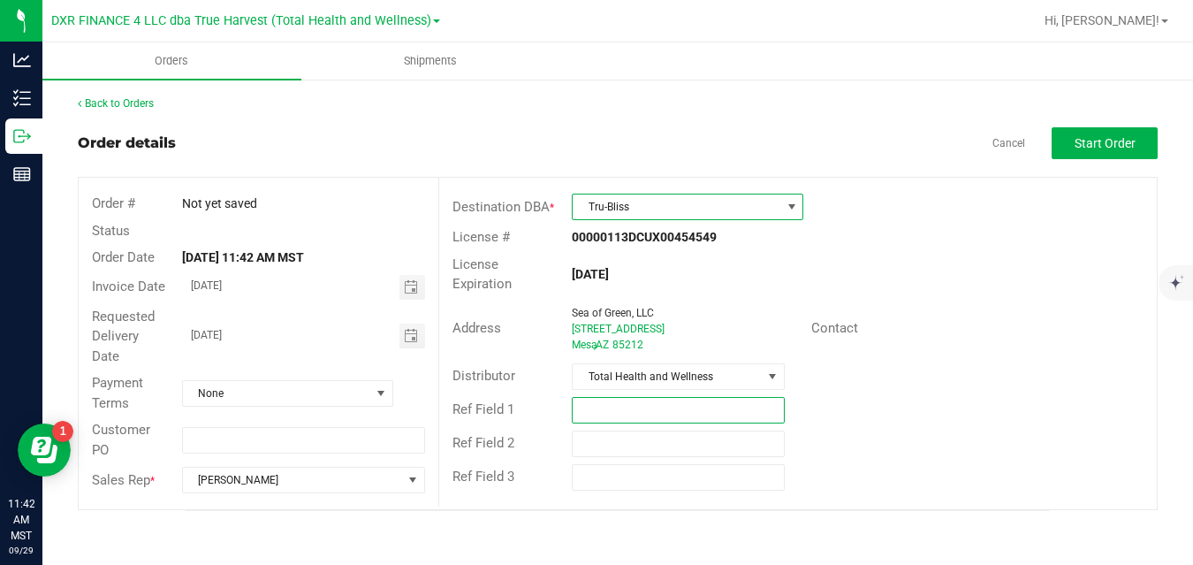
click at [595, 403] on input "text" at bounding box center [678, 410] width 213 height 27
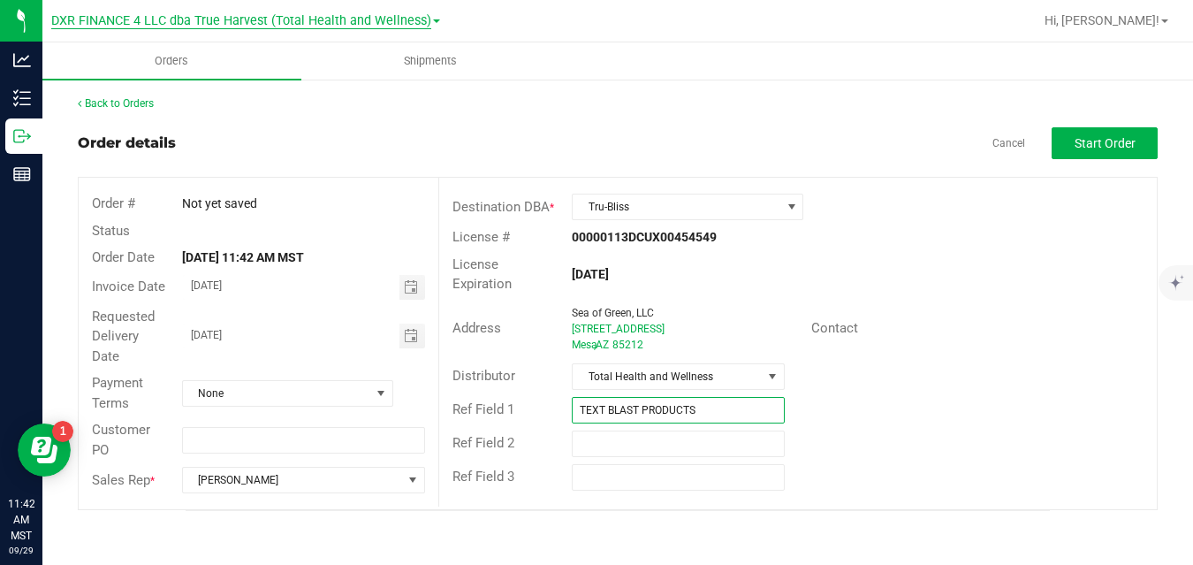
type input "TEXT BLAST PRODUCTS"
click at [416, 337] on span "Toggle calendar" at bounding box center [411, 336] width 14 height 14
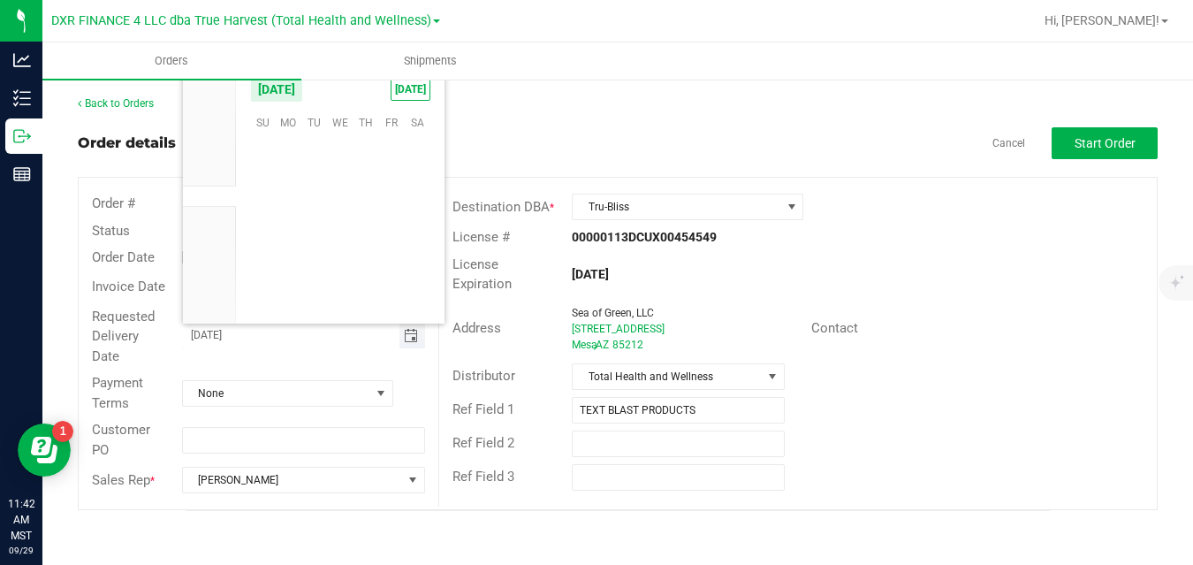
scroll to position [286656, 0]
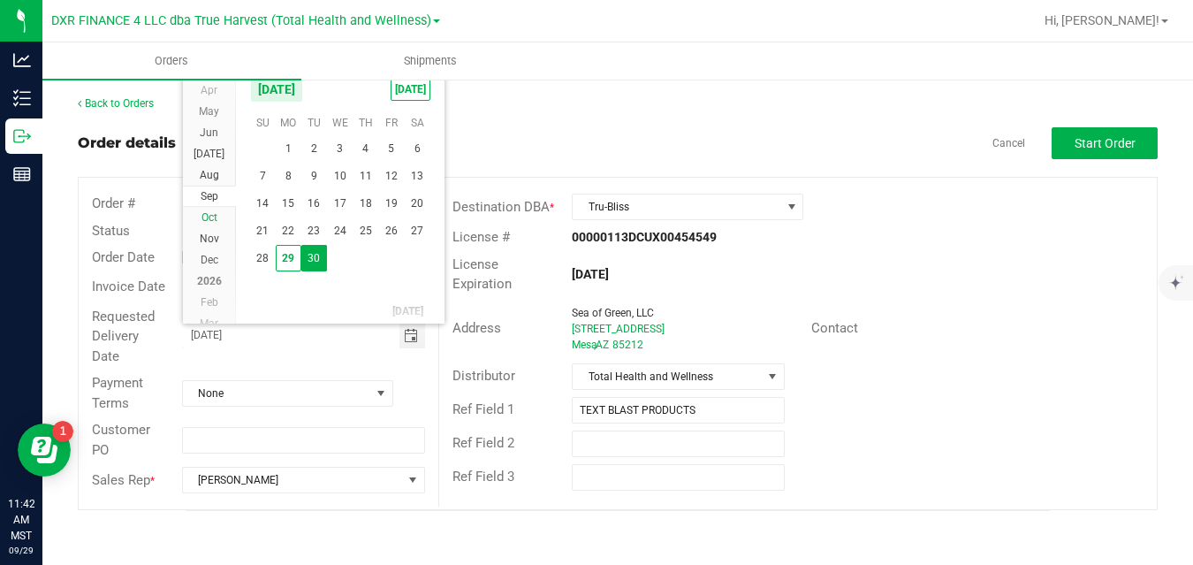
click at [215, 213] on span "Oct" at bounding box center [210, 217] width 16 height 12
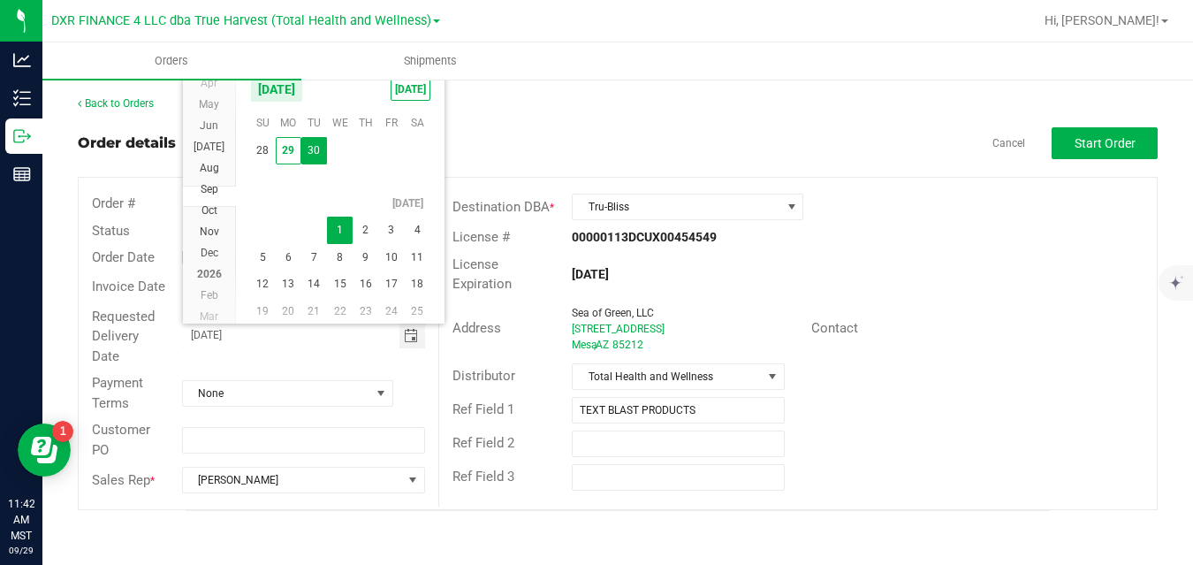
scroll to position [32011, 0]
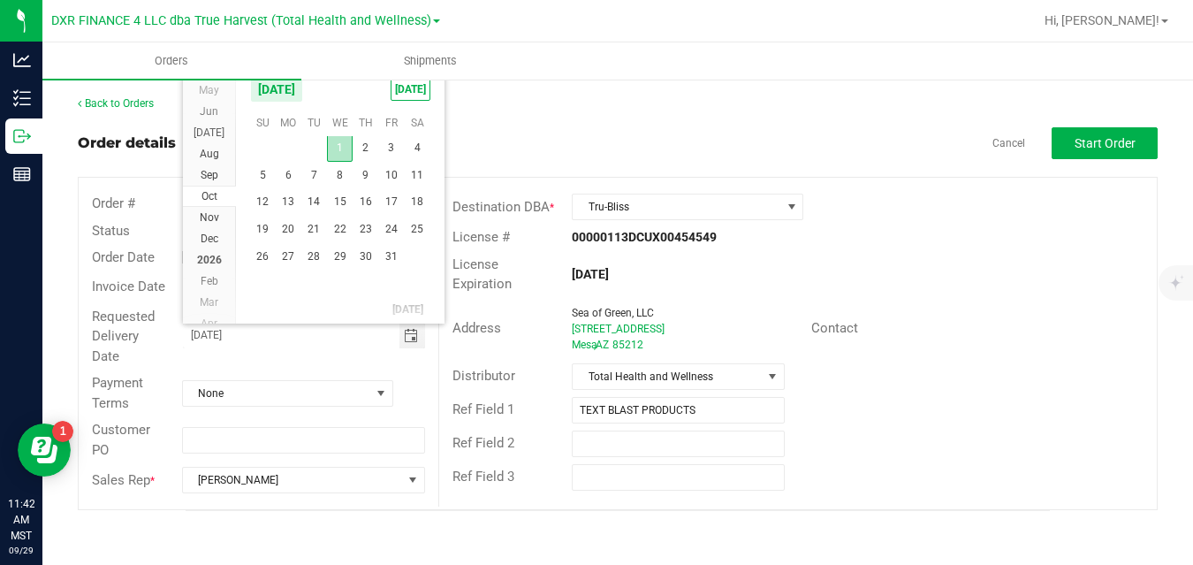
click at [339, 148] on span "1" at bounding box center [340, 147] width 26 height 27
type input "[DATE]"
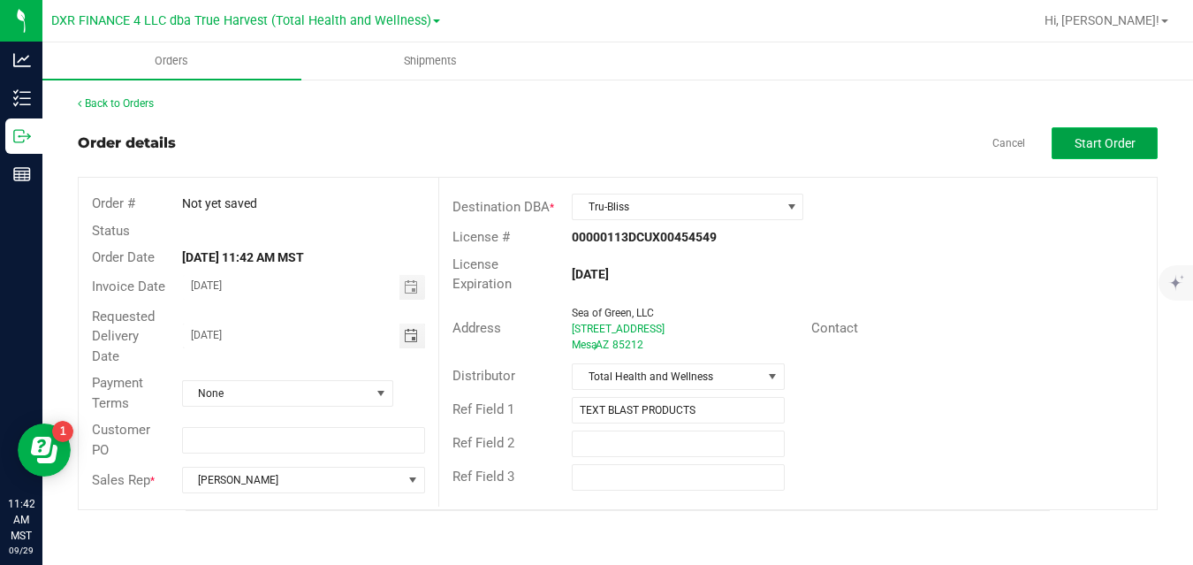
click at [1083, 144] on span "Start Order" at bounding box center [1105, 143] width 61 height 14
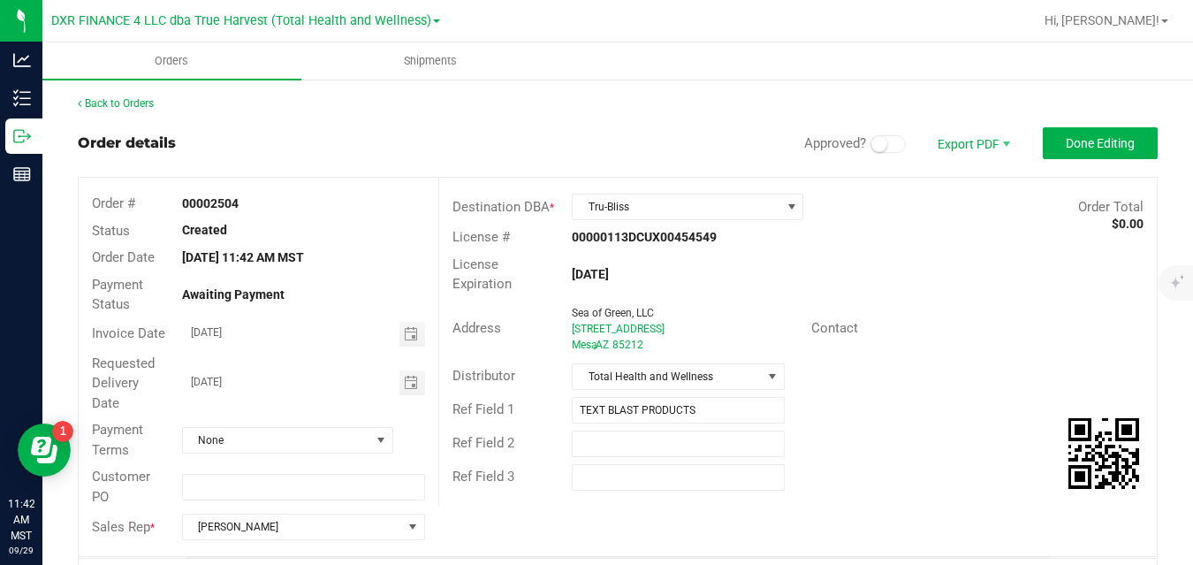
scroll to position [457, 0]
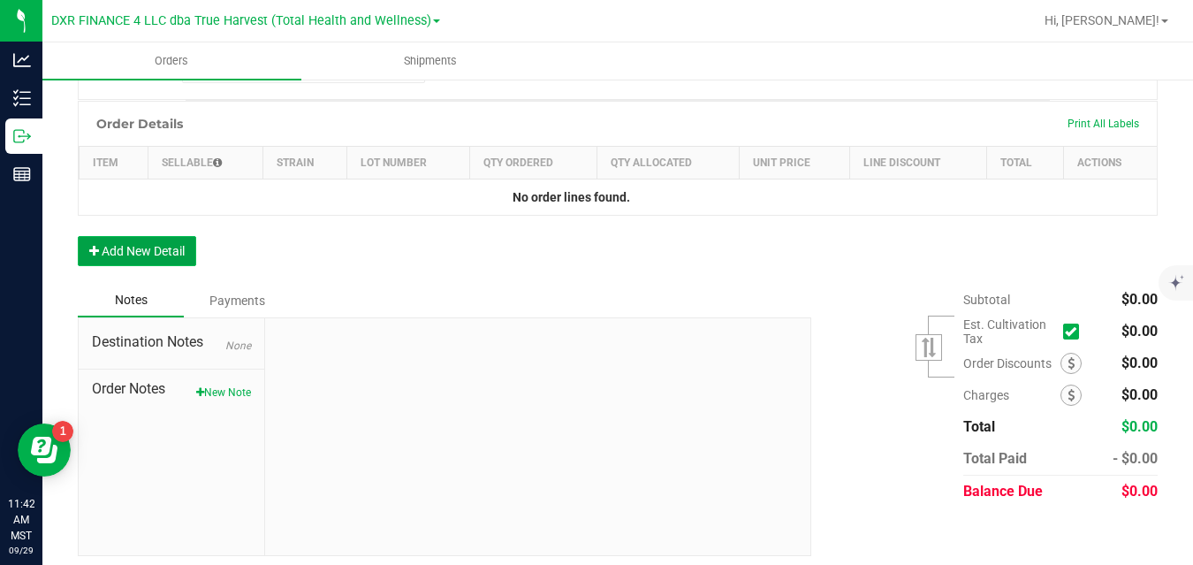
click at [176, 257] on button "Add New Detail" at bounding box center [137, 251] width 118 height 30
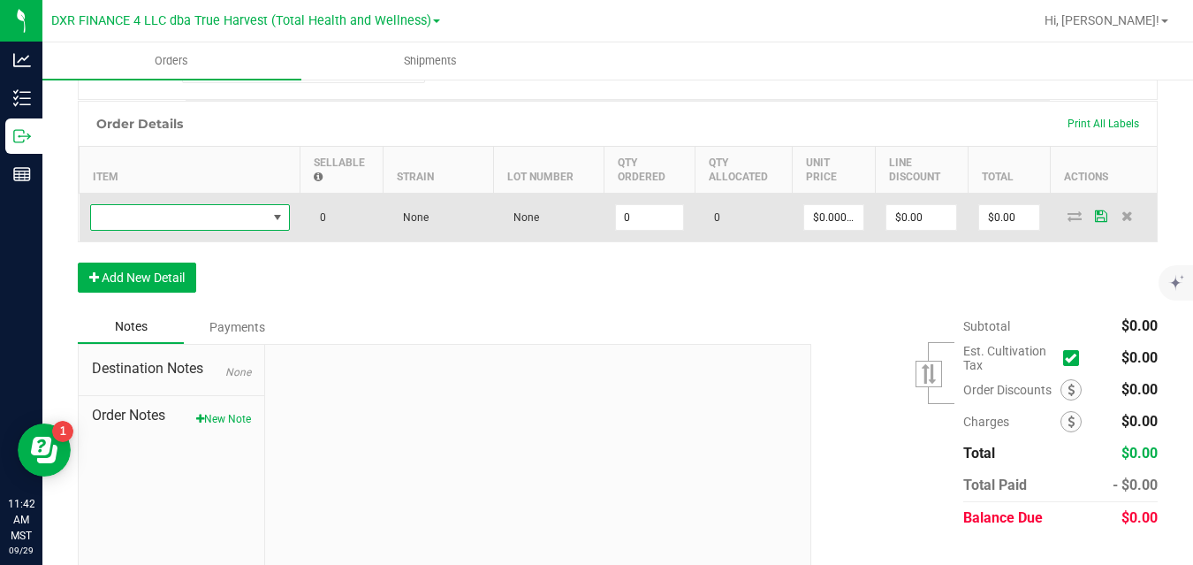
click at [190, 219] on span "NO DATA FOUND" at bounding box center [179, 217] width 176 height 25
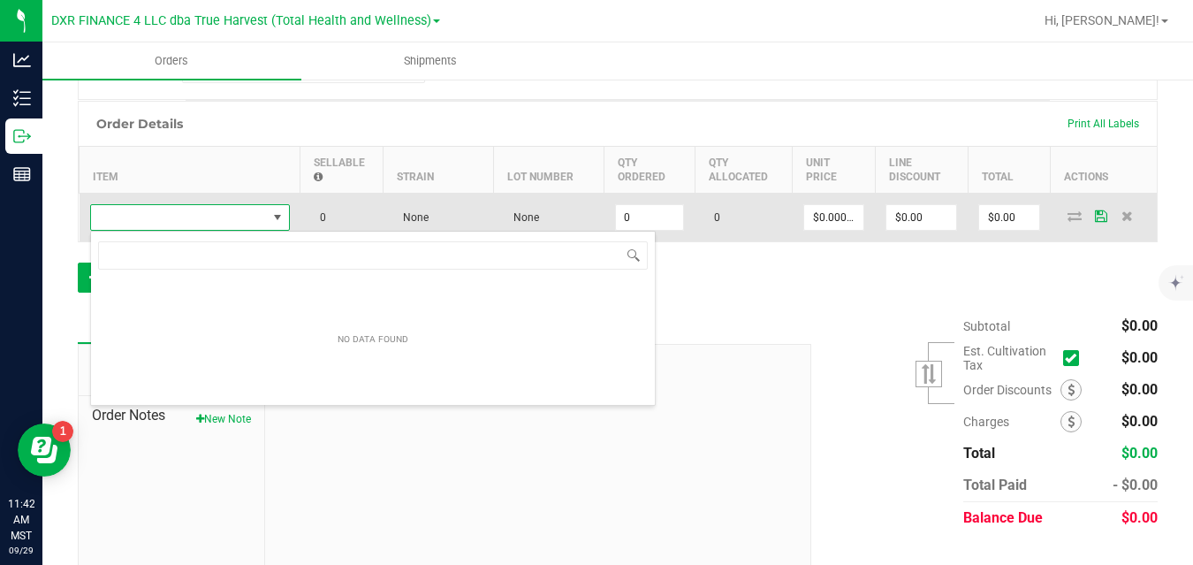
scroll to position [27, 200]
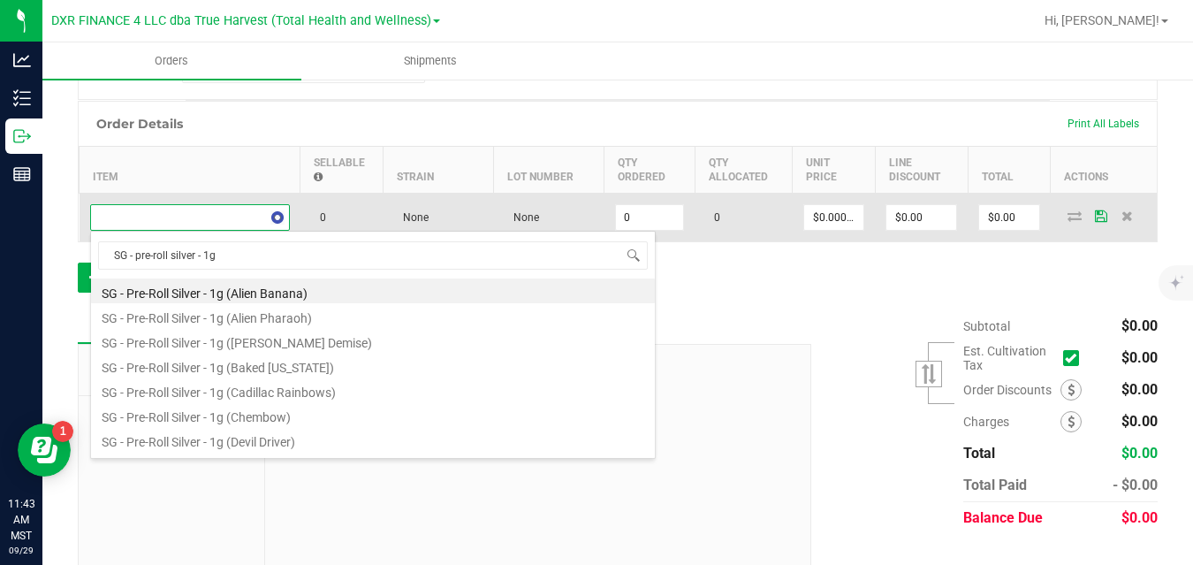
type input "SG - pre-roll silver - 1g ("
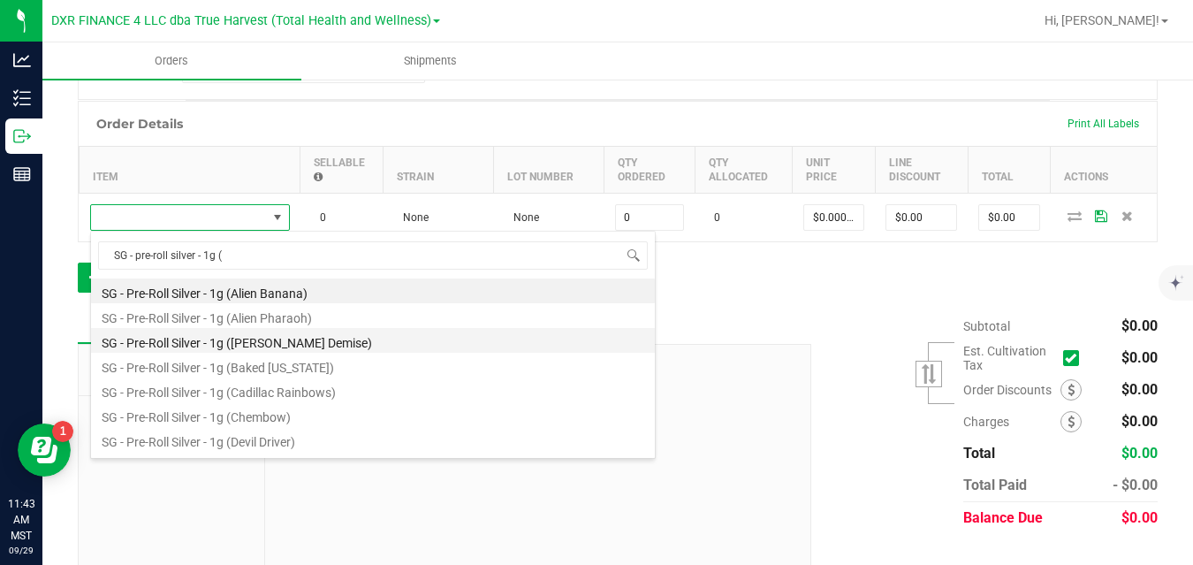
click at [240, 339] on li "SG - Pre-Roll Silver - 1g ([PERSON_NAME] Demise)" at bounding box center [373, 340] width 564 height 25
type input "0 ea"
type input "$3.00000"
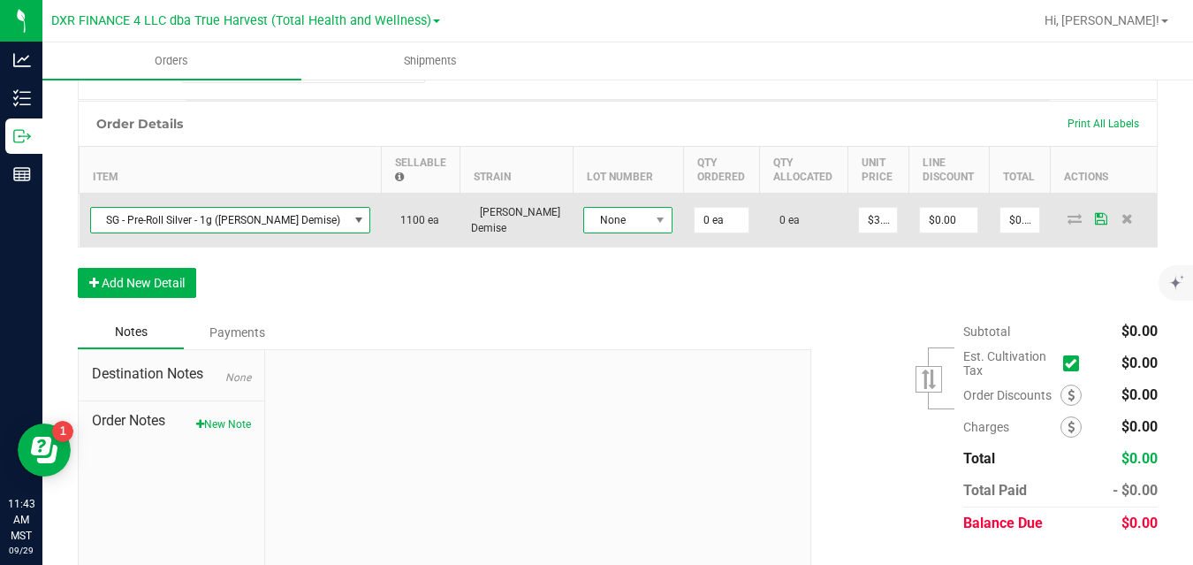
click at [584, 217] on span "None" at bounding box center [616, 220] width 65 height 25
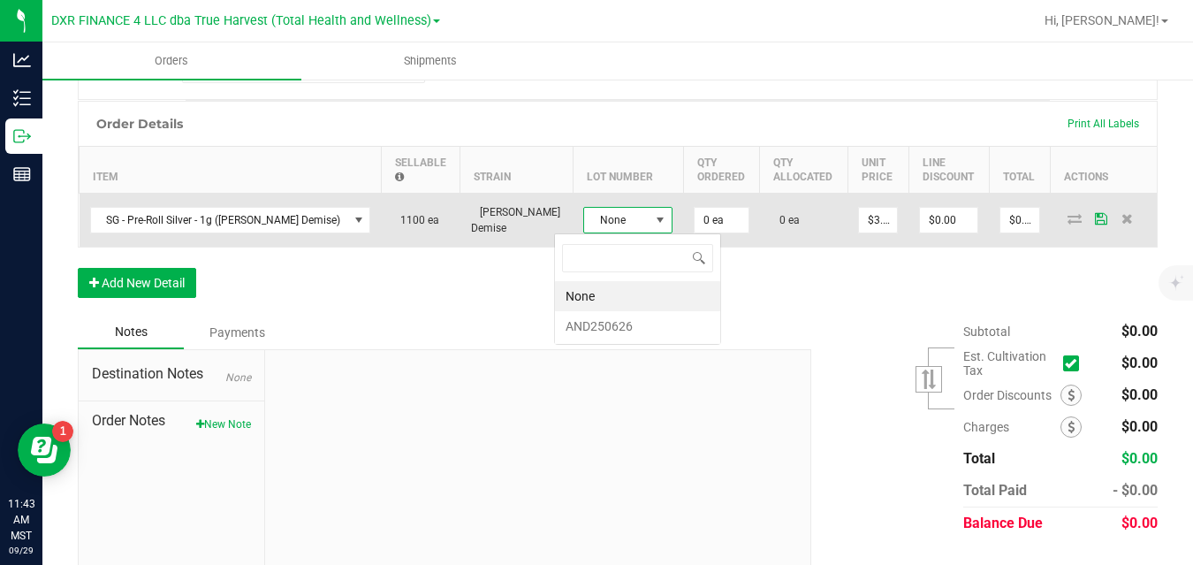
scroll to position [27, 89]
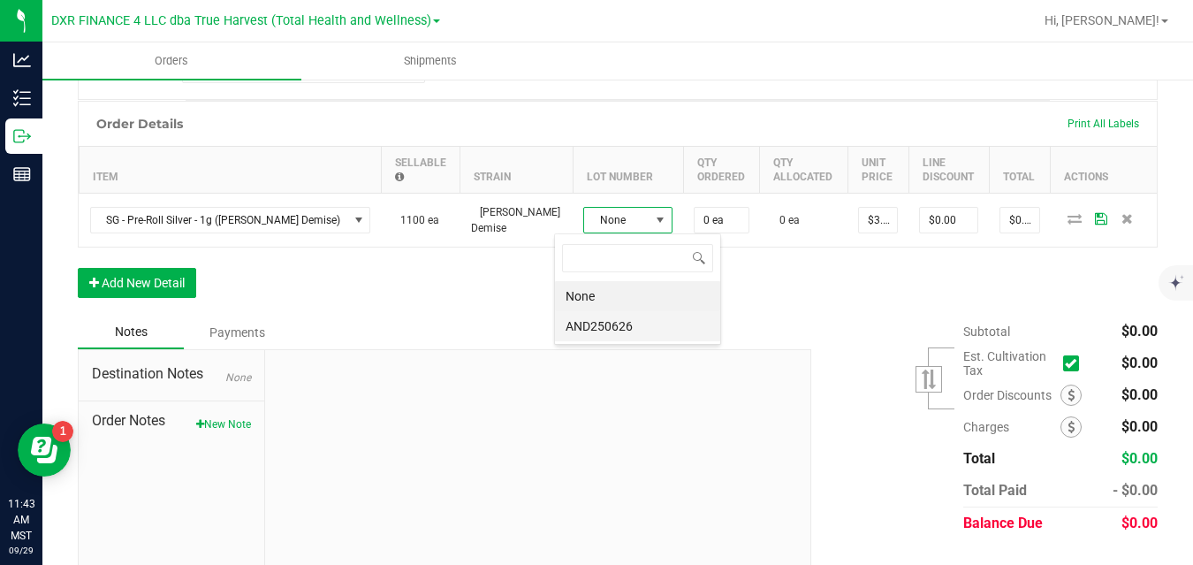
click at [589, 330] on li "AND250626" at bounding box center [637, 326] width 165 height 30
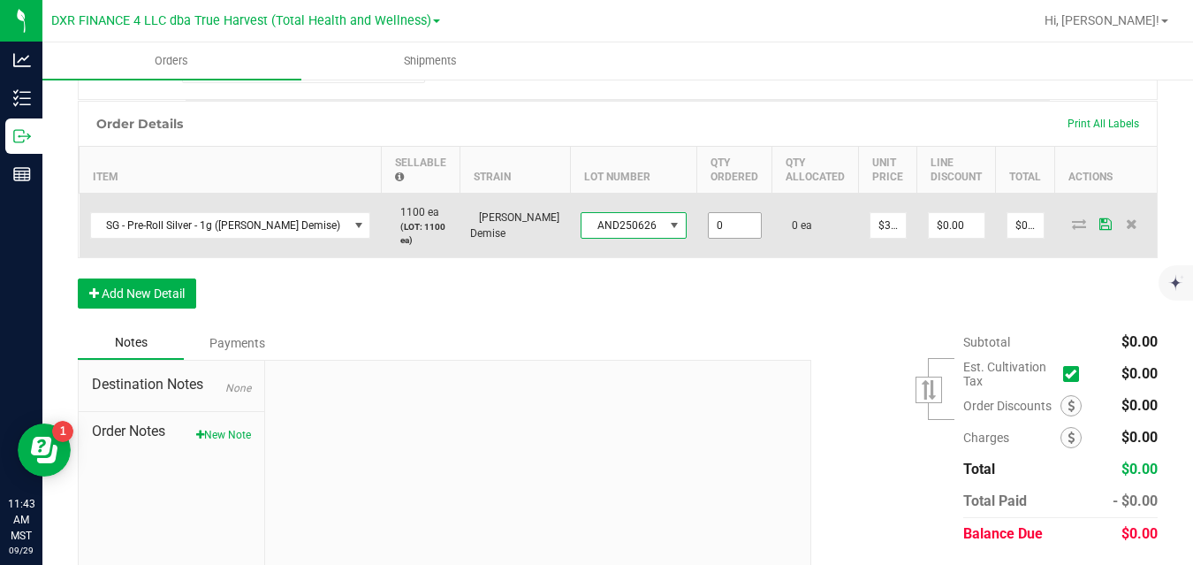
click at [709, 225] on input "0" at bounding box center [735, 225] width 52 height 25
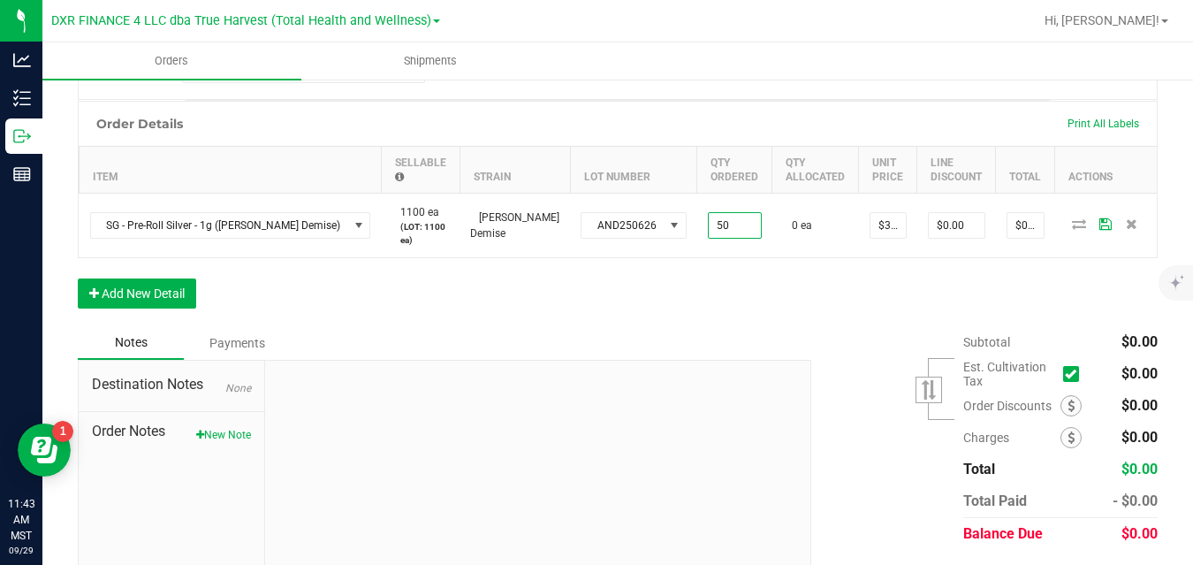
type input "50 ea"
type input "$150.00"
click at [795, 268] on div "Order Details Print All Labels Item Sellable Strain Lot Number Qty Ordered Qty …" at bounding box center [618, 213] width 1080 height 225
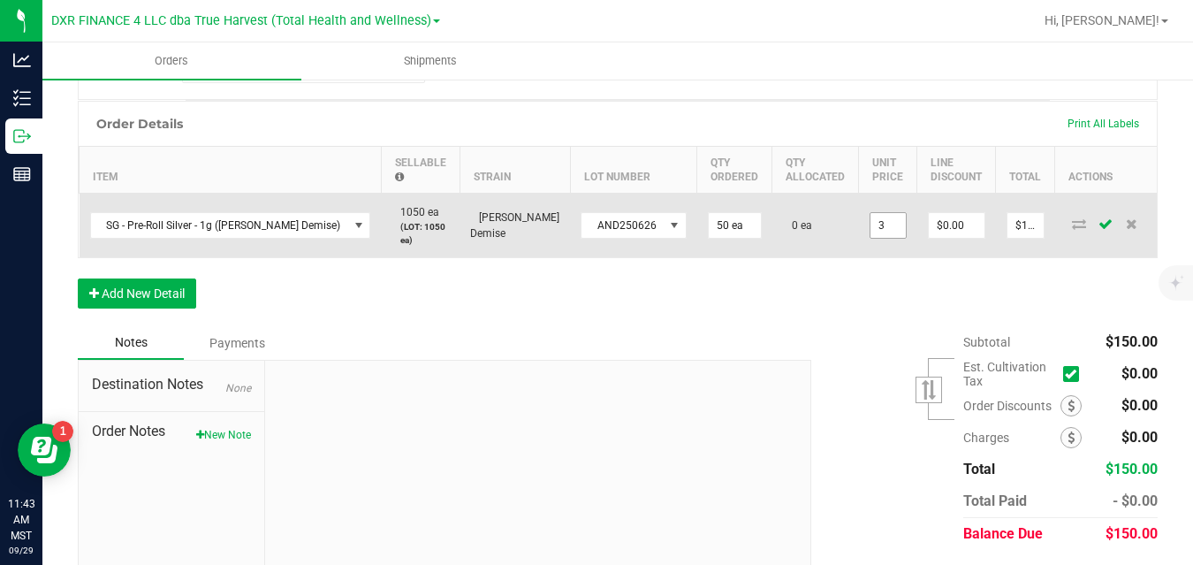
click at [872, 218] on input "3" at bounding box center [888, 225] width 35 height 25
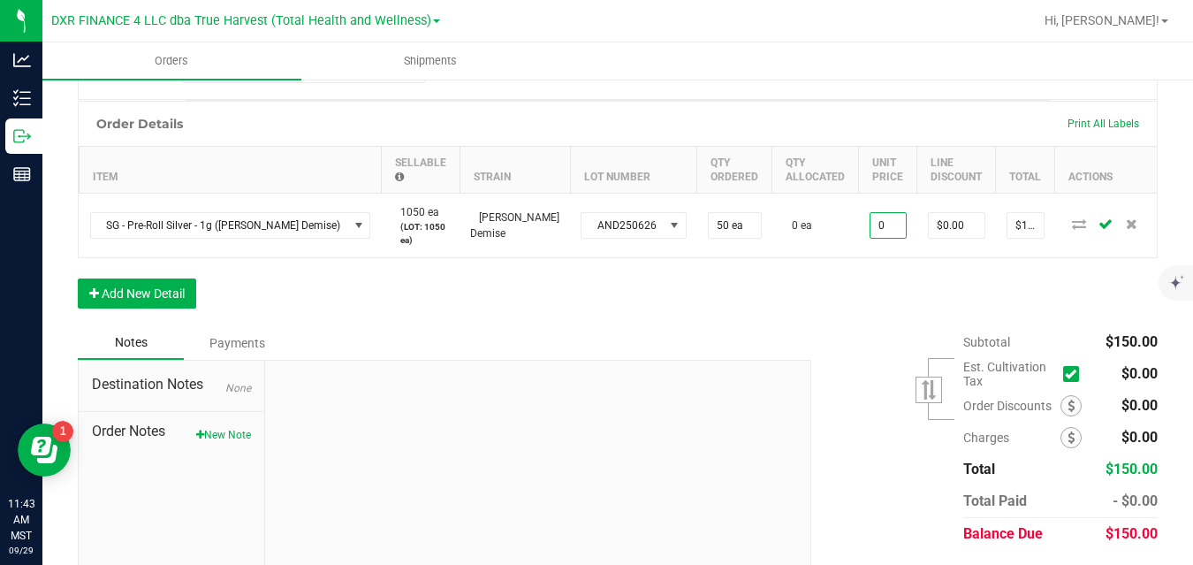
type input "$0.00000"
type input "$0.00"
click at [855, 307] on div "Order Details Print All Labels Item Sellable Strain Lot Number Qty Ordered Qty …" at bounding box center [618, 213] width 1080 height 225
click at [179, 298] on button "Add New Detail" at bounding box center [137, 293] width 118 height 30
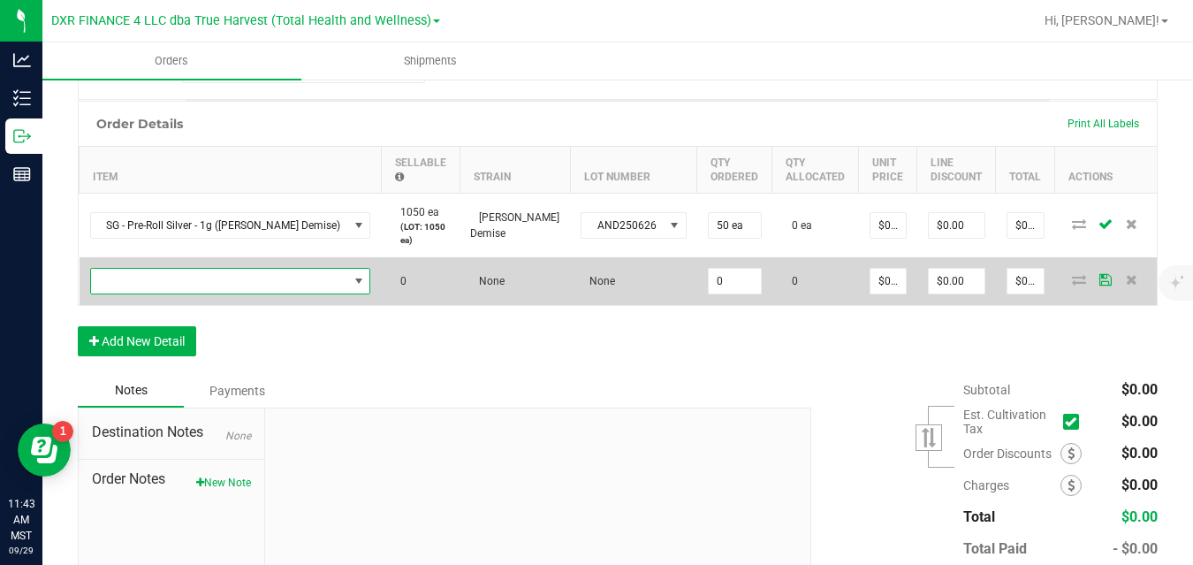
click at [202, 275] on span "NO DATA FOUND" at bounding box center [219, 281] width 257 height 25
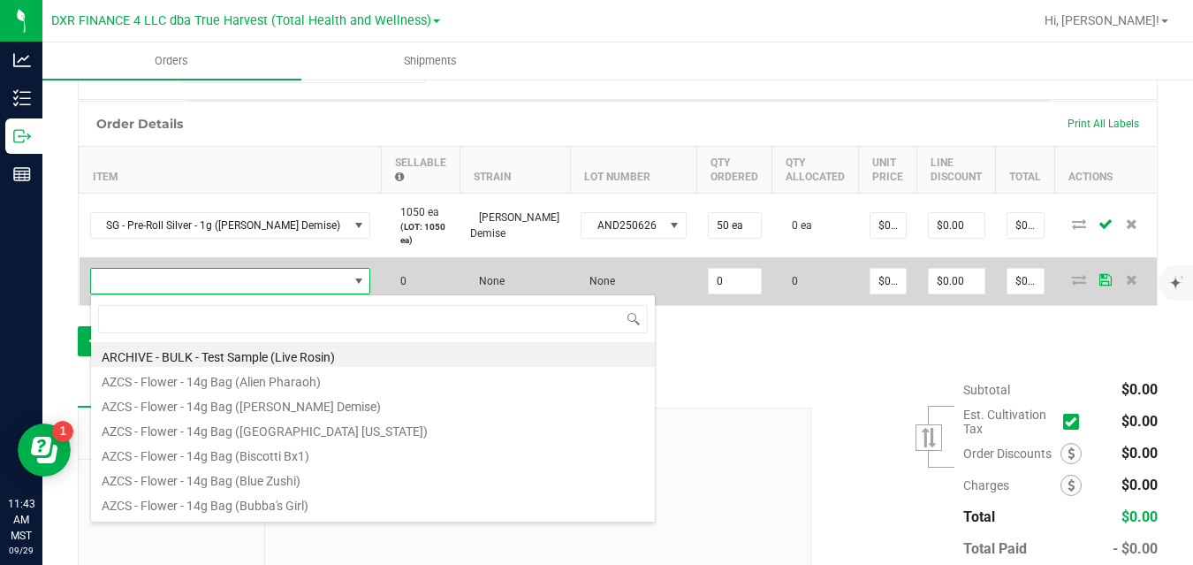
scroll to position [27, 253]
type input "sg - pre-roll silver - 1g (j"
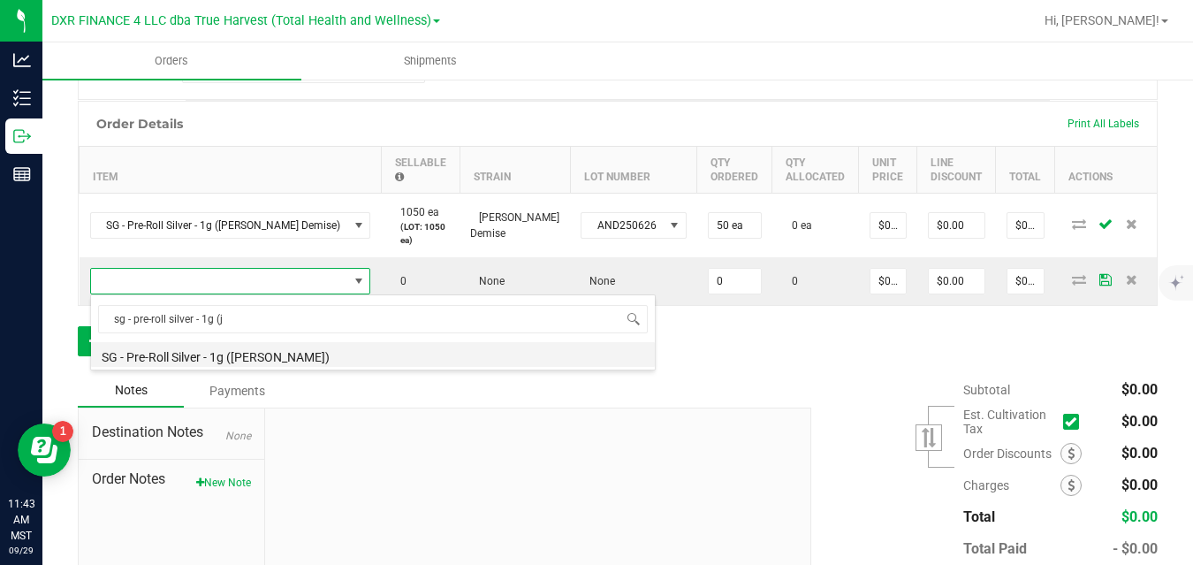
click at [217, 357] on li "SG - Pre-Roll Silver - 1g ([PERSON_NAME])" at bounding box center [373, 354] width 564 height 25
type input "0 ea"
type input "$3.00000"
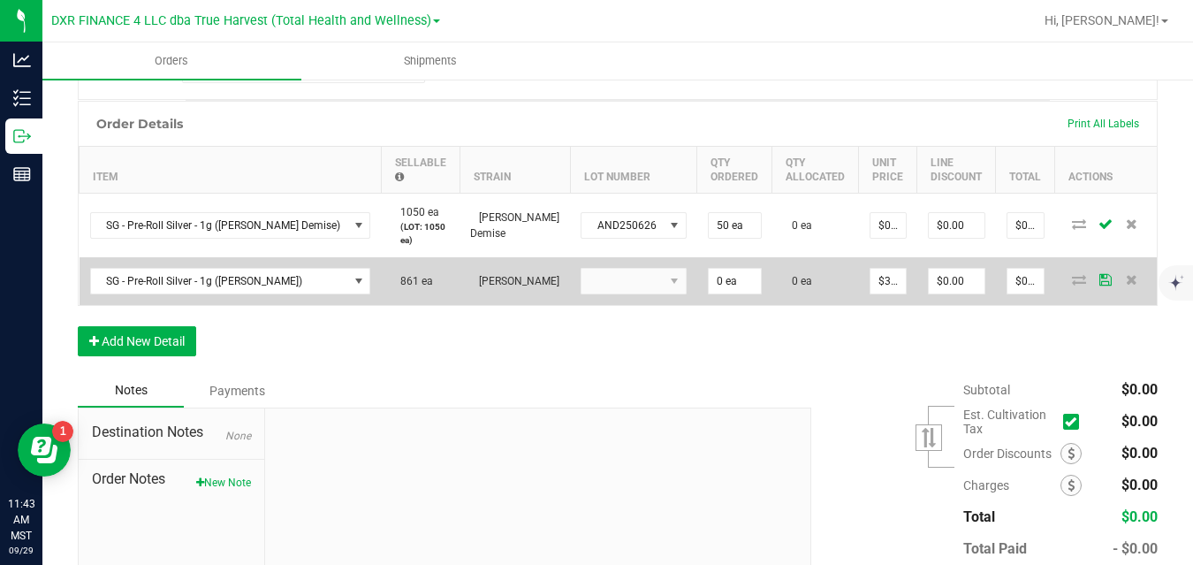
click at [582, 281] on kendo-dropdownlist at bounding box center [634, 281] width 106 height 27
click at [653, 280] on kendo-dropdownlist at bounding box center [634, 281] width 106 height 27
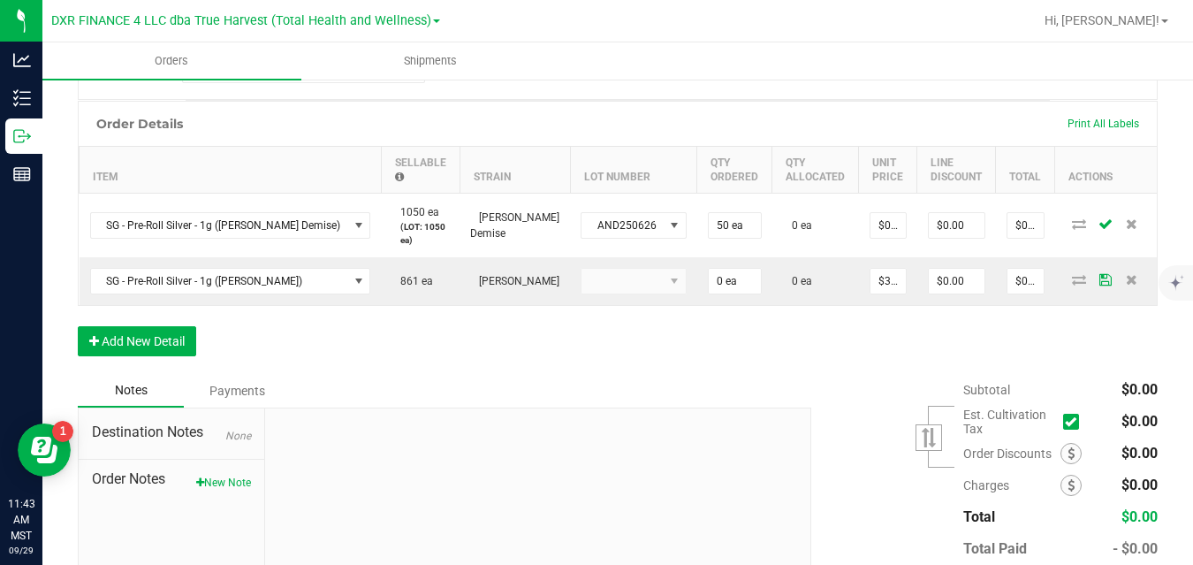
click at [651, 326] on div "Order Details Print All Labels Item Sellable Strain Lot Number Qty Ordered Qty …" at bounding box center [618, 237] width 1080 height 273
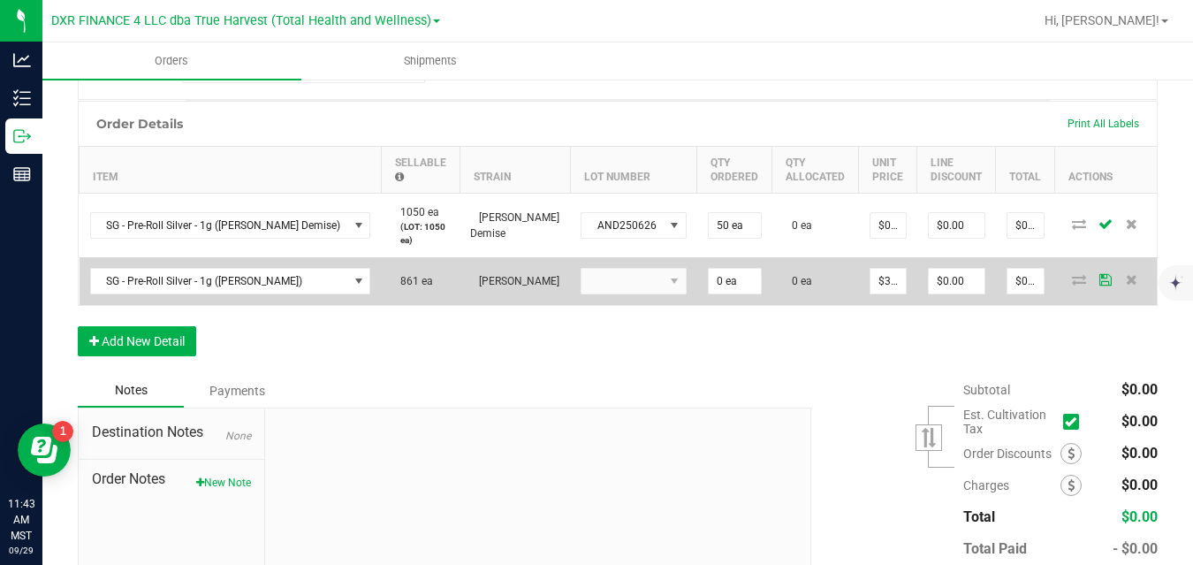
click at [641, 279] on kendo-dropdownlist at bounding box center [634, 281] width 106 height 27
click at [709, 279] on input "0" at bounding box center [735, 281] width 52 height 25
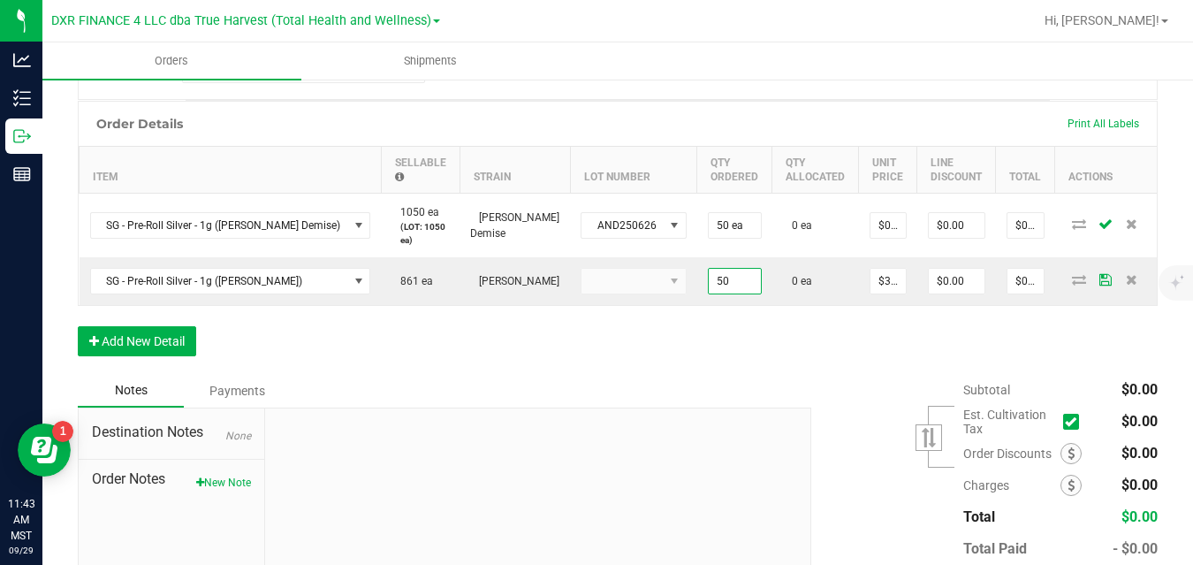
type input "50 ea"
type input "$150.00"
click at [715, 319] on div "Order Details Print All Labels Item Sellable Strain Lot Number Qty Ordered Qty …" at bounding box center [618, 237] width 1080 height 273
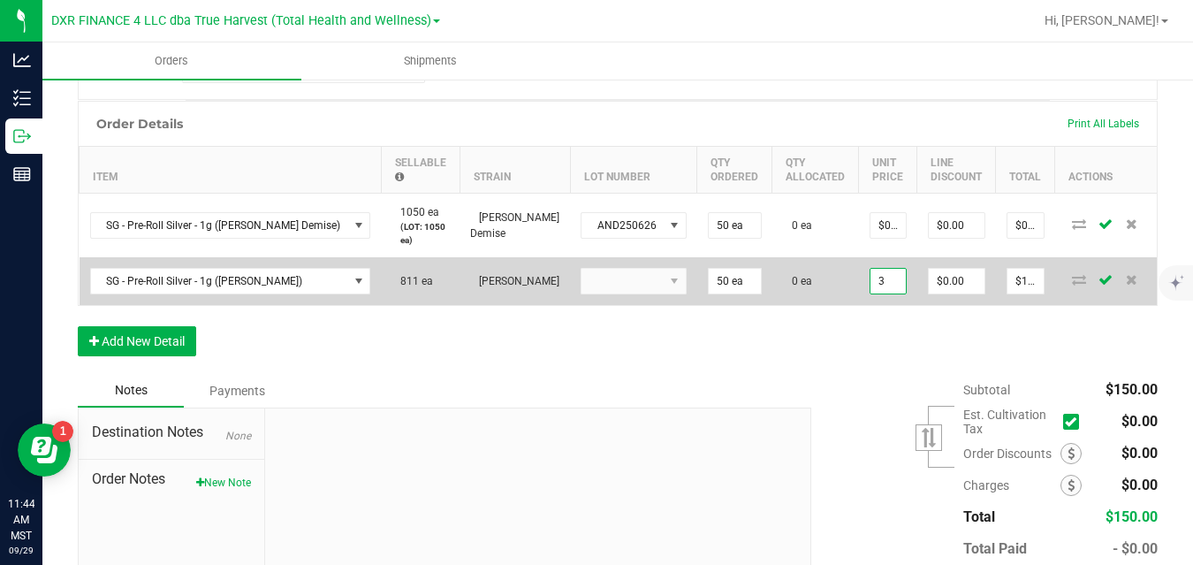
click at [871, 279] on input "3" at bounding box center [888, 281] width 35 height 25
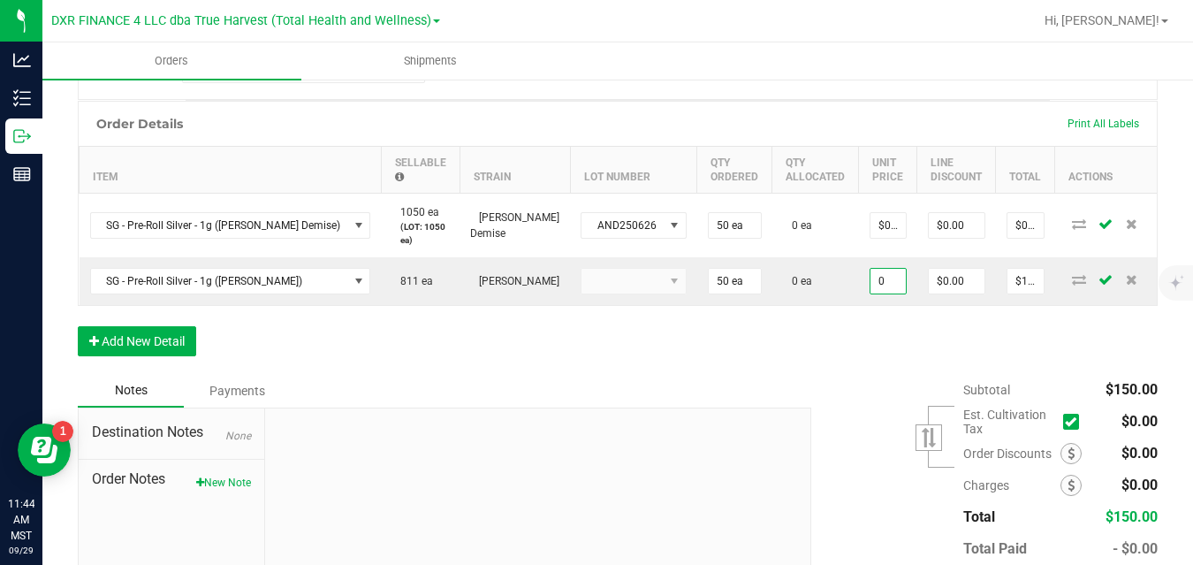
type input "$0.00000"
type input "$0.00"
click at [703, 341] on div "Order Details Print All Labels Item Sellable Strain Lot Number Qty Ordered Qty …" at bounding box center [618, 237] width 1080 height 273
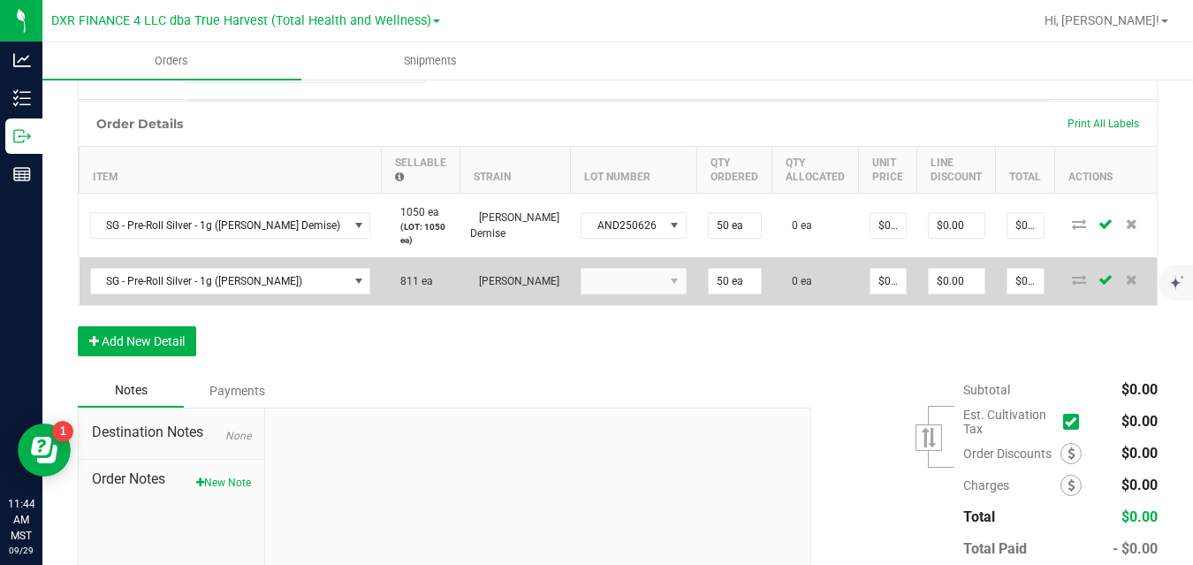
click at [643, 279] on kendo-dropdownlist at bounding box center [634, 281] width 106 height 27
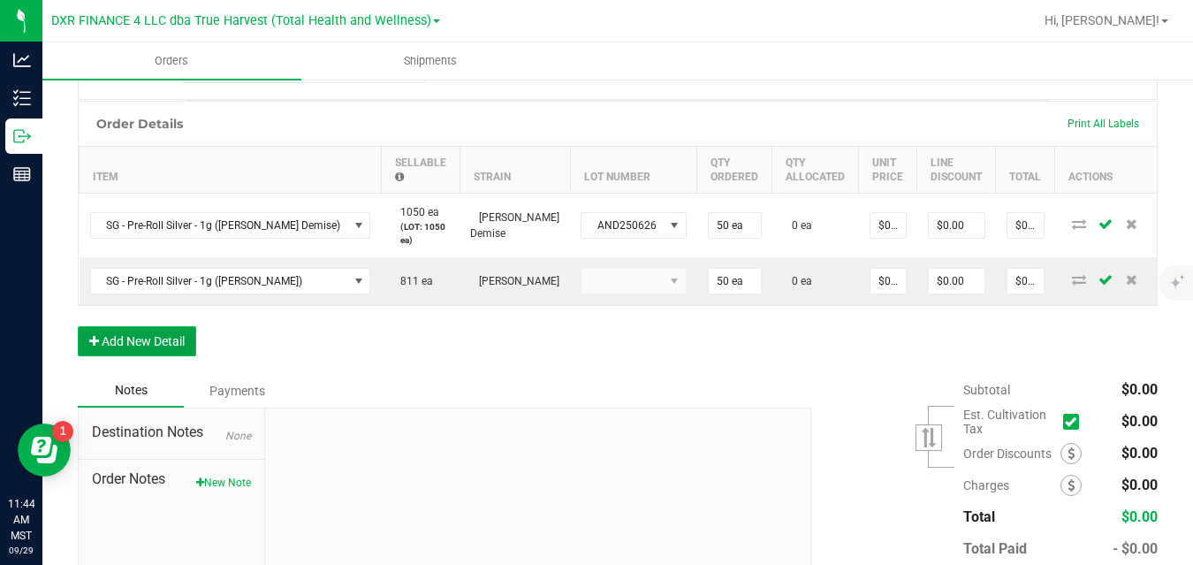
click at [183, 347] on button "Add New Detail" at bounding box center [137, 341] width 118 height 30
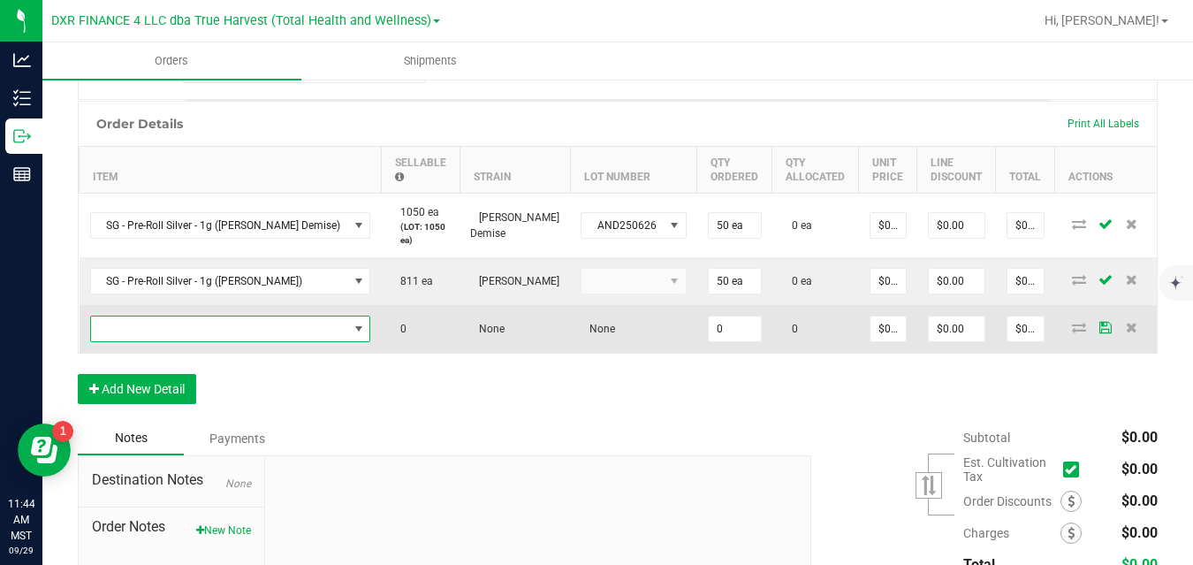
click at [219, 324] on span "NO DATA FOUND" at bounding box center [219, 328] width 257 height 25
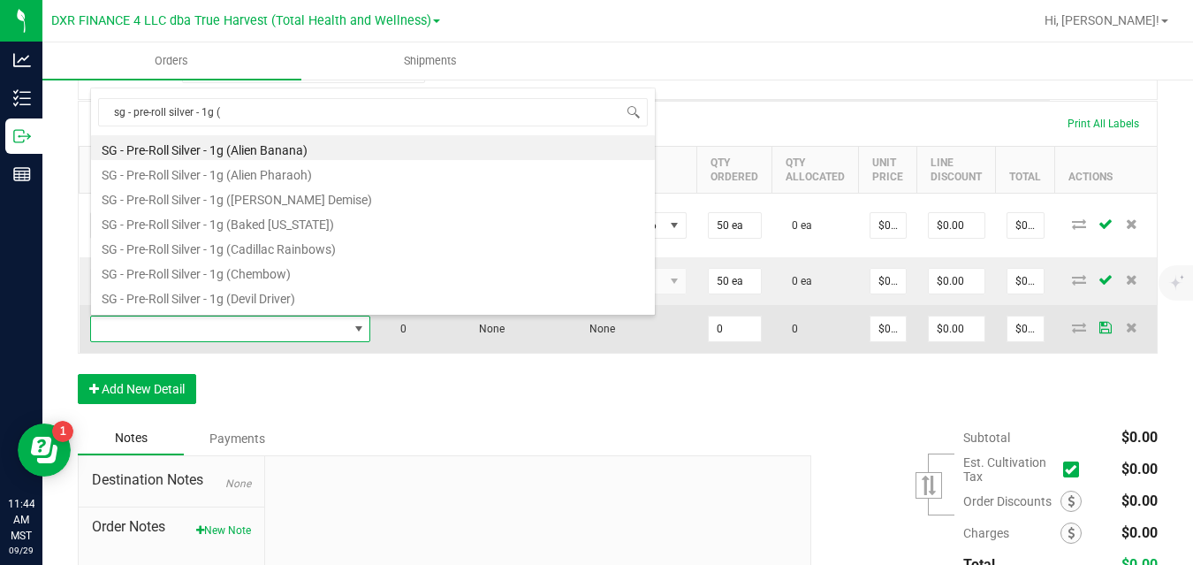
type input "sg - pre-roll silver - 1g (l"
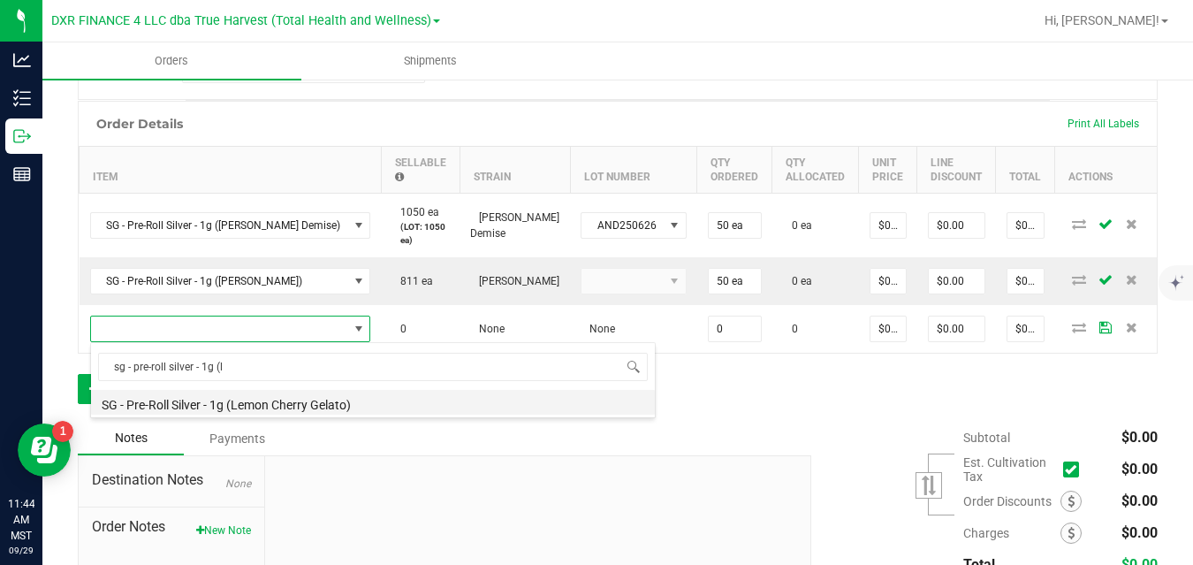
click at [230, 406] on li "SG - Pre-Roll Silver - 1g (Lemon Cherry Gelato)" at bounding box center [373, 402] width 564 height 25
type input "0 ea"
type input "$3.00000"
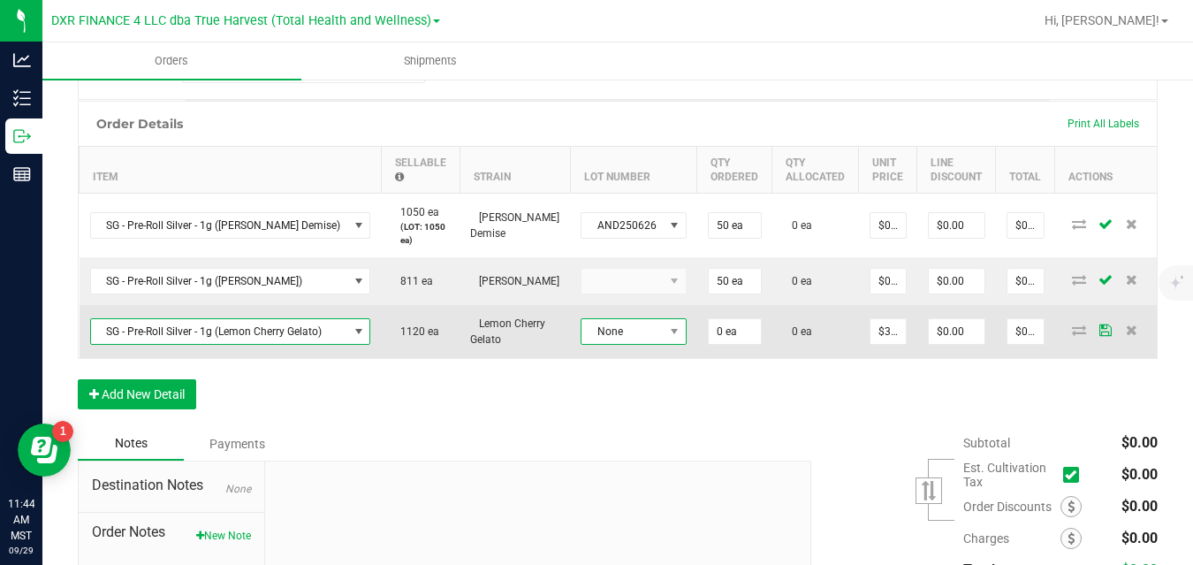
click at [617, 332] on span "None" at bounding box center [623, 331] width 82 height 25
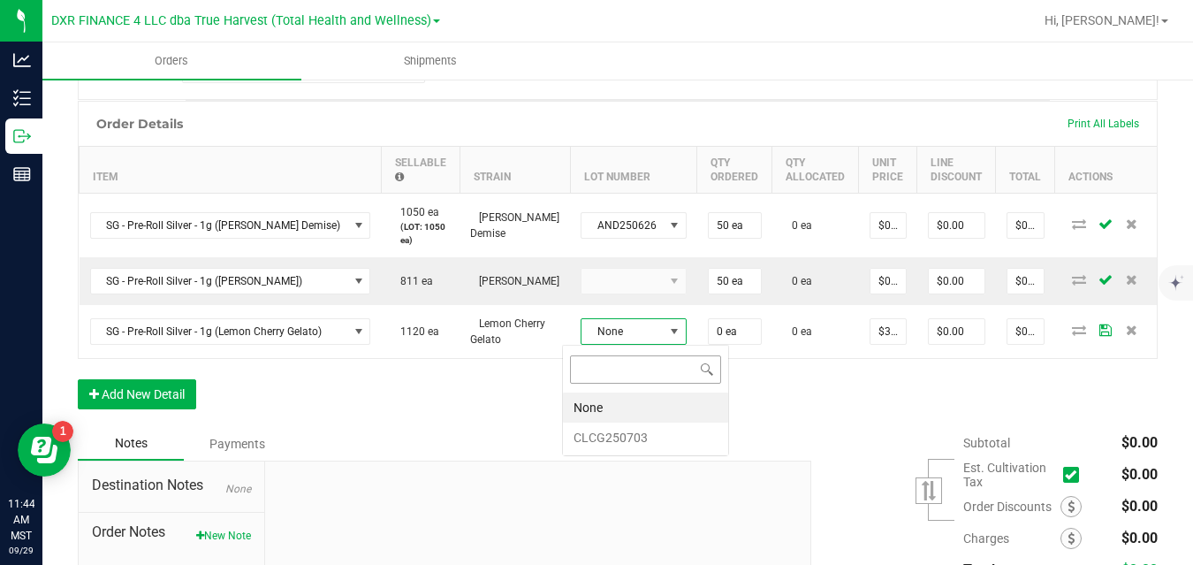
scroll to position [27, 104]
click at [613, 432] on li "CLCG250703" at bounding box center [645, 437] width 165 height 30
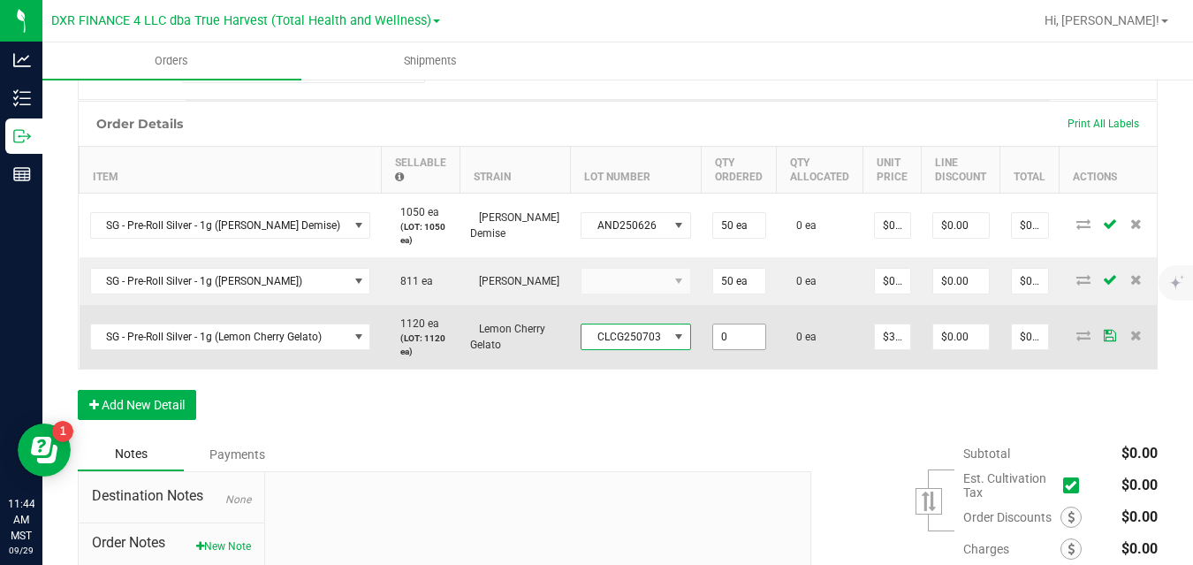
click at [713, 329] on input "0" at bounding box center [739, 336] width 52 height 25
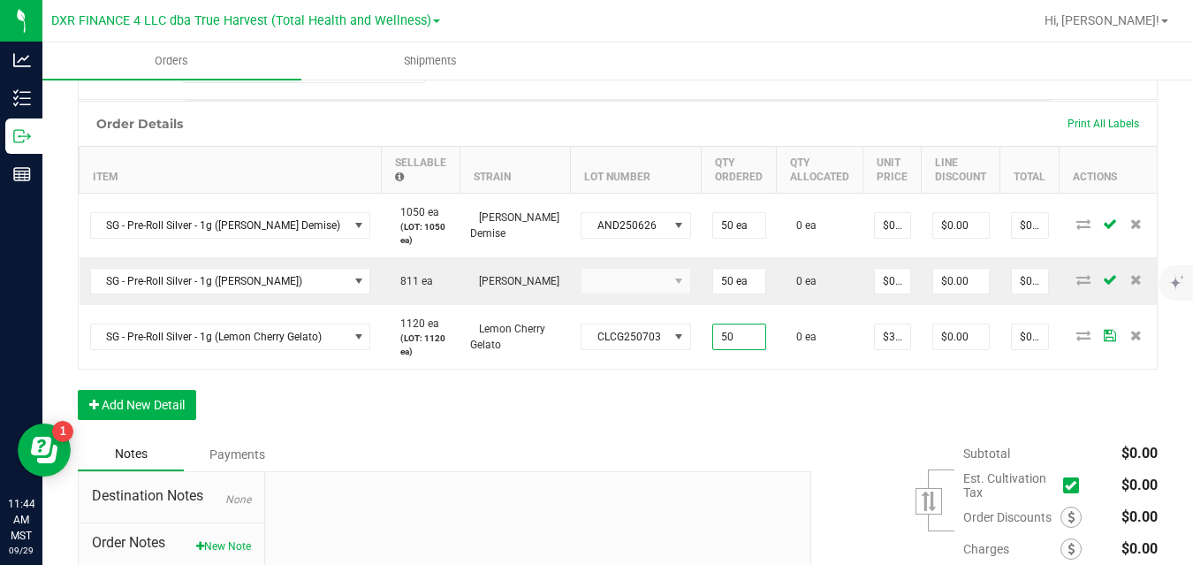
type input "50 ea"
type input "$150.00"
click at [846, 407] on div "Order Details Print All Labels Item Sellable Strain Lot Number Qty Ordered Qty …" at bounding box center [618, 269] width 1080 height 337
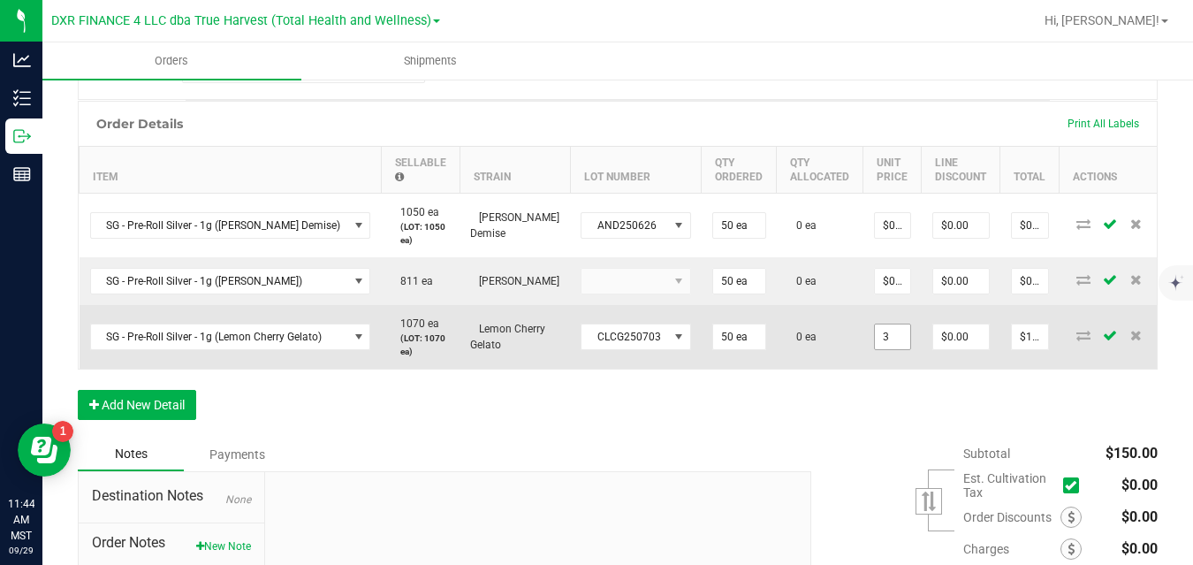
click at [875, 338] on input "3" at bounding box center [892, 336] width 35 height 25
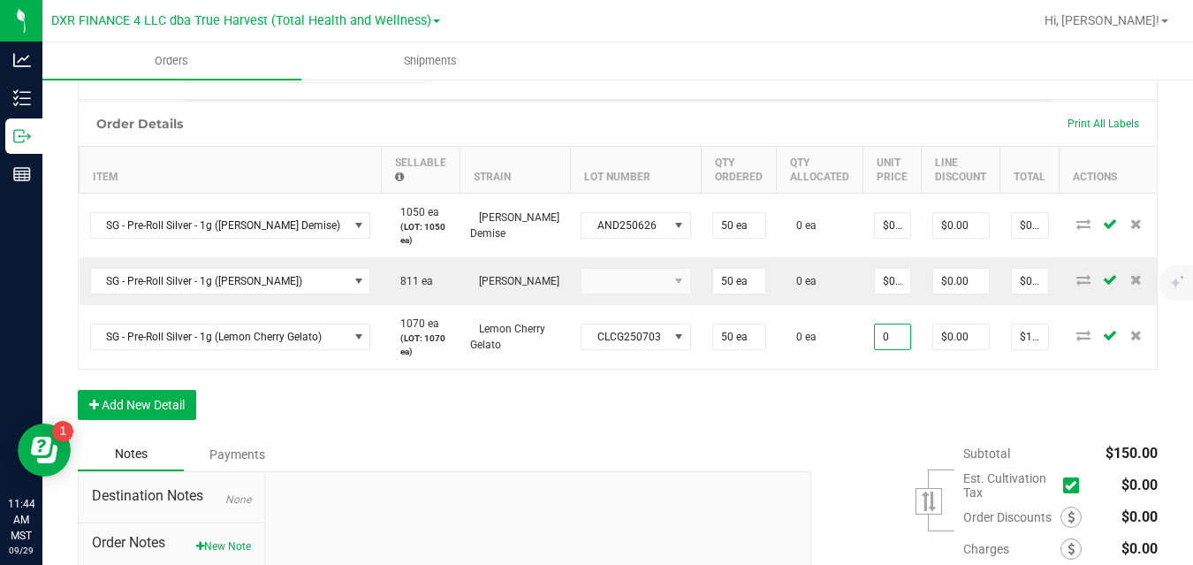
type input "$0.00000"
type input "$0.00"
click at [851, 409] on div "Order Details Print All Labels Item Sellable Strain Lot Number Qty Ordered Qty …" at bounding box center [618, 269] width 1080 height 337
click at [162, 408] on button "Add New Detail" at bounding box center [137, 405] width 118 height 30
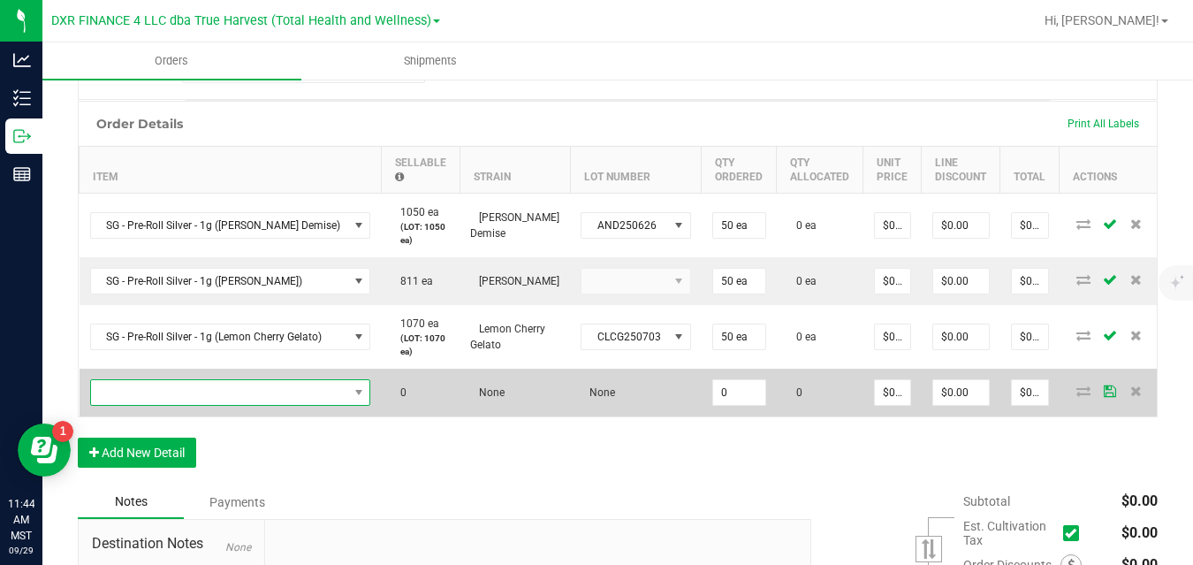
click at [188, 394] on span "NO DATA FOUND" at bounding box center [219, 392] width 257 height 25
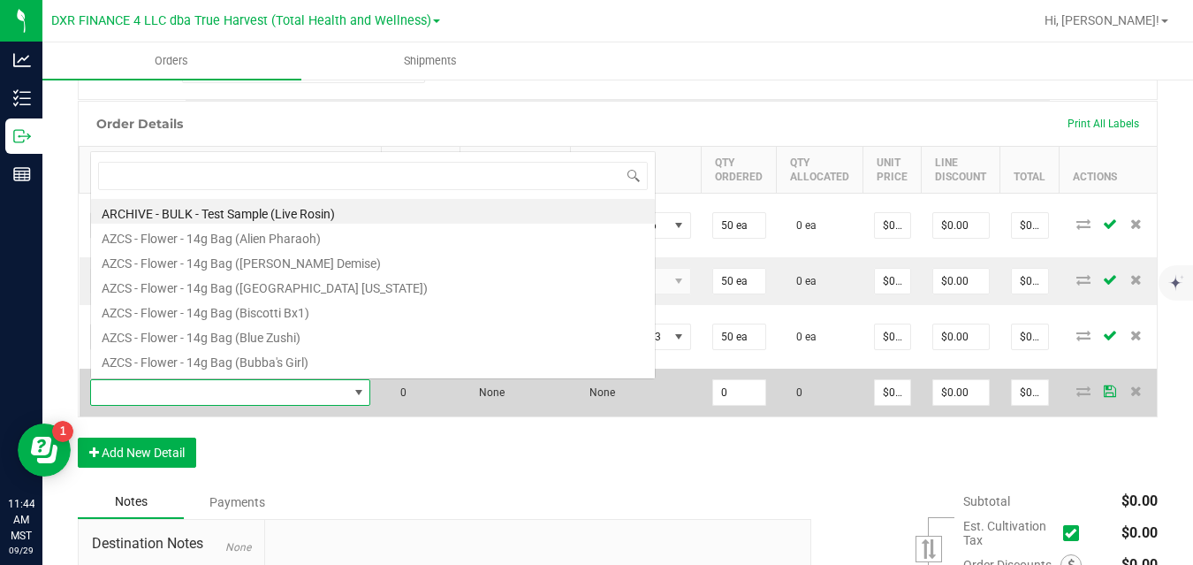
scroll to position [27, 262]
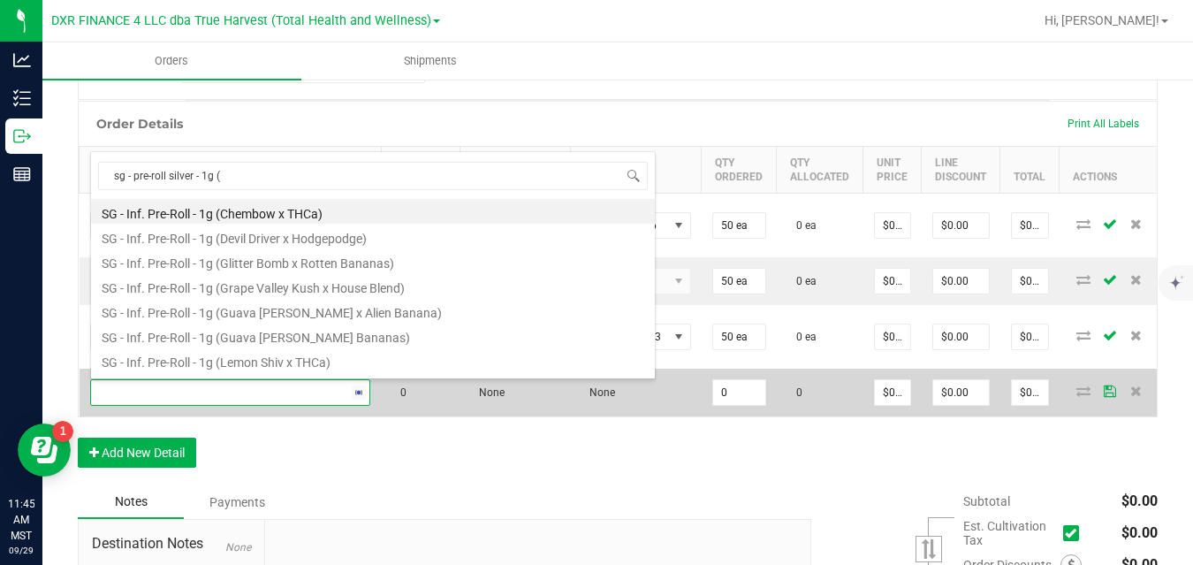
type input "sg - pre-roll silver - 1g (p"
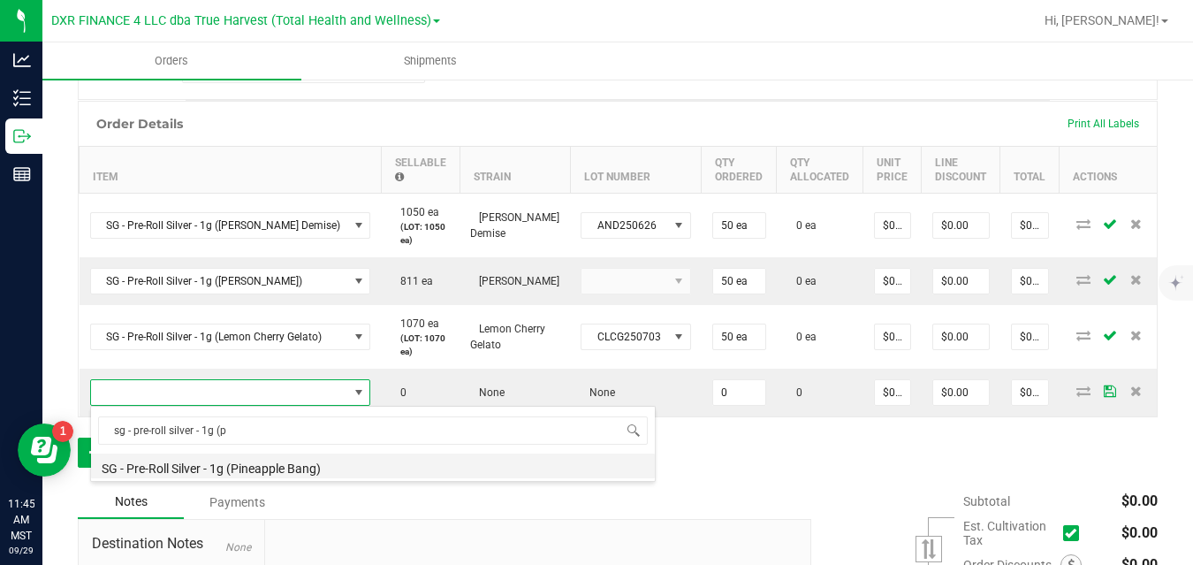
click at [210, 461] on li "SG - Pre-Roll Silver - 1g (Pineapple Bang)" at bounding box center [373, 465] width 564 height 25
type input "0 ea"
type input "$3.00000"
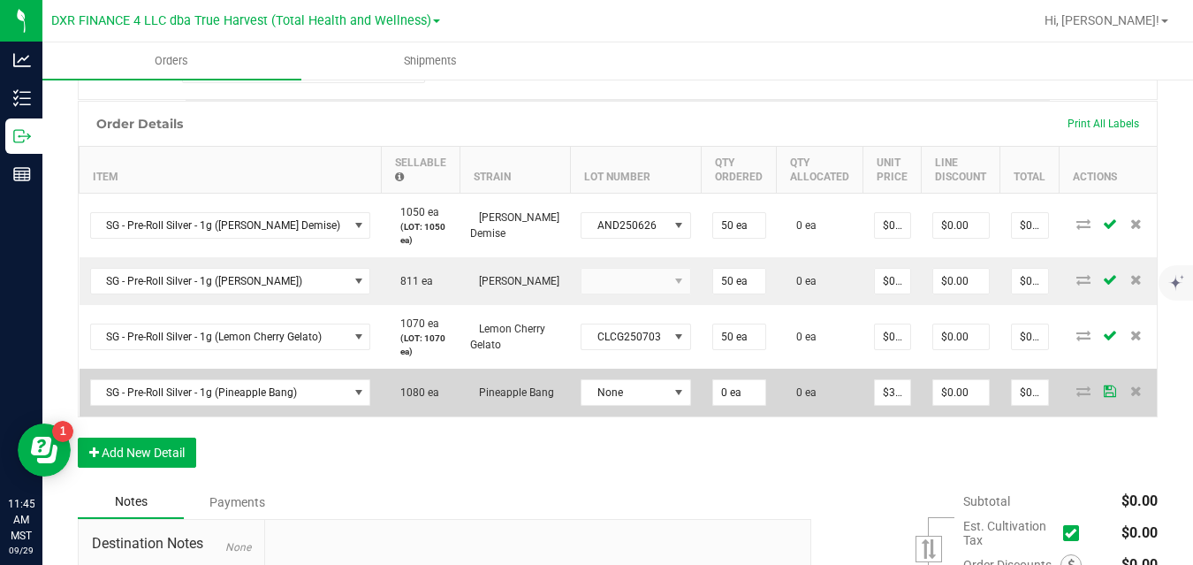
click at [595, 378] on td "None" at bounding box center [636, 393] width 132 height 48
click at [589, 393] on span "None" at bounding box center [625, 392] width 87 height 25
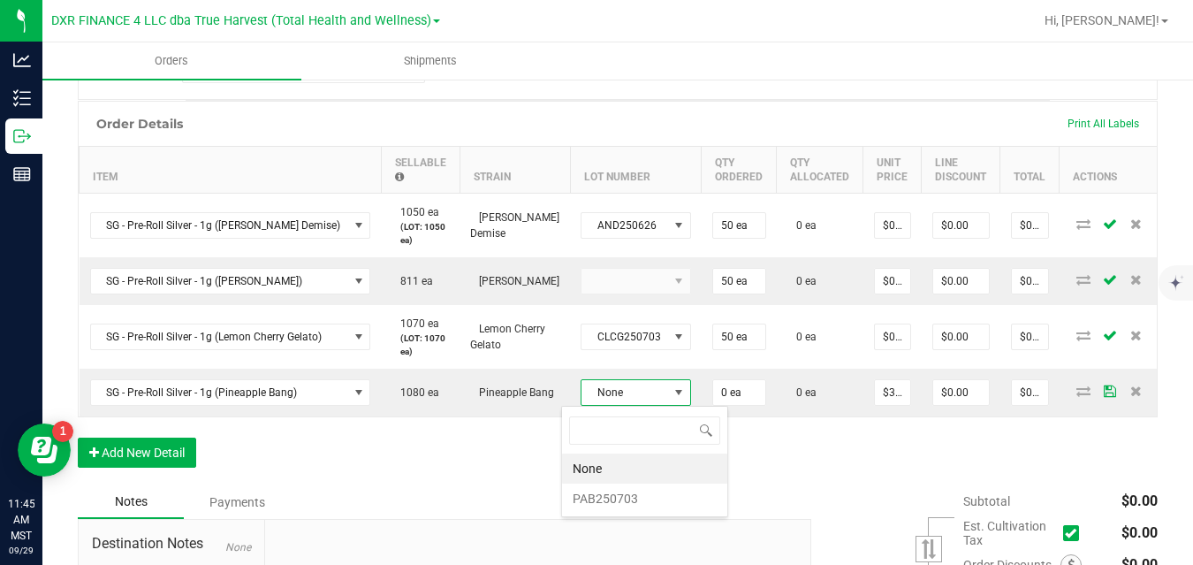
scroll to position [27, 109]
click at [594, 500] on li "PAB250703" at bounding box center [644, 498] width 165 height 30
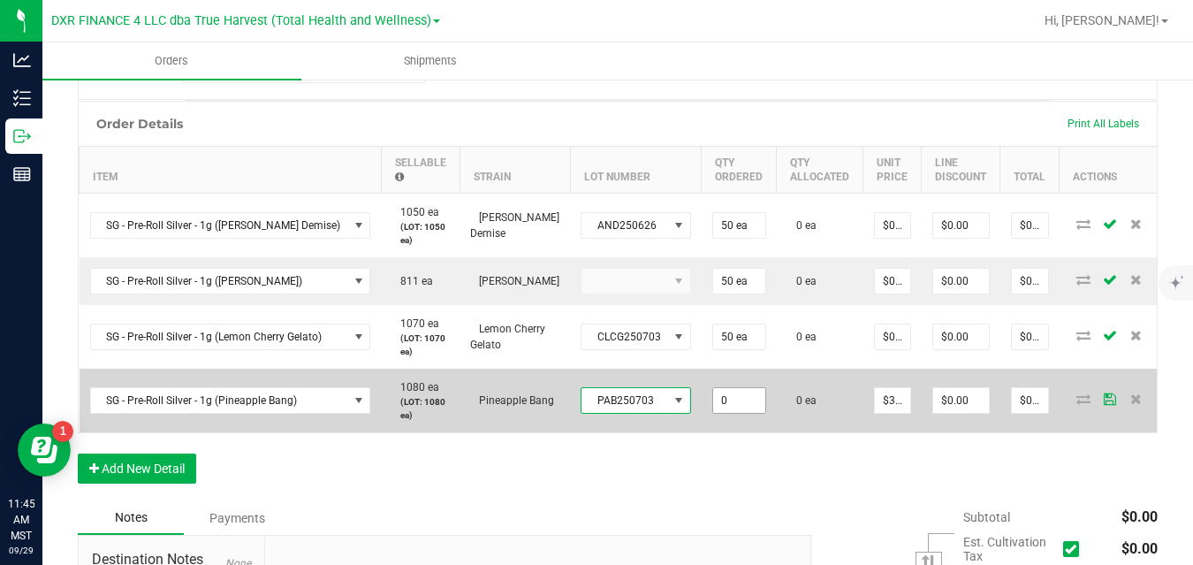
click at [713, 396] on input "0" at bounding box center [739, 400] width 52 height 25
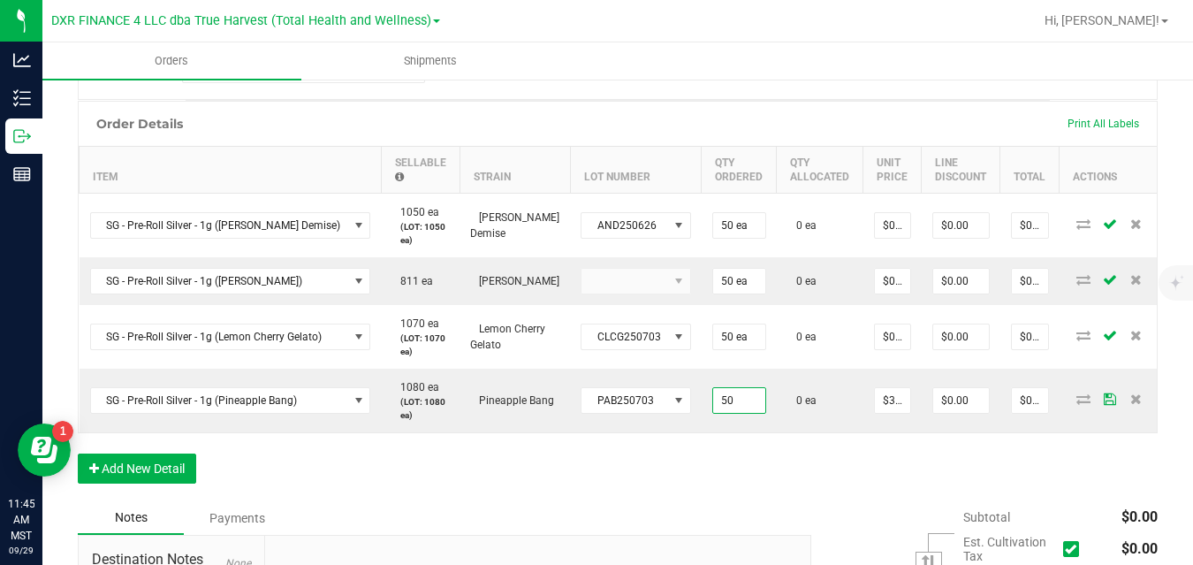
type input "50 ea"
type input "$150.00"
click at [806, 461] on div "Order Details Print All Labels Item Sellable Strain Lot Number Qty Ordered Qty …" at bounding box center [618, 301] width 1080 height 400
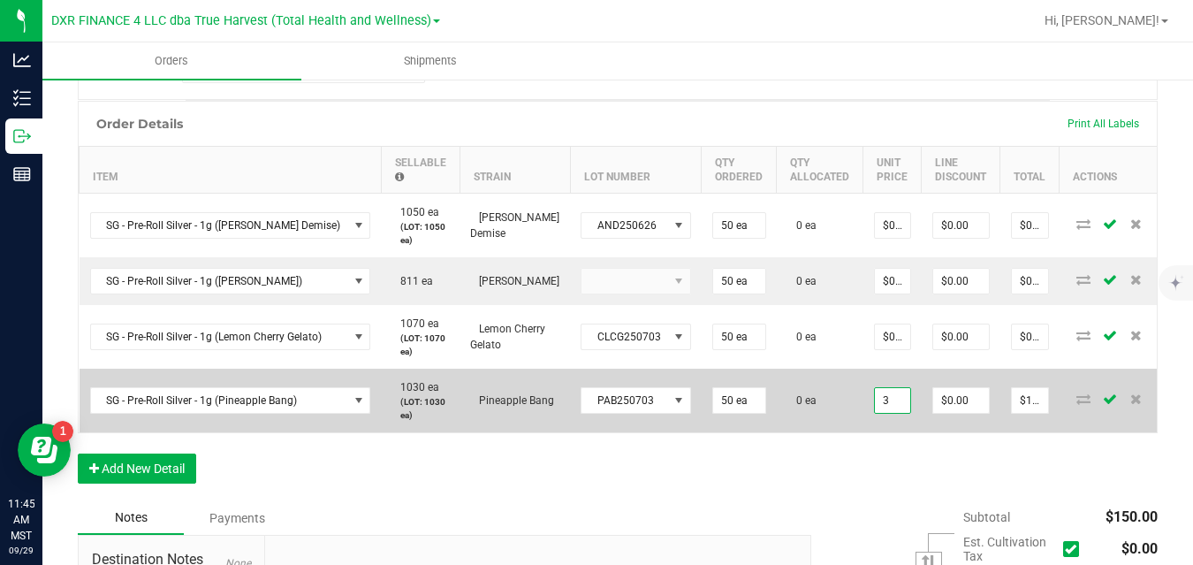
click at [875, 401] on input "3" at bounding box center [892, 400] width 35 height 25
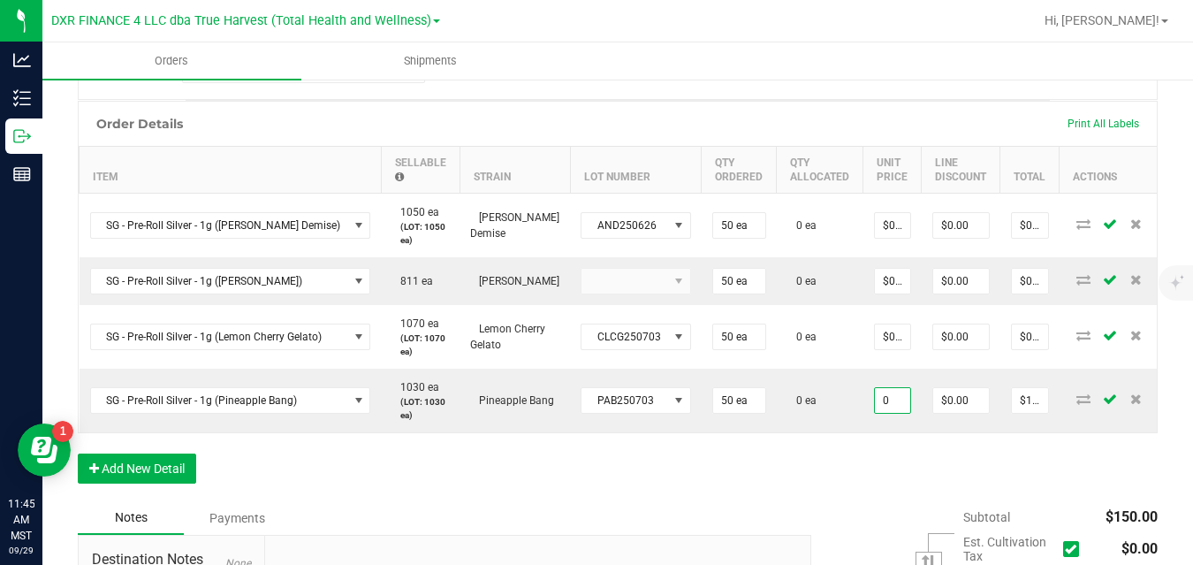
type input "$0.00000"
type input "$0.00"
click at [921, 456] on div "Order Details Print All Labels Item Sellable Strain Lot Number Qty Ordered Qty …" at bounding box center [618, 301] width 1080 height 400
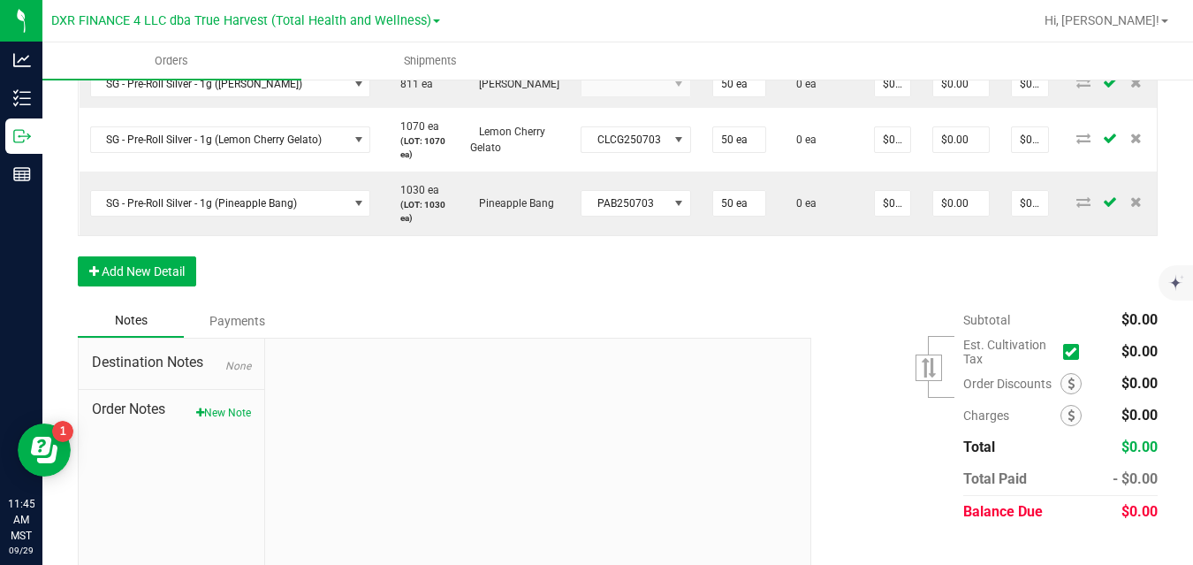
scroll to position [683, 0]
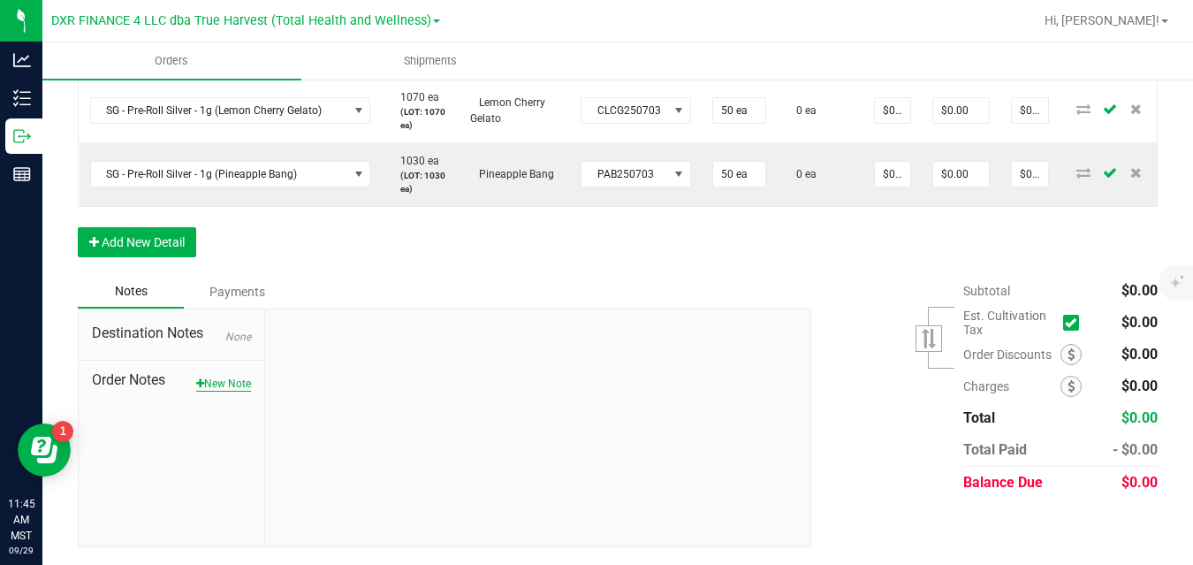
click at [225, 379] on button "New Note" at bounding box center [223, 384] width 55 height 16
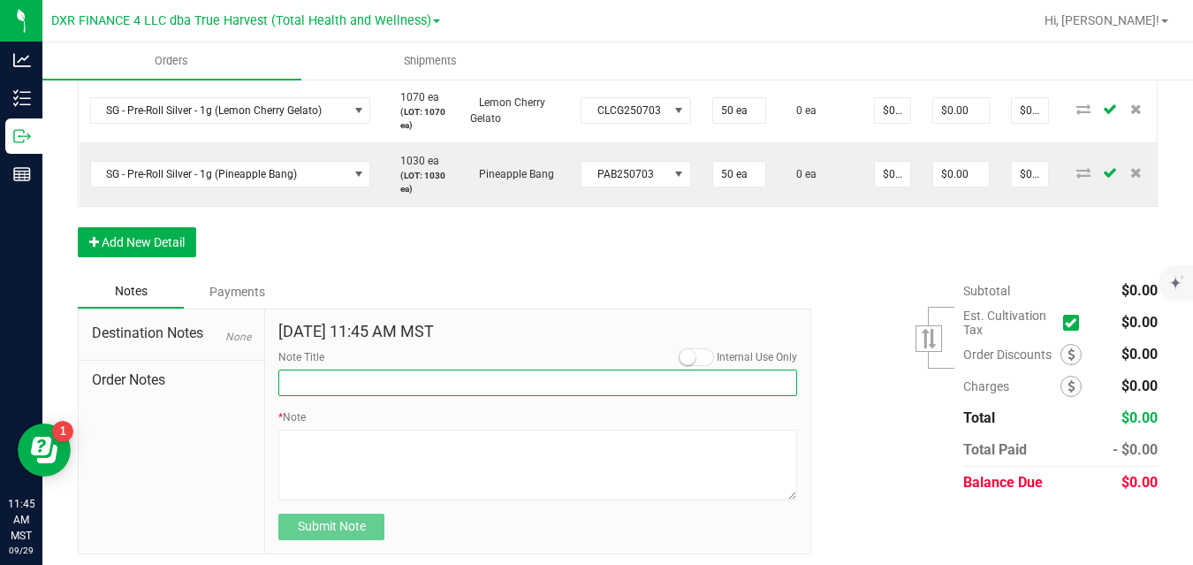
click at [310, 378] on input "Note Title" at bounding box center [537, 382] width 519 height 27
type input "DOORBUSTERS FOR OCTOBER"
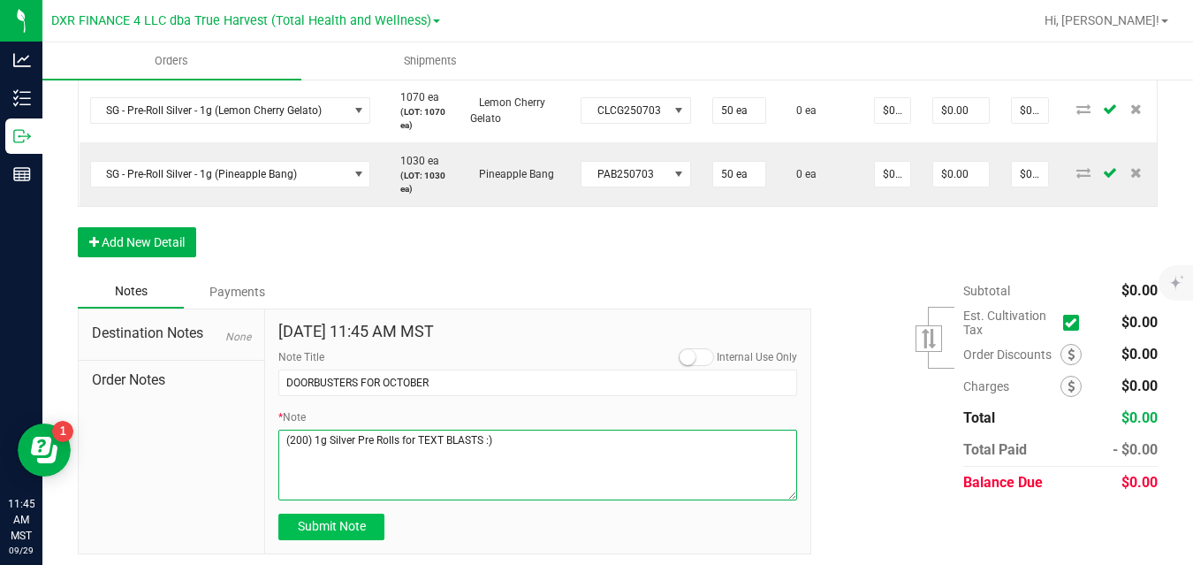
type textarea "(200) 1g Silver Pre Rolls for TEXT BLASTS :)"
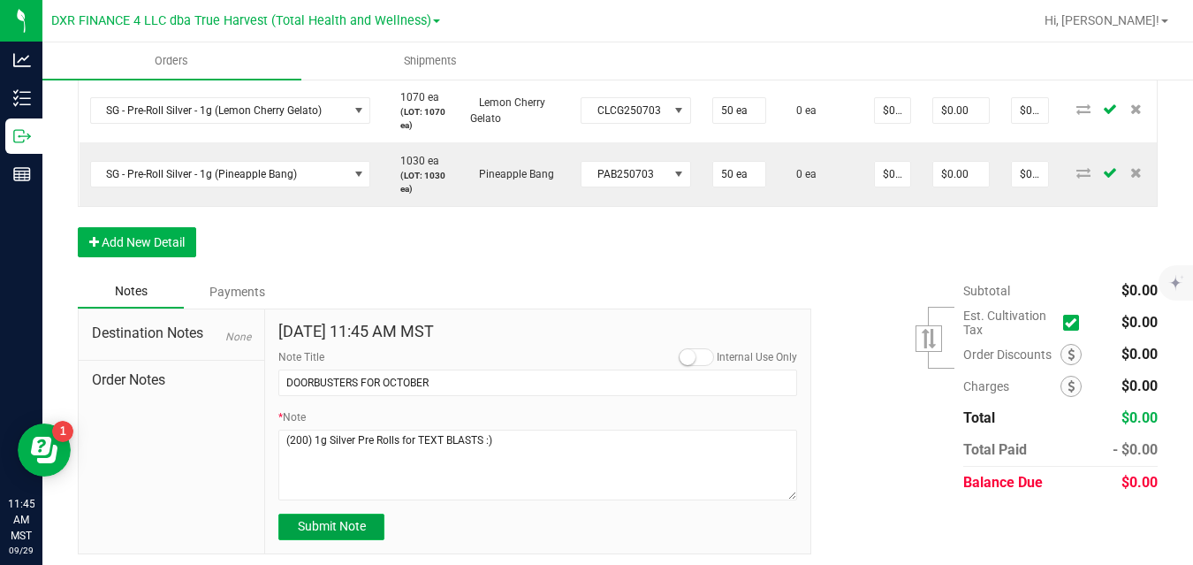
click at [301, 517] on button "Submit Note" at bounding box center [331, 527] width 106 height 27
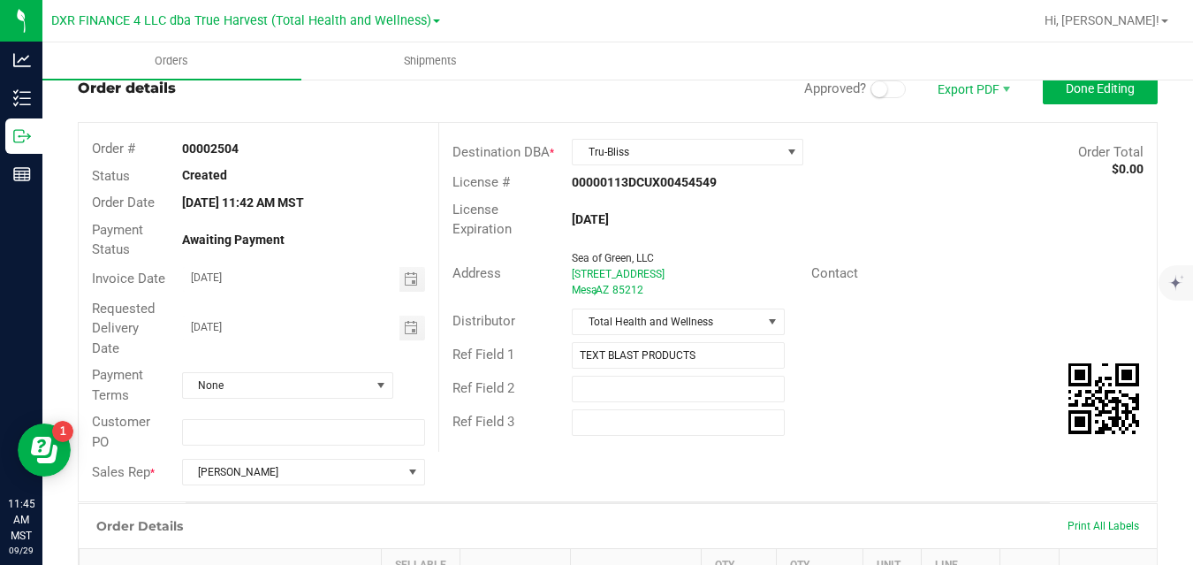
scroll to position [0, 0]
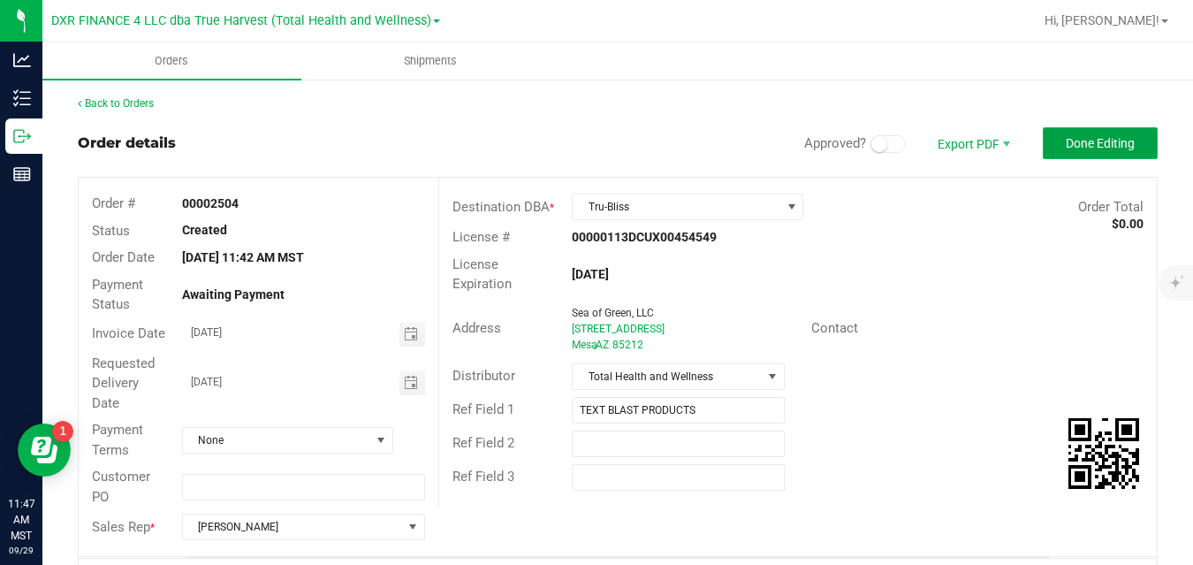
click at [1075, 139] on span "Done Editing" at bounding box center [1100, 143] width 69 height 14
